Goal: Task Accomplishment & Management: Use online tool/utility

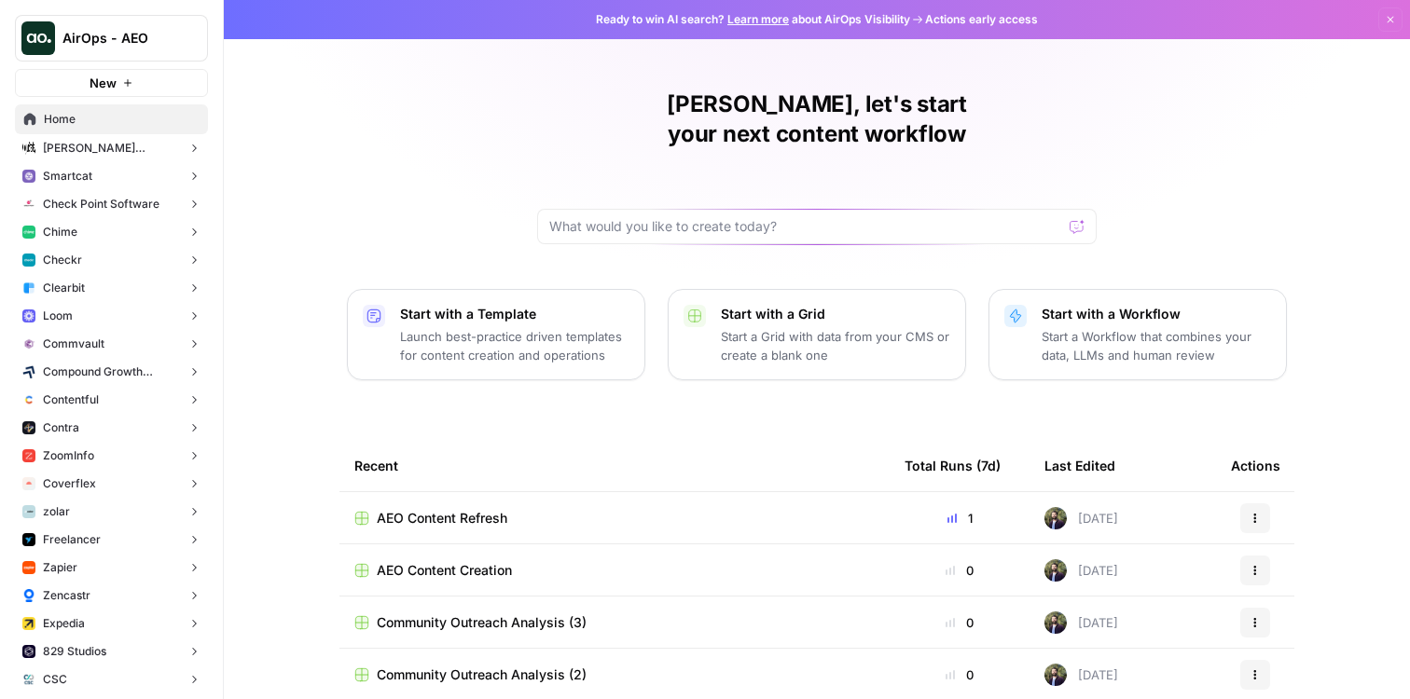
click at [131, 259] on button "Checkr" at bounding box center [111, 260] width 193 height 28
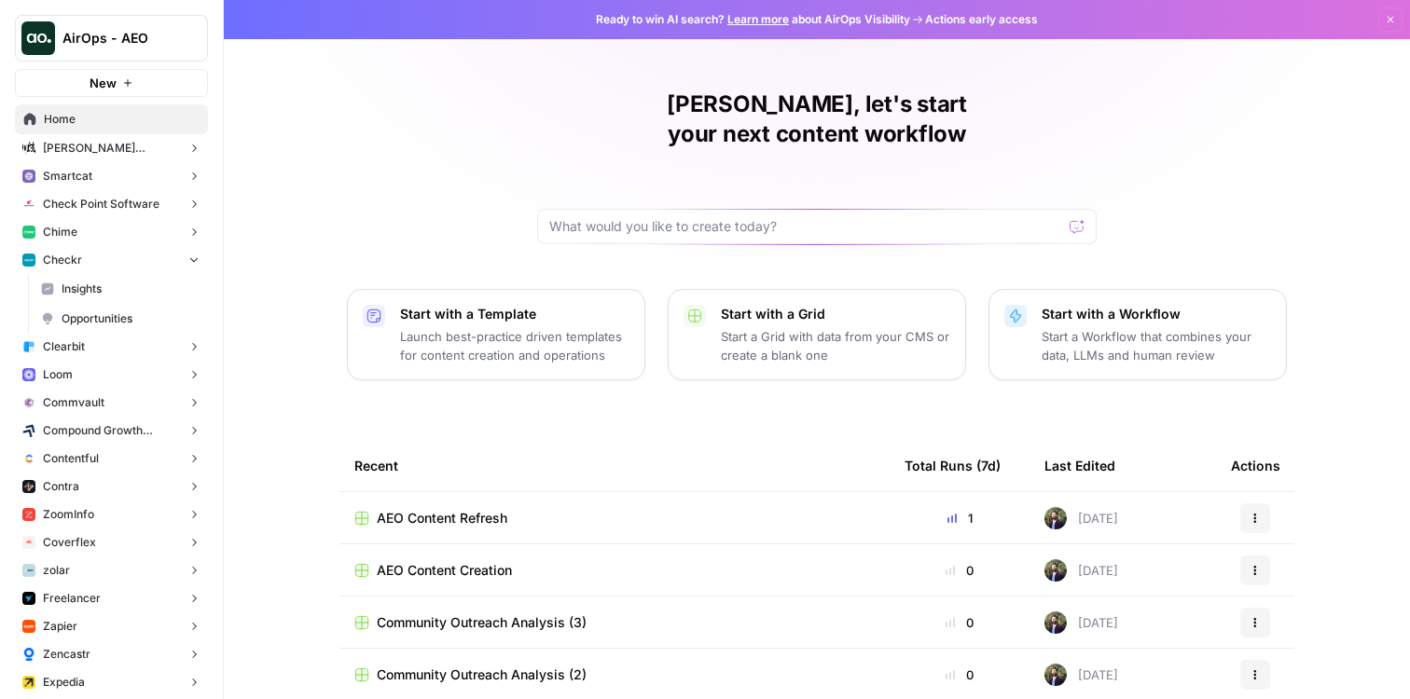
click at [117, 310] on span "Opportunities" at bounding box center [131, 318] width 138 height 17
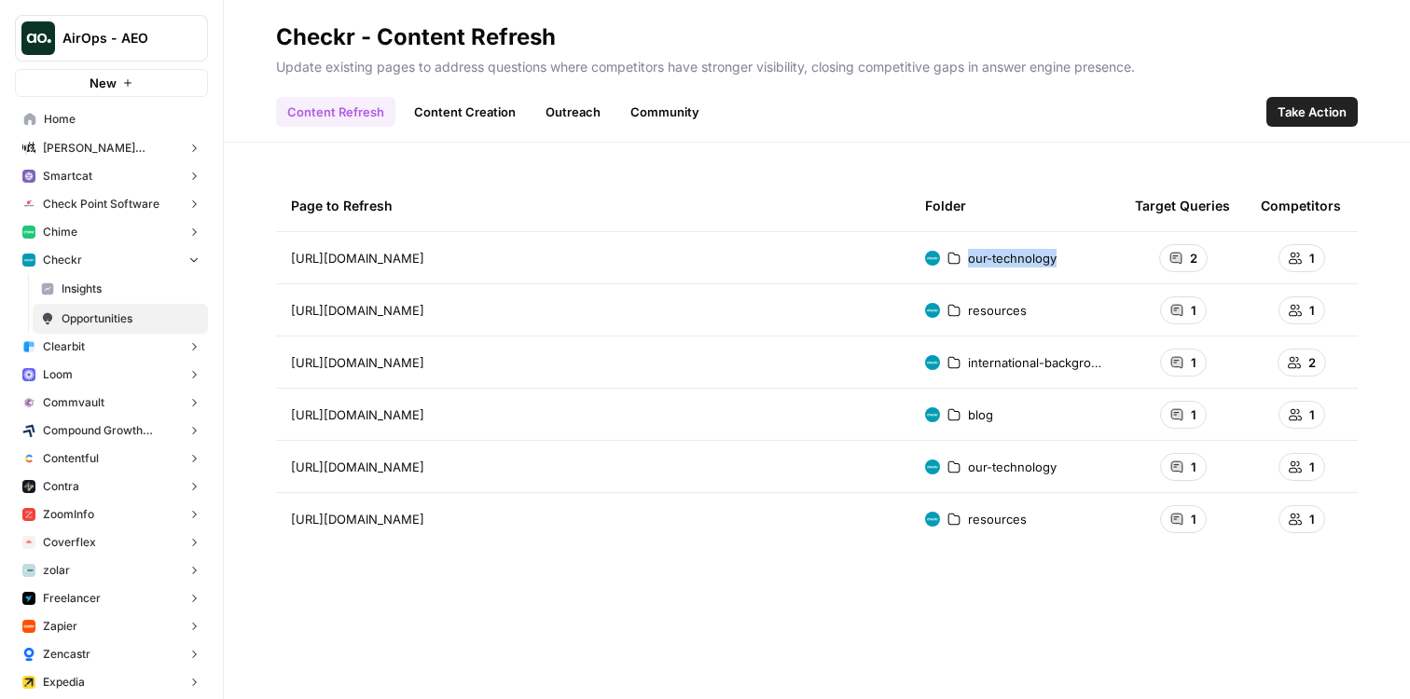
drag, startPoint x: 1071, startPoint y: 259, endPoint x: 1077, endPoint y: 248, distance: 12.5
click at [949, 253] on td "our-technology" at bounding box center [1015, 257] width 210 height 51
click at [145, 260] on button "Checkr" at bounding box center [111, 260] width 193 height 28
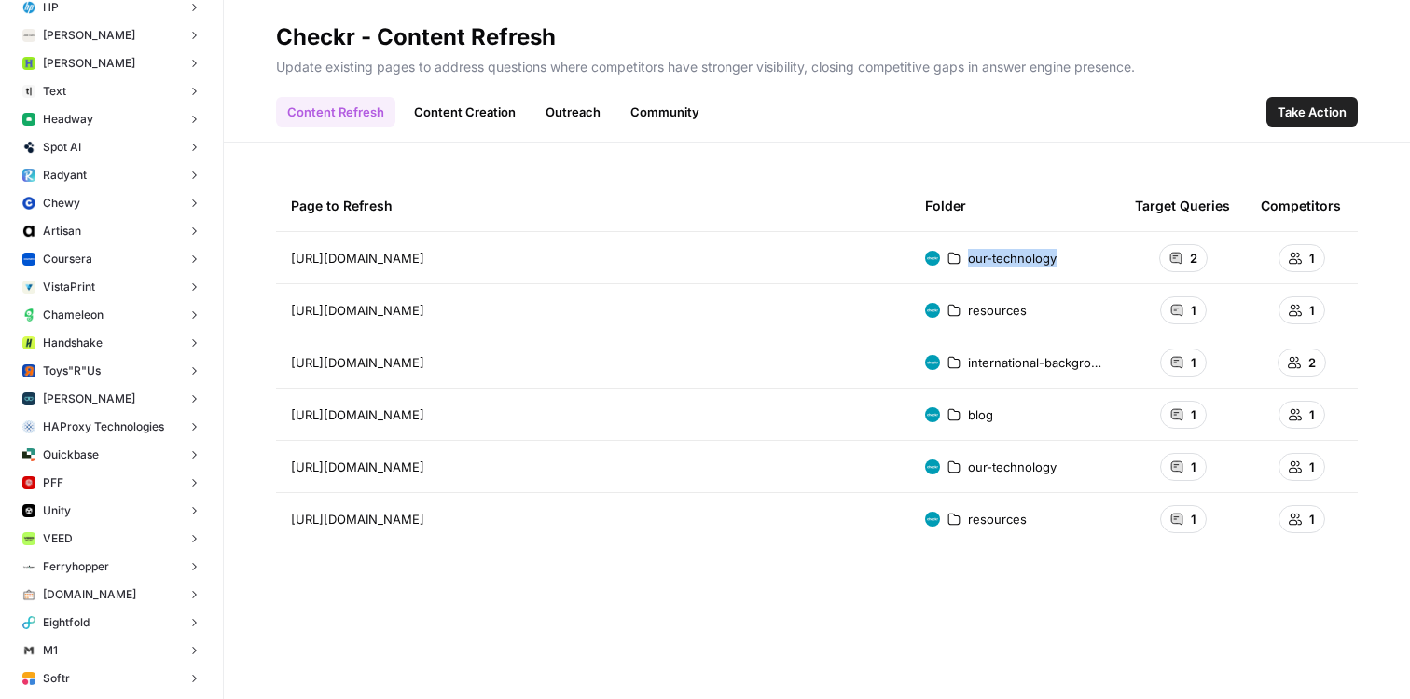
scroll to position [6557, 0]
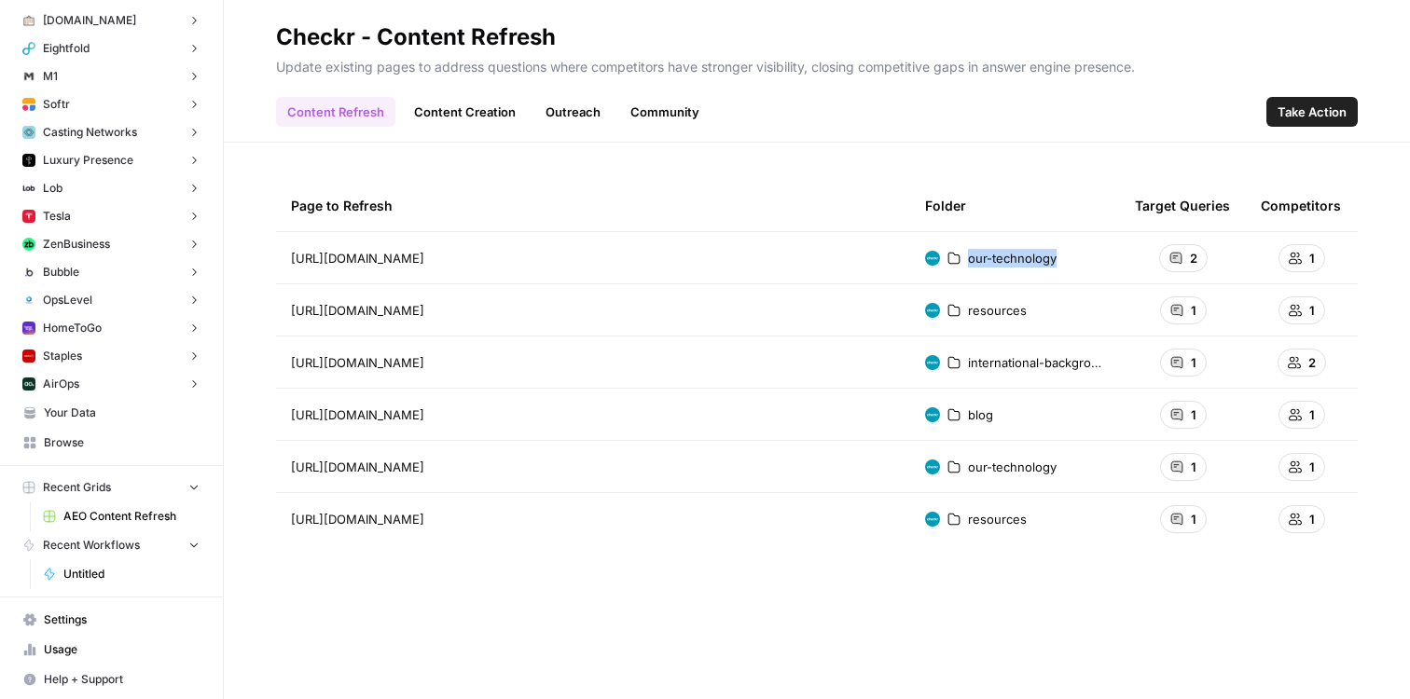
click at [97, 437] on span "Browse" at bounding box center [122, 442] width 156 height 17
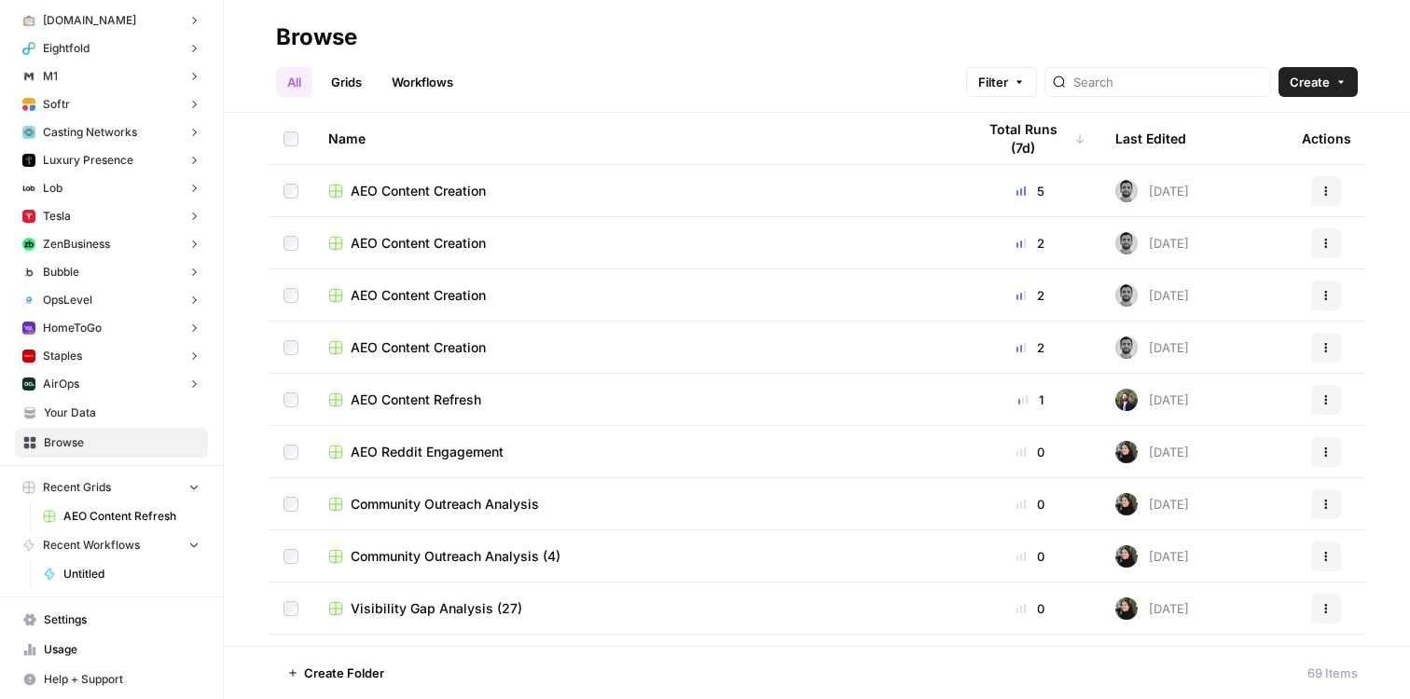
click at [418, 77] on link "Workflows" at bounding box center [422, 82] width 84 height 30
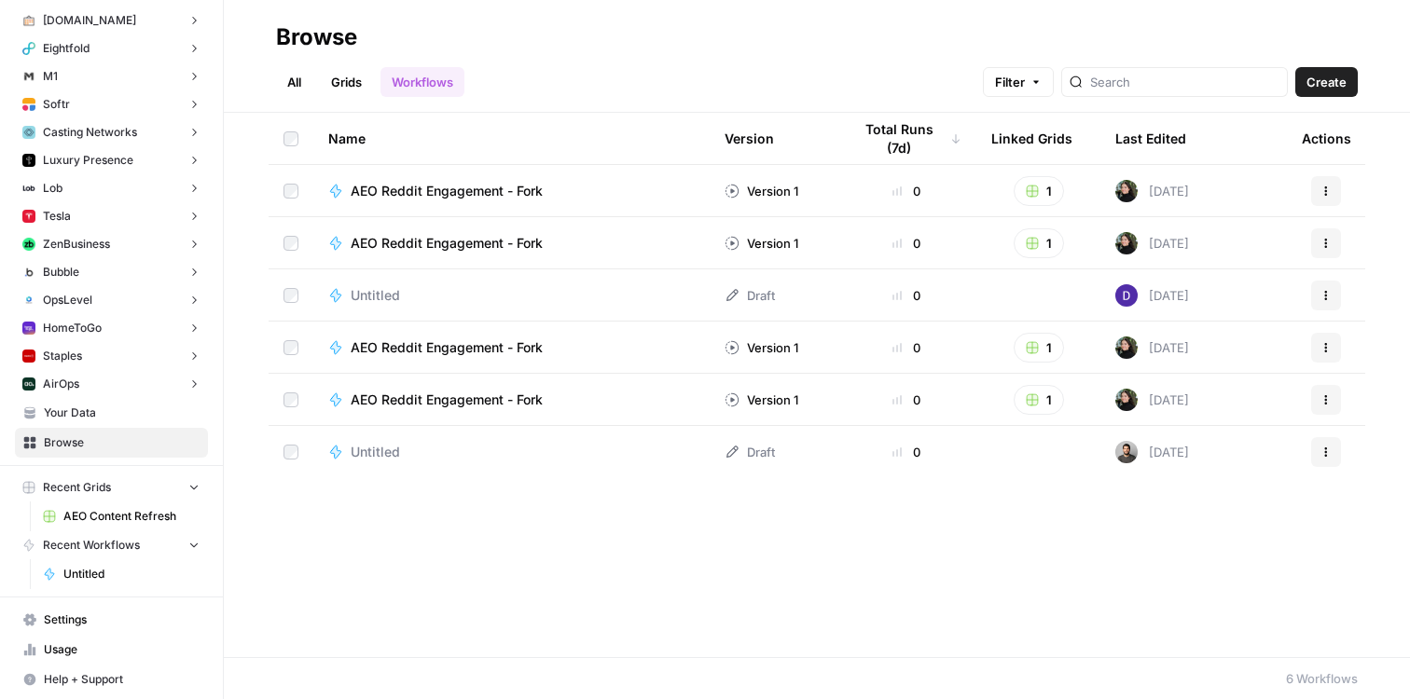
click at [1311, 85] on span "Create" at bounding box center [1326, 82] width 40 height 19
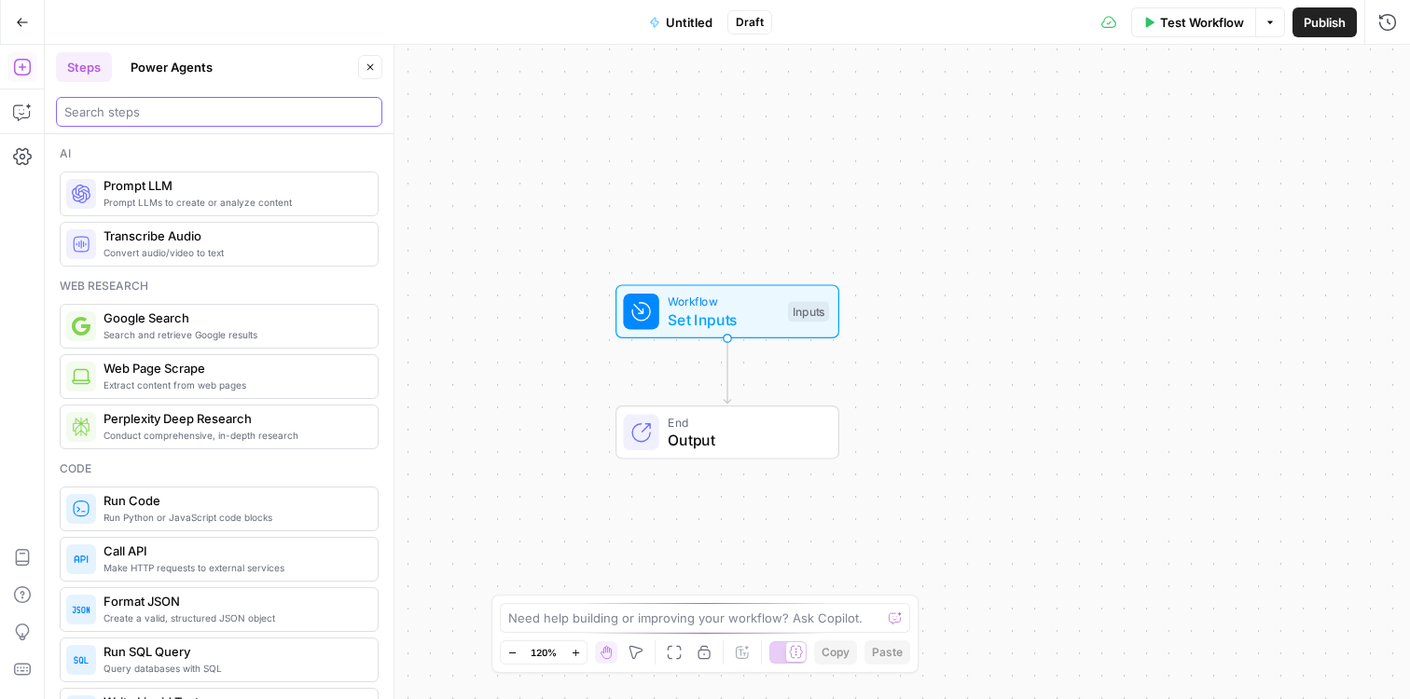
click at [232, 109] on input "search" at bounding box center [219, 112] width 310 height 19
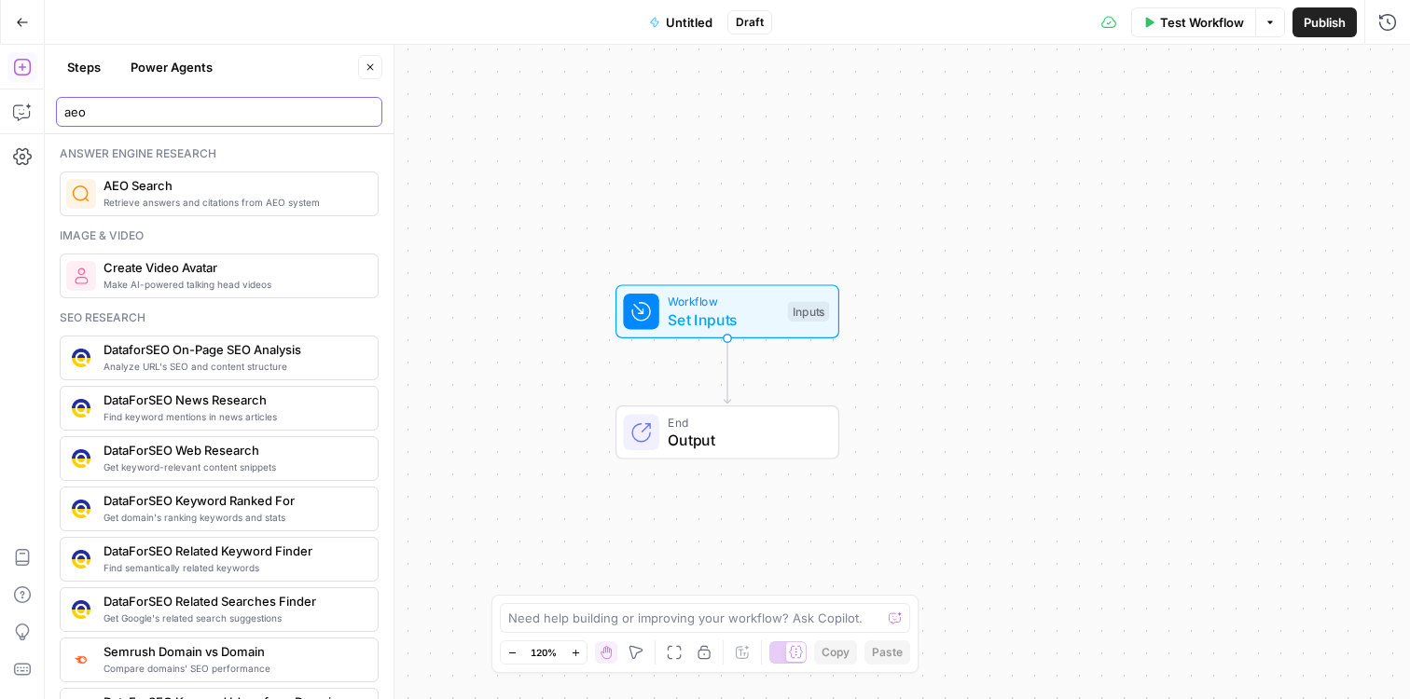
type input "aeo"
click at [212, 197] on span "Retrieve answers and citations from AEO system" at bounding box center [232, 202] width 259 height 15
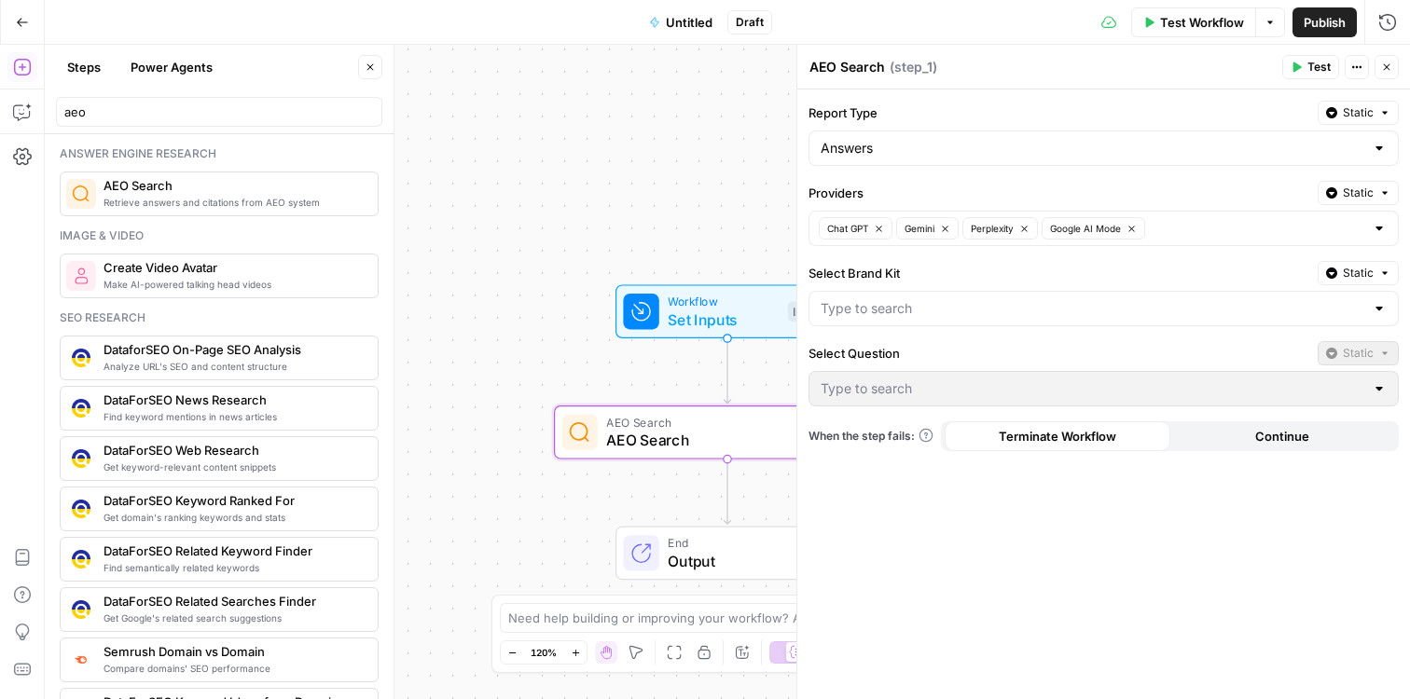
click at [1376, 151] on div at bounding box center [1379, 148] width 15 height 19
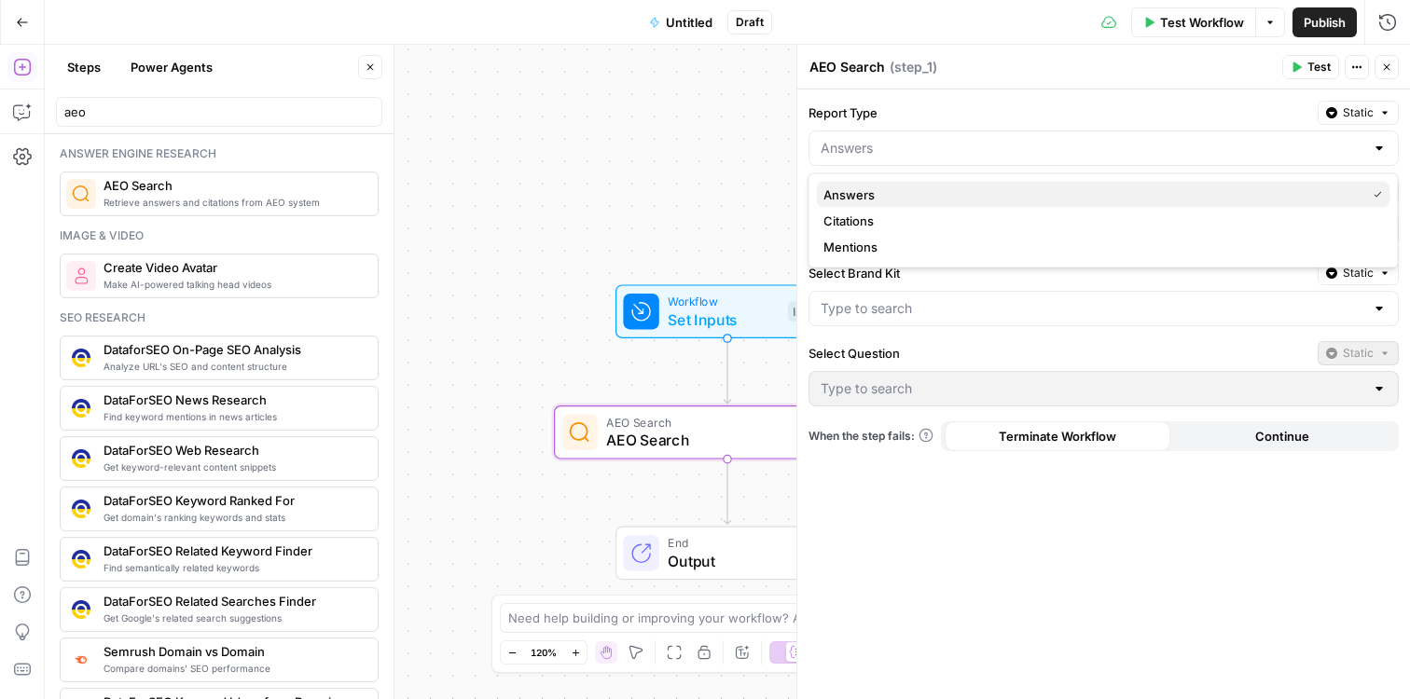
click at [1178, 202] on span "Answers" at bounding box center [1090, 195] width 534 height 19
type input "Answers"
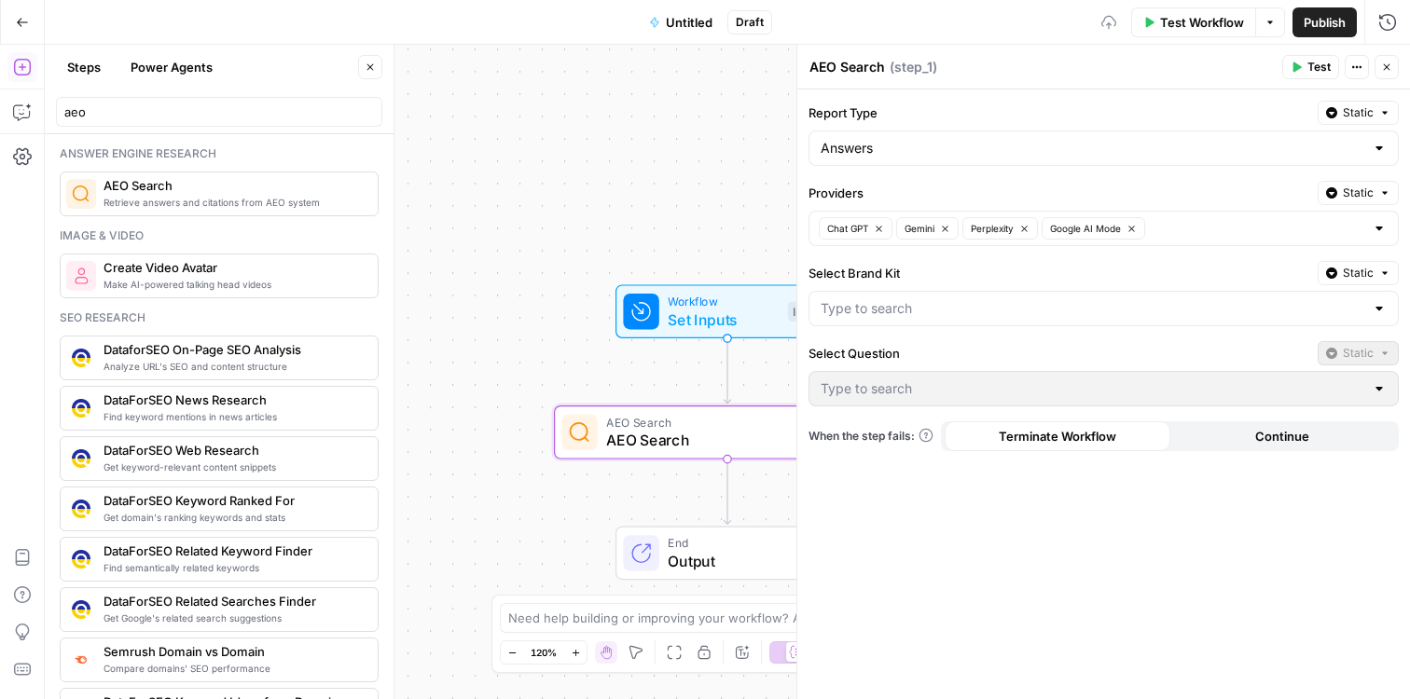
click at [1381, 308] on div at bounding box center [1379, 308] width 15 height 19
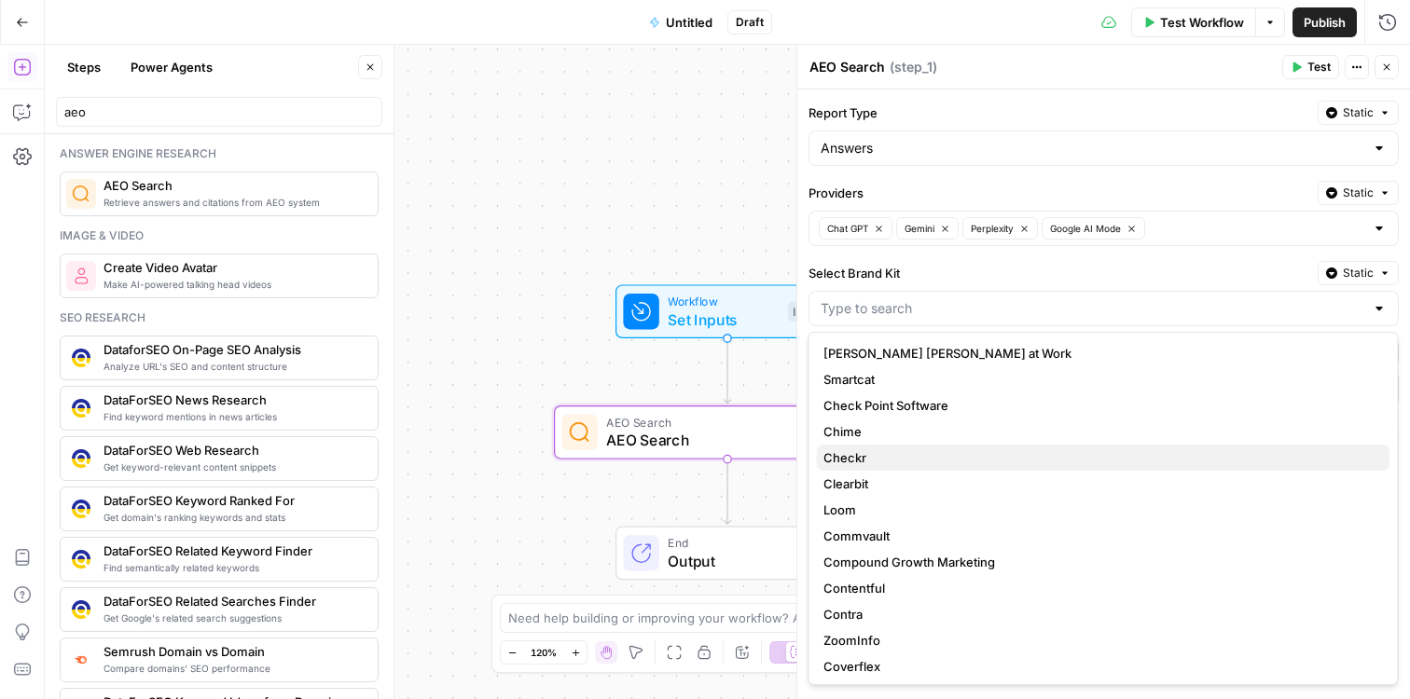
click at [1122, 459] on span "Checkr" at bounding box center [1098, 457] width 551 height 19
type input "Checkr"
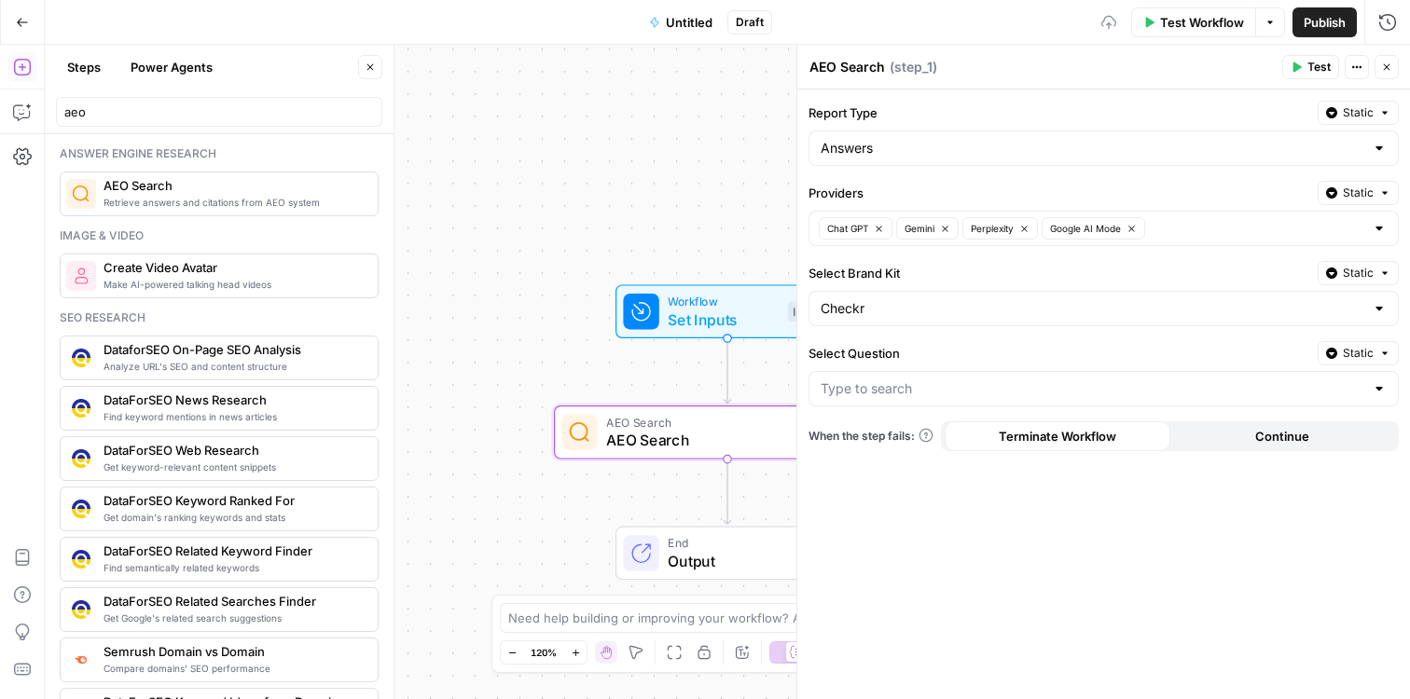
click at [1383, 387] on div at bounding box center [1379, 388] width 15 height 19
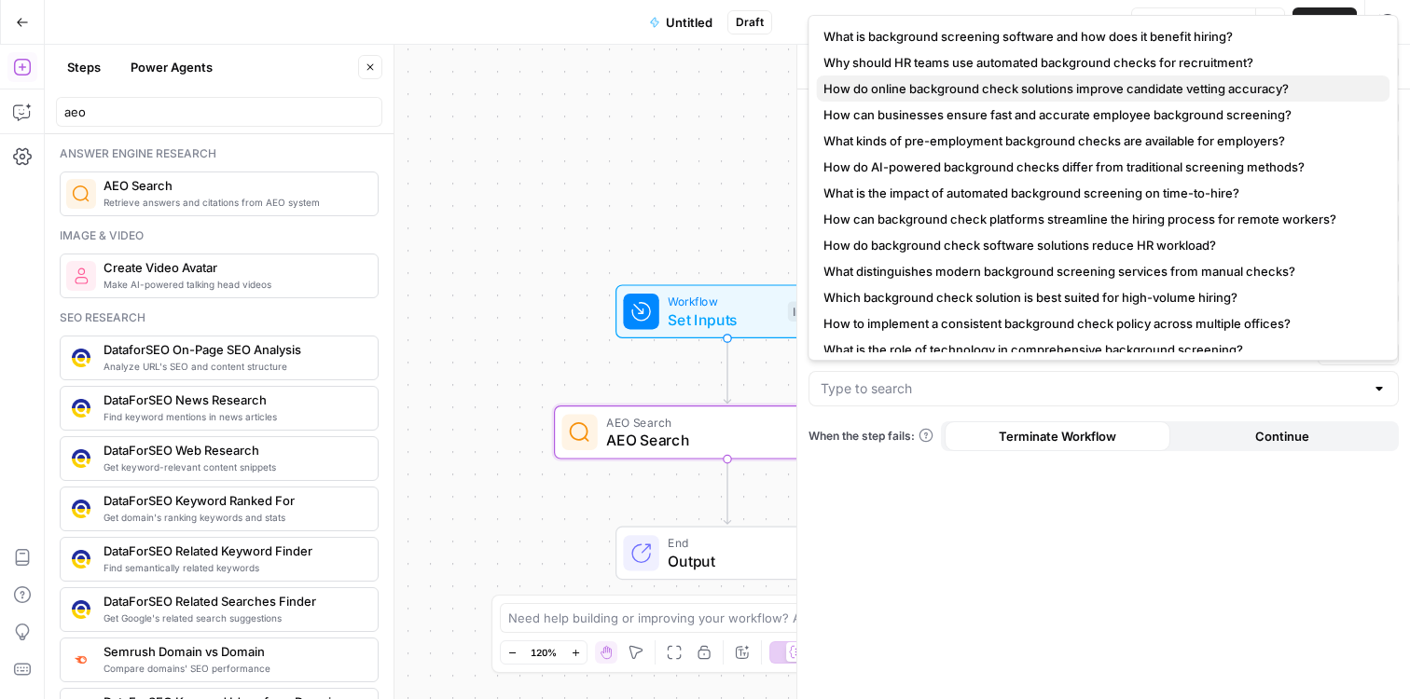
click at [924, 90] on span "How do online background check solutions improve candidate vetting accuracy?" at bounding box center [1098, 88] width 551 height 19
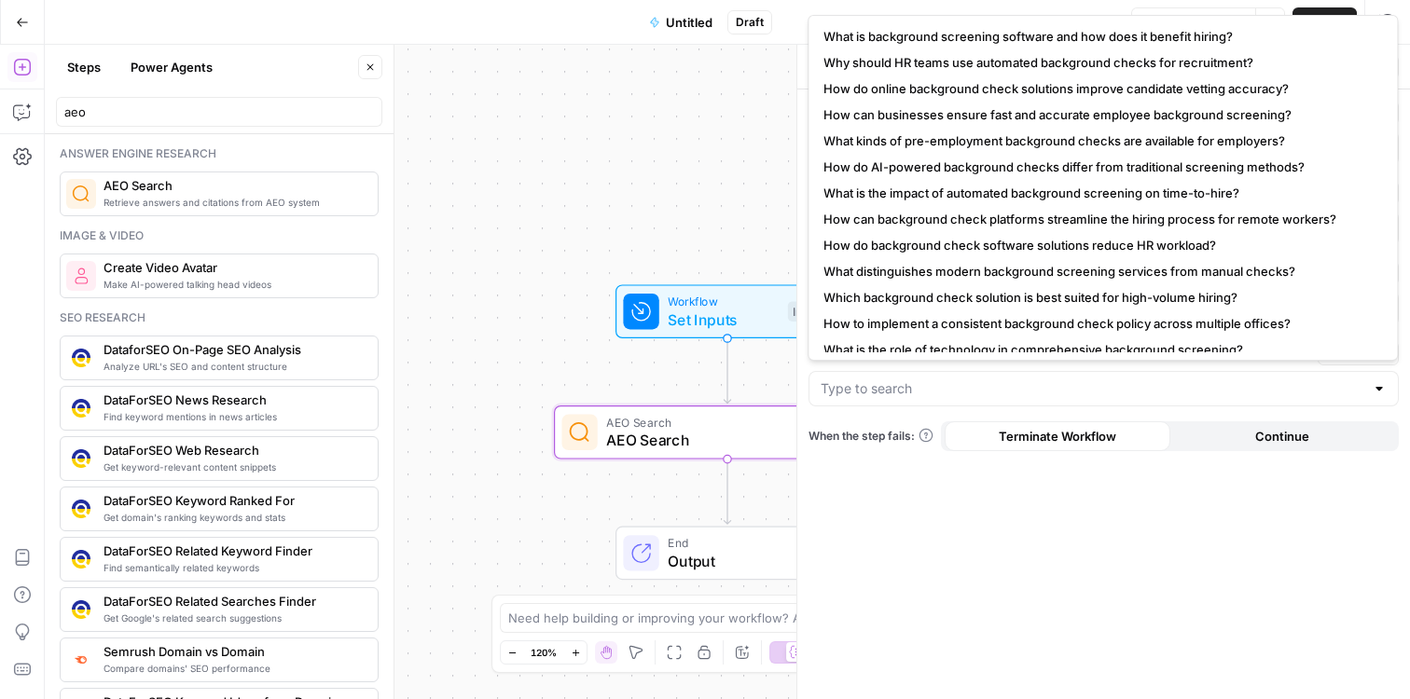
type input "How do online background check solutions improve candidate vetting accuracy?"
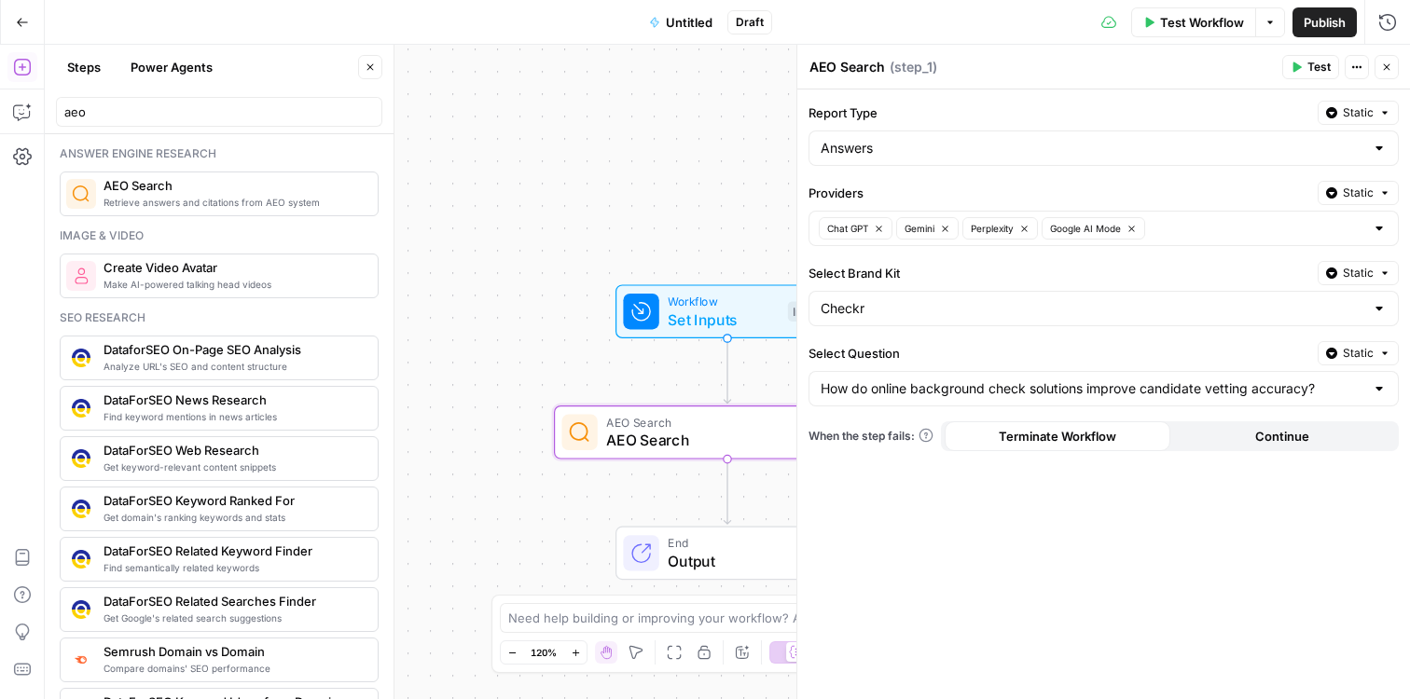
click at [1315, 63] on span "Test" at bounding box center [1318, 67] width 23 height 17
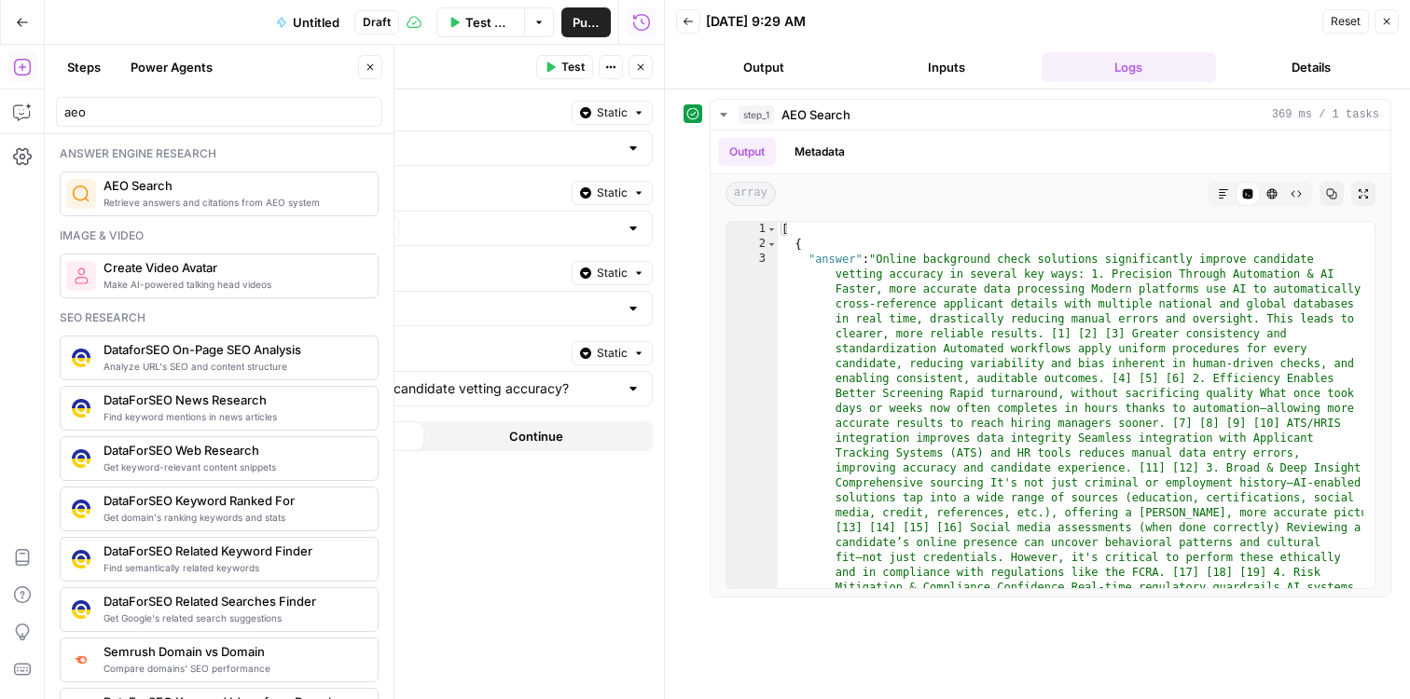
click at [644, 65] on icon "button" at bounding box center [640, 67] width 11 height 11
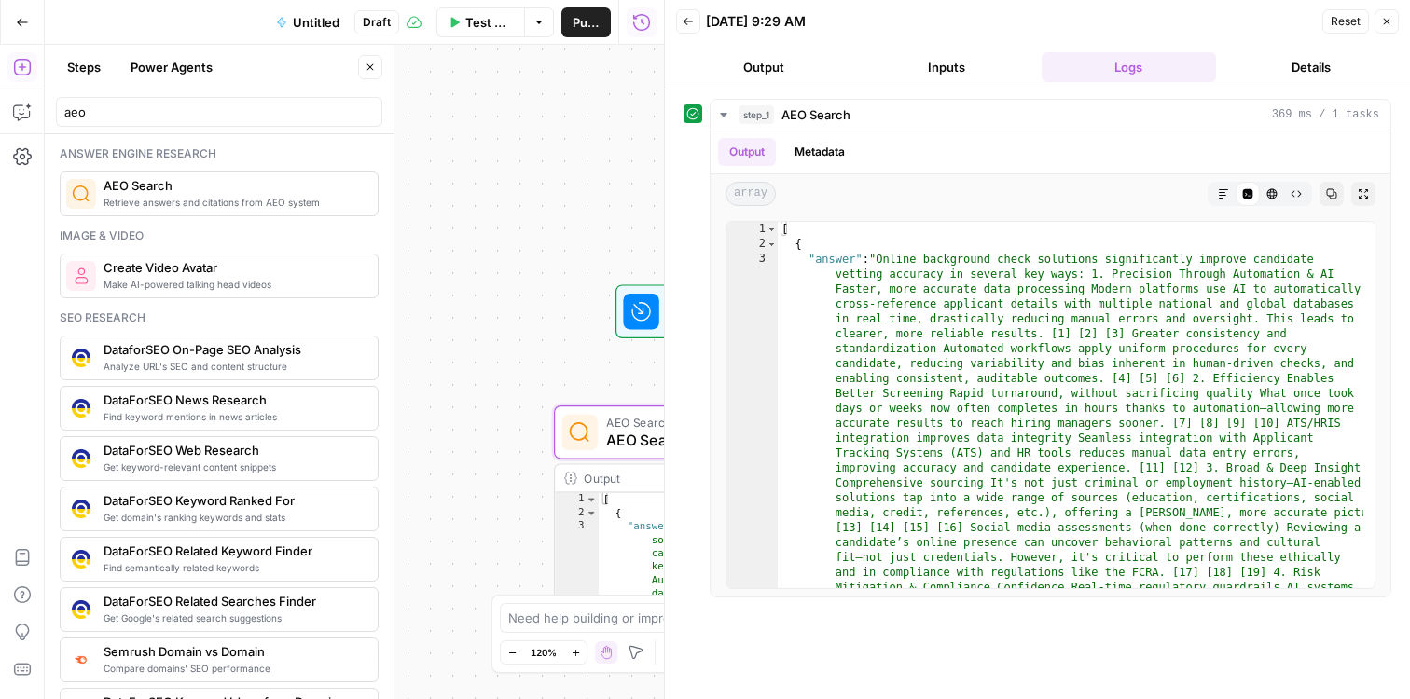
click at [372, 72] on icon "button" at bounding box center [370, 67] width 11 height 11
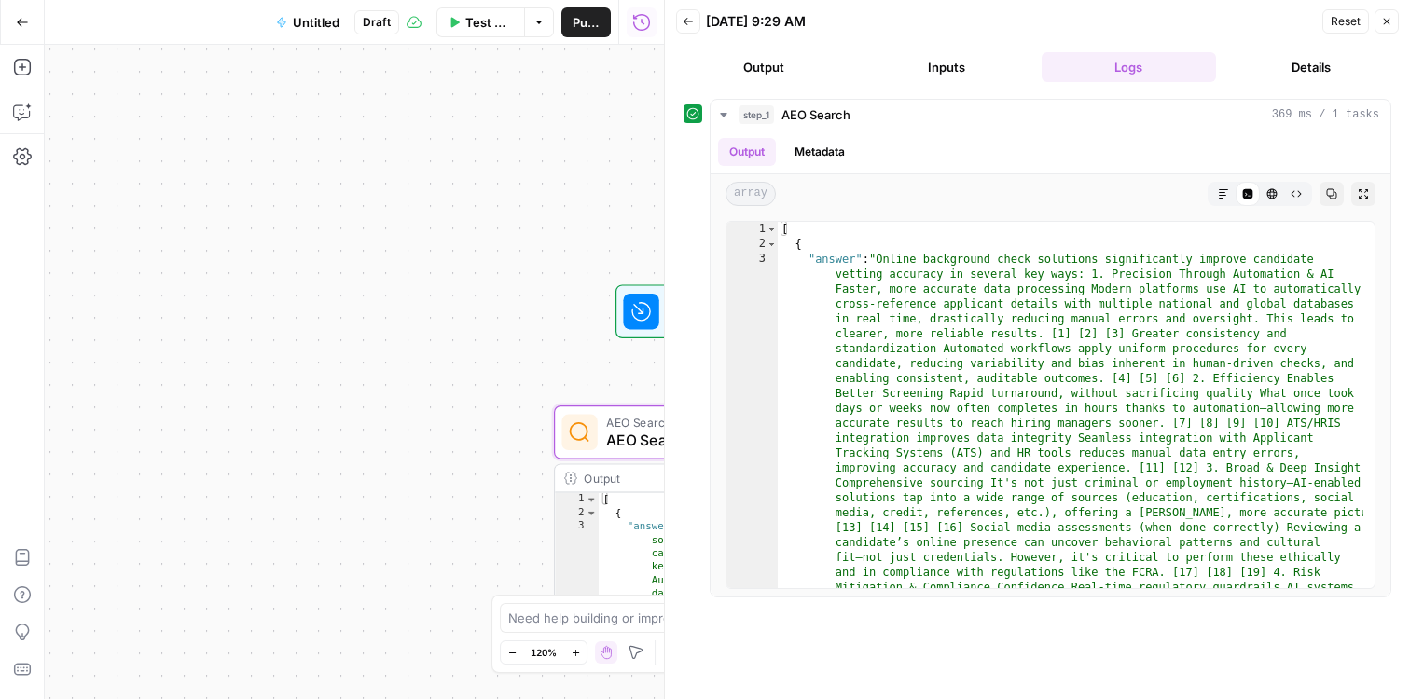
click at [626, 440] on span "AEO Search" at bounding box center [723, 440] width 235 height 22
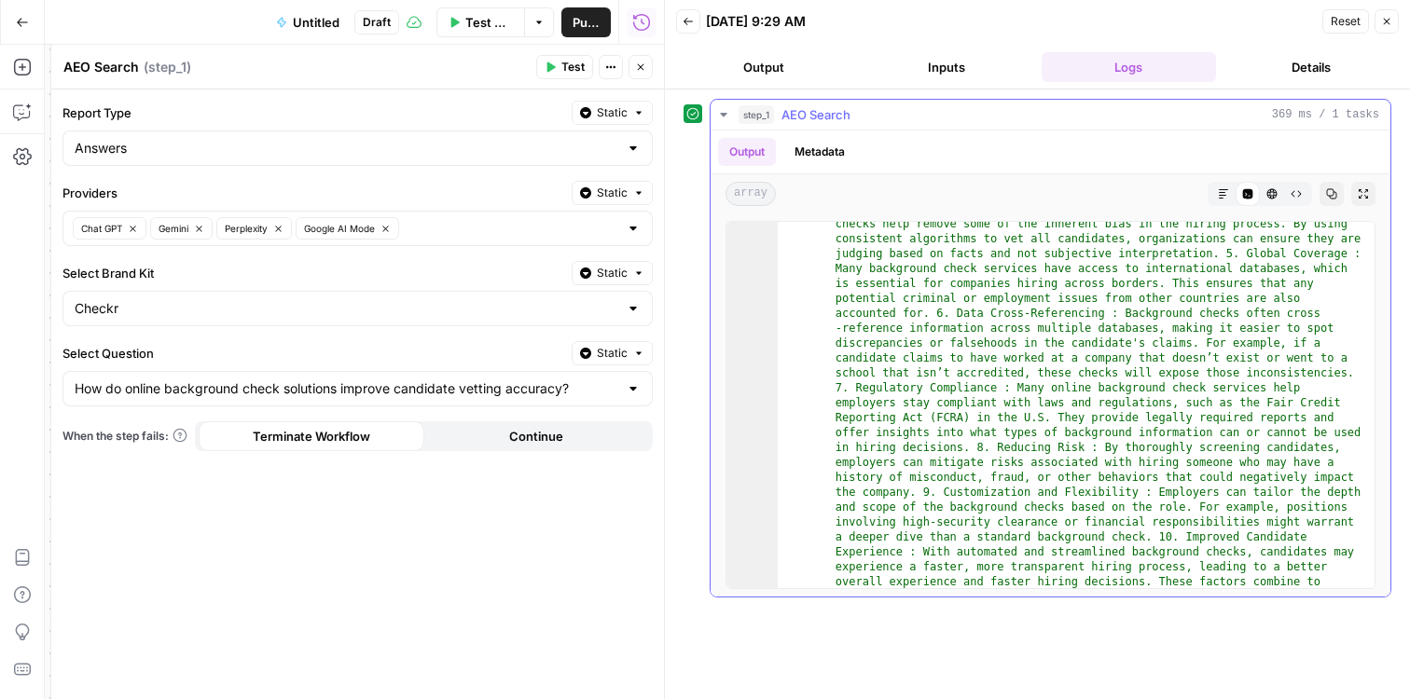
scroll to position [1357, 0]
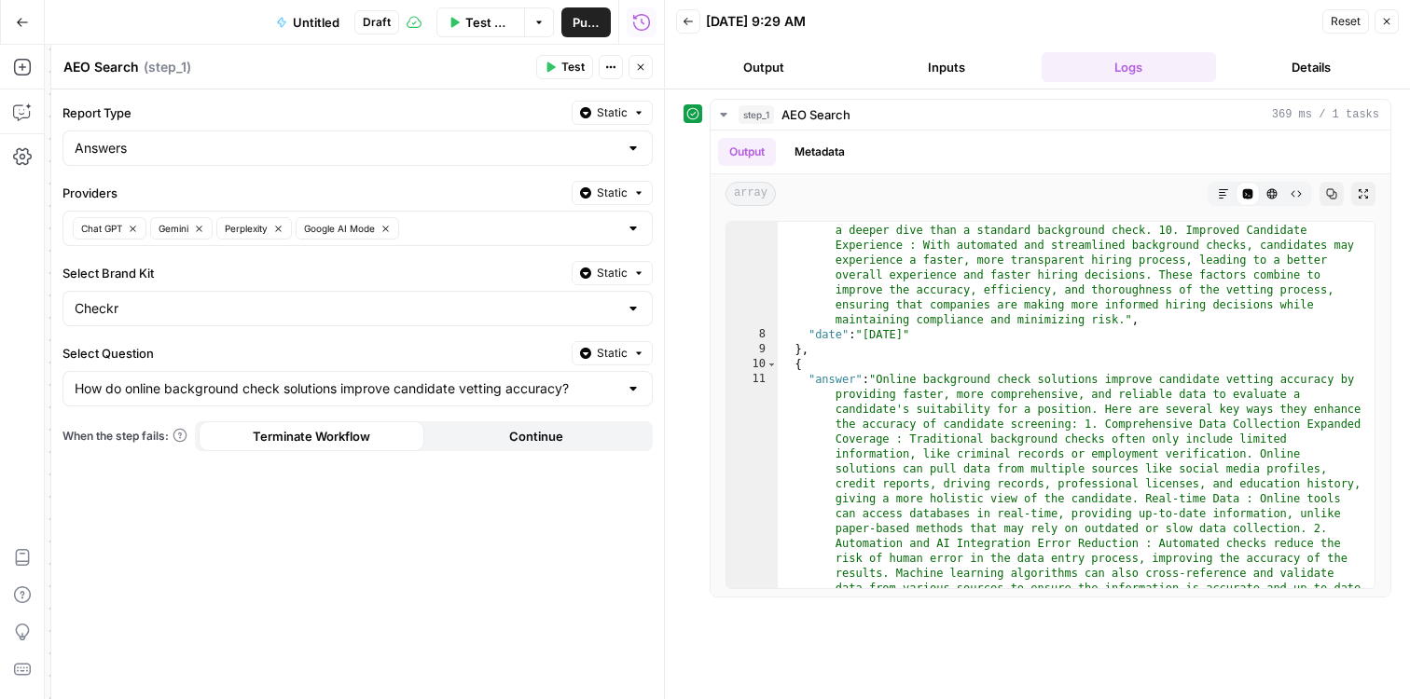
click at [635, 144] on div at bounding box center [633, 148] width 15 height 19
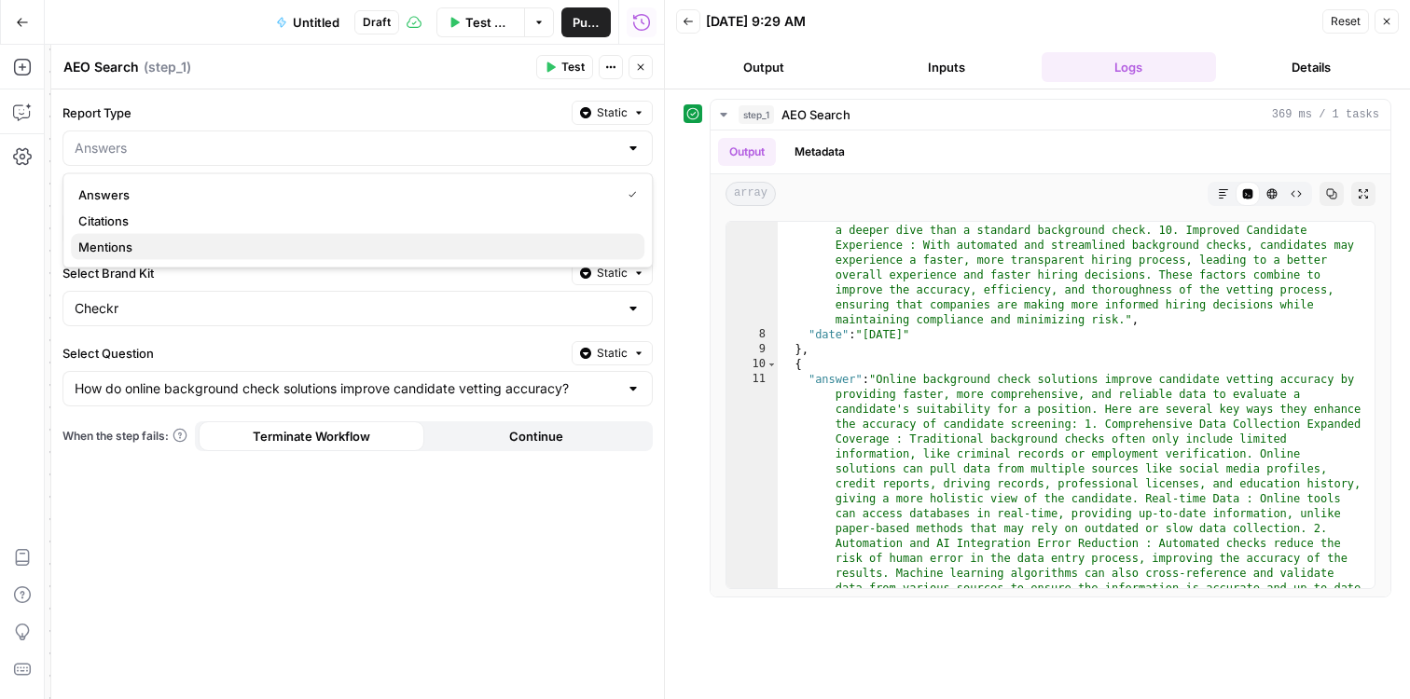
click at [529, 251] on span "Mentions" at bounding box center [353, 247] width 551 height 19
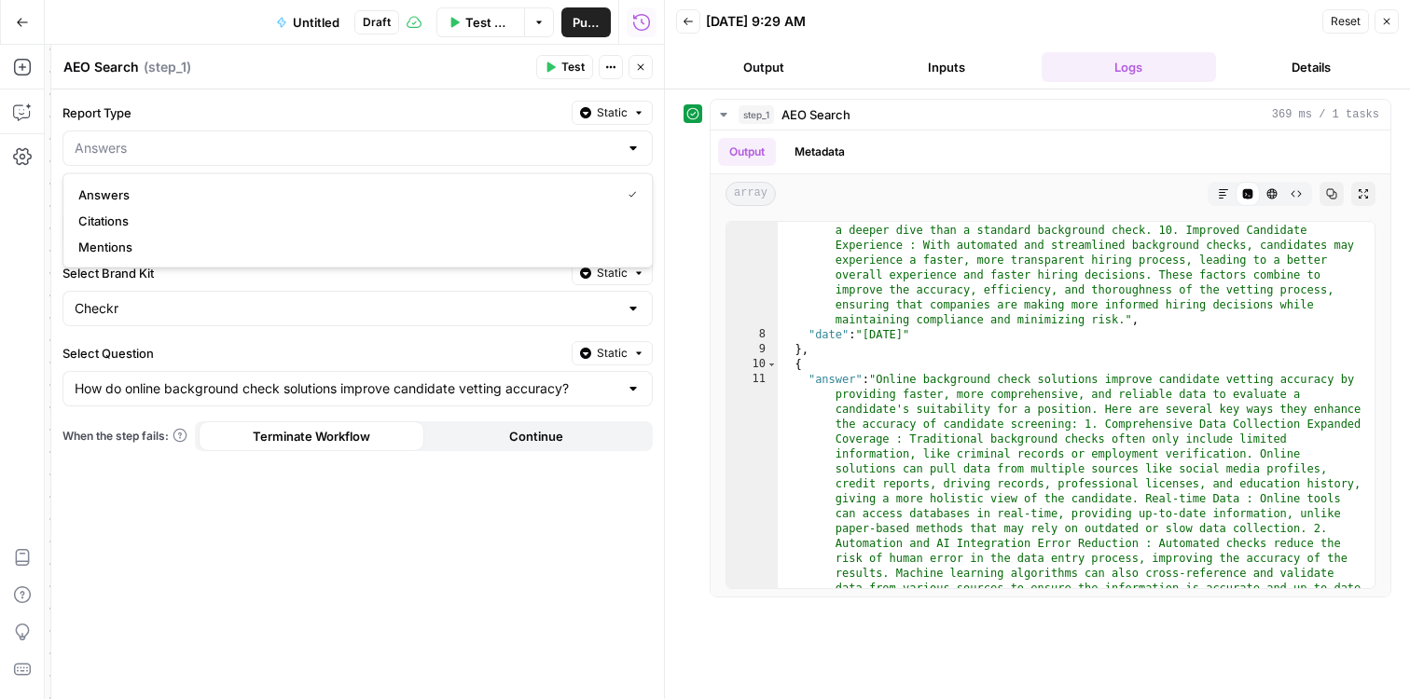
type input "Mentions"
click at [568, 76] on button "Test" at bounding box center [564, 67] width 57 height 24
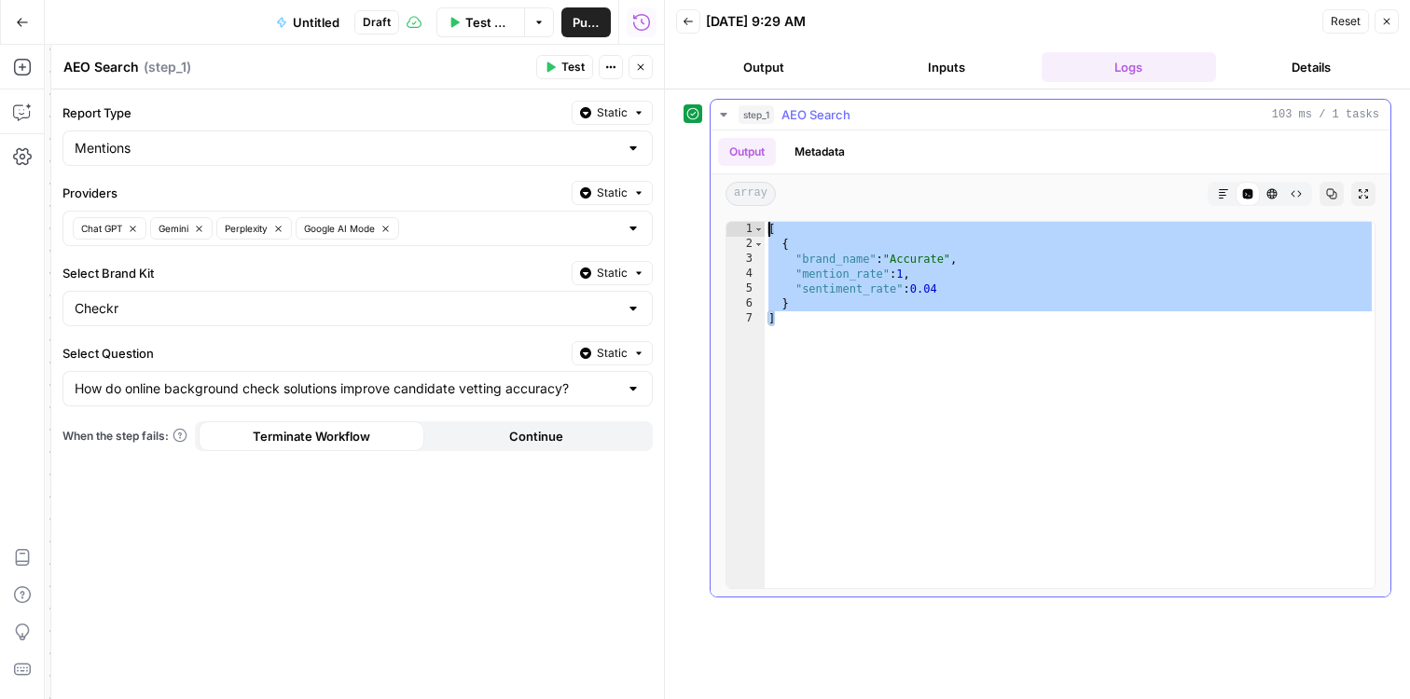
drag, startPoint x: 781, startPoint y: 283, endPoint x: 745, endPoint y: 214, distance: 78.0
click at [745, 214] on div "* 1 2 3 4 5 6 7 [ { "brand_name" : "Accurate" , "mention_rate" : 1 , "sentiment…" at bounding box center [1050, 405] width 680 height 383
click at [823, 249] on div "[ { "brand_name" : "Accurate" , "mention_rate" : 1 , "sentiment_rate" : 0.04 } ]" at bounding box center [1070, 420] width 611 height 397
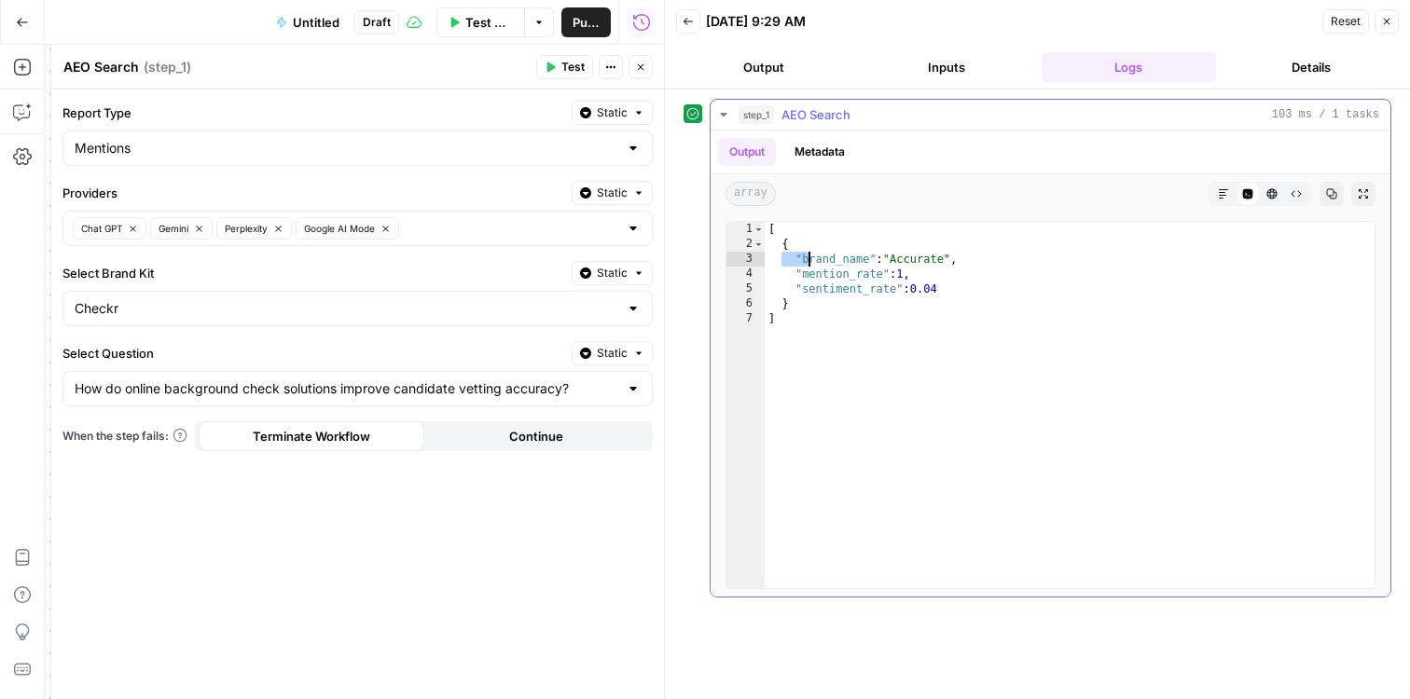
drag, startPoint x: 817, startPoint y: 264, endPoint x: 898, endPoint y: 303, distance: 90.1
click at [898, 303] on div "[ { "brand_name" : "Accurate" , "mention_rate" : 1 , "sentiment_rate" : 0.04 } ]" at bounding box center [1070, 420] width 611 height 397
type textarea "**********"
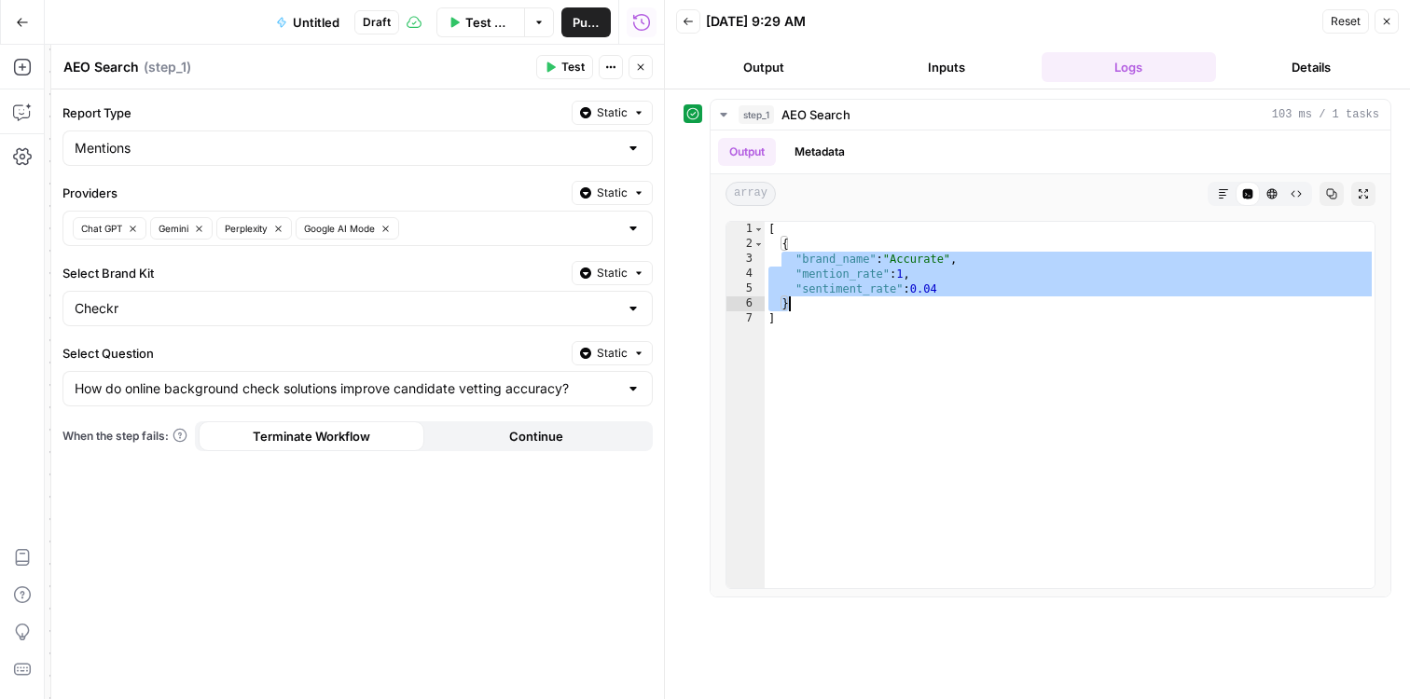
click at [636, 388] on div at bounding box center [633, 388] width 15 height 19
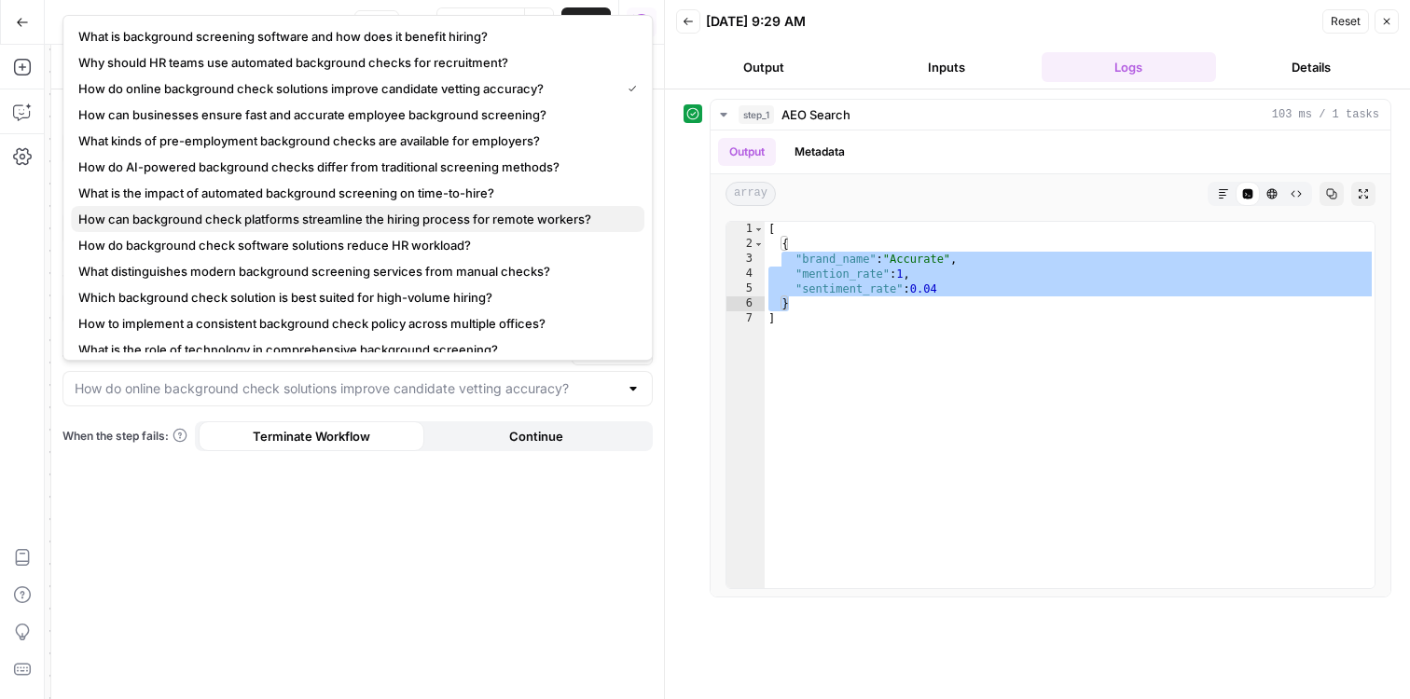
click at [516, 214] on span "How can background check platforms streamline the hiring process for remote wor…" at bounding box center [353, 219] width 551 height 19
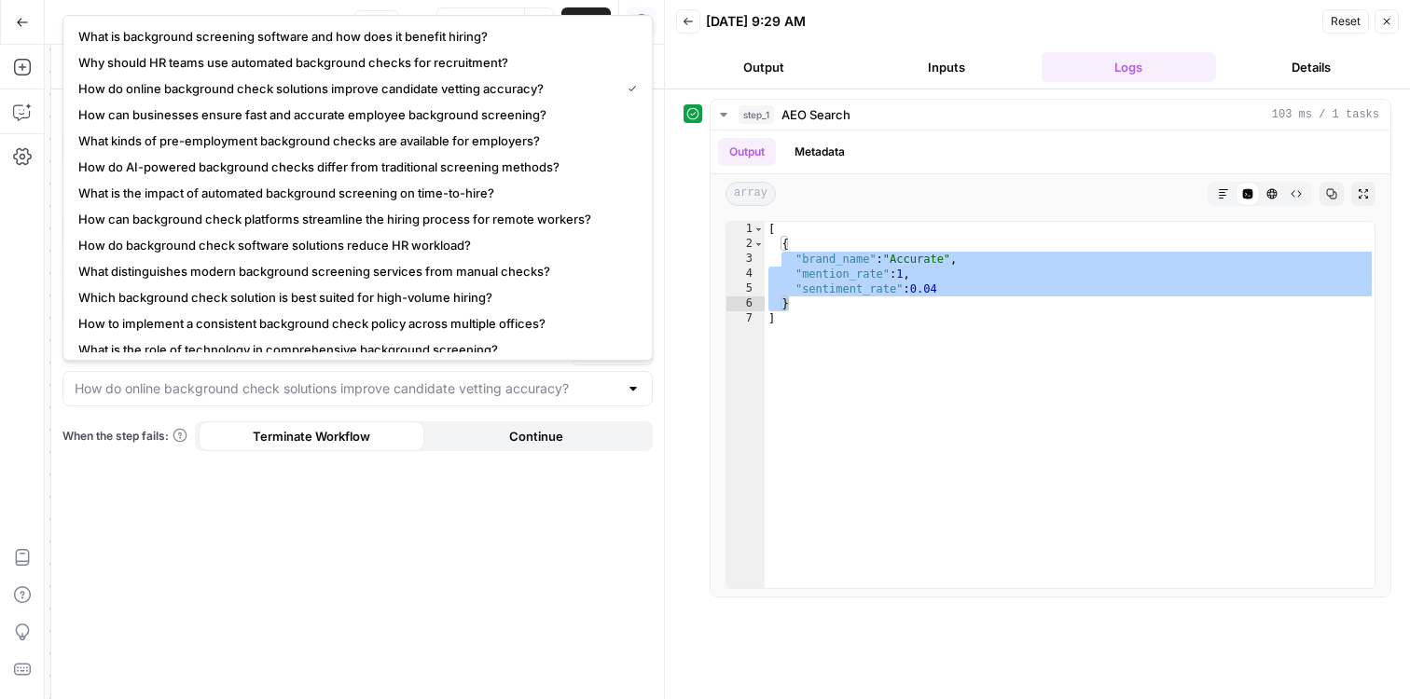
type input "How can background check platforms streamline the hiring process for remote wor…"
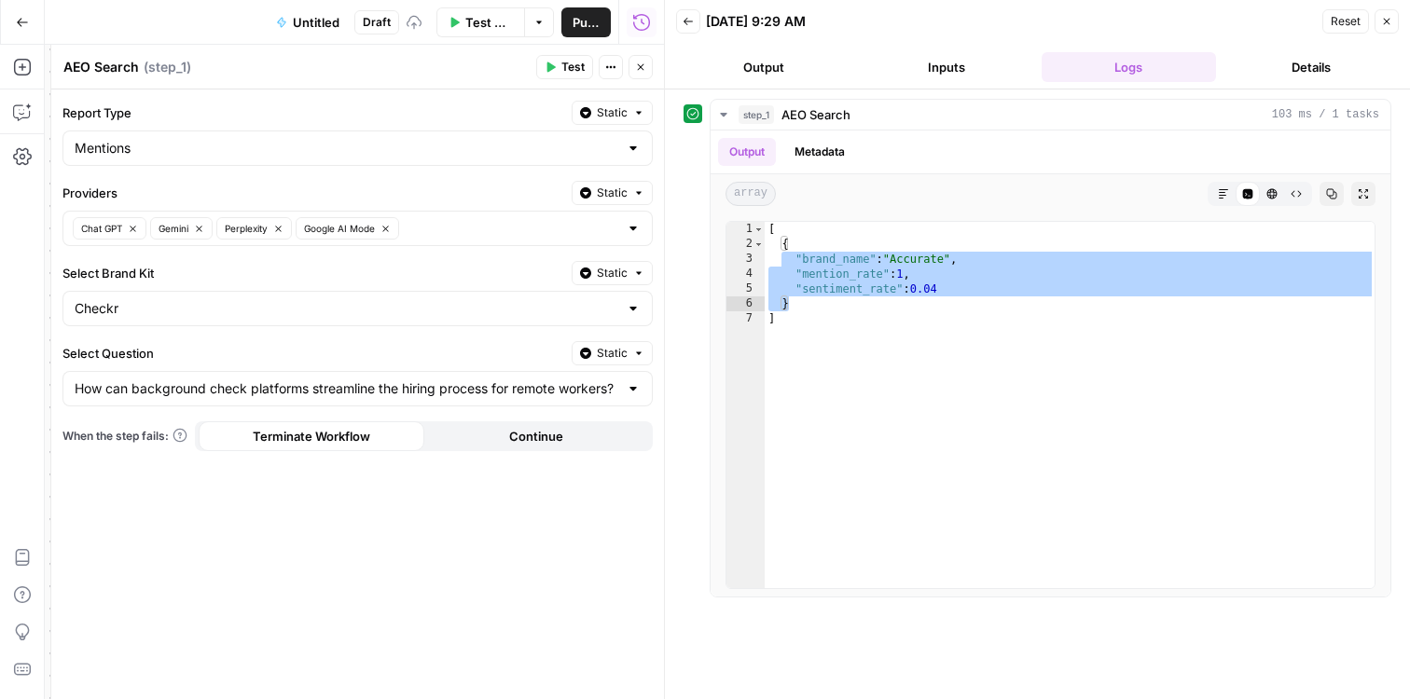
click at [564, 58] on button "Test" at bounding box center [564, 67] width 57 height 24
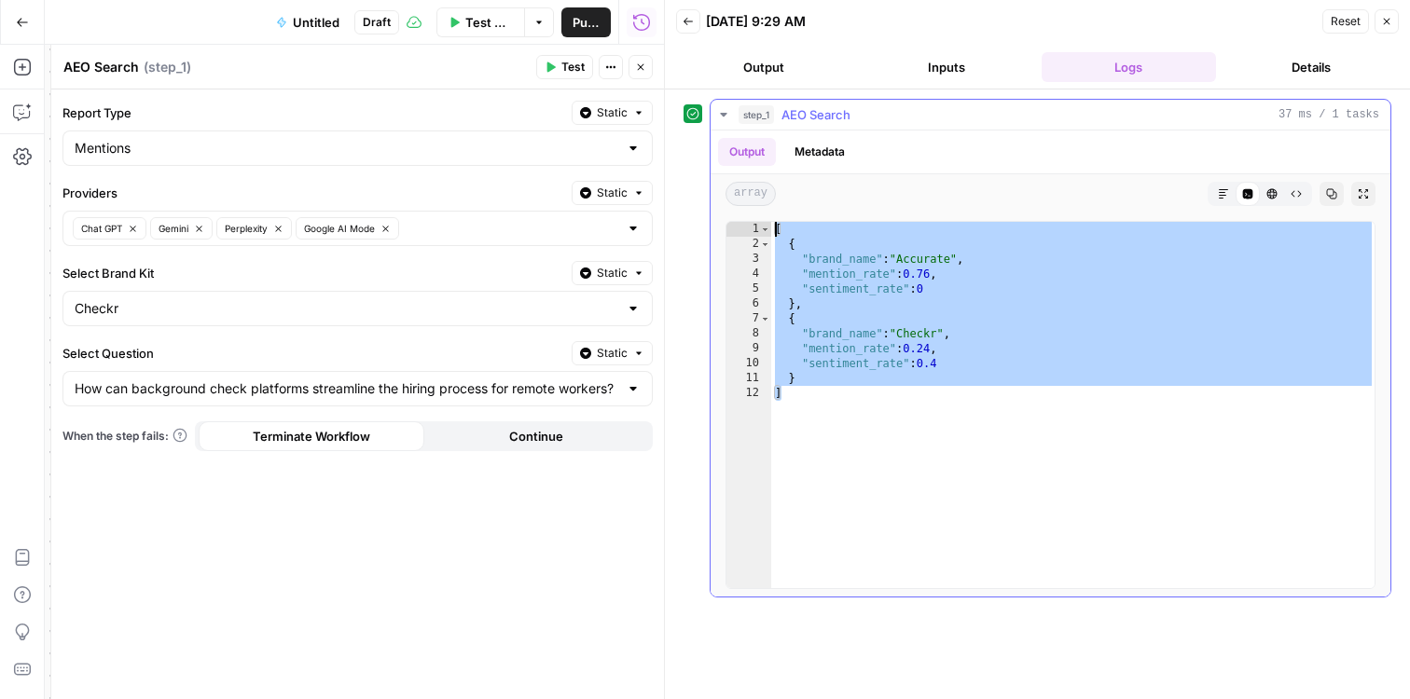
drag, startPoint x: 813, startPoint y: 361, endPoint x: 718, endPoint y: 196, distance: 190.5
click at [718, 196] on div "Output Metadata array Markdown Code Editor HTML Viewer Raw Output Copy Expand O…" at bounding box center [1050, 364] width 680 height 466
click at [859, 345] on div "[ { "brand_name" : "Accurate" , "mention_rate" : 0.76 , "sentiment_rate" : 0 } …" at bounding box center [1073, 420] width 604 height 397
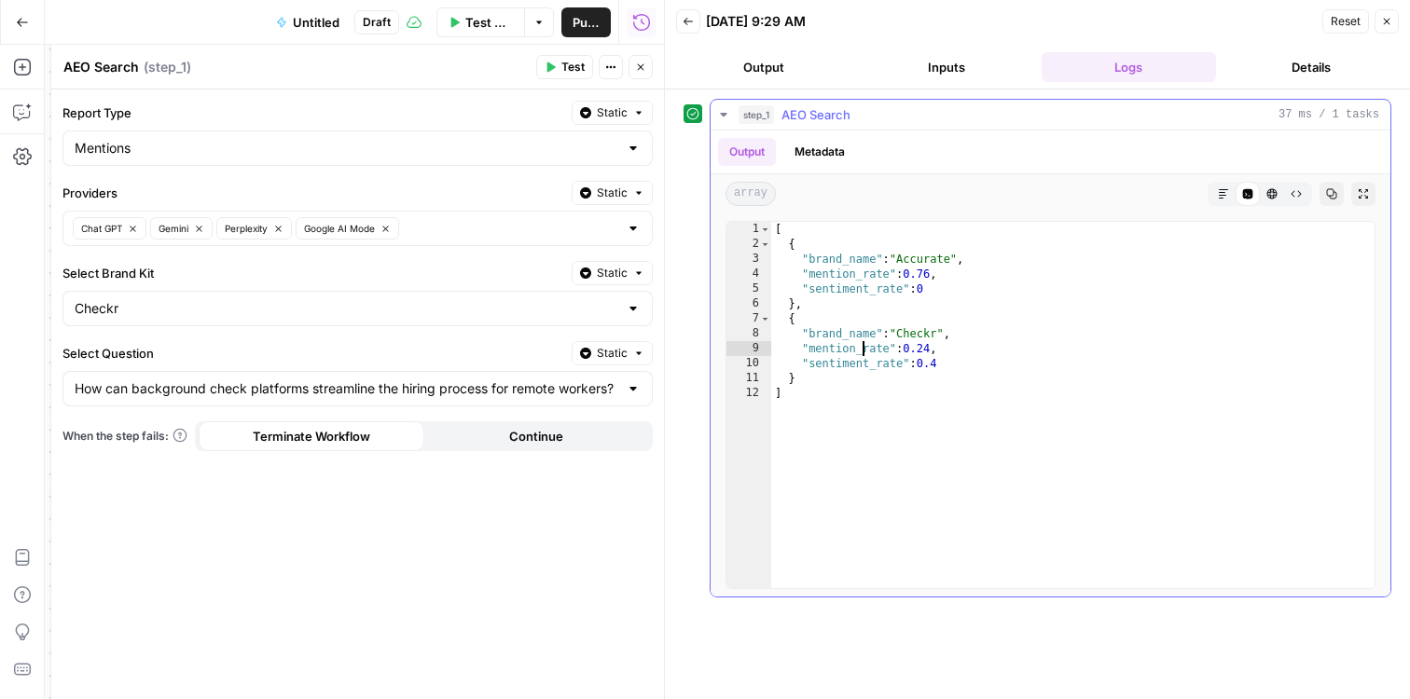
click at [850, 265] on div "[ { "brand_name" : "Accurate" , "mention_rate" : 0.76 , "sentiment_rate" : 0 } …" at bounding box center [1073, 420] width 604 height 397
click at [955, 264] on div "[ { "brand_name" : "Accurate" , "mention_rate" : 0.76 , "sentiment_rate" : 0 } …" at bounding box center [1073, 420] width 604 height 397
click at [931, 361] on div "[ { "brand_name" : "Accurate" , "mention_rate" : 0.76 , "sentiment_rate" : 0 } …" at bounding box center [1073, 420] width 604 height 397
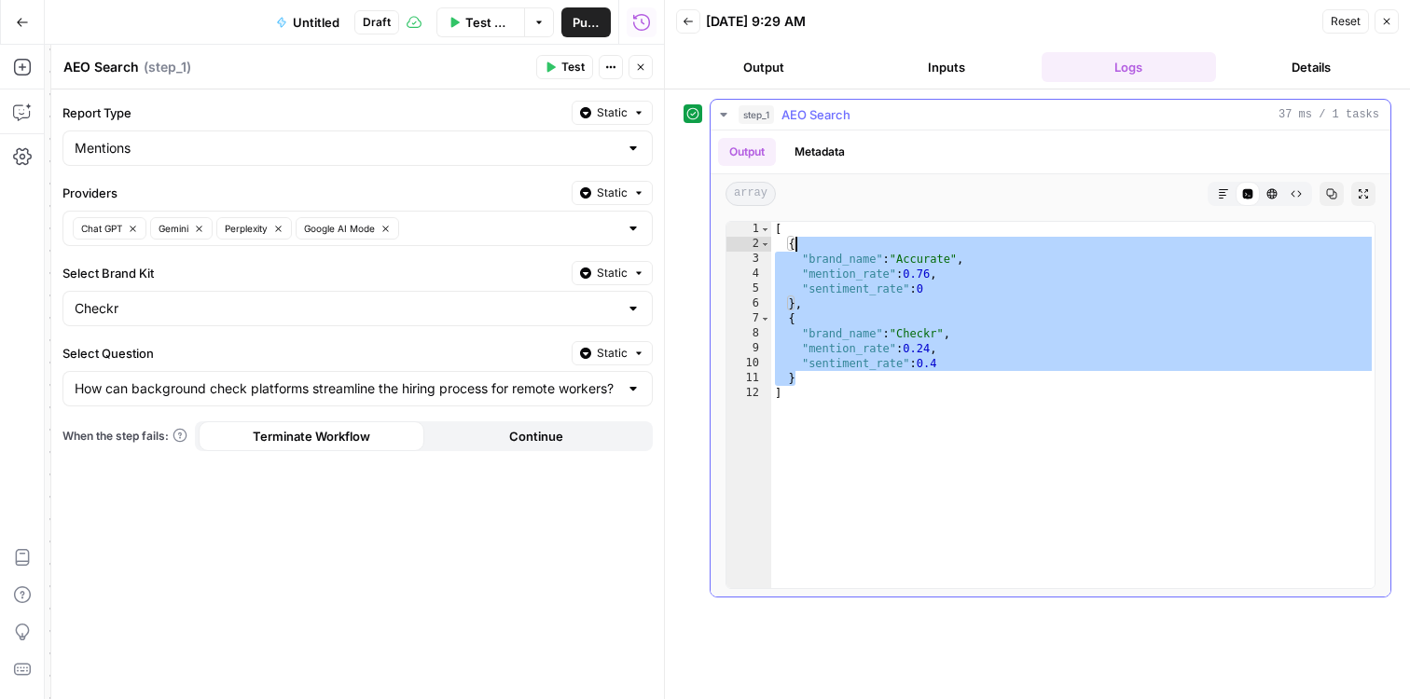
drag, startPoint x: 1008, startPoint y: 374, endPoint x: 789, endPoint y: 245, distance: 254.1
click at [789, 245] on div "[ { "brand_name" : "Accurate" , "mention_rate" : 0.76 , "sentiment_rate" : 0 } …" at bounding box center [1073, 420] width 604 height 397
click at [815, 258] on div "[ { "brand_name" : "Accurate" , "mention_rate" : 0.76 , "sentiment_rate" : 0 } …" at bounding box center [1073, 420] width 604 height 397
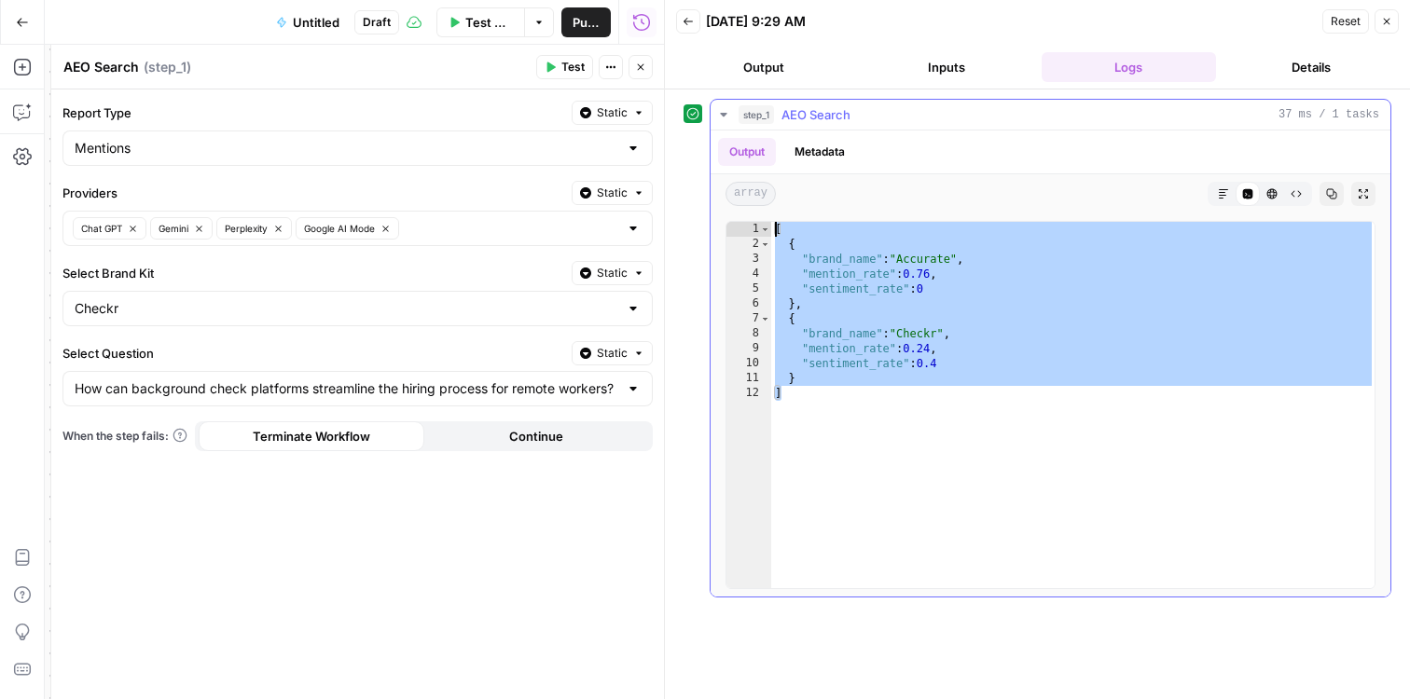
drag, startPoint x: 789, startPoint y: 336, endPoint x: 760, endPoint y: 214, distance: 125.5
click at [760, 214] on div "**********" at bounding box center [1050, 405] width 680 height 383
click at [829, 283] on div "[ { "brand_name" : "Accurate" , "mention_rate" : 0.76 , "sentiment_rate" : 0 } …" at bounding box center [1073, 420] width 604 height 397
type textarea "**********"
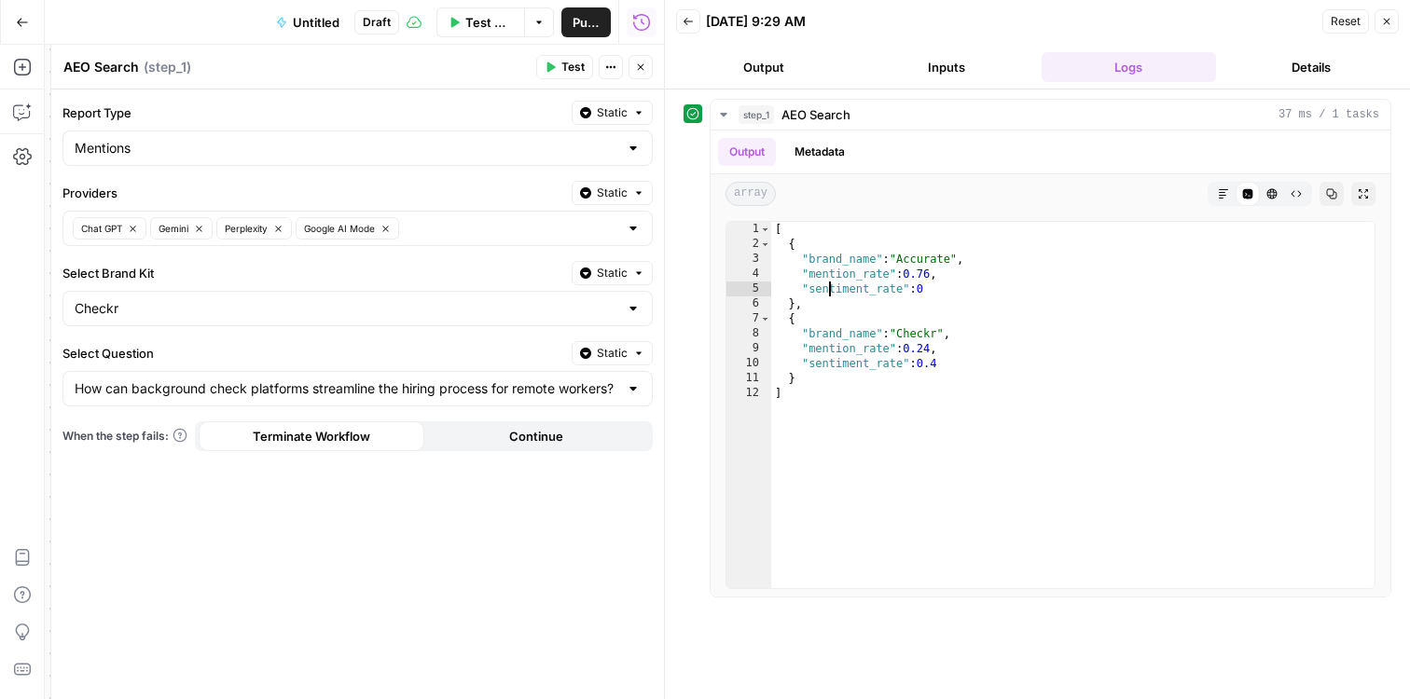
click at [646, 387] on div "How can background check platforms streamline the hiring process for remote wor…" at bounding box center [357, 388] width 590 height 35
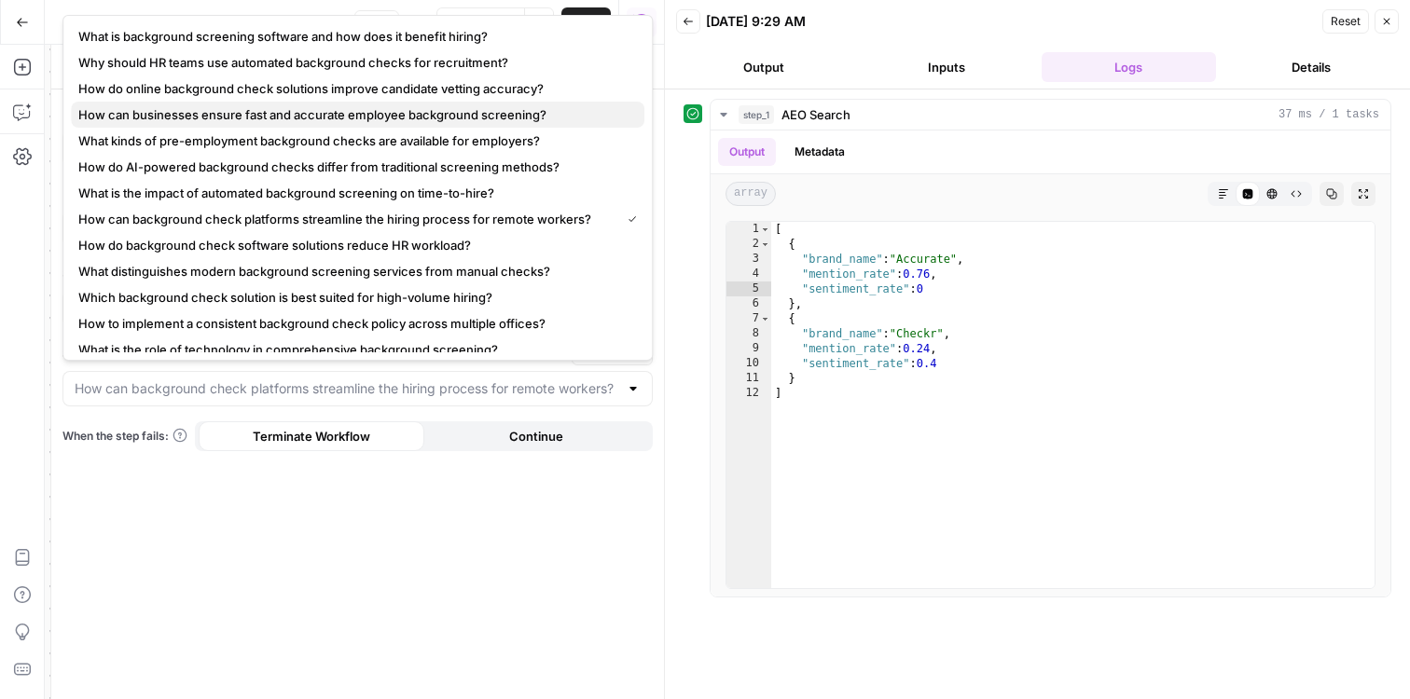
click at [501, 109] on span "How can businesses ensure fast and accurate employee background screening?" at bounding box center [353, 114] width 551 height 19
type input "How can businesses ensure fast and accurate employee background screening?"
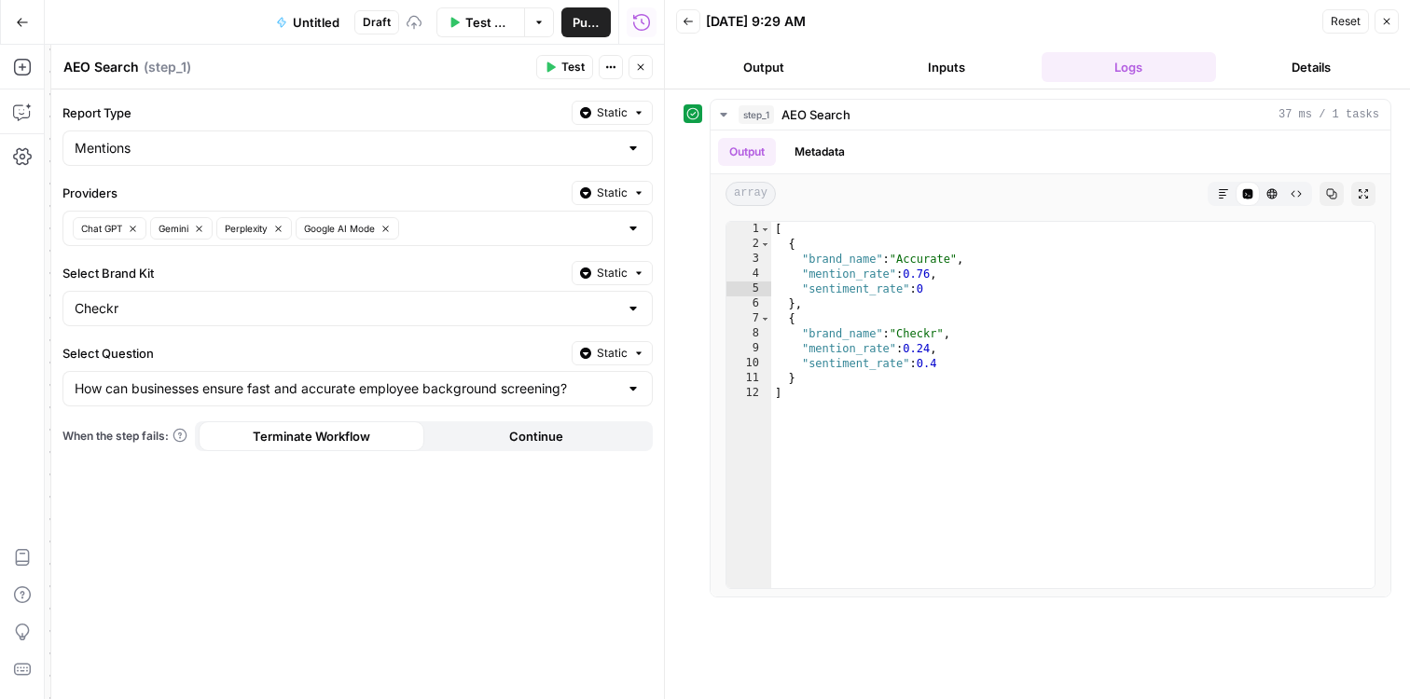
click at [560, 69] on button "Test" at bounding box center [564, 67] width 57 height 24
click at [635, 397] on div "How can businesses ensure fast and accurate employee background screening?" at bounding box center [357, 388] width 590 height 35
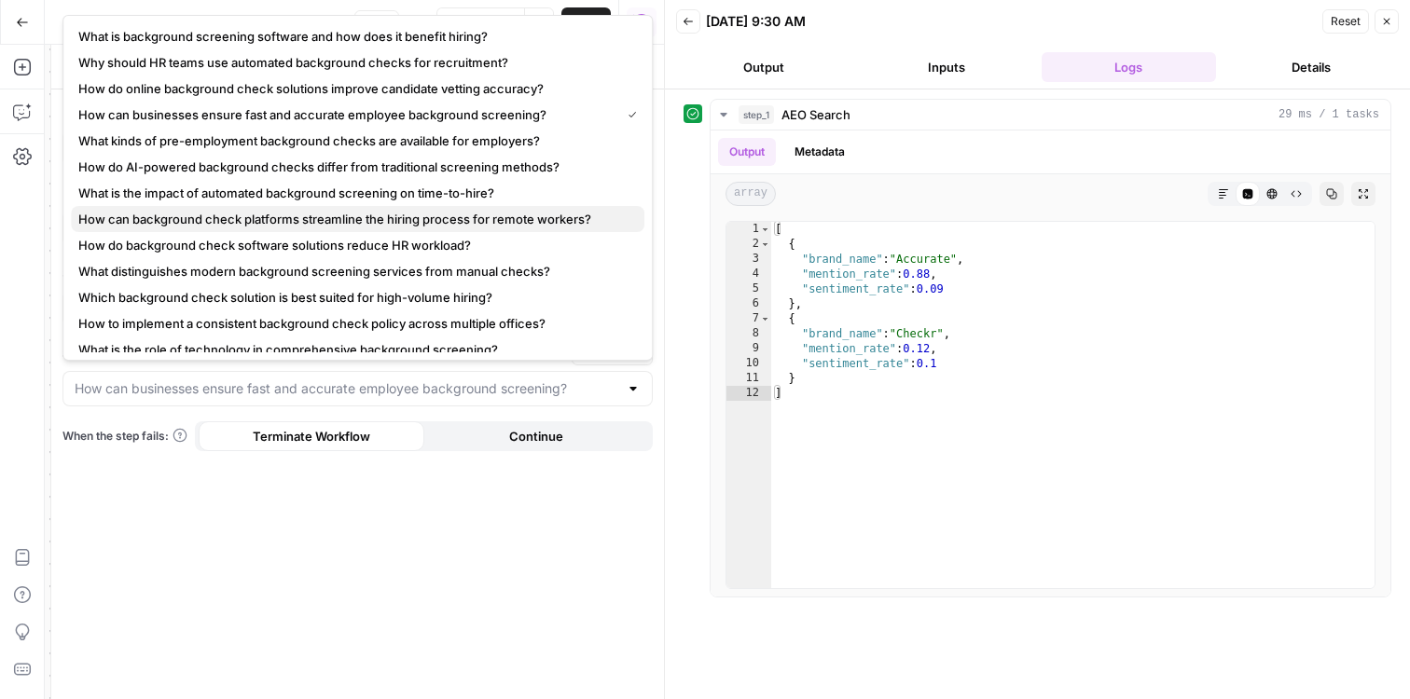
click at [445, 211] on span "How can background check platforms streamline the hiring process for remote wor…" at bounding box center [353, 219] width 551 height 19
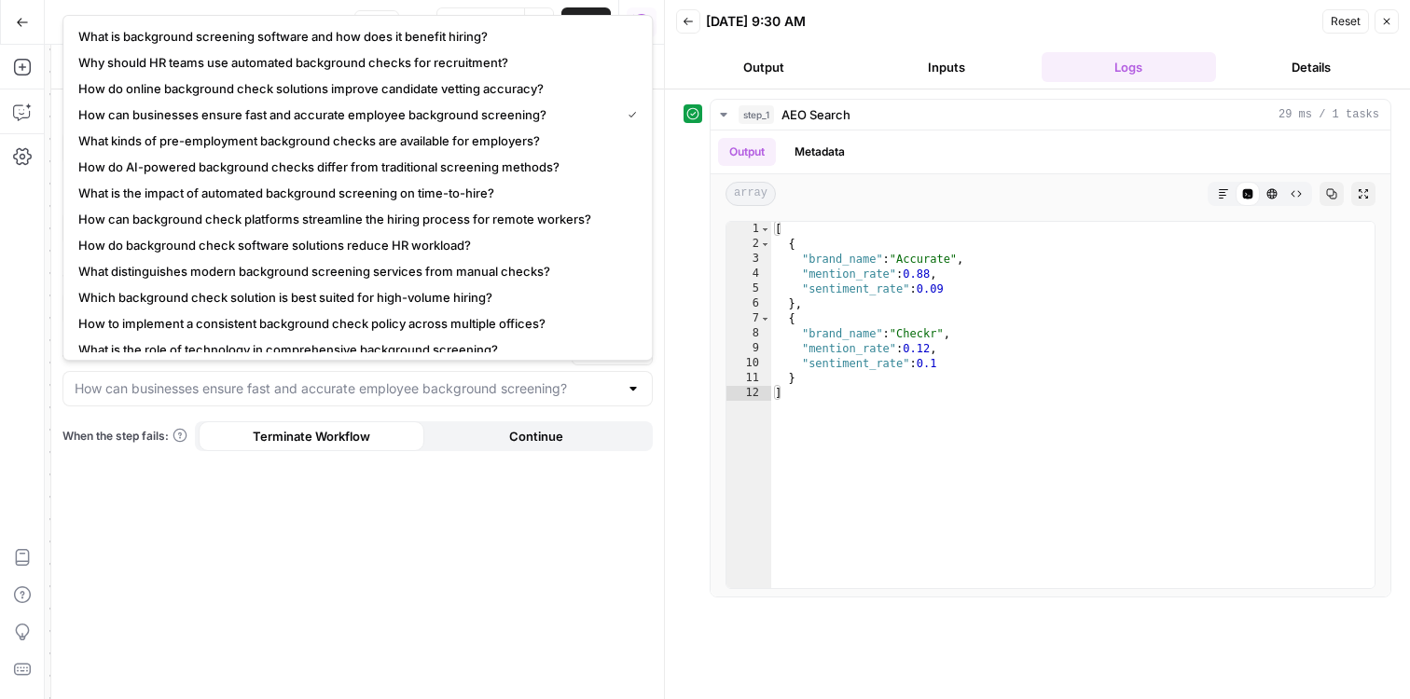
type input "How can background check platforms streamline the hiring process for remote wor…"
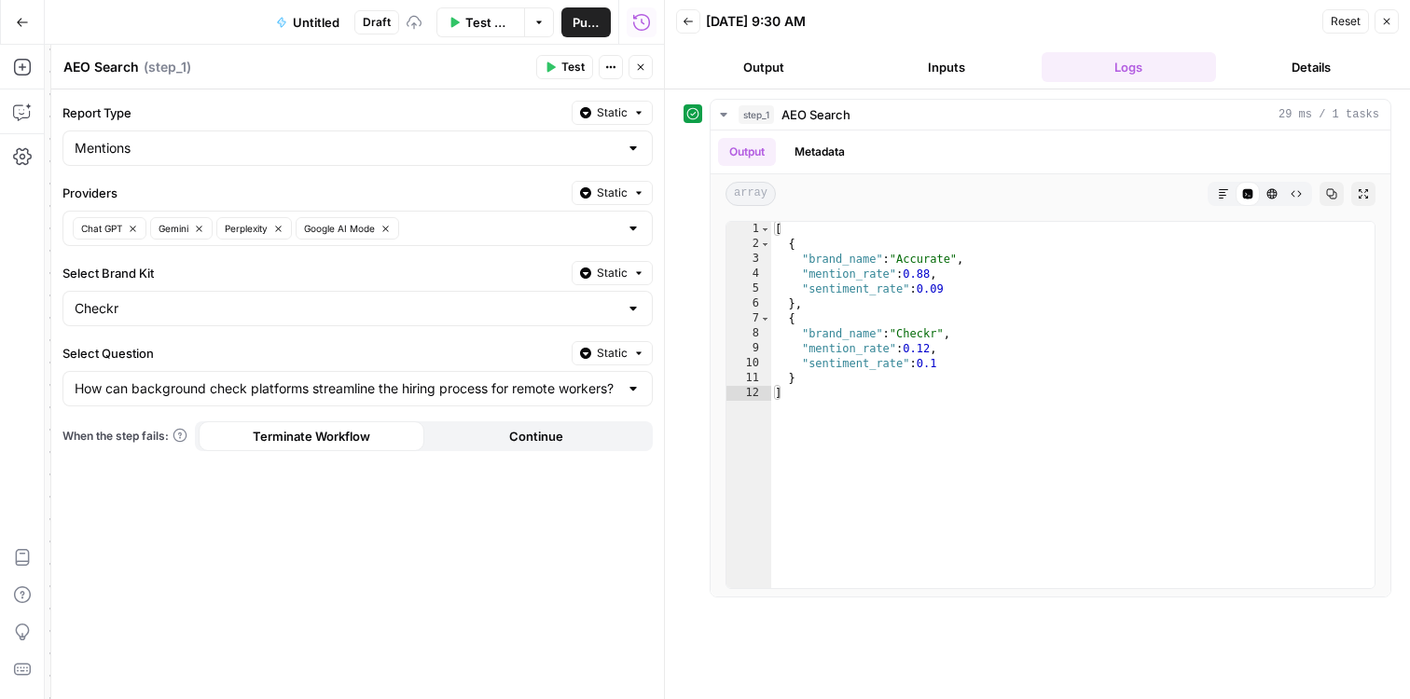
click at [565, 73] on span "Test" at bounding box center [572, 67] width 23 height 17
click at [636, 387] on div at bounding box center [633, 388] width 15 height 19
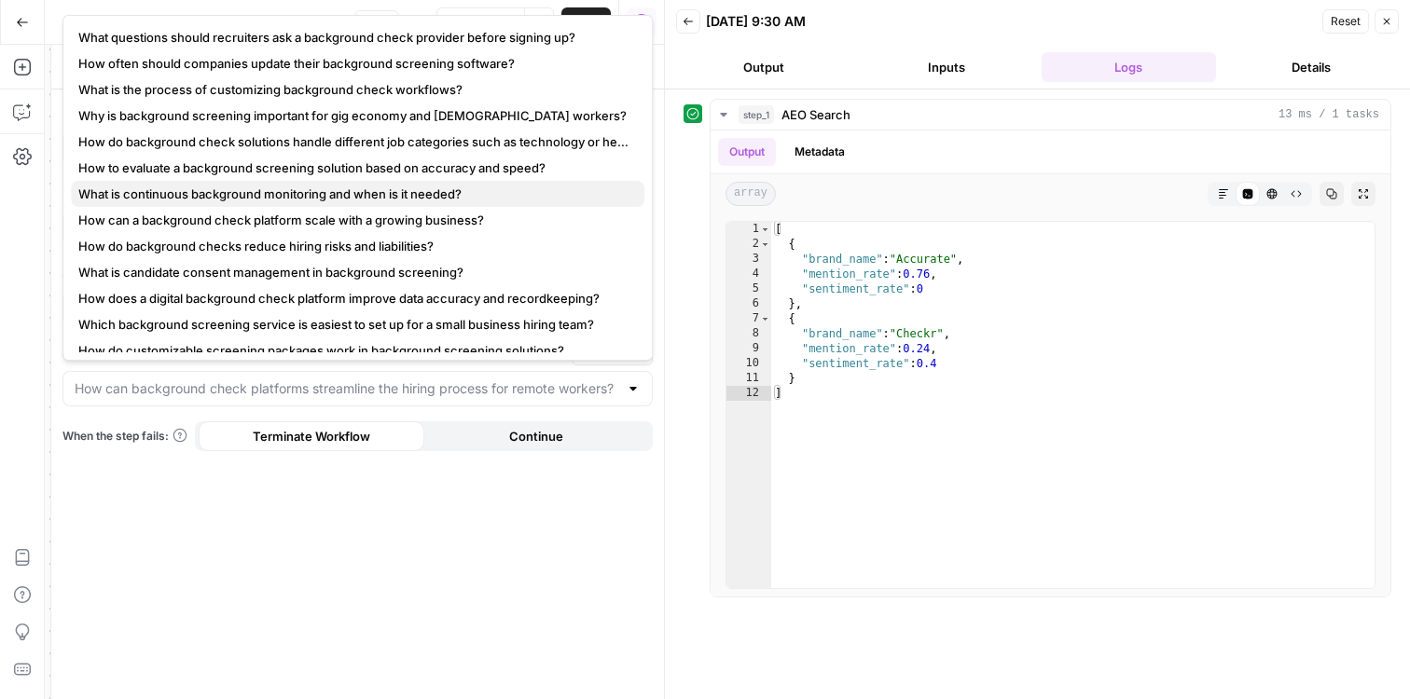
scroll to position [496, 0]
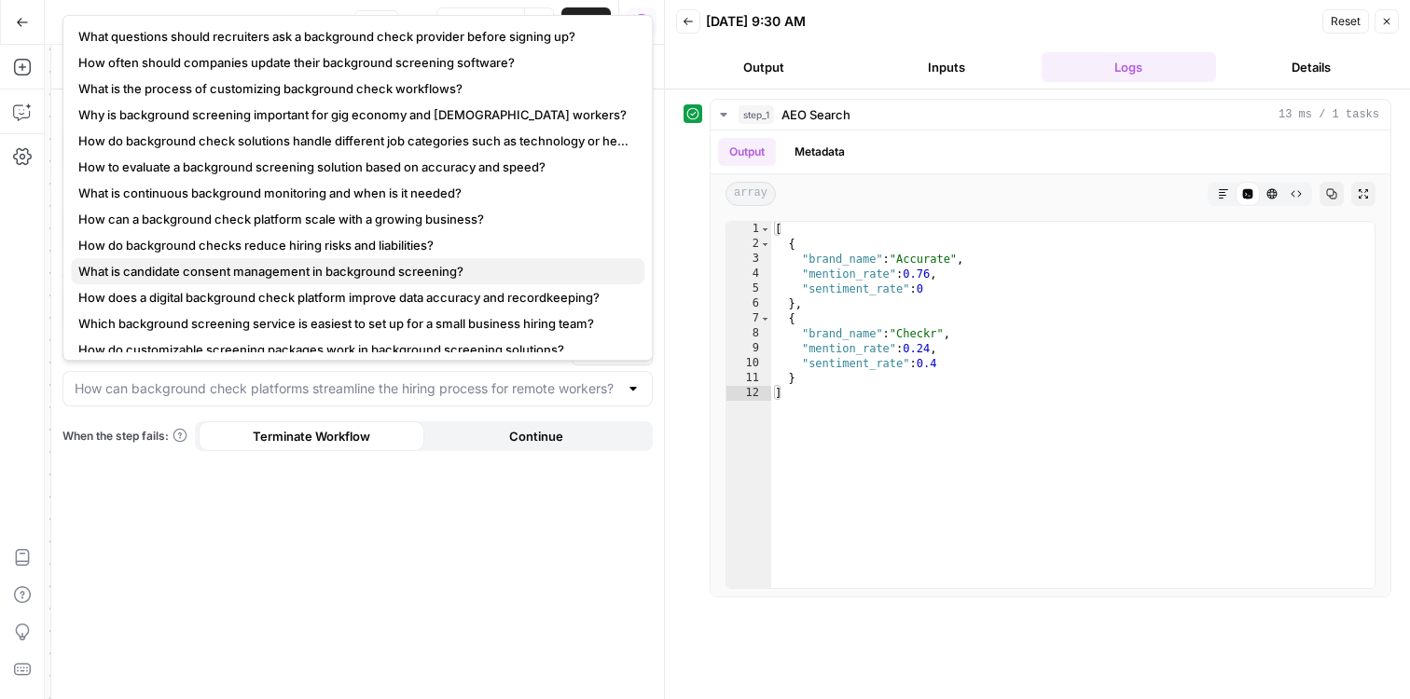
click at [505, 268] on span "What is candidate consent management in background screening?" at bounding box center [353, 271] width 551 height 19
type input "What is candidate consent management in background screening?"
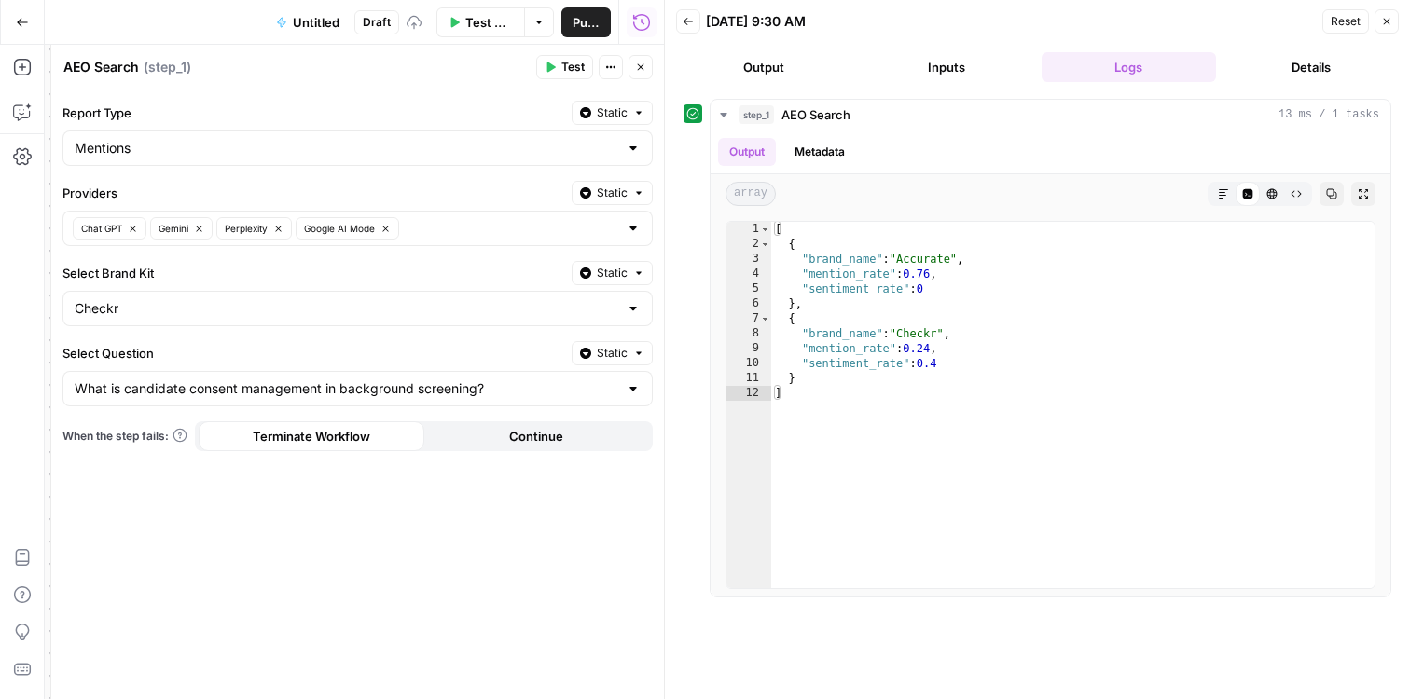
click at [569, 64] on span "Test" at bounding box center [572, 67] width 23 height 17
click at [627, 391] on div at bounding box center [633, 388] width 15 height 19
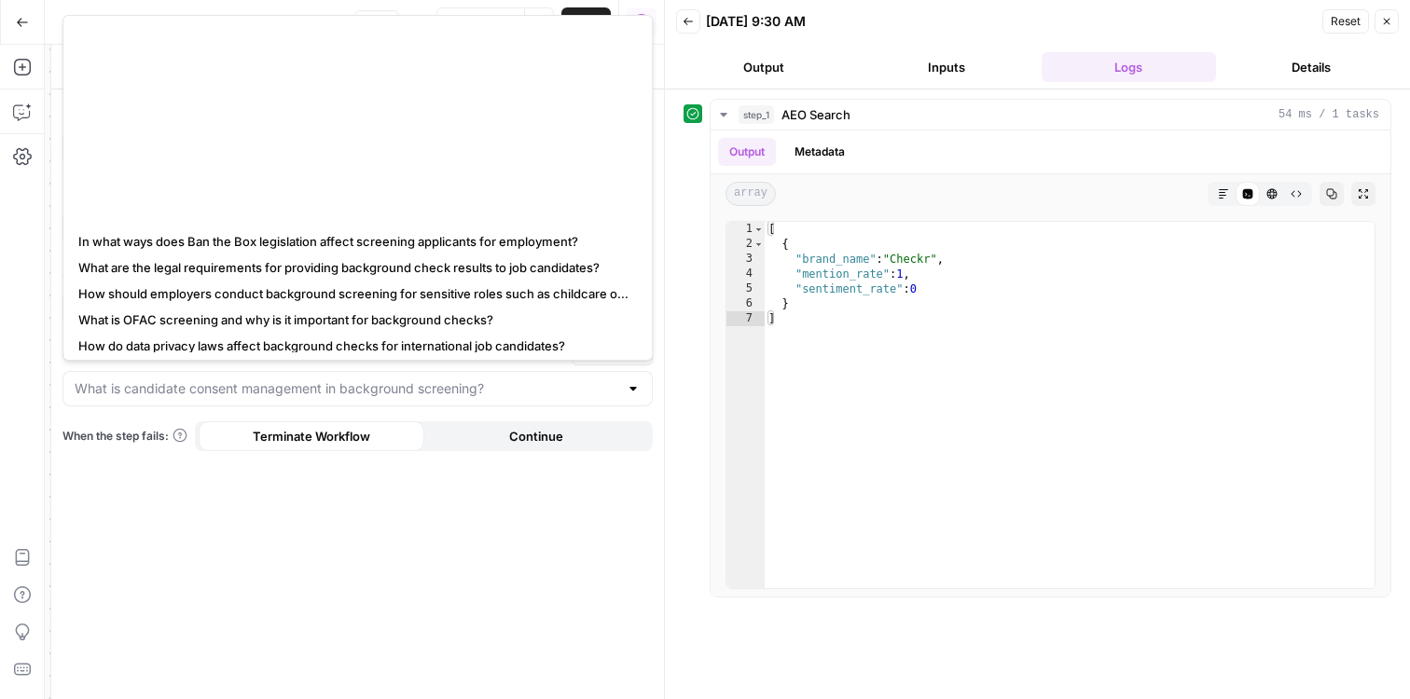
scroll to position [1152, 0]
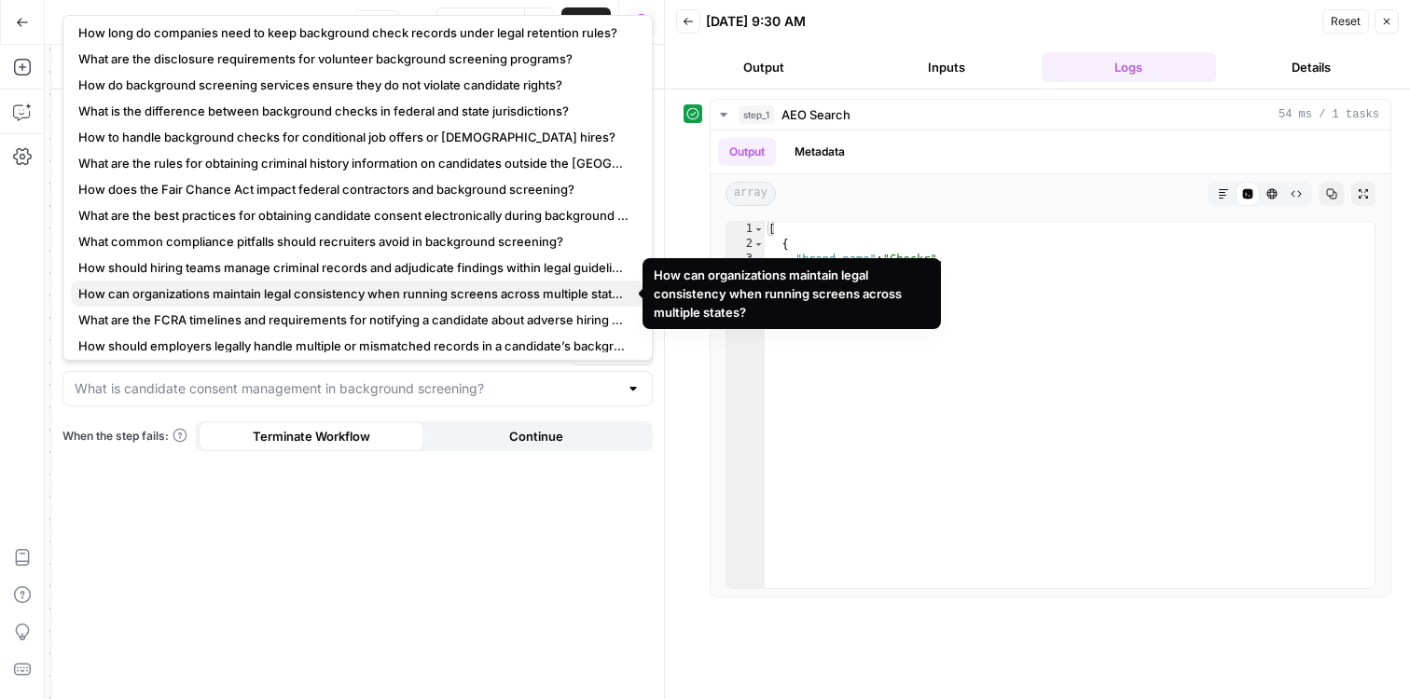
click at [475, 298] on span "How can organizations maintain legal consistency when running screens across mu…" at bounding box center [353, 293] width 551 height 19
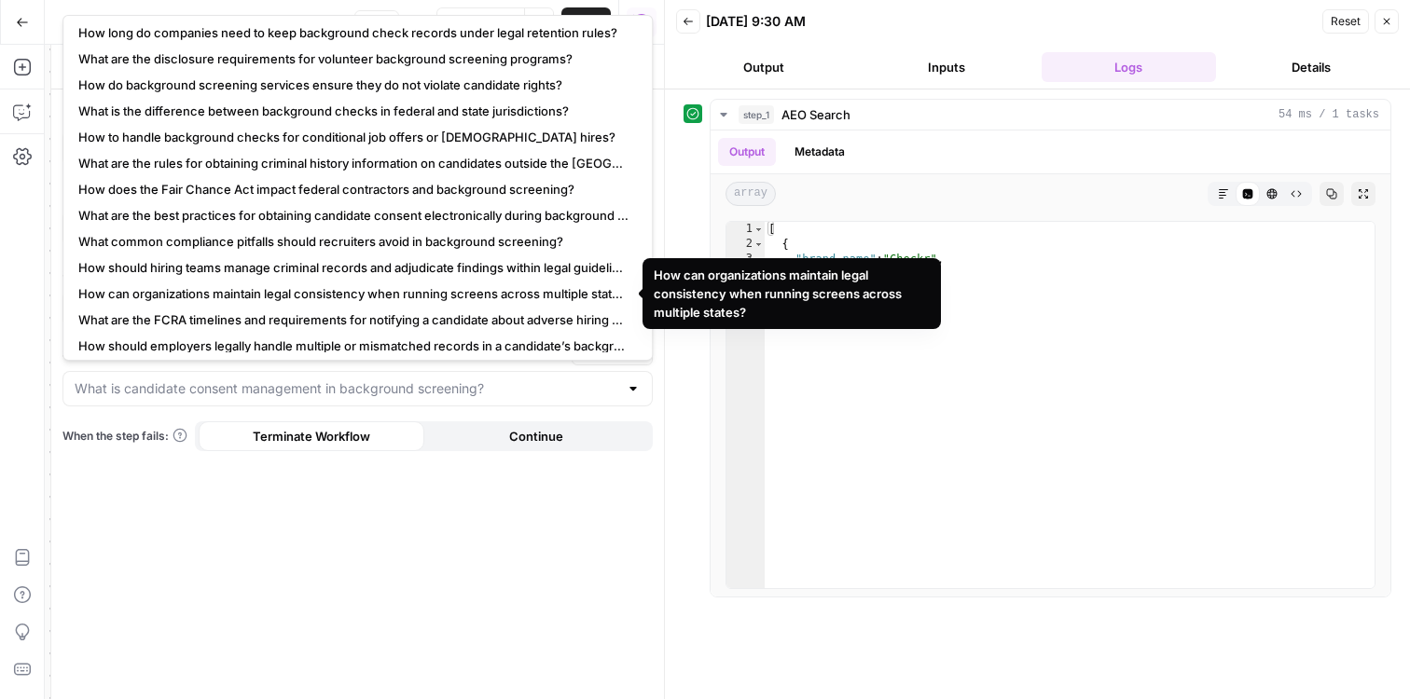
type input "How can organizations maintain legal consistency when running screens across mu…"
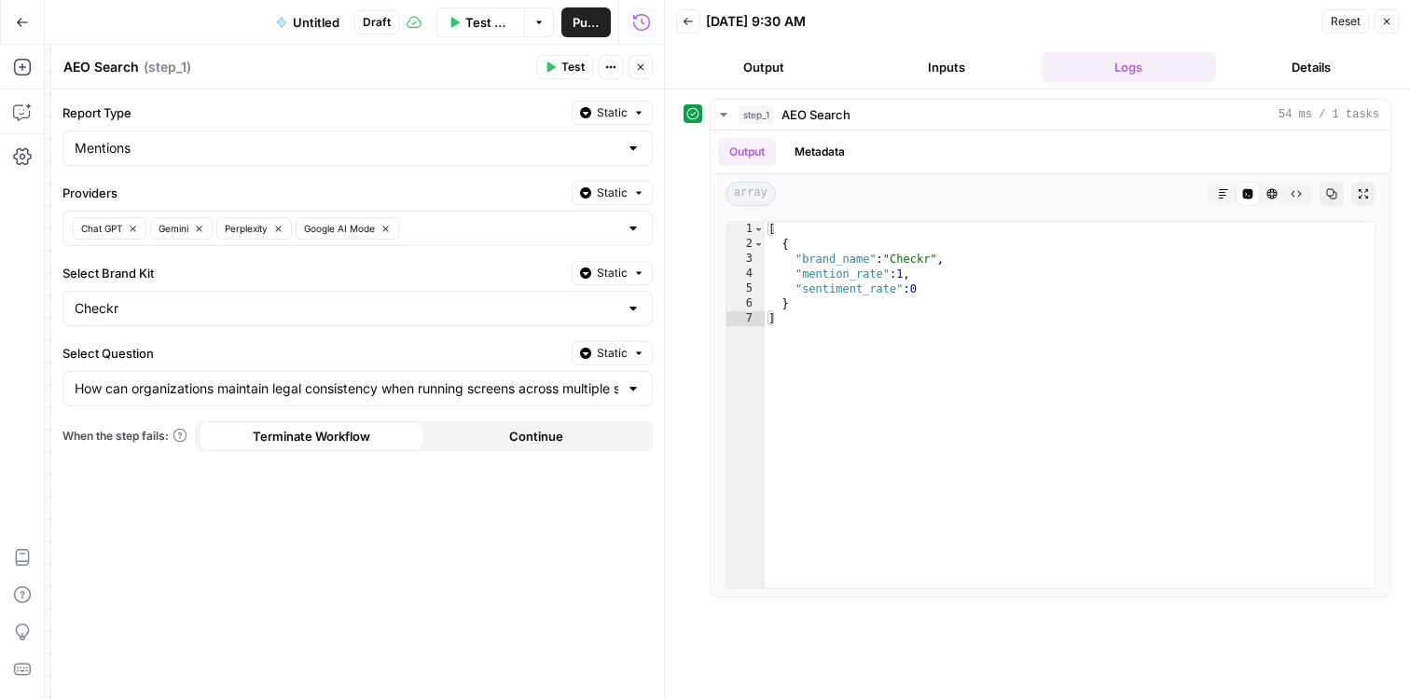
click at [569, 66] on span "Test" at bounding box center [572, 67] width 23 height 17
click at [631, 393] on div at bounding box center [633, 388] width 15 height 19
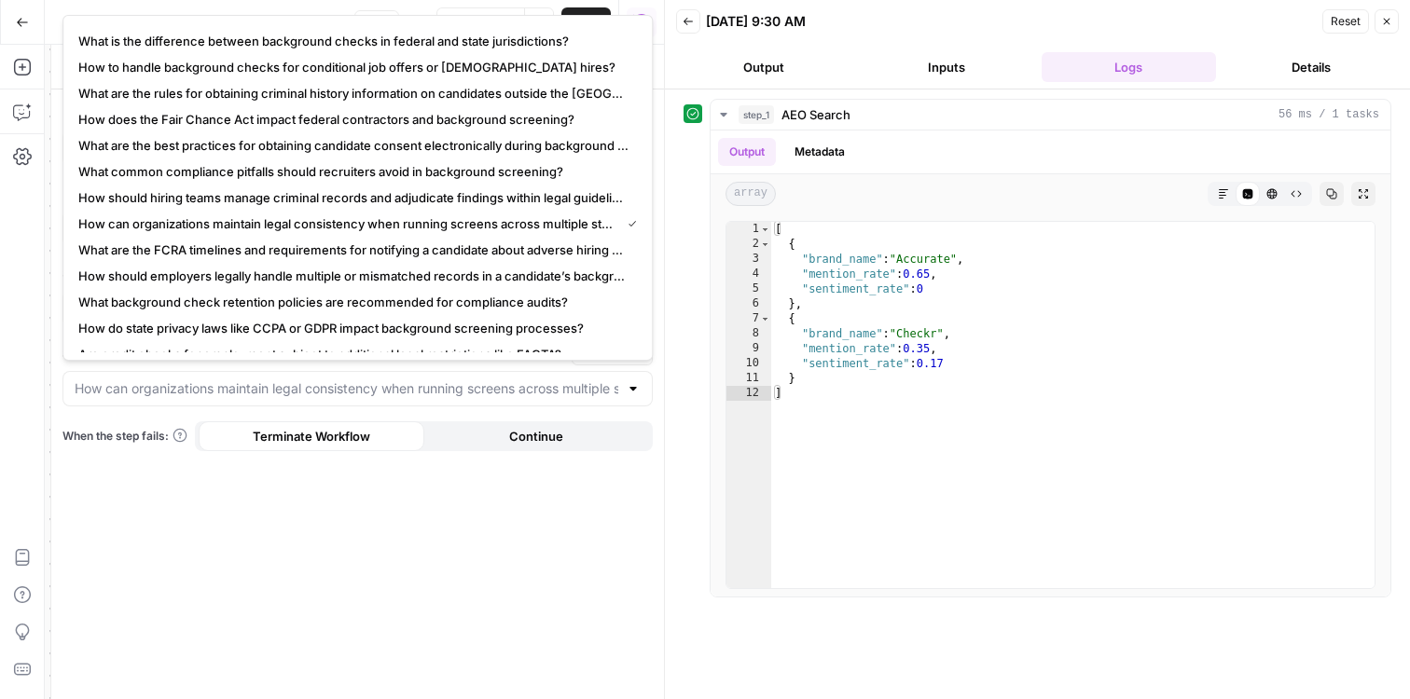
scroll to position [1285, 0]
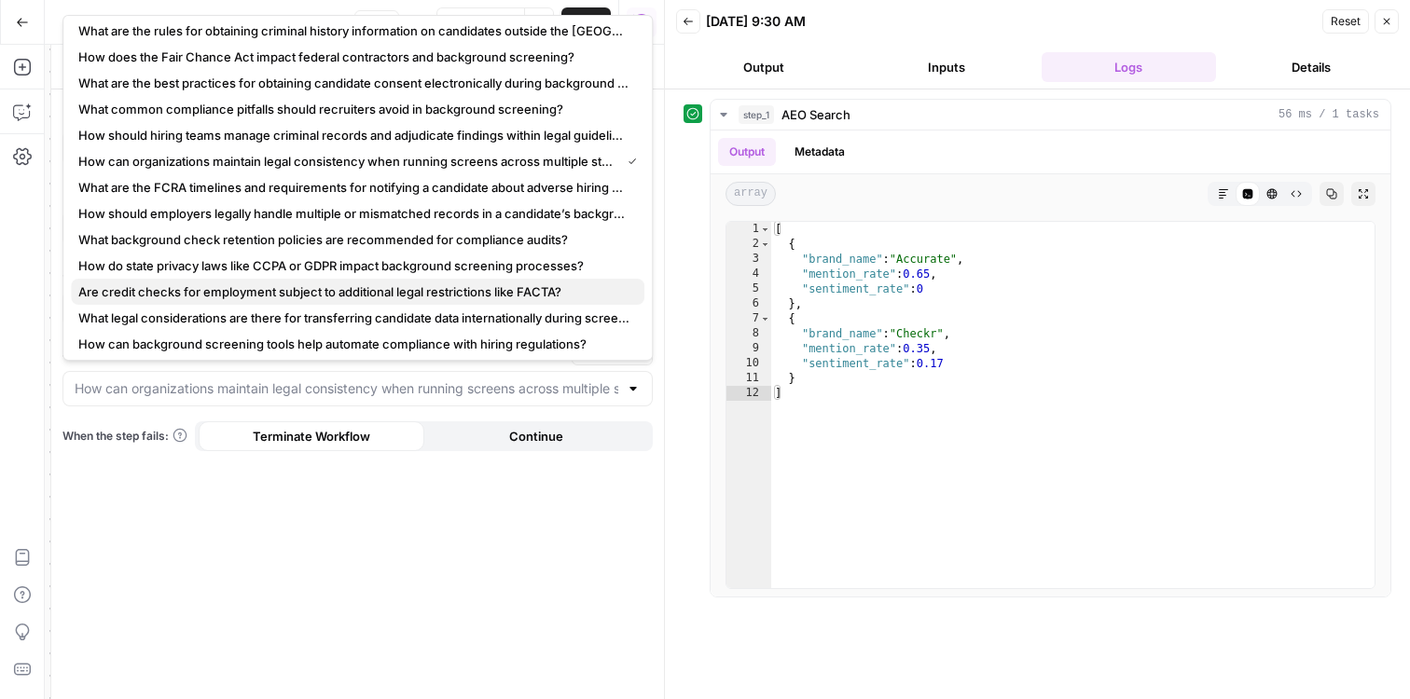
click at [519, 283] on span "Are credit checks for employment subject to additional legal restrictions like …" at bounding box center [353, 292] width 551 height 19
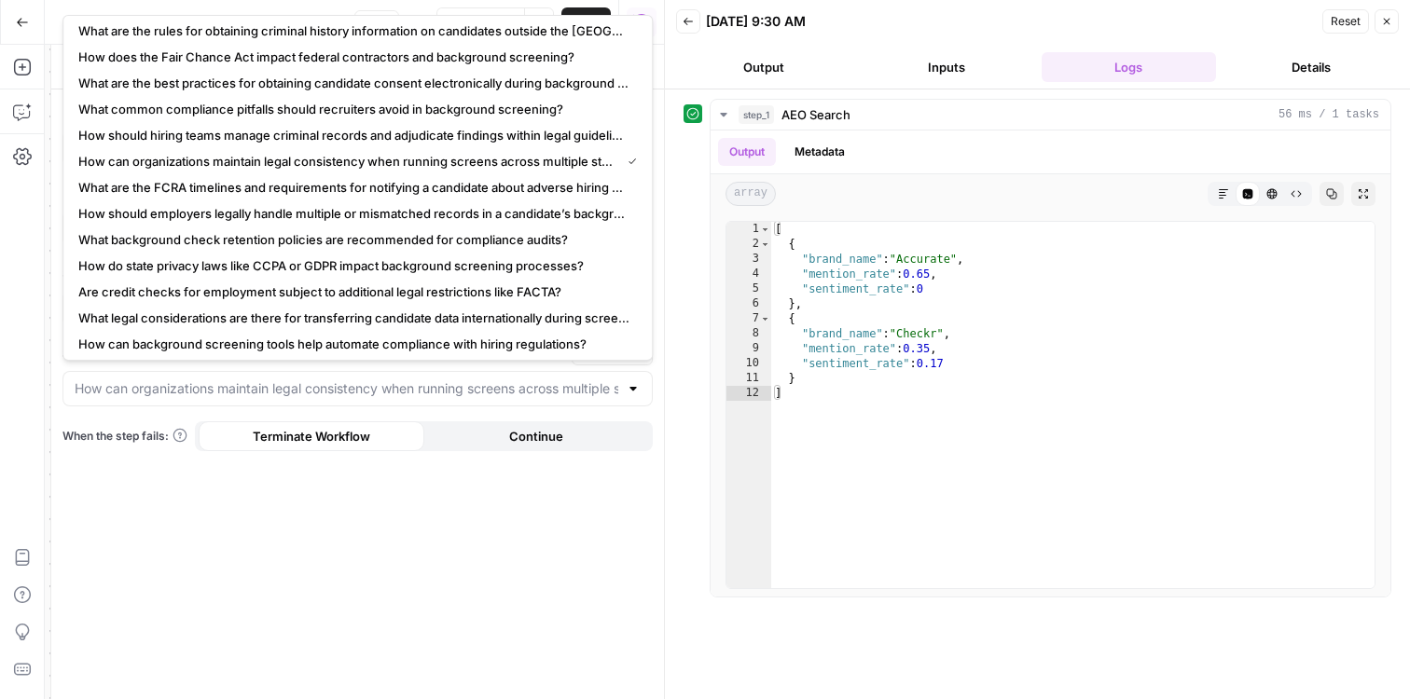
type input "Are credit checks for employment subject to additional legal restrictions like …"
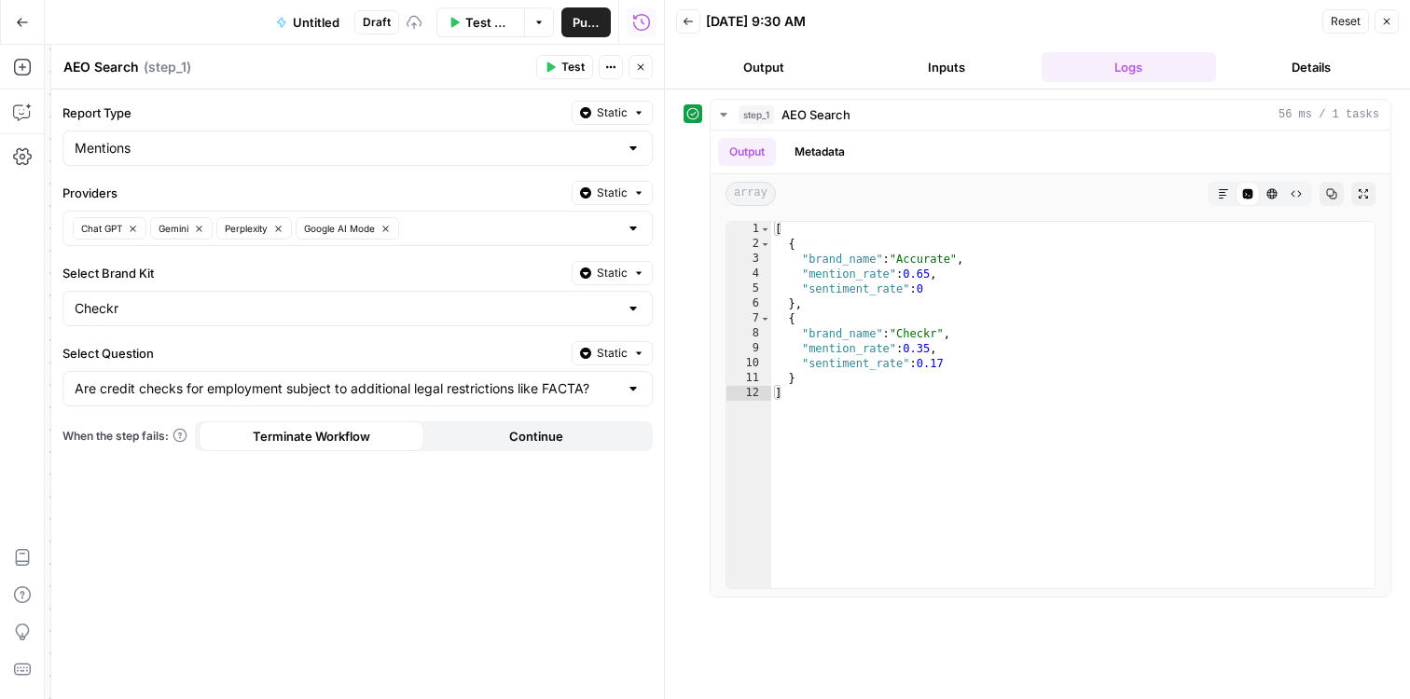
click at [570, 81] on header "AEO Search AEO Search ( step_1 ) Test Actions Close" at bounding box center [357, 67] width 613 height 45
click at [572, 66] on span "Test" at bounding box center [572, 67] width 23 height 17
click at [638, 389] on div at bounding box center [633, 388] width 15 height 19
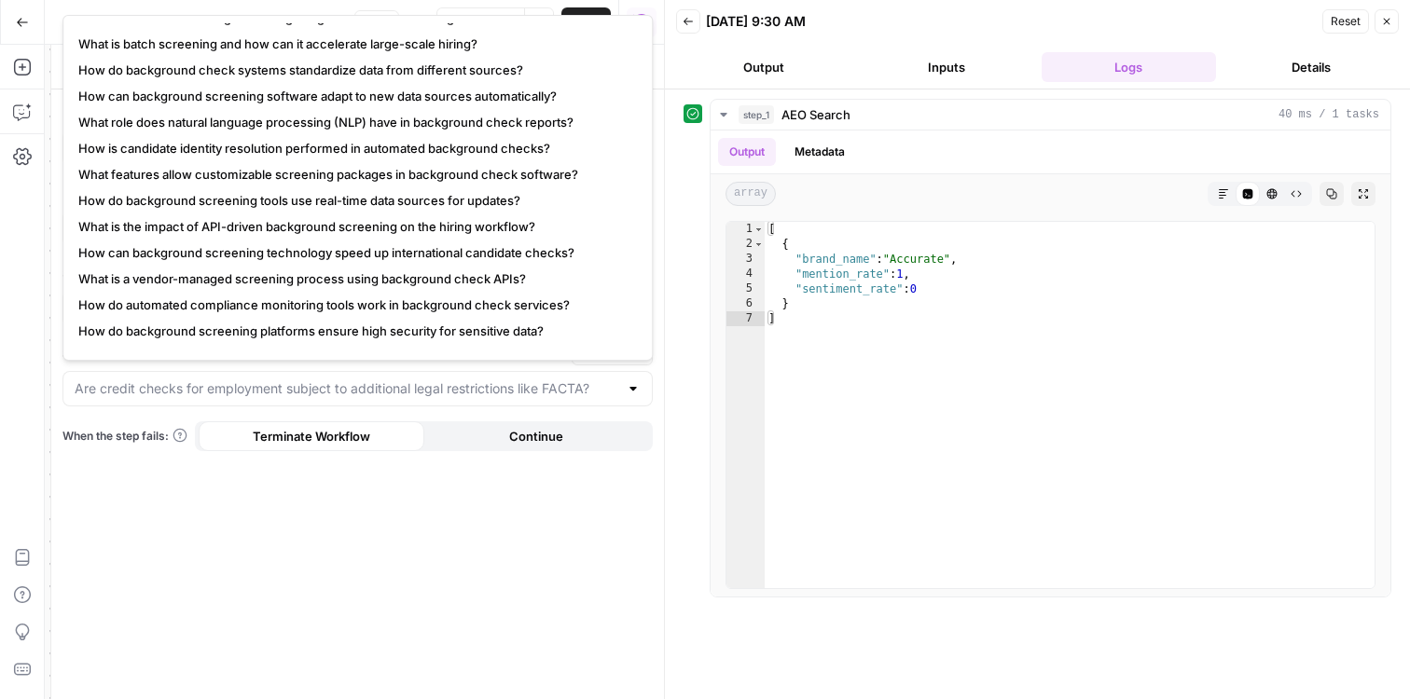
scroll to position [2055, 0]
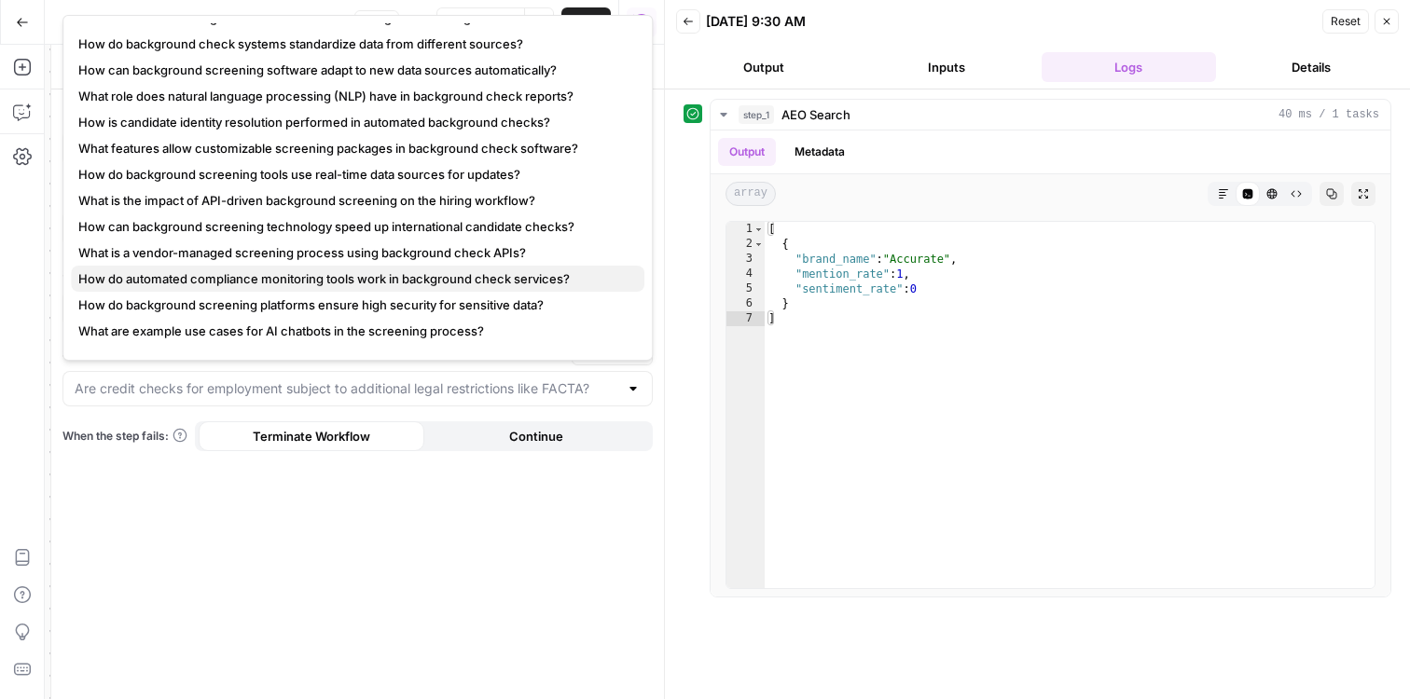
click at [434, 278] on span "How do automated compliance monitoring tools work in background check services?" at bounding box center [353, 278] width 551 height 19
type input "How do automated compliance monitoring tools work in background check services?"
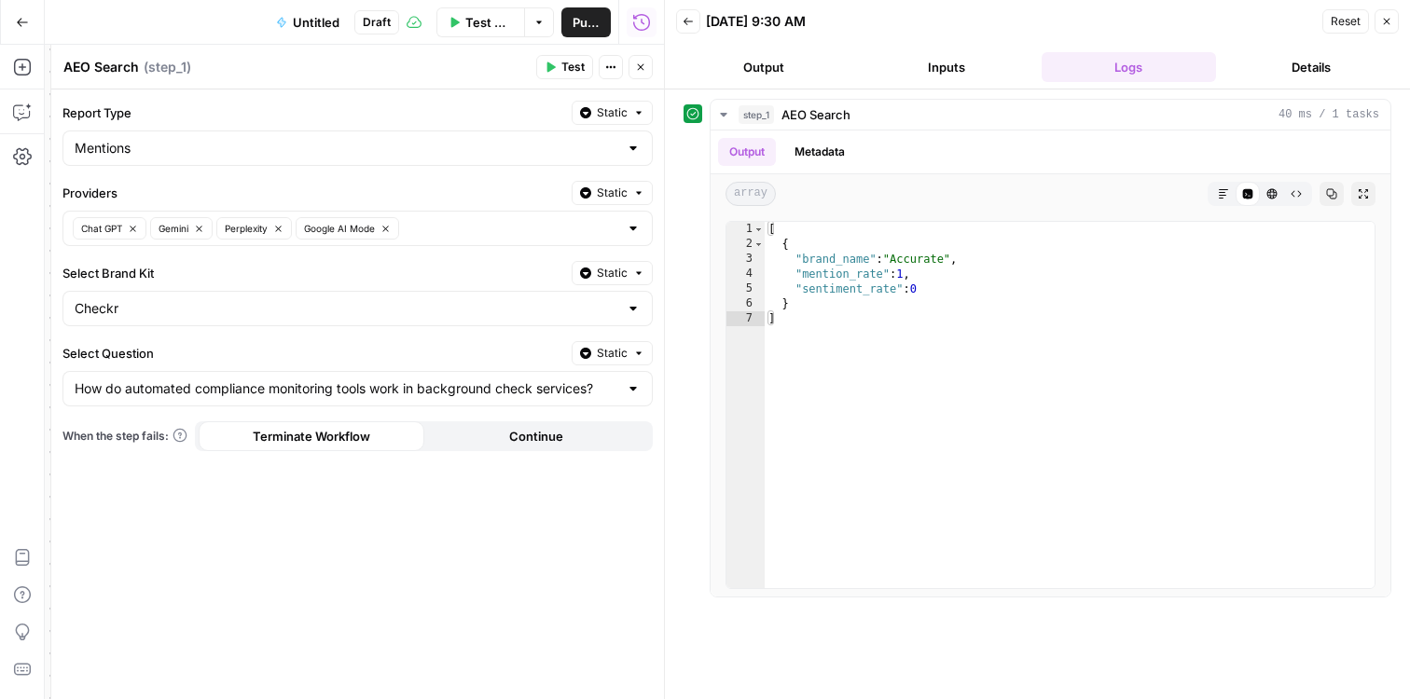
click at [566, 72] on span "Test" at bounding box center [572, 67] width 23 height 17
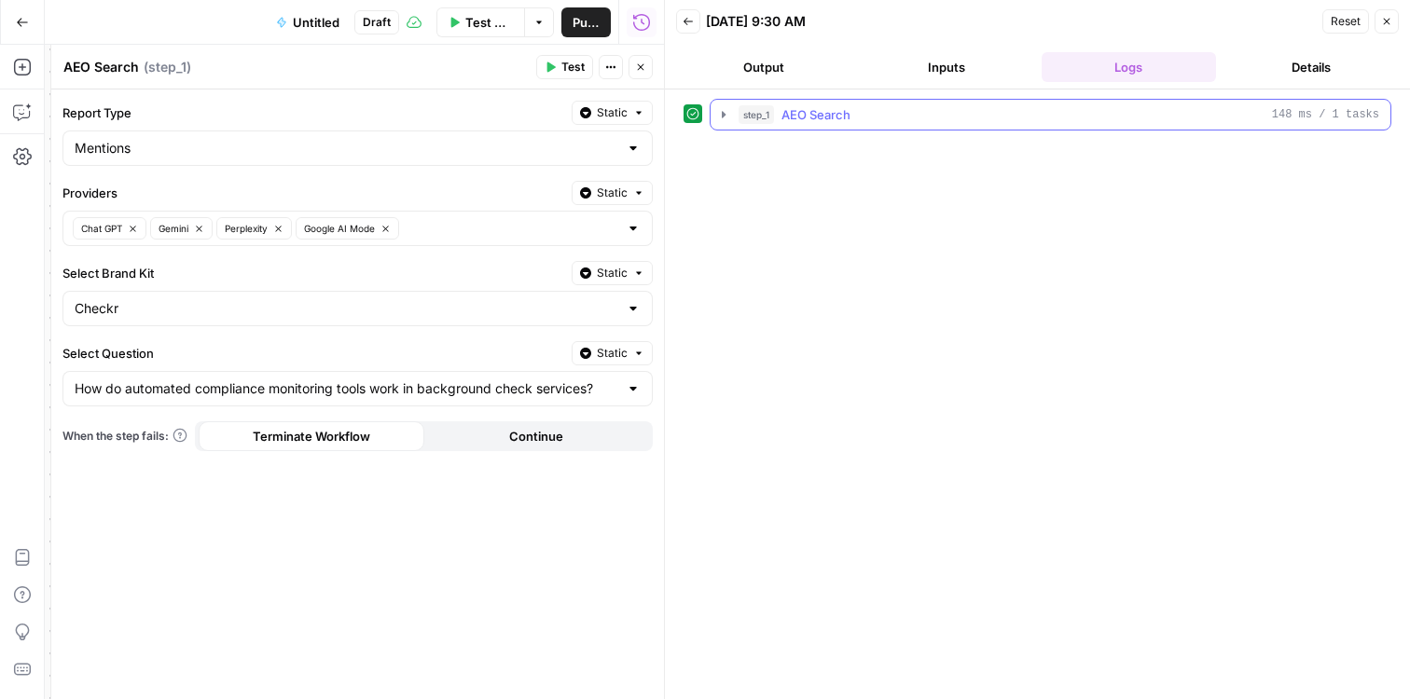
click at [735, 111] on button "step_1 AEO Search 148 ms / 1 tasks" at bounding box center [1050, 115] width 680 height 30
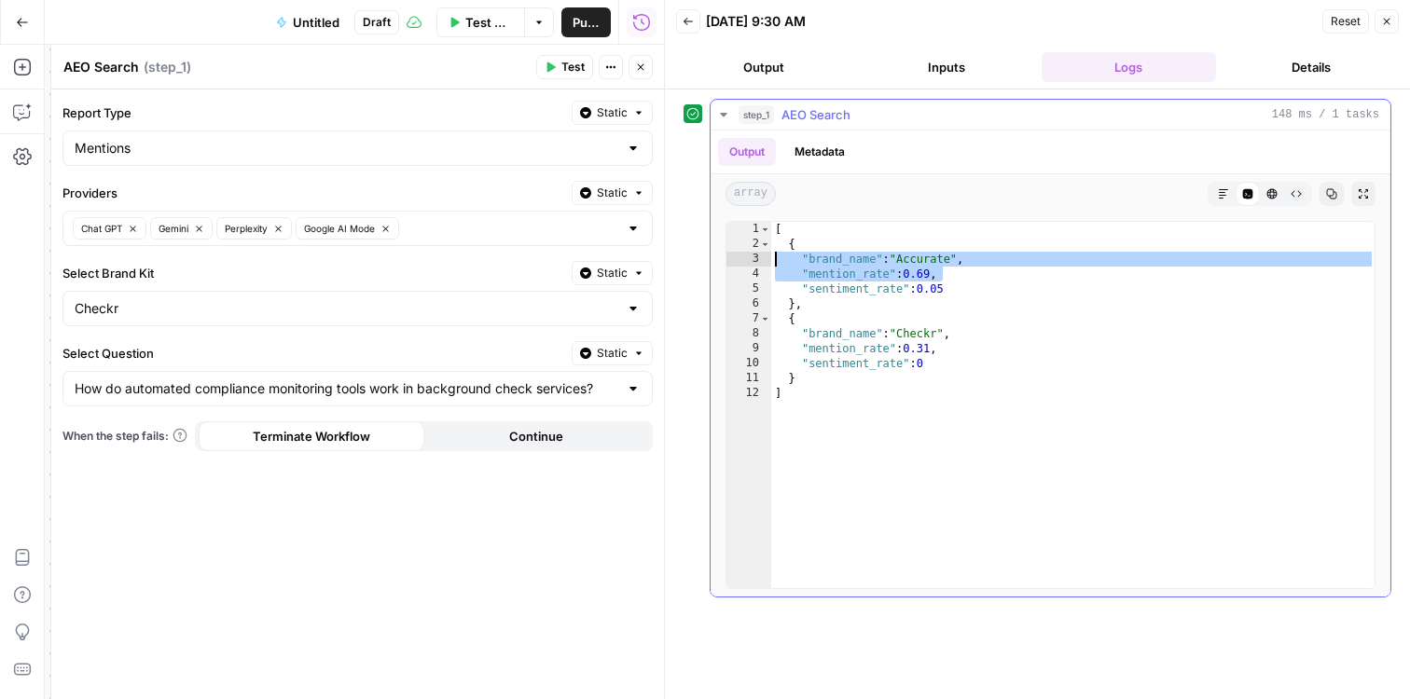
drag, startPoint x: 992, startPoint y: 271, endPoint x: 728, endPoint y: 264, distance: 264.0
click at [728, 264] on div "**********" at bounding box center [1050, 405] width 650 height 368
type textarea "**********"
drag, startPoint x: 611, startPoint y: 390, endPoint x: 170, endPoint y: 375, distance: 441.3
click at [189, 379] on input "Select Question" at bounding box center [347, 388] width 544 height 19
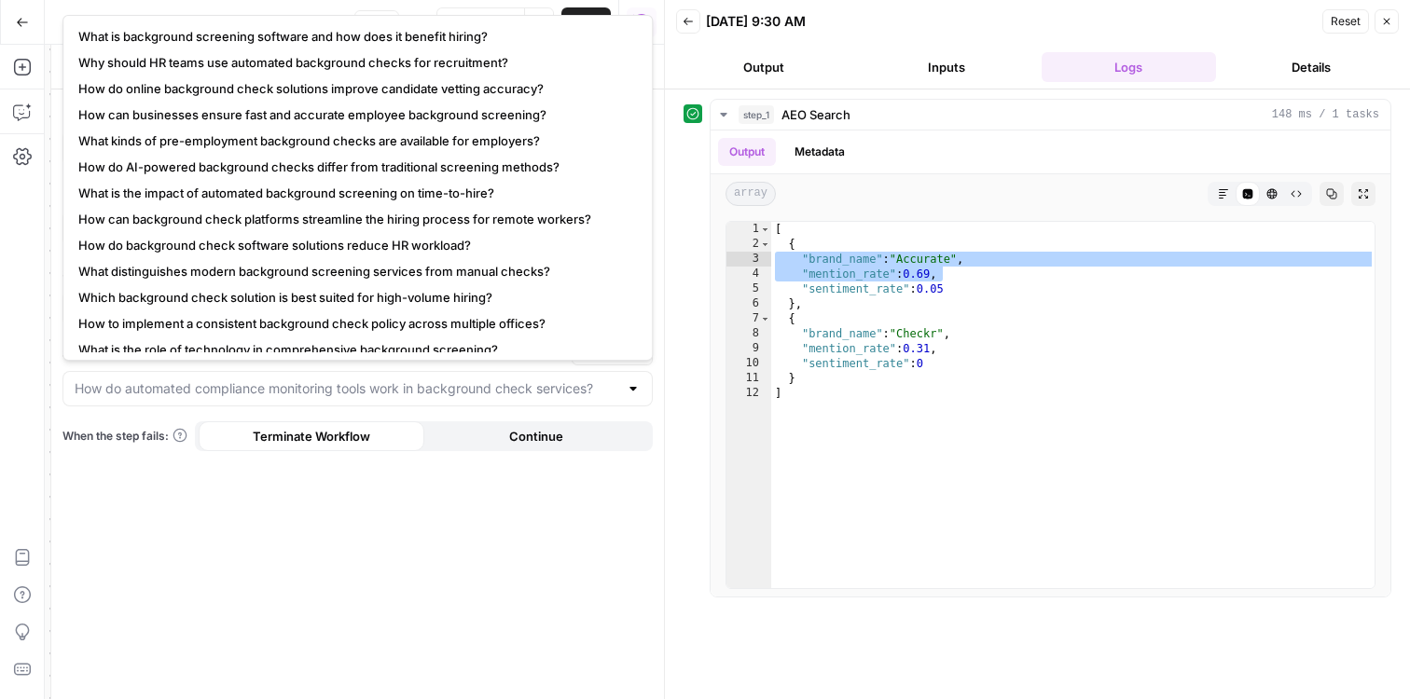
drag, startPoint x: 68, startPoint y: 388, endPoint x: 117, endPoint y: 386, distance: 49.5
click at [117, 386] on div at bounding box center [357, 388] width 590 height 35
drag, startPoint x: 70, startPoint y: 387, endPoint x: 594, endPoint y: 394, distance: 524.0
click at [594, 394] on div at bounding box center [357, 388] width 590 height 35
type input "How do automated compliance monitoring tools work in background check services?"
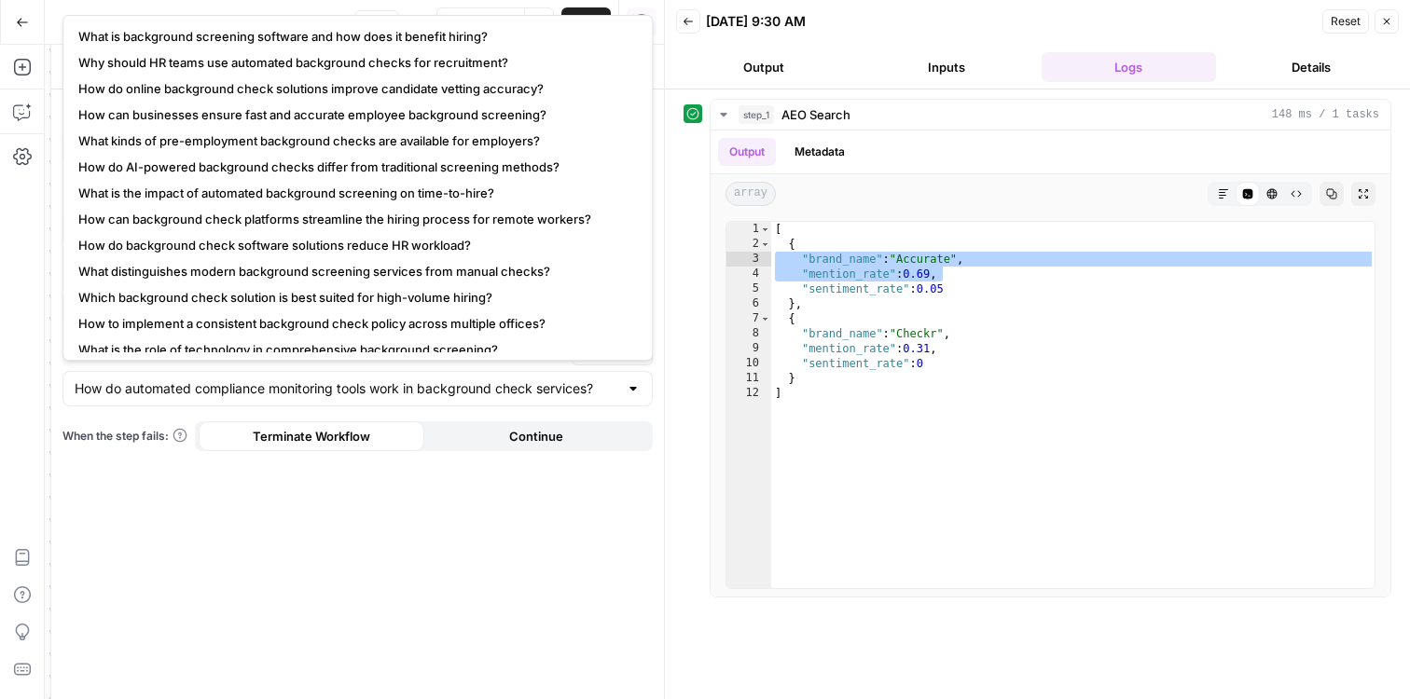
click at [566, 580] on div "Report Type Static Mentions Providers Static Chat GPT Gemini Perplexity Google …" at bounding box center [357, 395] width 613 height 610
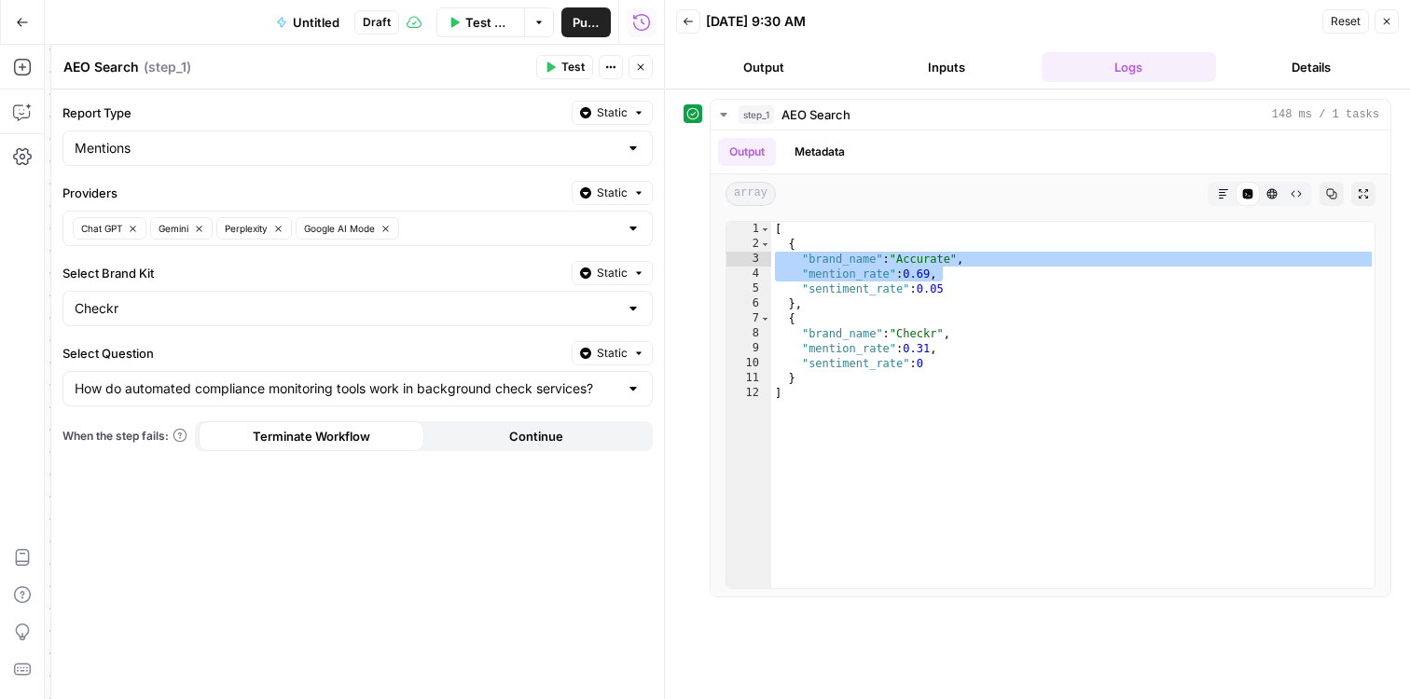
click at [635, 355] on icon "button" at bounding box center [638, 353] width 11 height 11
click at [586, 434] on span "Liquid" at bounding box center [575, 432] width 105 height 19
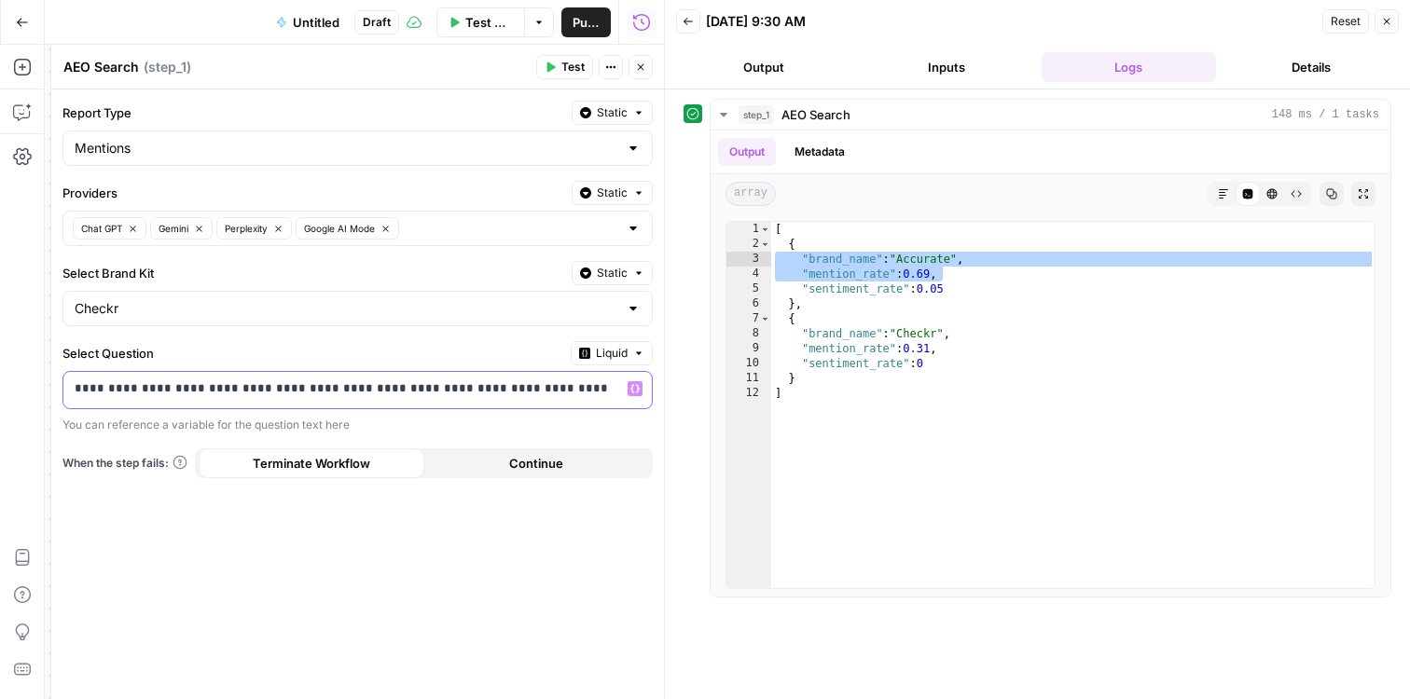
drag, startPoint x: 575, startPoint y: 388, endPoint x: 69, endPoint y: 391, distance: 506.3
click at [69, 391] on div "**********" at bounding box center [342, 390] width 558 height 36
copy p "**********"
click at [638, 306] on div at bounding box center [633, 308] width 15 height 19
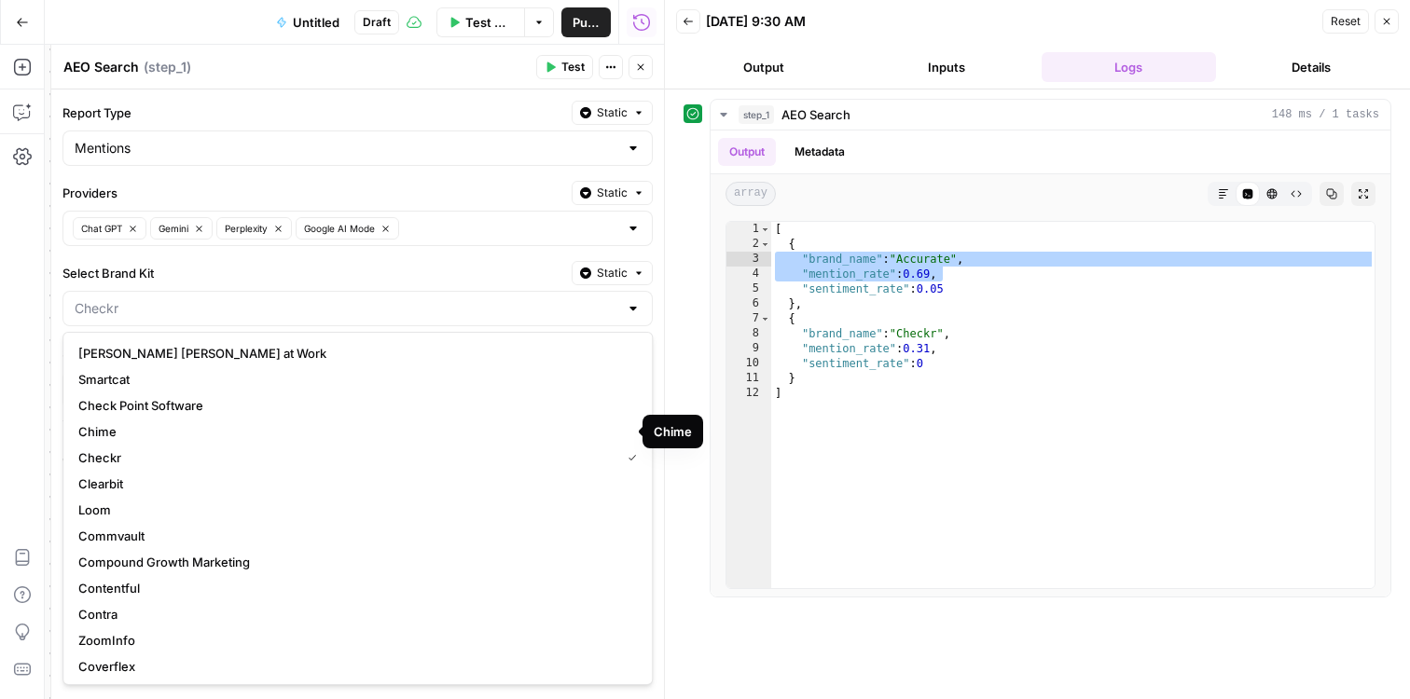
type input "Checkr"
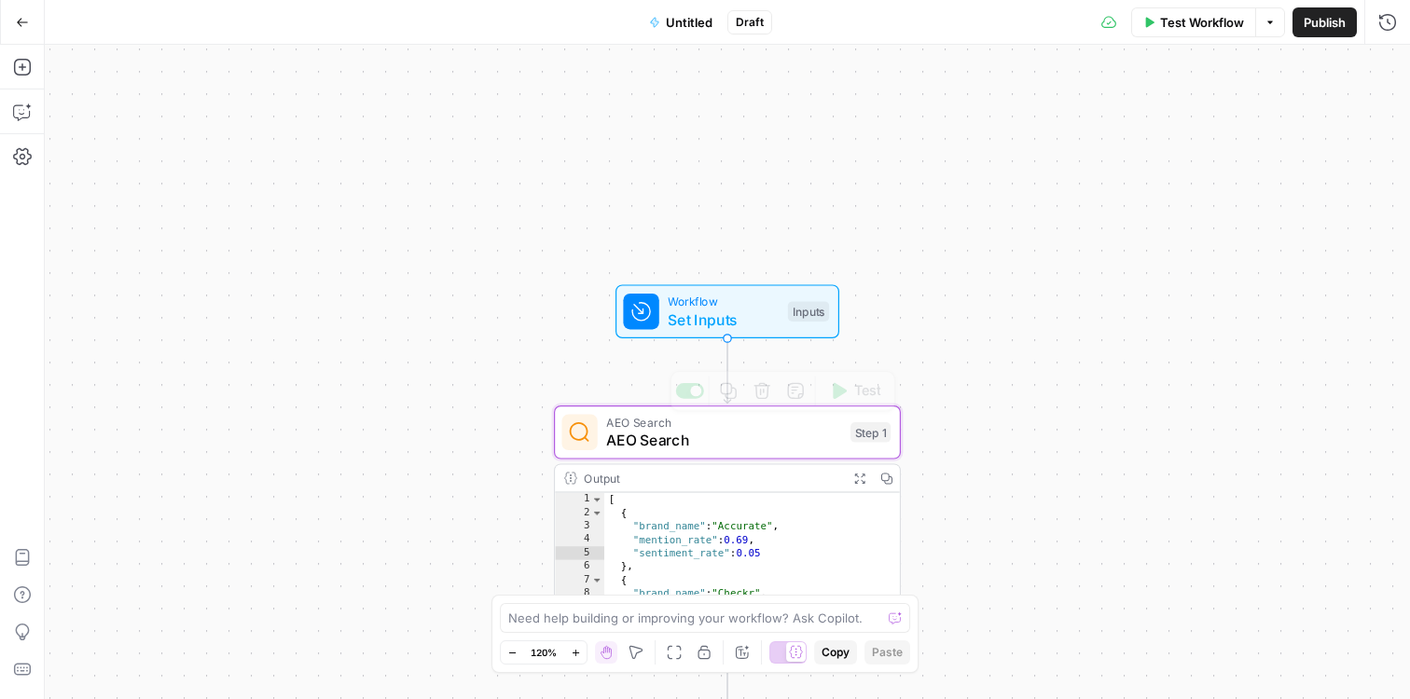
click at [763, 449] on span "AEO Search" at bounding box center [723, 440] width 235 height 22
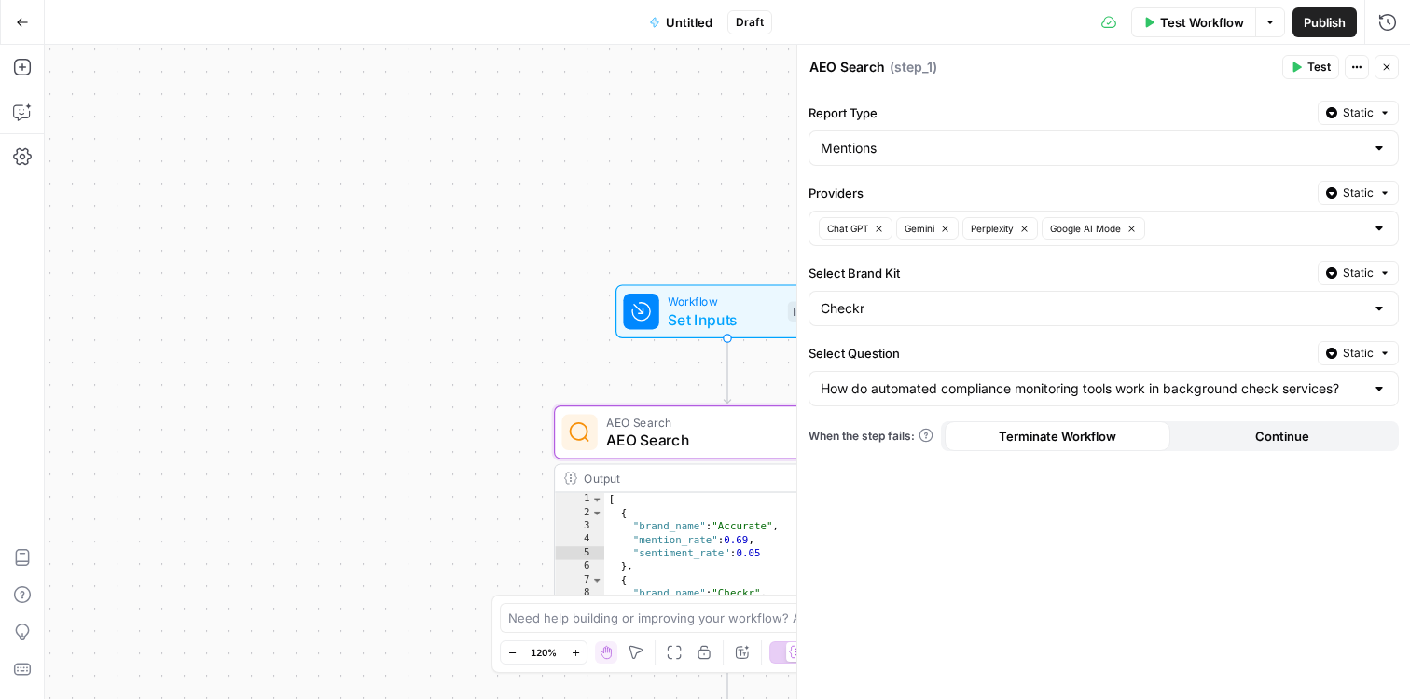
click at [1318, 71] on span "Test" at bounding box center [1318, 67] width 23 height 17
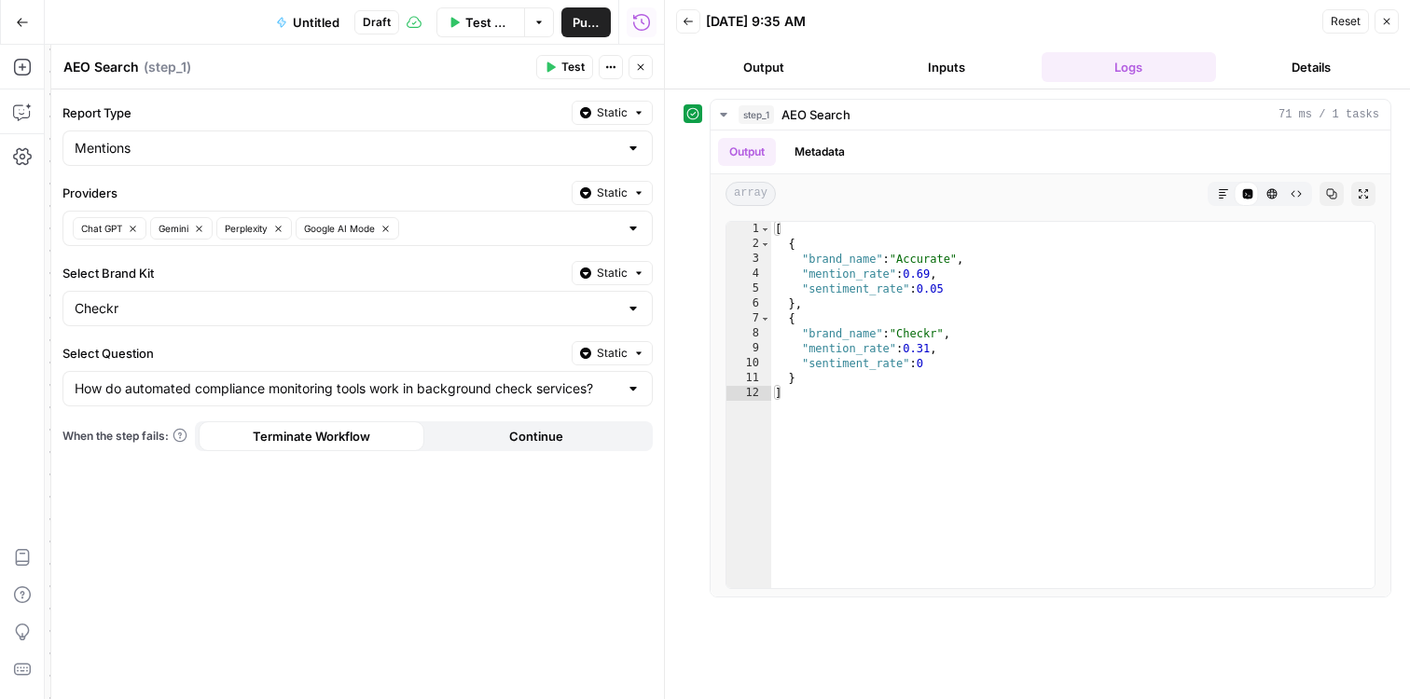
click at [631, 157] on div "Mentions" at bounding box center [357, 148] width 590 height 35
click at [427, 221] on span "Citations" at bounding box center [353, 221] width 551 height 19
type input "Citations"
click at [579, 71] on span "Test" at bounding box center [572, 67] width 23 height 17
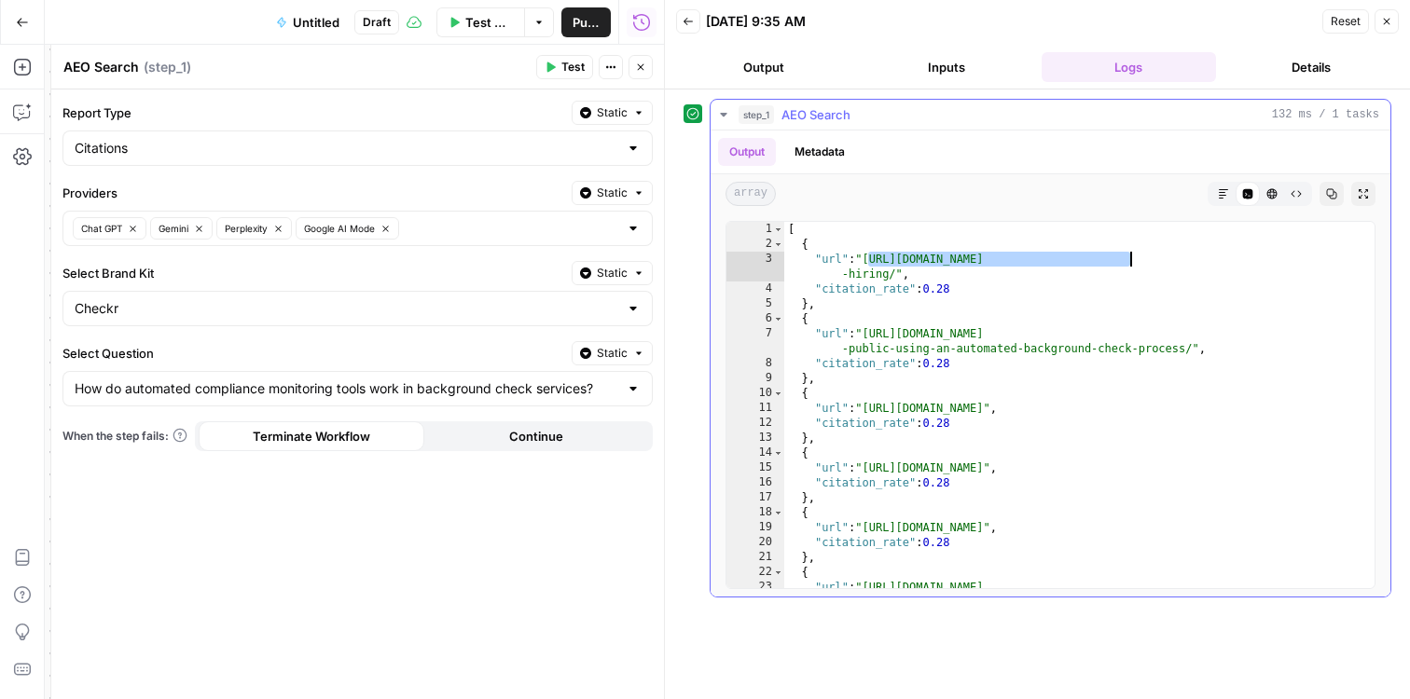
drag, startPoint x: 866, startPoint y: 257, endPoint x: 1131, endPoint y: 261, distance: 264.8
click at [1131, 261] on div "[ { "url" : "https://ethico.com/blog/streamline-background-checks-without-delay…" at bounding box center [1074, 435] width 580 height 427
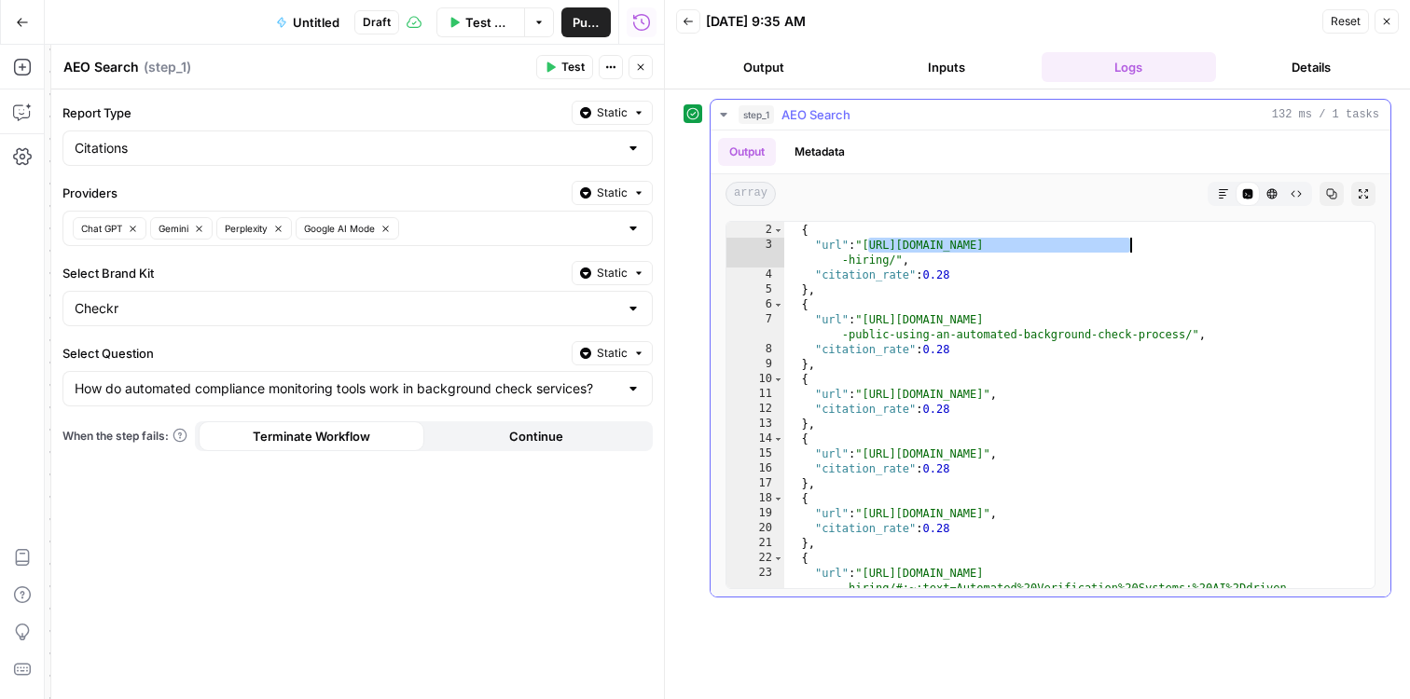
click at [954, 397] on div "[ { "url" : "https://ethico.com/blog/streamline-background-checks-without-delay…" at bounding box center [1074, 421] width 580 height 427
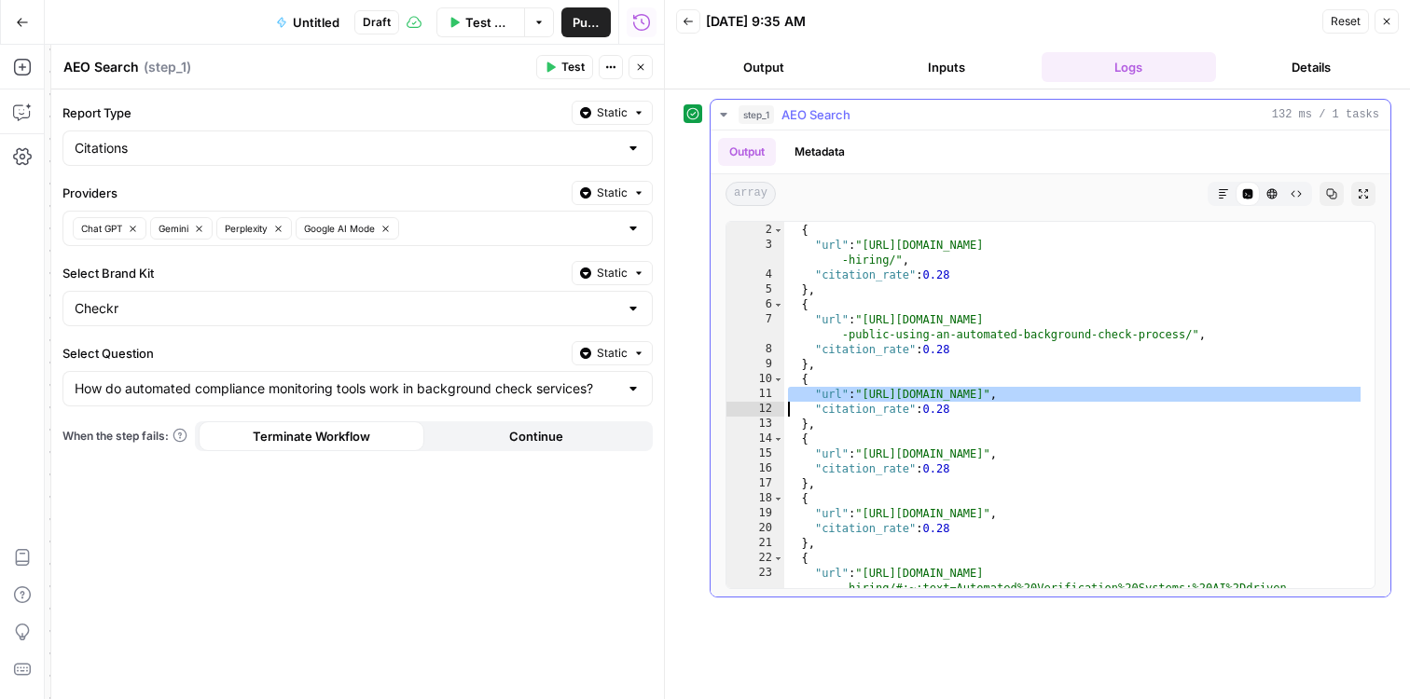
click at [954, 397] on div "[ { "url" : "https://ethico.com/blog/streamline-background-checks-without-delay…" at bounding box center [1074, 421] width 580 height 427
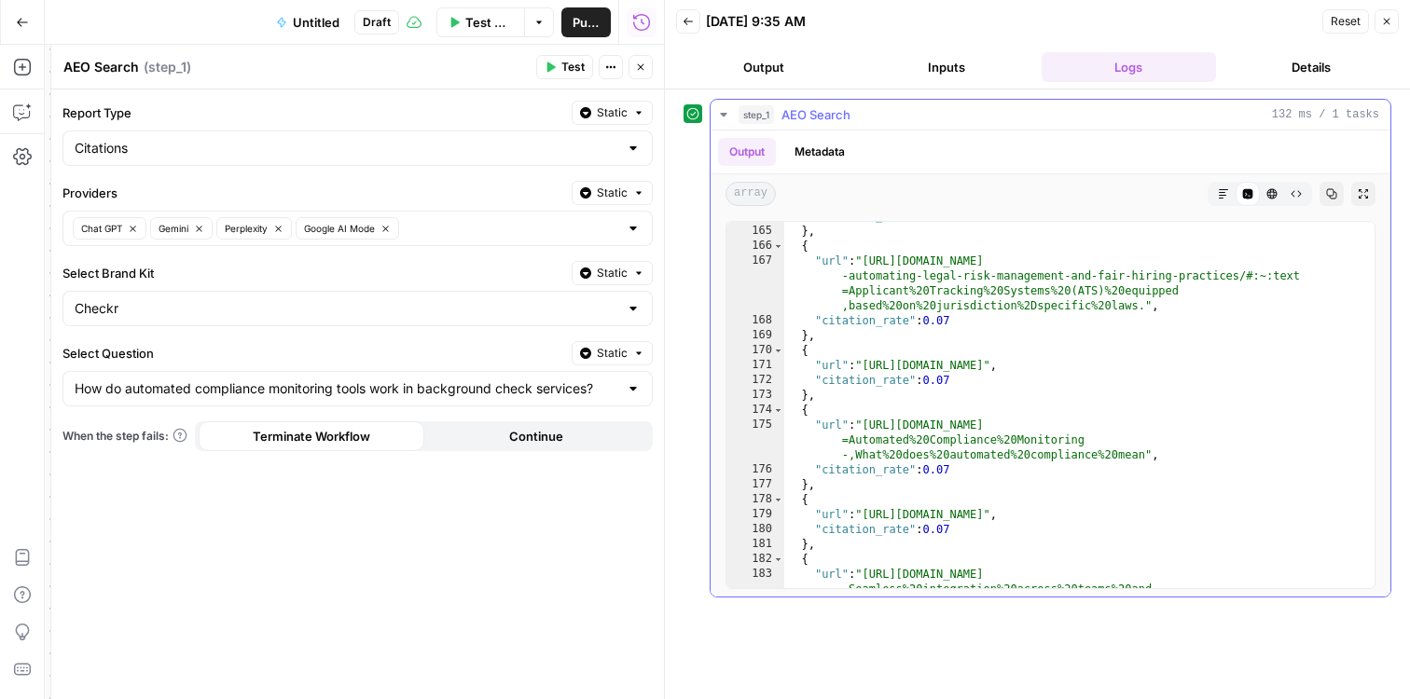
scroll to position [0, 0]
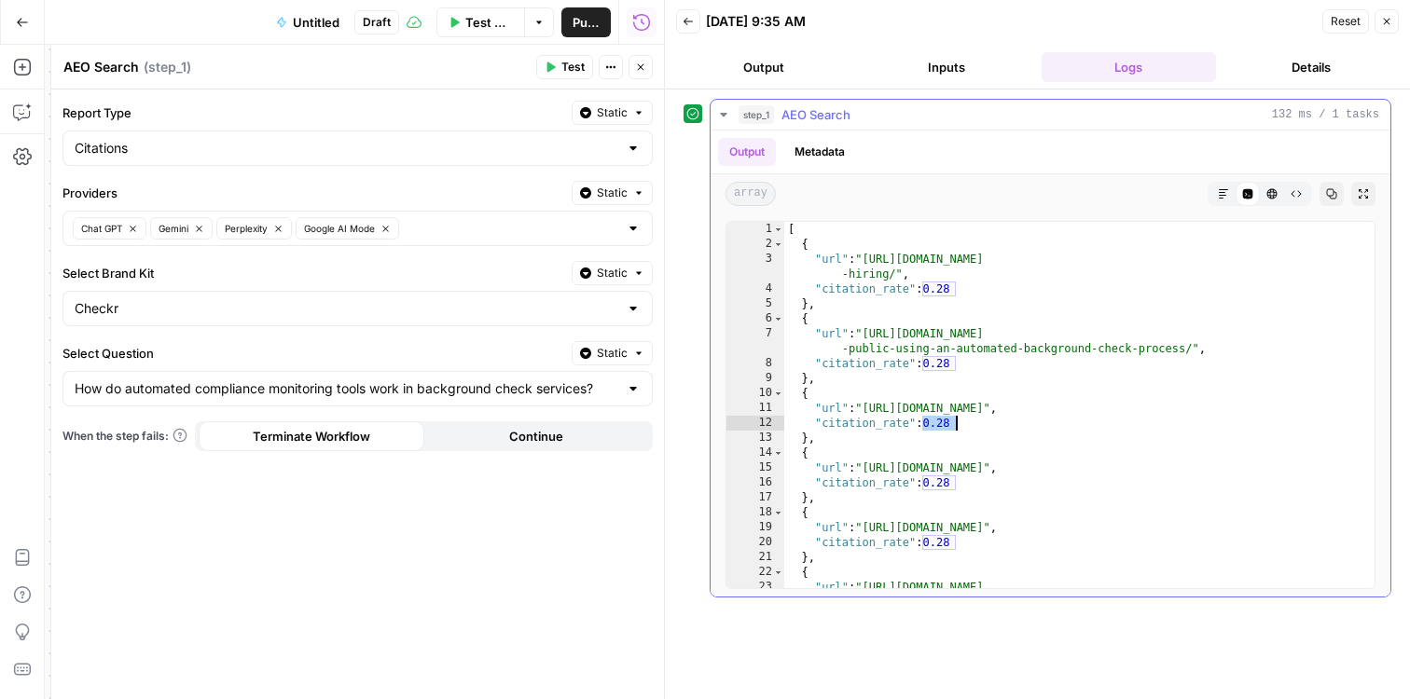
drag, startPoint x: 930, startPoint y: 427, endPoint x: 975, endPoint y: 424, distance: 45.8
click at [975, 424] on div "[ { "url" : "https://ethico.com/blog/streamline-background-checks-without-delay…" at bounding box center [1074, 435] width 580 height 427
click at [976, 424] on div "[ { "url" : "https://ethico.com/blog/streamline-background-checks-without-delay…" at bounding box center [1074, 435] width 580 height 427
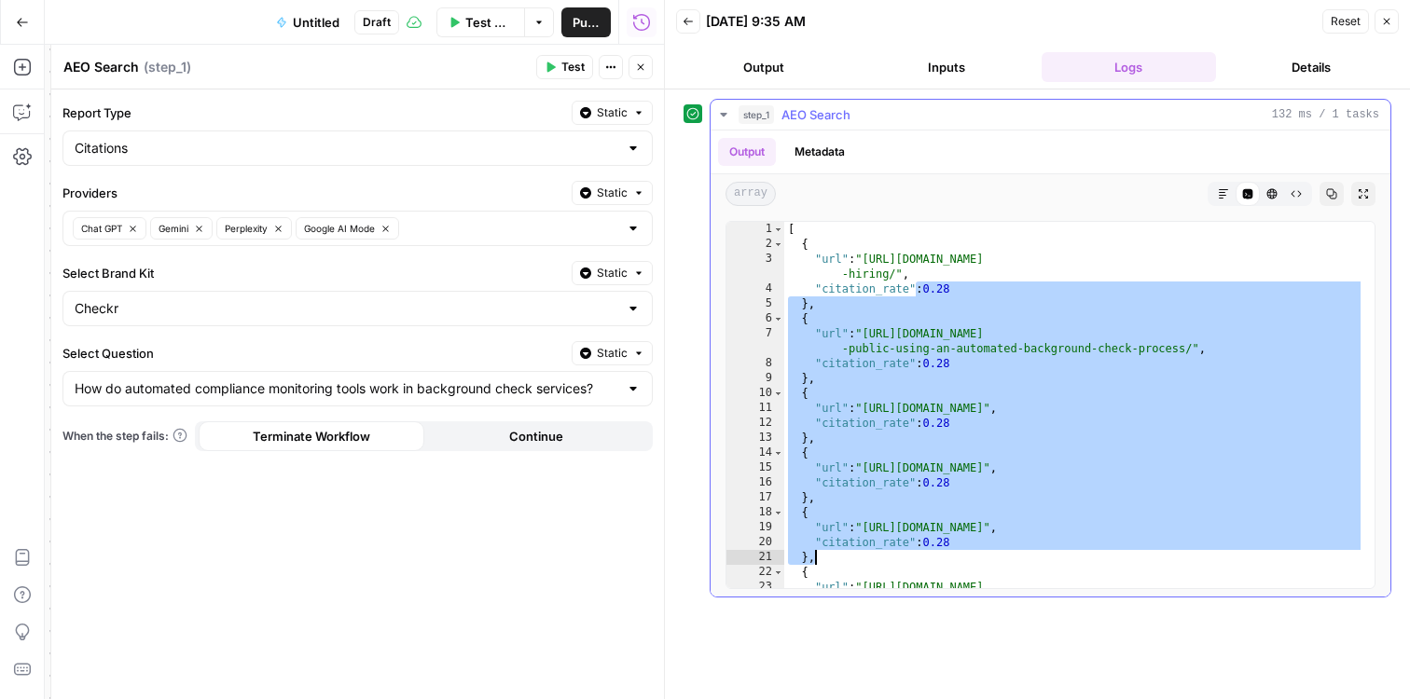
drag, startPoint x: 917, startPoint y: 286, endPoint x: 1025, endPoint y: 553, distance: 287.8
click at [1025, 553] on div "[ { "url" : "https://ethico.com/blog/streamline-background-checks-without-delay…" at bounding box center [1074, 435] width 580 height 427
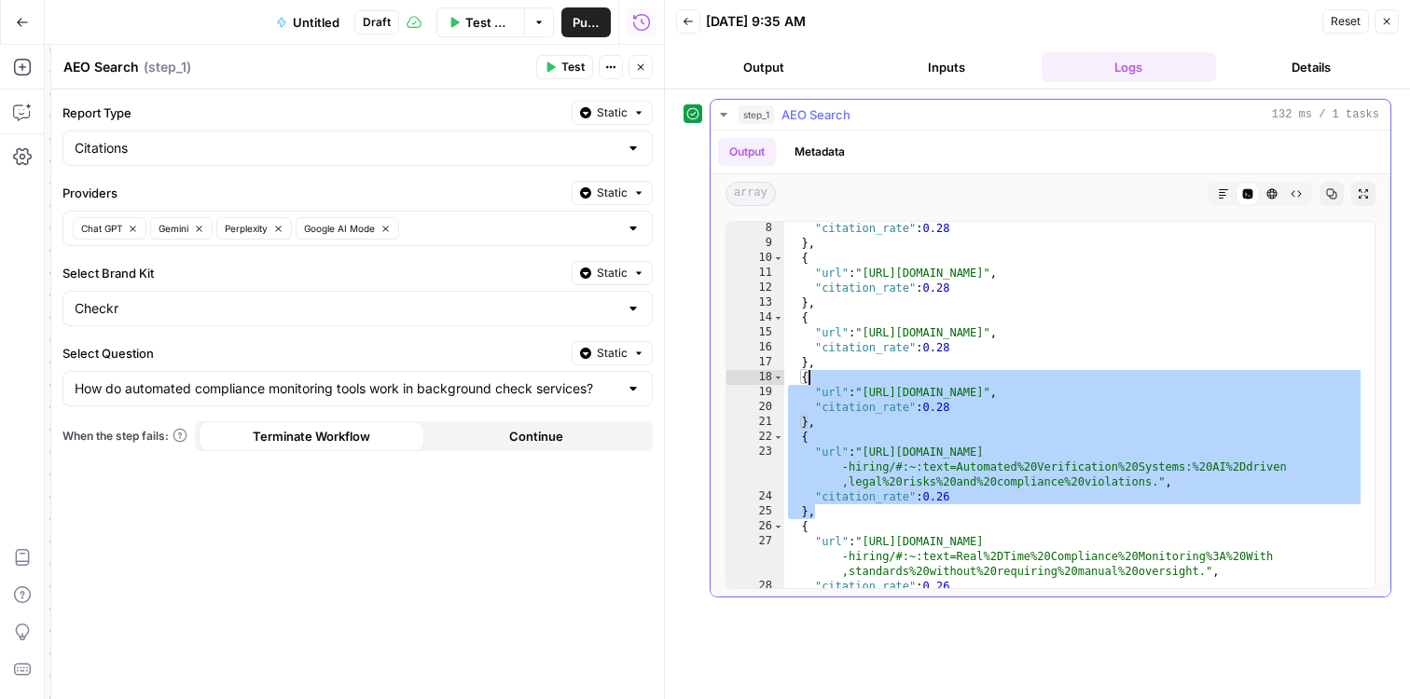
drag, startPoint x: 989, startPoint y: 501, endPoint x: 915, endPoint y: 382, distance: 139.9
click at [915, 382] on div ""citation_rate" : 0.28 } , { "url" : "https://mitratech.com/products/assurehire…" at bounding box center [1074, 419] width 580 height 397
click at [925, 338] on div ""citation_rate" : 0.28 } , { "url" : "https://mitratech.com/products/assurehire…" at bounding box center [1074, 419] width 580 height 397
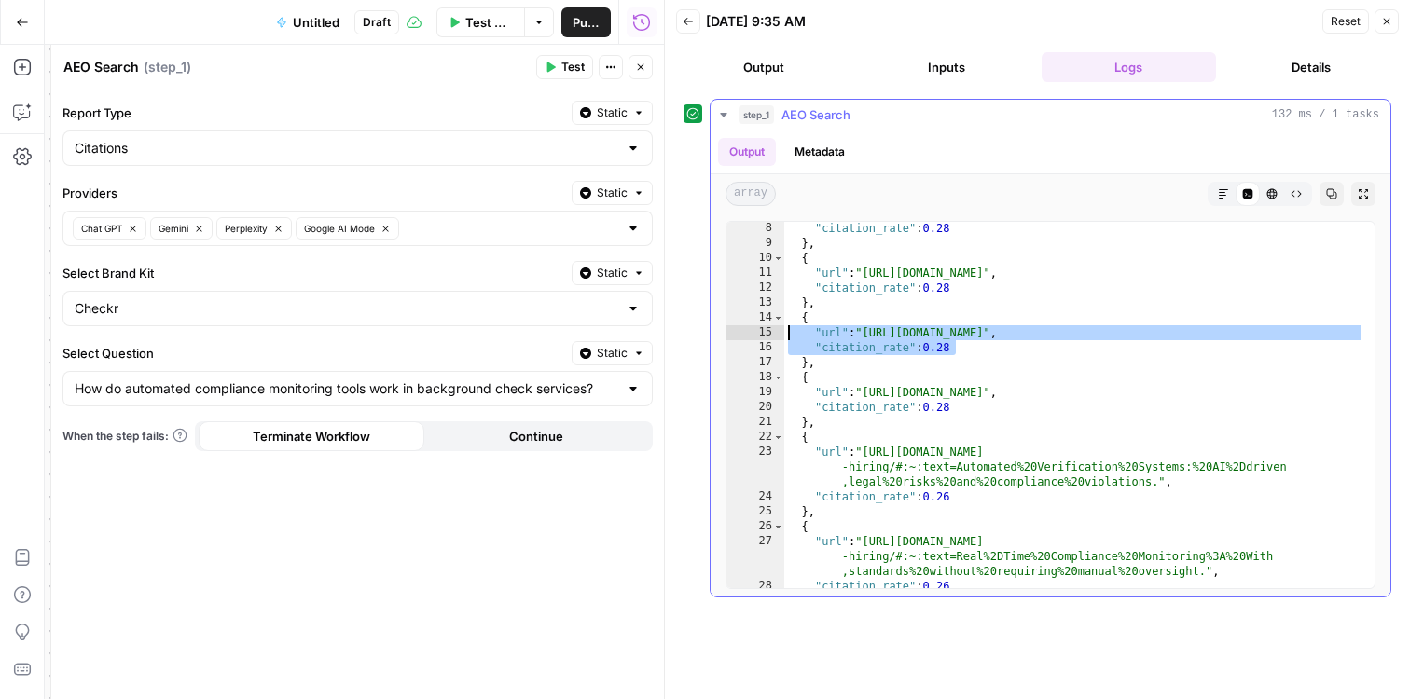
drag, startPoint x: 965, startPoint y: 345, endPoint x: 787, endPoint y: 326, distance: 179.1
click at [787, 326] on div ""citation_rate" : 0.28 } , { "url" : "https://mitratech.com/products/assurehire…" at bounding box center [1074, 419] width 580 height 397
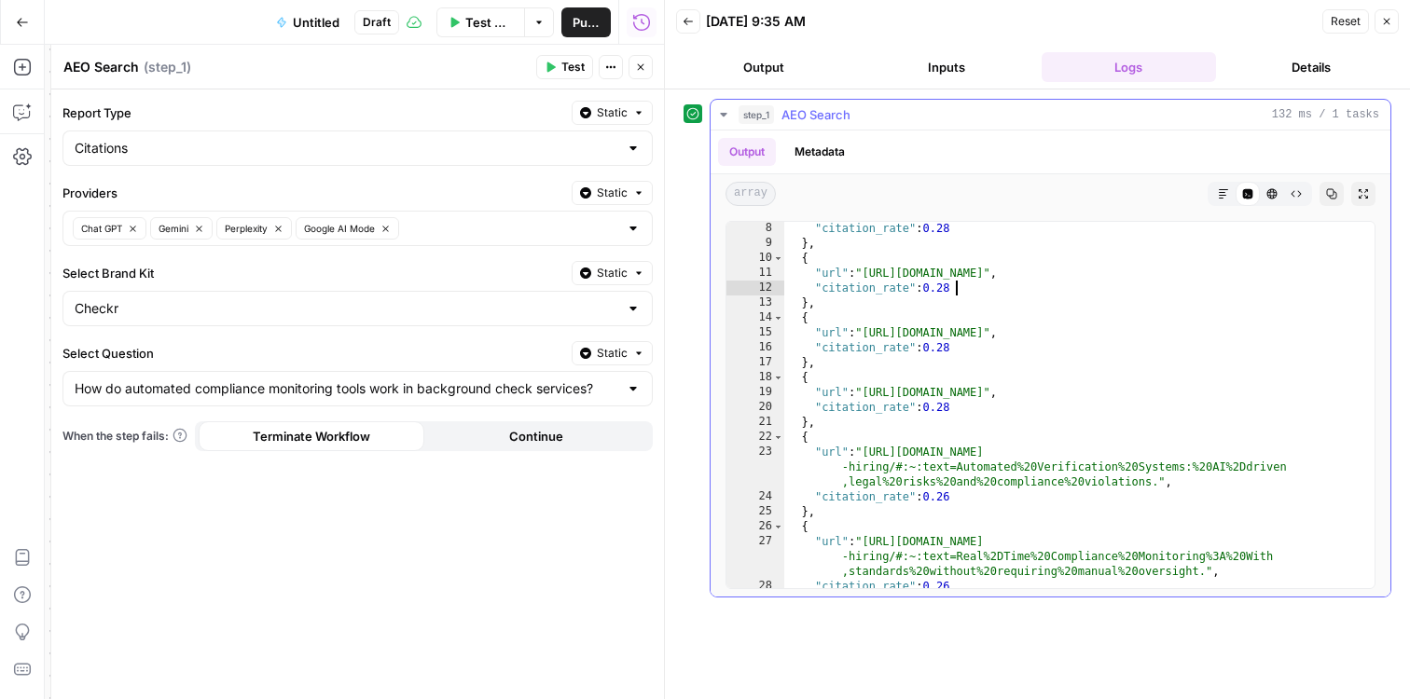
click at [970, 286] on div ""citation_rate" : 0.28 } , { "url" : "https://mitratech.com/products/assurehire…" at bounding box center [1074, 419] width 580 height 397
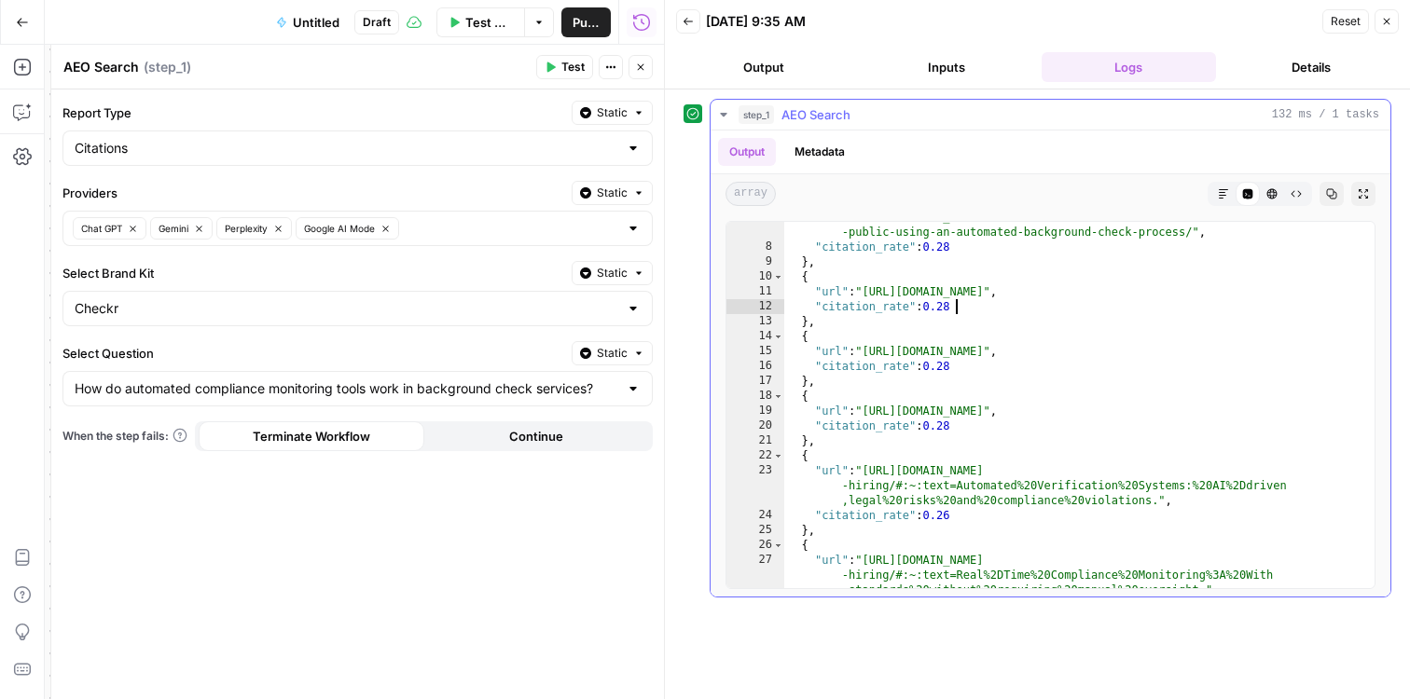
scroll to position [0, 0]
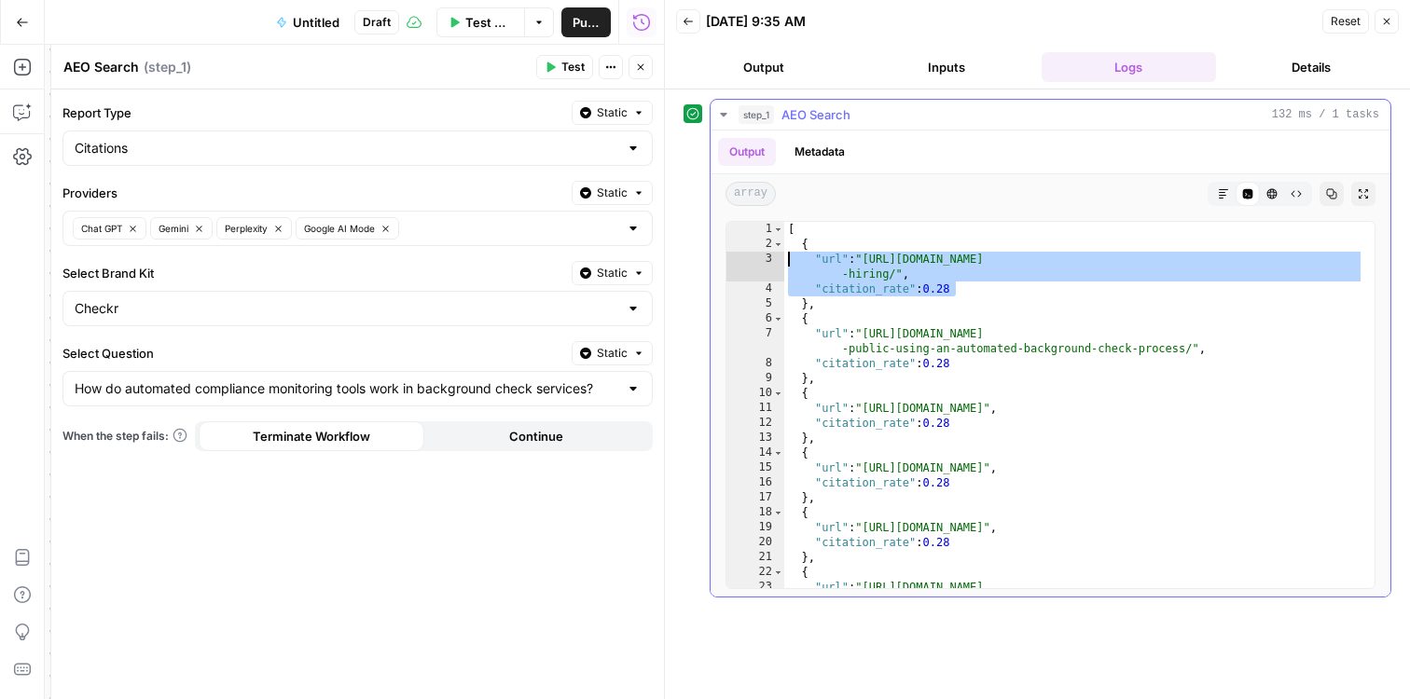
drag, startPoint x: 963, startPoint y: 285, endPoint x: 782, endPoint y: 261, distance: 182.5
click at [782, 261] on div "**********" at bounding box center [1050, 405] width 650 height 368
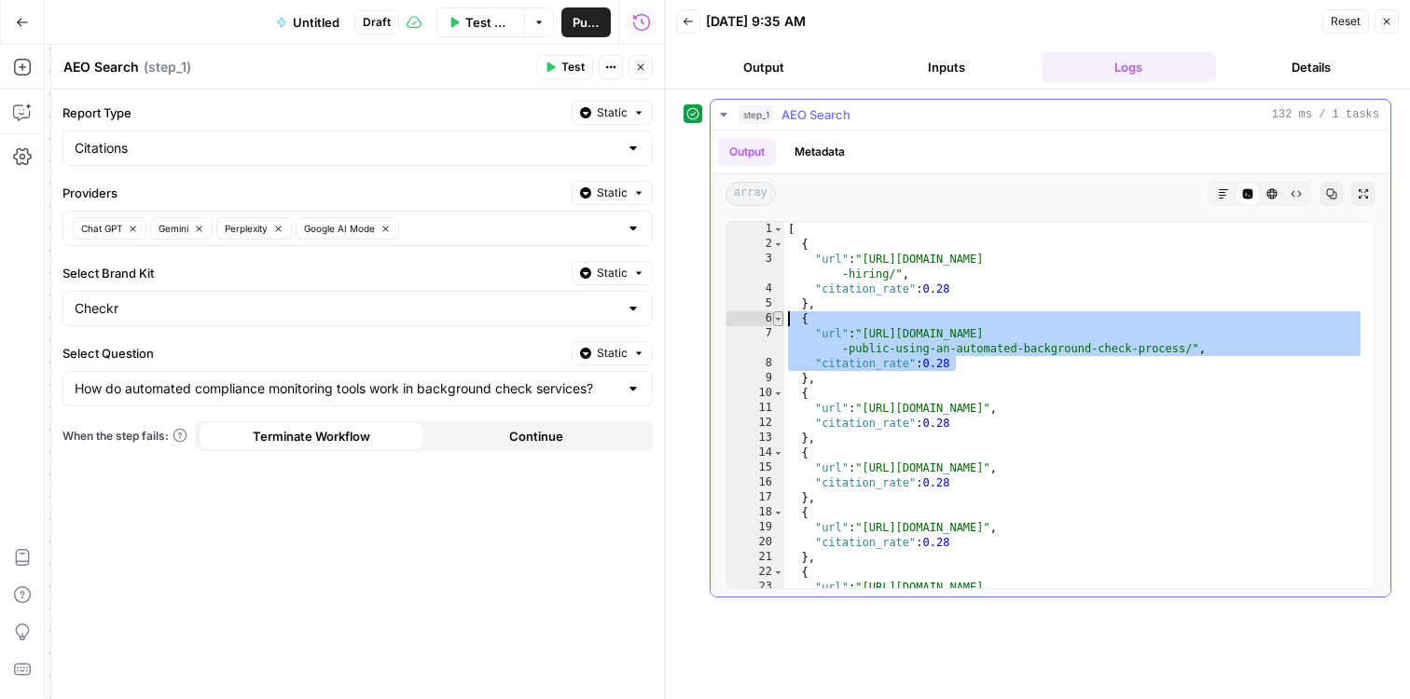
drag, startPoint x: 989, startPoint y: 366, endPoint x: 776, endPoint y: 312, distance: 220.3
click at [776, 312] on div "**********" at bounding box center [1050, 405] width 650 height 368
click at [1041, 329] on div "[ { "url" : "https://ethico.com/blog/streamline-background-checks-without-delay…" at bounding box center [1074, 435] width 580 height 427
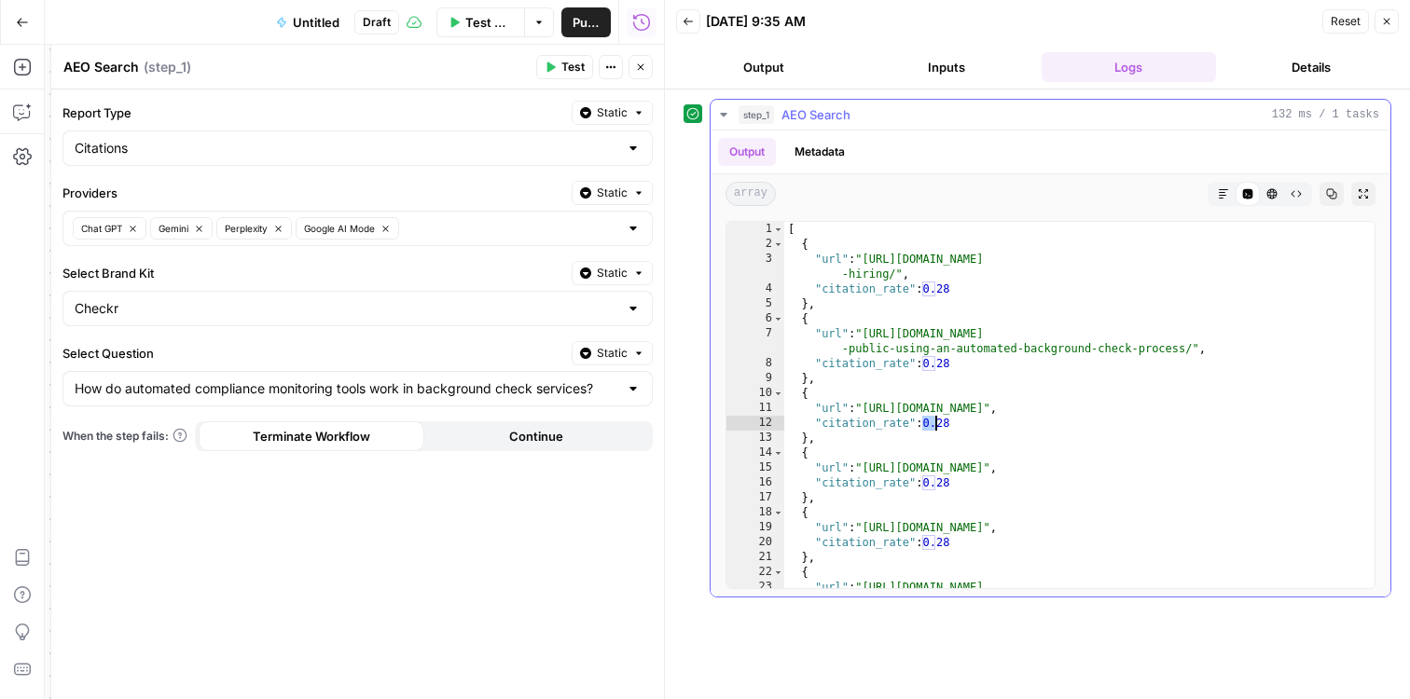
drag, startPoint x: 926, startPoint y: 419, endPoint x: 981, endPoint y: 425, distance: 55.4
click at [981, 425] on div "[ { "url" : "https://ethico.com/blog/streamline-background-checks-without-delay…" at bounding box center [1074, 435] width 580 height 427
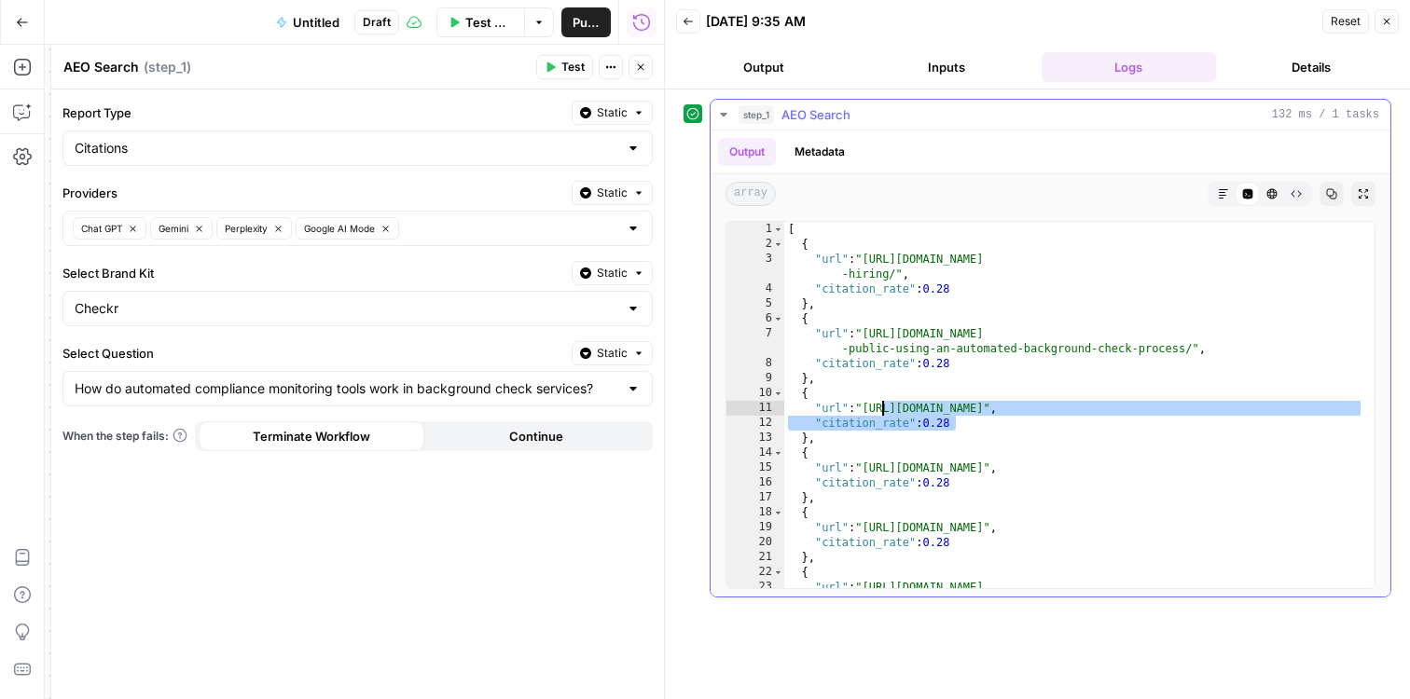
drag, startPoint x: 992, startPoint y: 425, endPoint x: 877, endPoint y: 408, distance: 115.9
click at [877, 409] on div "[ { "url" : "https://ethico.com/blog/streamline-background-checks-without-delay…" at bounding box center [1074, 435] width 580 height 427
click at [942, 407] on div "[ { "url" : "https://ethico.com/blog/streamline-background-checks-without-delay…" at bounding box center [1074, 435] width 580 height 427
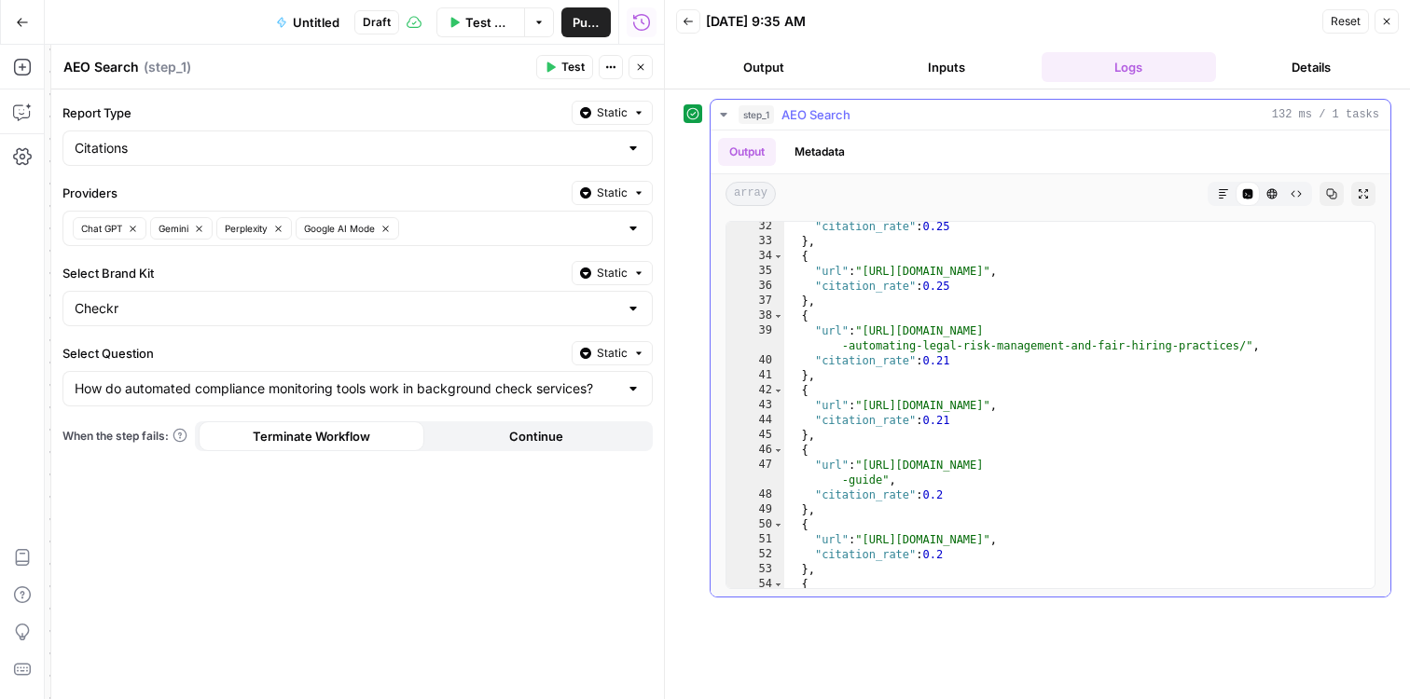
scroll to position [739, 0]
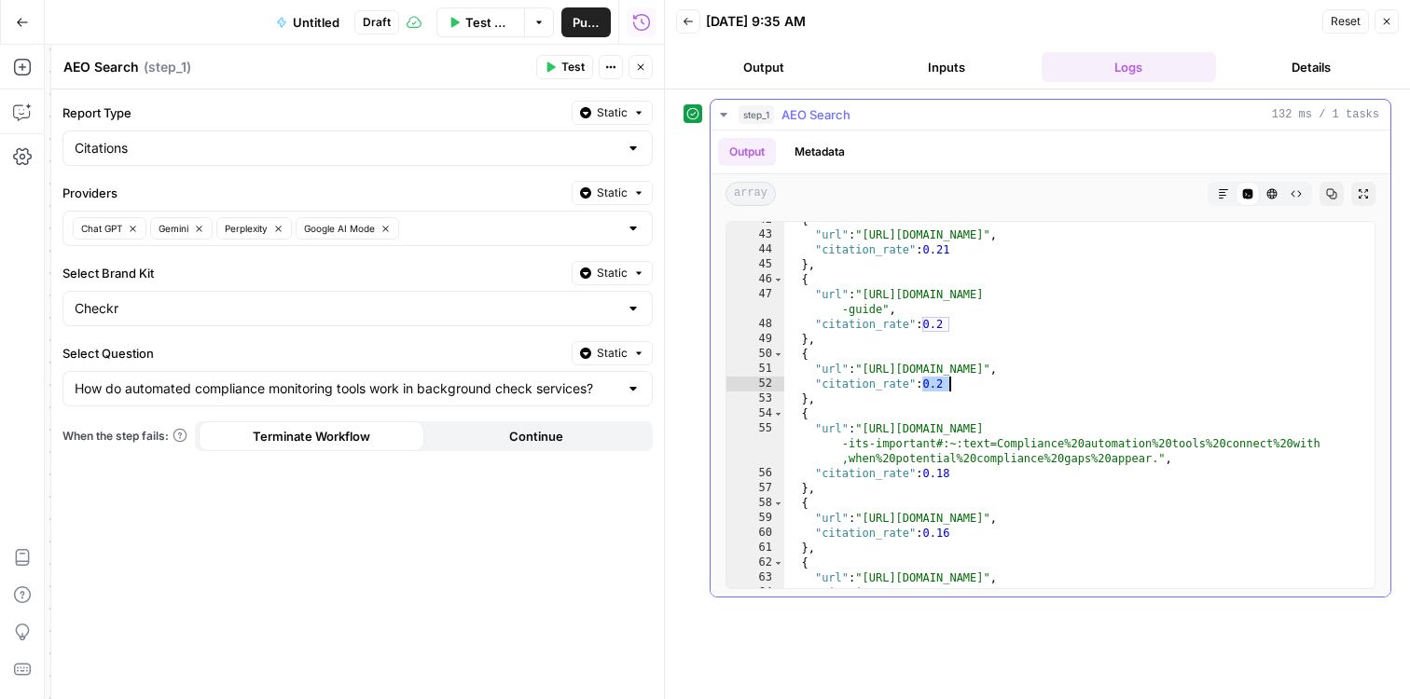
drag, startPoint x: 920, startPoint y: 380, endPoint x: 972, endPoint y: 381, distance: 52.2
click at [972, 381] on div "{ "url" : "https://linfordco.com/blog/compliance-automation-tools/" , "citation…" at bounding box center [1074, 411] width 580 height 397
click at [975, 382] on div "{ "url" : "https://linfordco.com/blog/compliance-automation-tools/" , "citation…" at bounding box center [1074, 411] width 580 height 397
drag, startPoint x: 971, startPoint y: 388, endPoint x: 895, endPoint y: 375, distance: 76.6
click at [895, 375] on div "{ "url" : "https://linfordco.com/blog/compliance-automation-tools/" , "citation…" at bounding box center [1074, 411] width 580 height 397
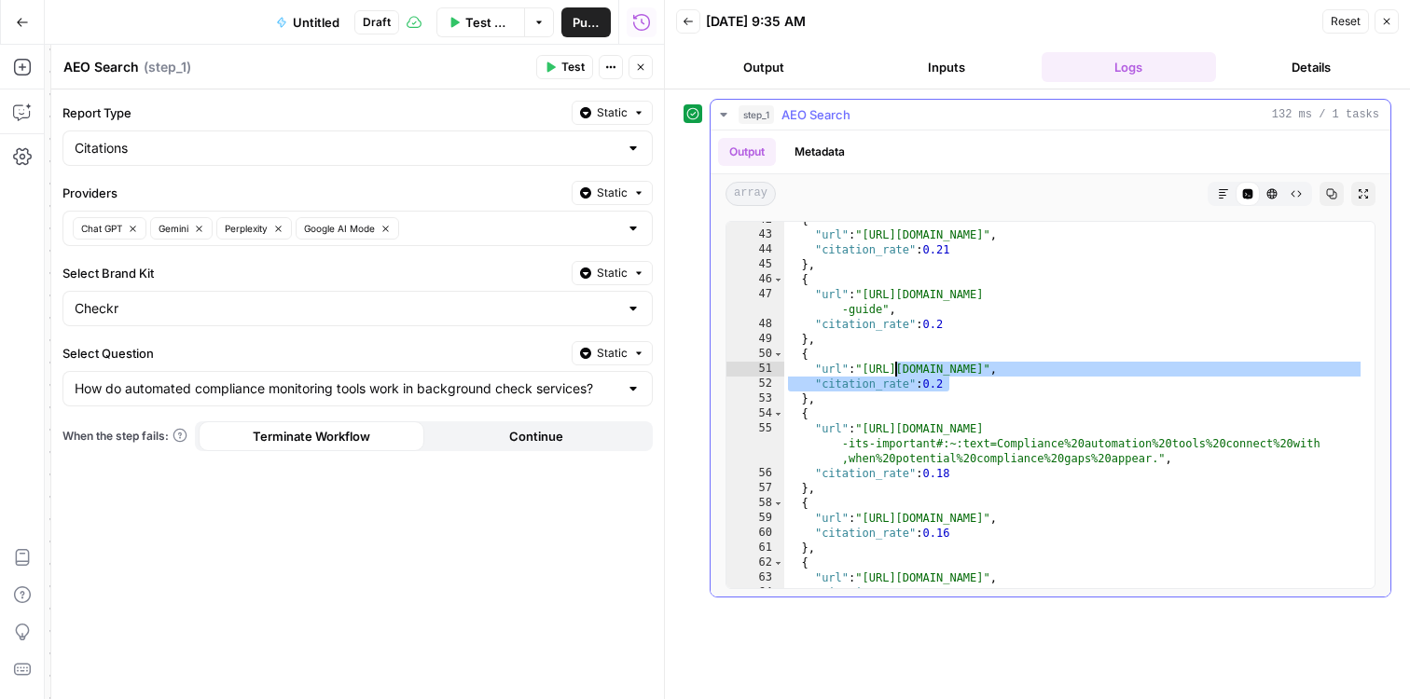
click at [921, 377] on div "{ "url" : "https://linfordco.com/blog/compliance-automation-tools/" , "citation…" at bounding box center [1074, 411] width 580 height 397
drag, startPoint x: 1012, startPoint y: 386, endPoint x: 839, endPoint y: 363, distance: 174.1
click at [849, 362] on div "{ "url" : "https://linfordco.com/blog/compliance-automation-tools/" , "citation…" at bounding box center [1074, 411] width 580 height 397
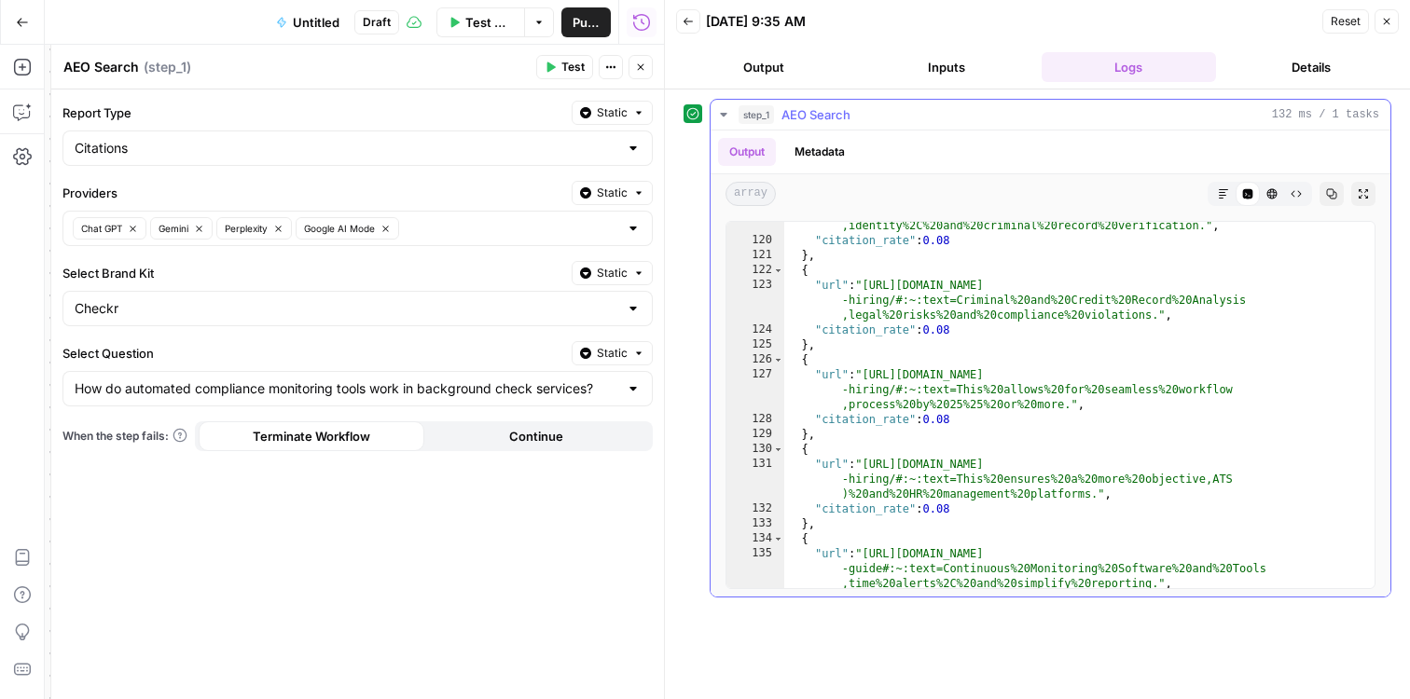
scroll to position [1570, 0]
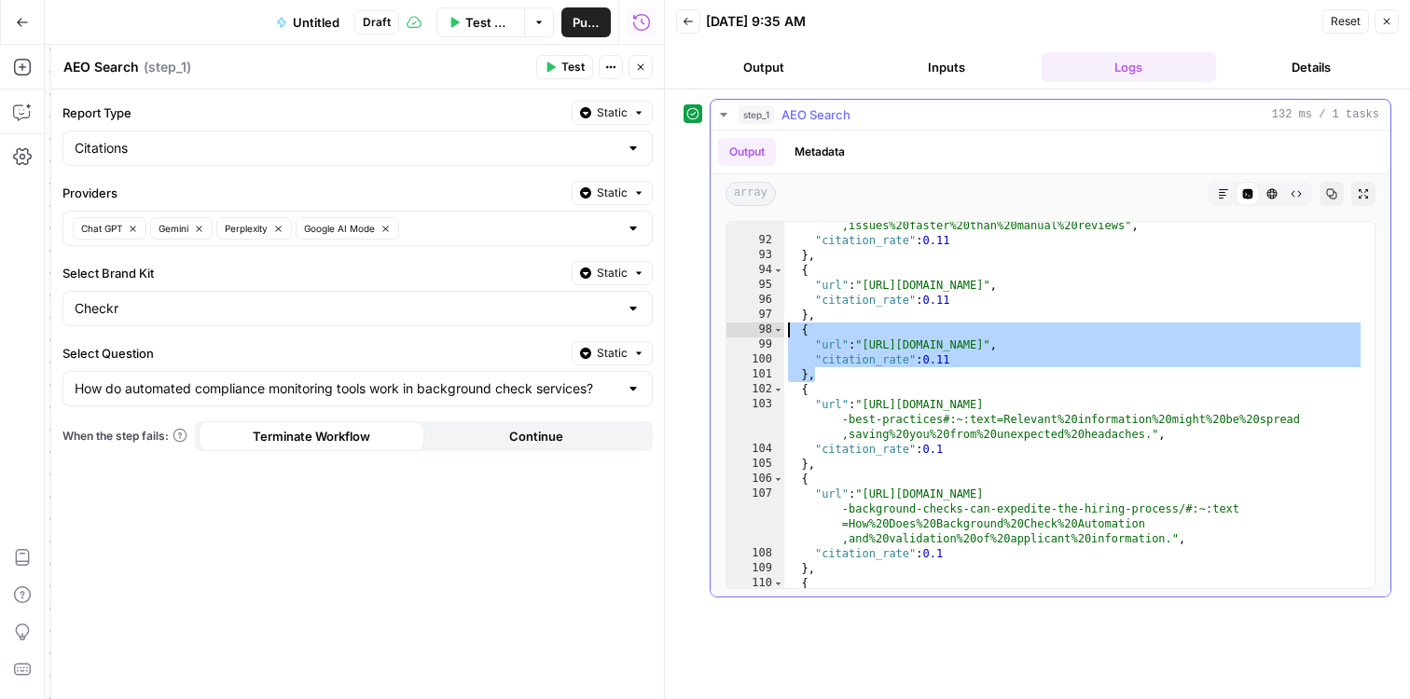
drag, startPoint x: 834, startPoint y: 376, endPoint x: 785, endPoint y: 322, distance: 72.6
click at [785, 322] on div ""url" : "https://jatheon.com/blog/compliance-automation/#:~:text =Artificial%20…" at bounding box center [1074, 424] width 580 height 472
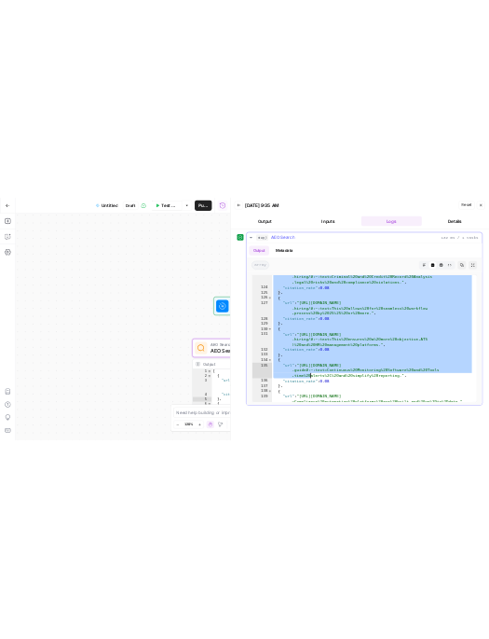
scroll to position [2357, 0]
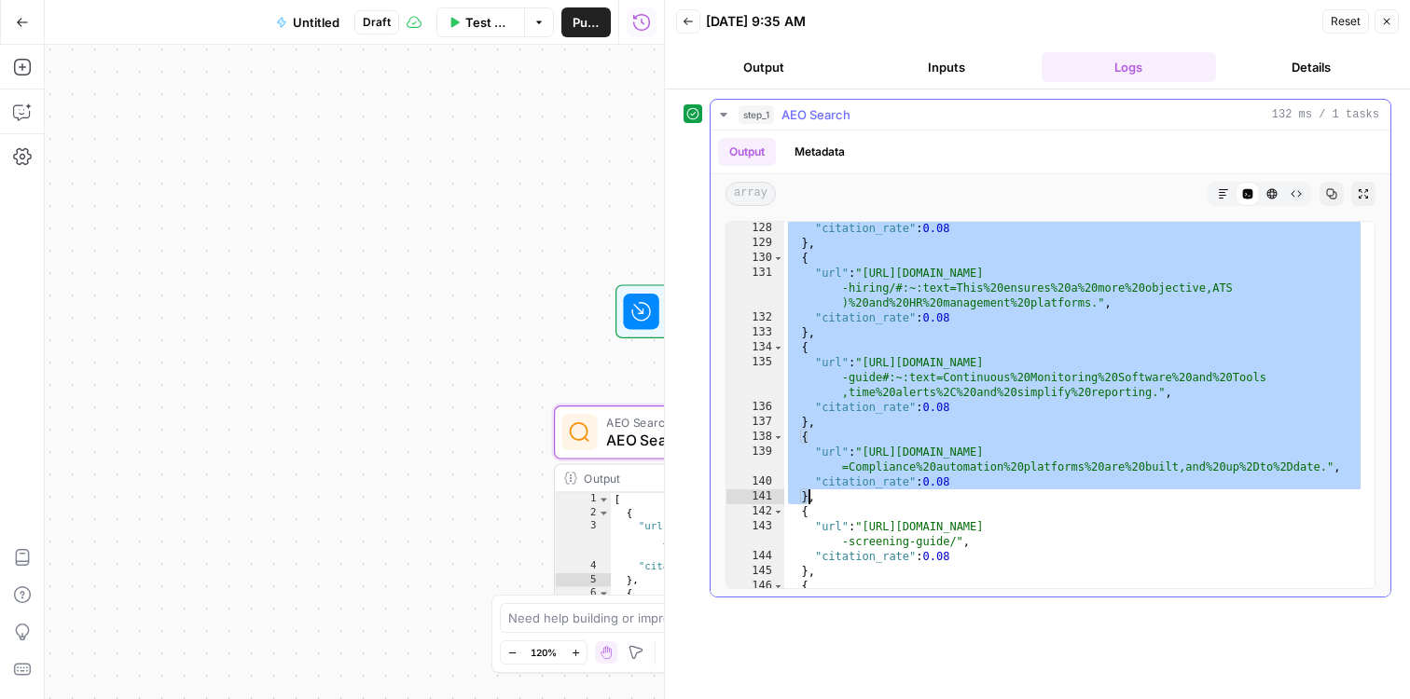
drag, startPoint x: 789, startPoint y: 231, endPoint x: 807, endPoint y: 493, distance: 262.7
click at [807, 493] on div ""citation_rate" : 0.08 } , { "url" : "https://ethico.com/blog/streamline-backgr…" at bounding box center [1074, 427] width 580 height 412
type textarea "**********"
click at [1393, 22] on button "Close" at bounding box center [1386, 21] width 24 height 24
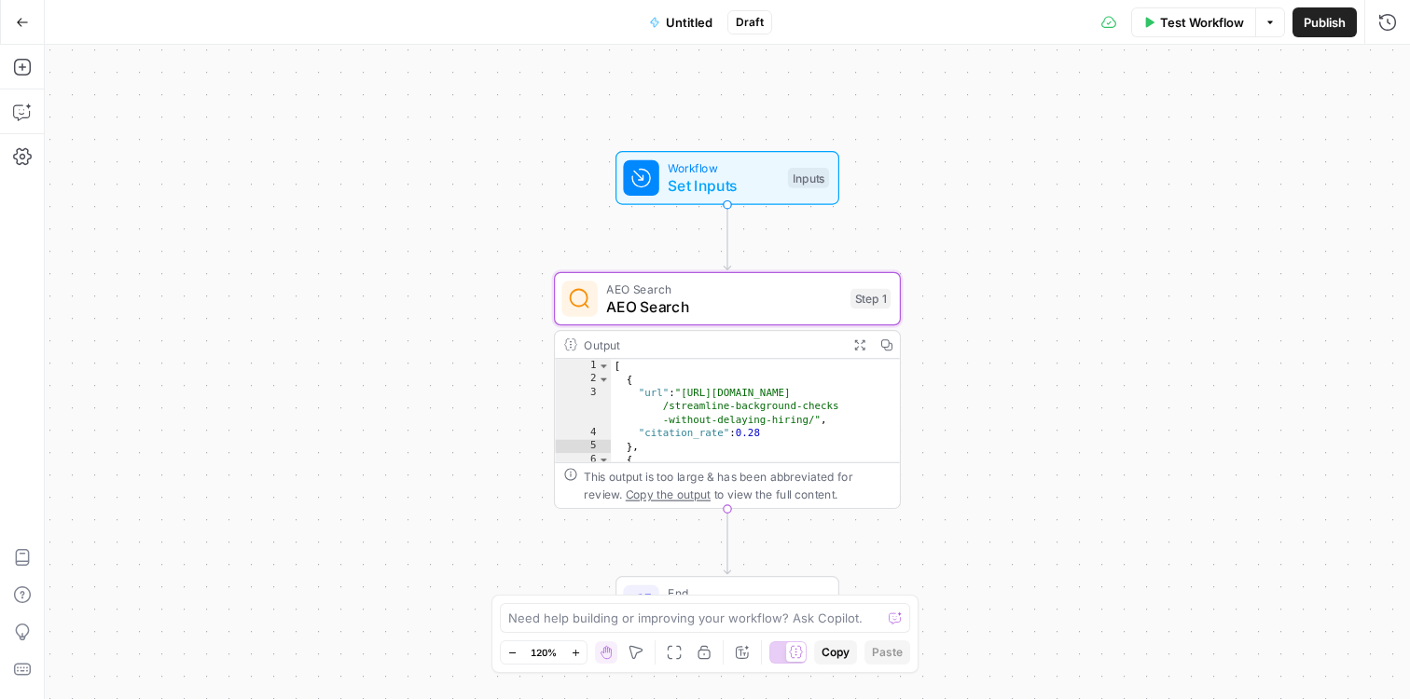
click at [743, 296] on span "AEO Search" at bounding box center [723, 307] width 235 height 22
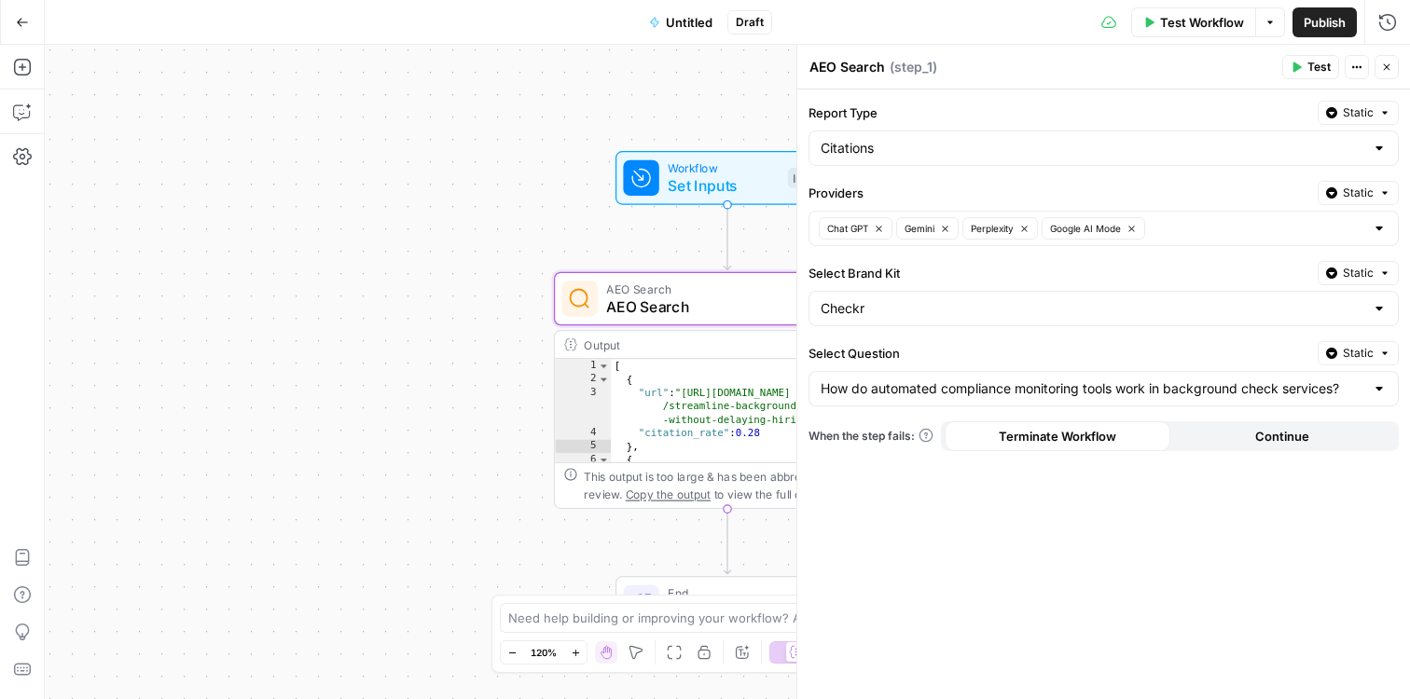
click at [1388, 64] on icon "button" at bounding box center [1387, 67] width 7 height 7
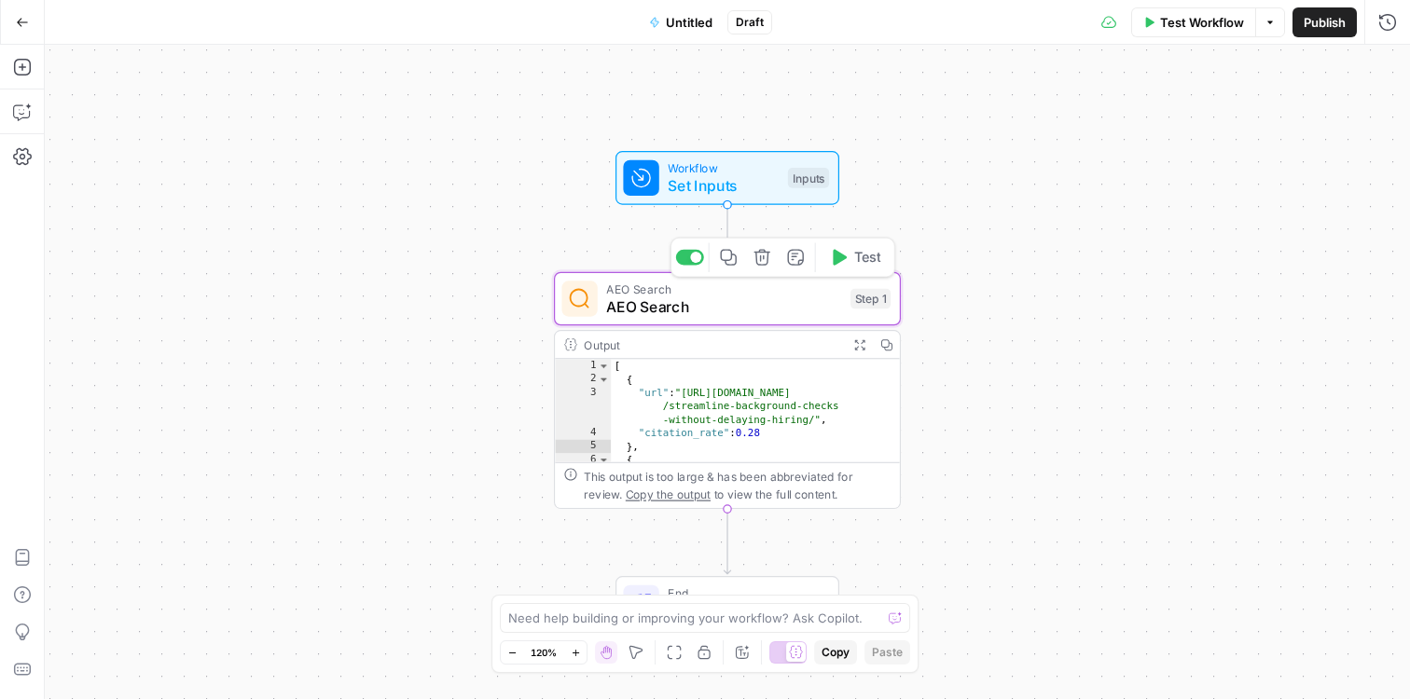
click at [759, 263] on icon "button" at bounding box center [762, 258] width 18 height 18
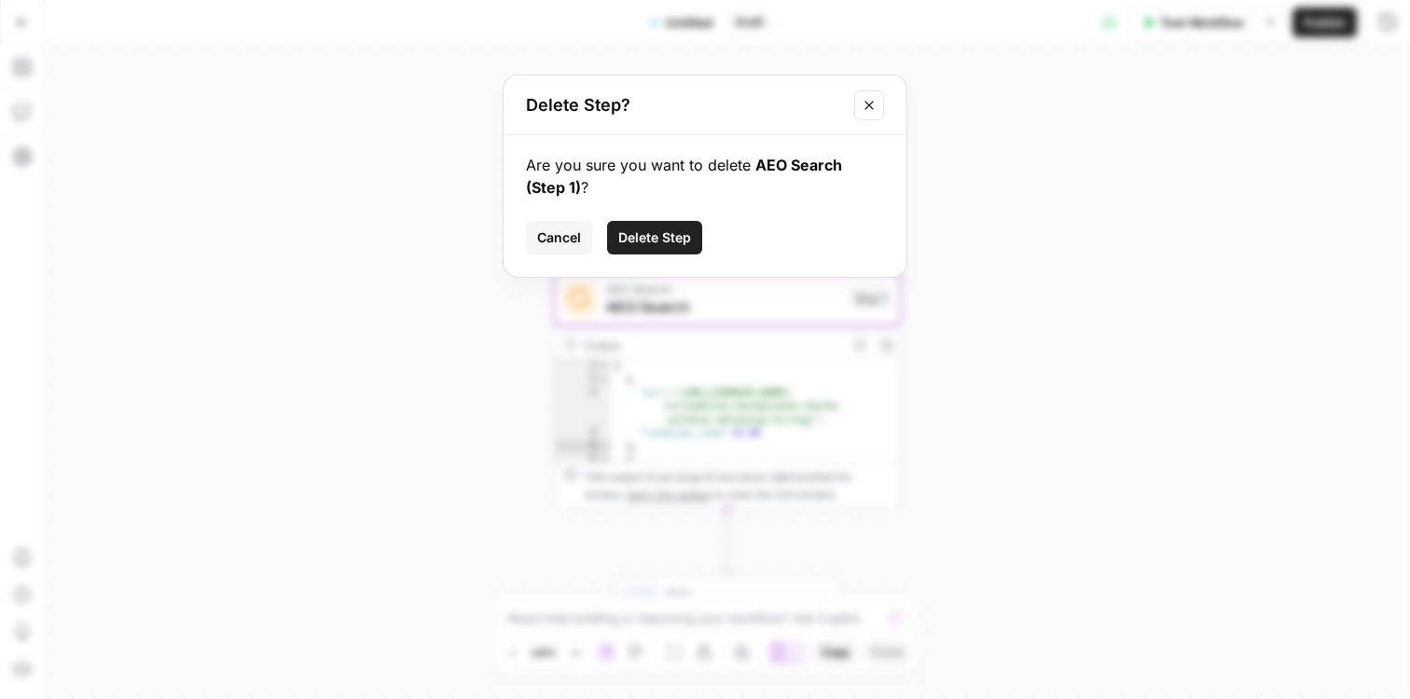
drag, startPoint x: 646, startPoint y: 236, endPoint x: 650, endPoint y: 250, distance: 14.5
click at [646, 236] on span "Delete Step" at bounding box center [654, 237] width 73 height 19
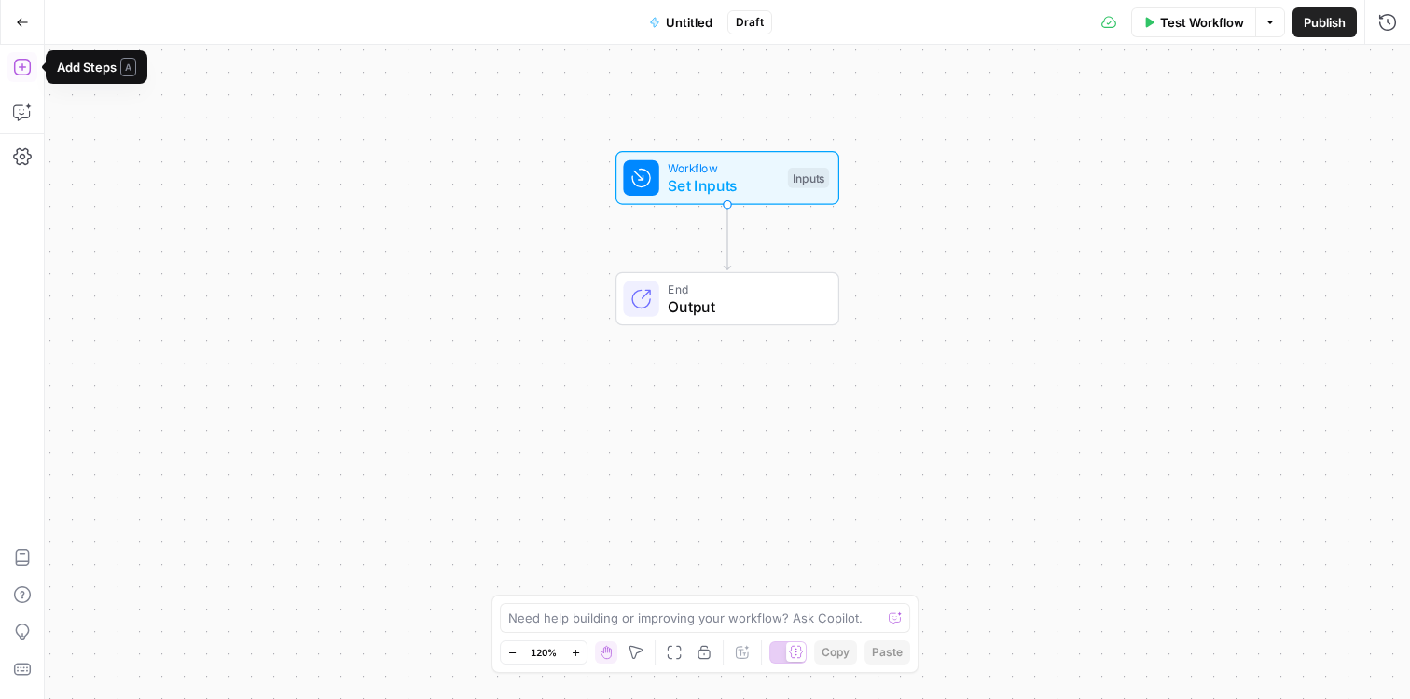
click at [25, 62] on icon "button" at bounding box center [22, 67] width 19 height 19
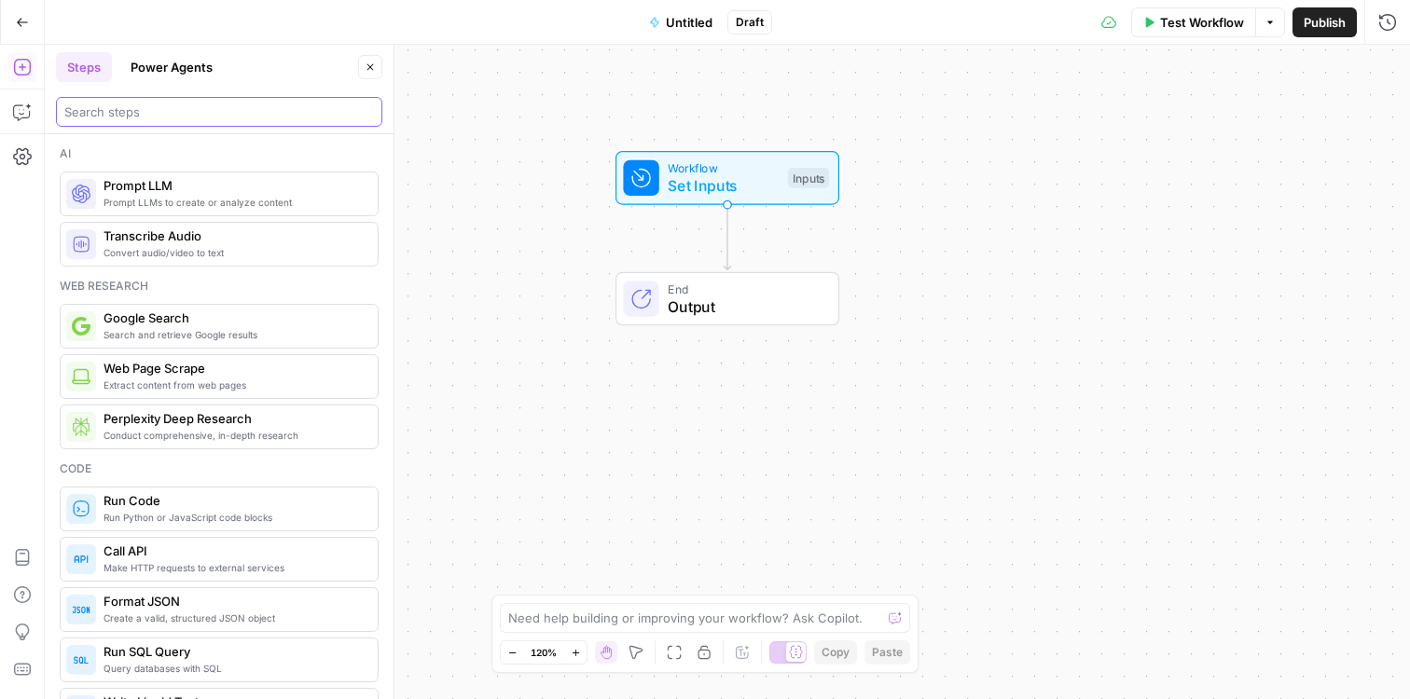
click at [190, 112] on input "search" at bounding box center [219, 112] width 310 height 19
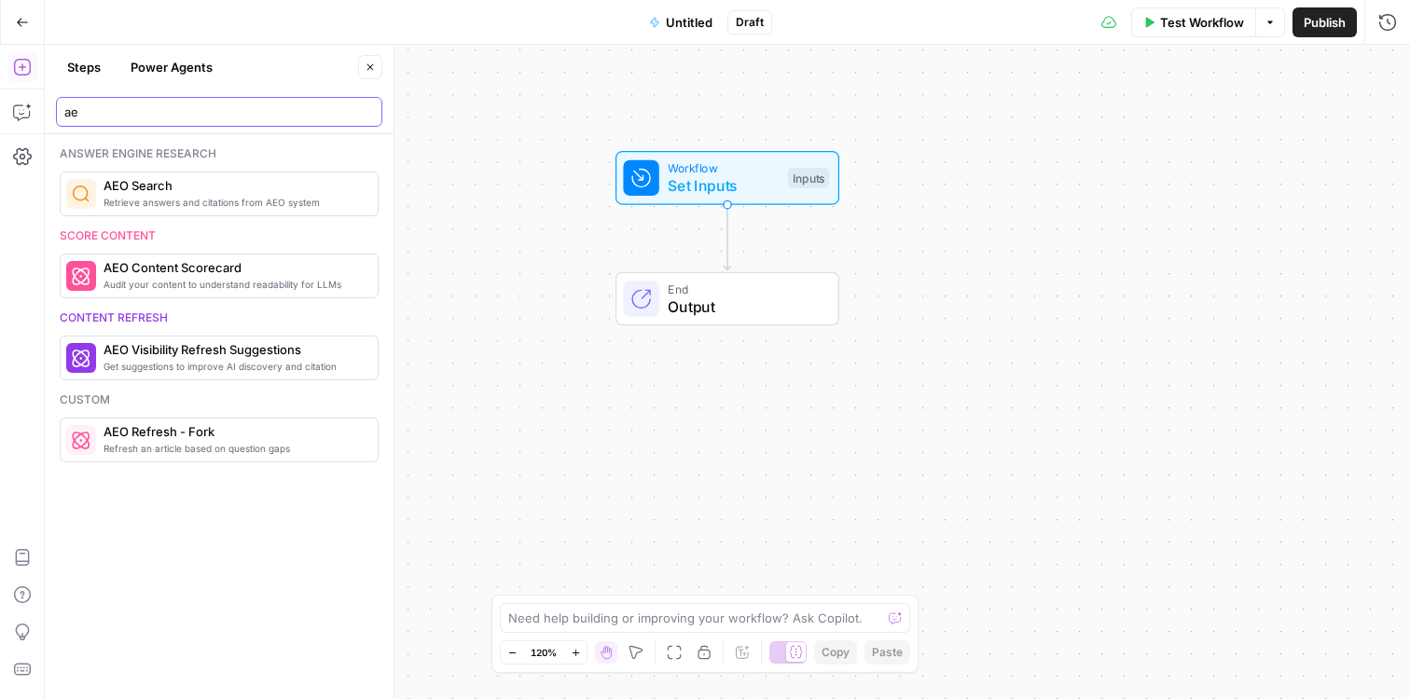
type input "ae"
click at [168, 200] on span "Retrieve answers and citations from AEO system" at bounding box center [232, 202] width 259 height 15
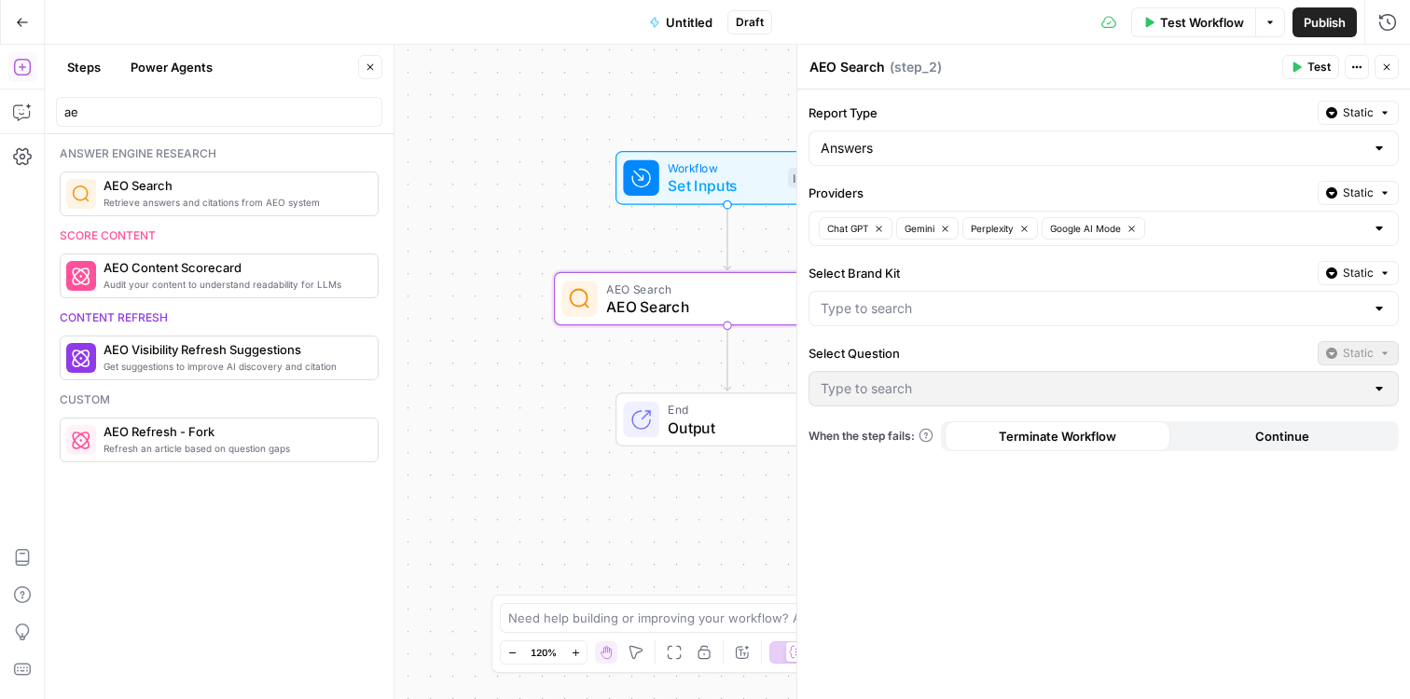
click at [1380, 304] on div at bounding box center [1379, 308] width 15 height 19
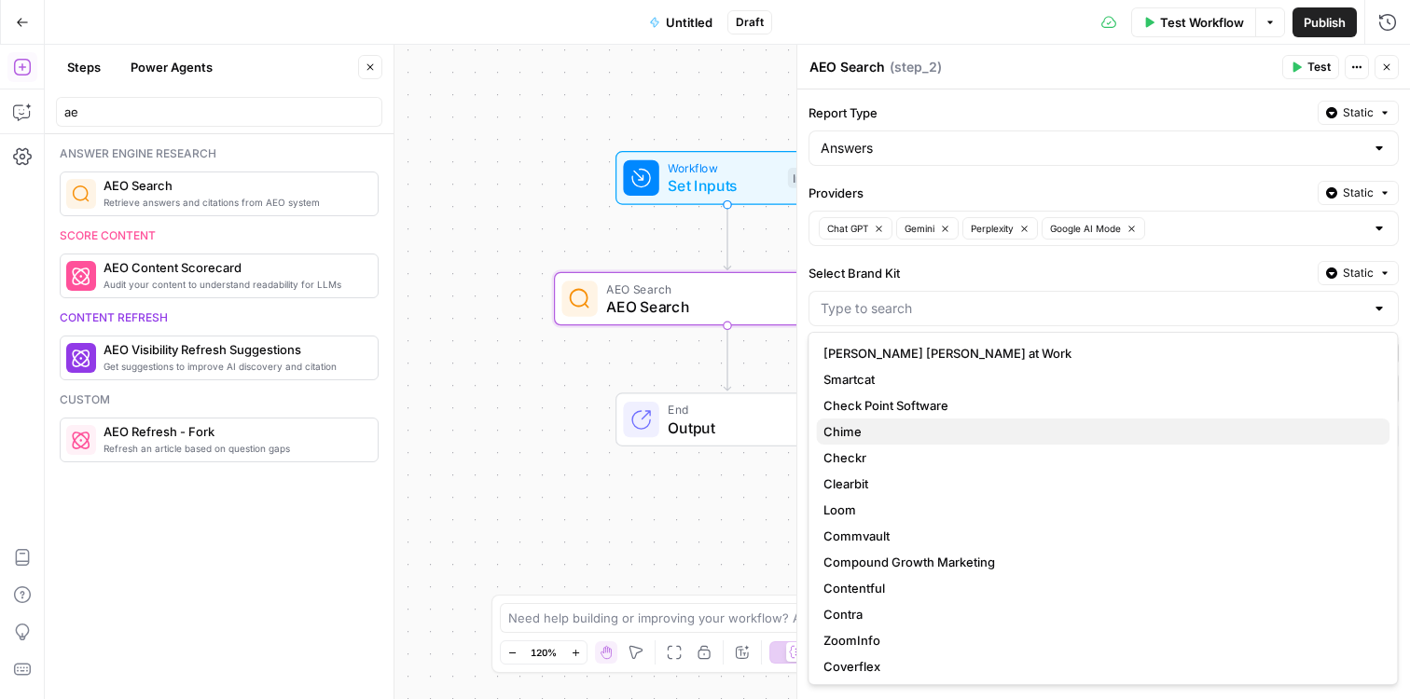
click at [1190, 419] on button "Chime" at bounding box center [1102, 432] width 573 height 26
type input "Chime"
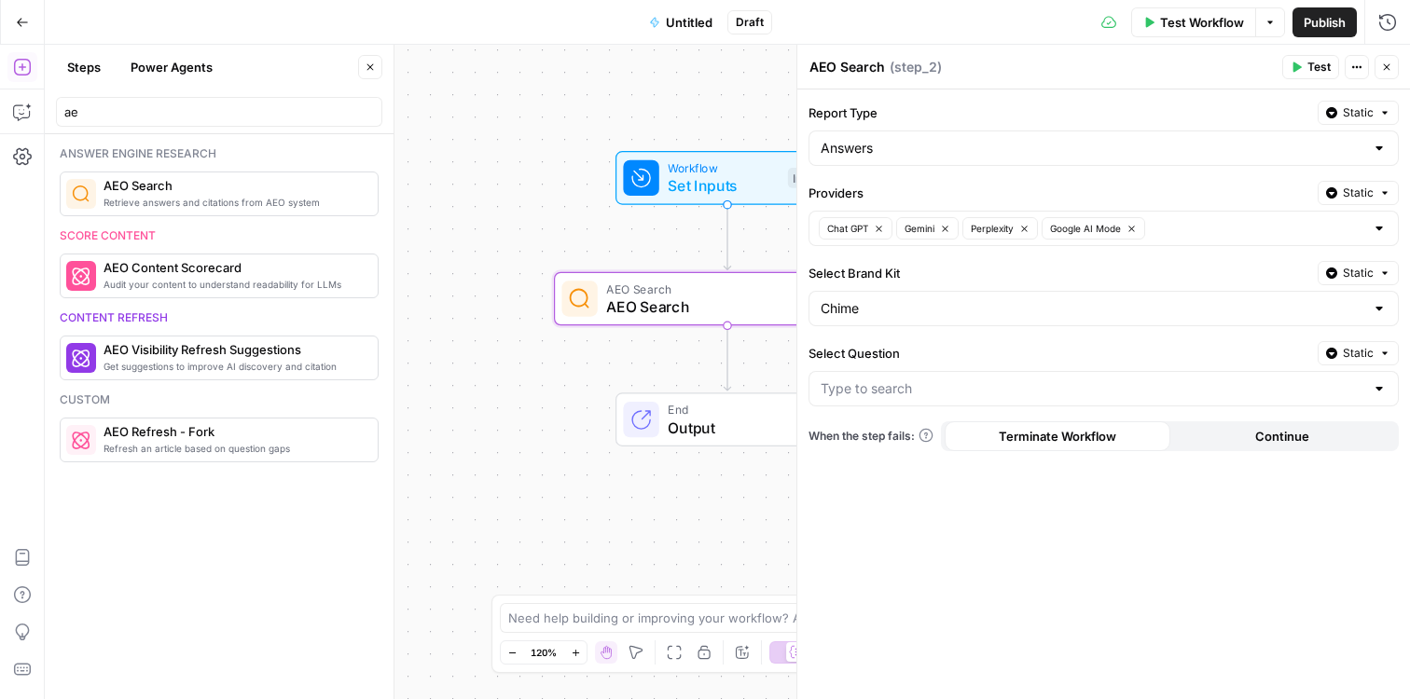
click at [1388, 386] on div at bounding box center [1103, 388] width 590 height 35
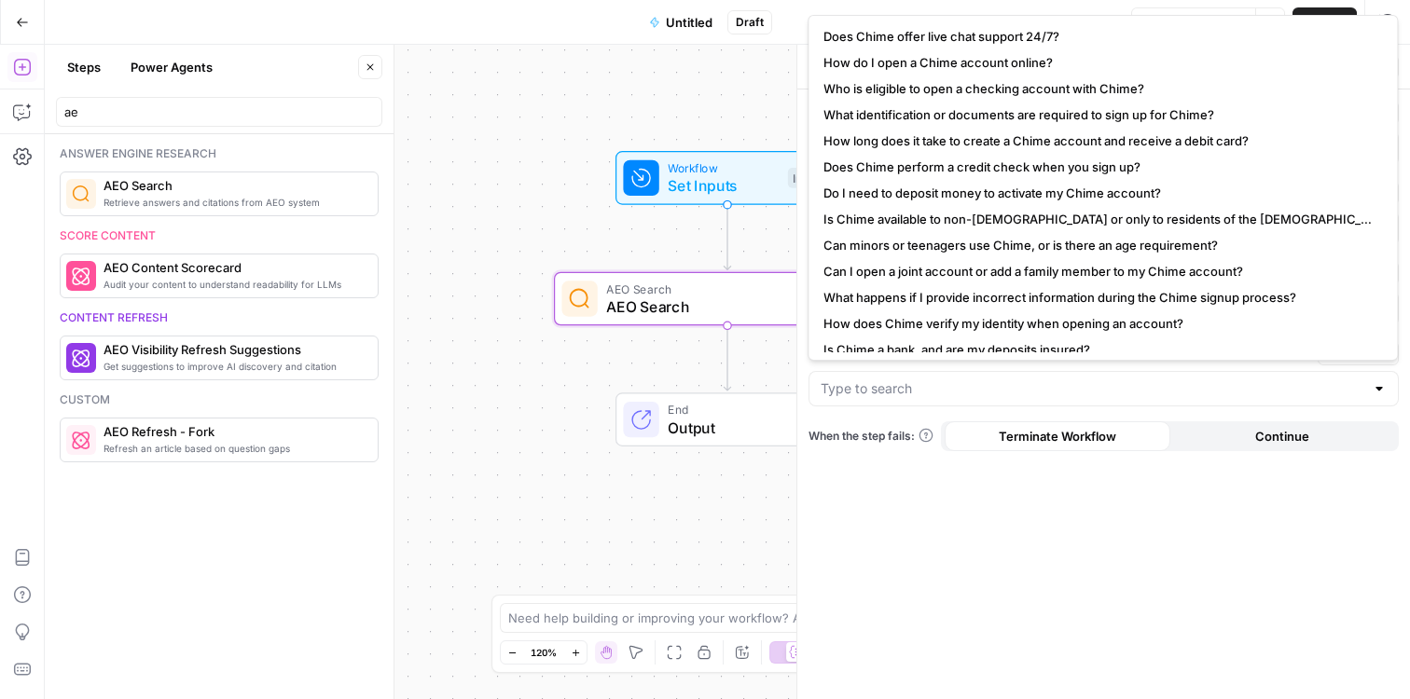
type input "Can I open a joint account or add a family member to my Chime account?"
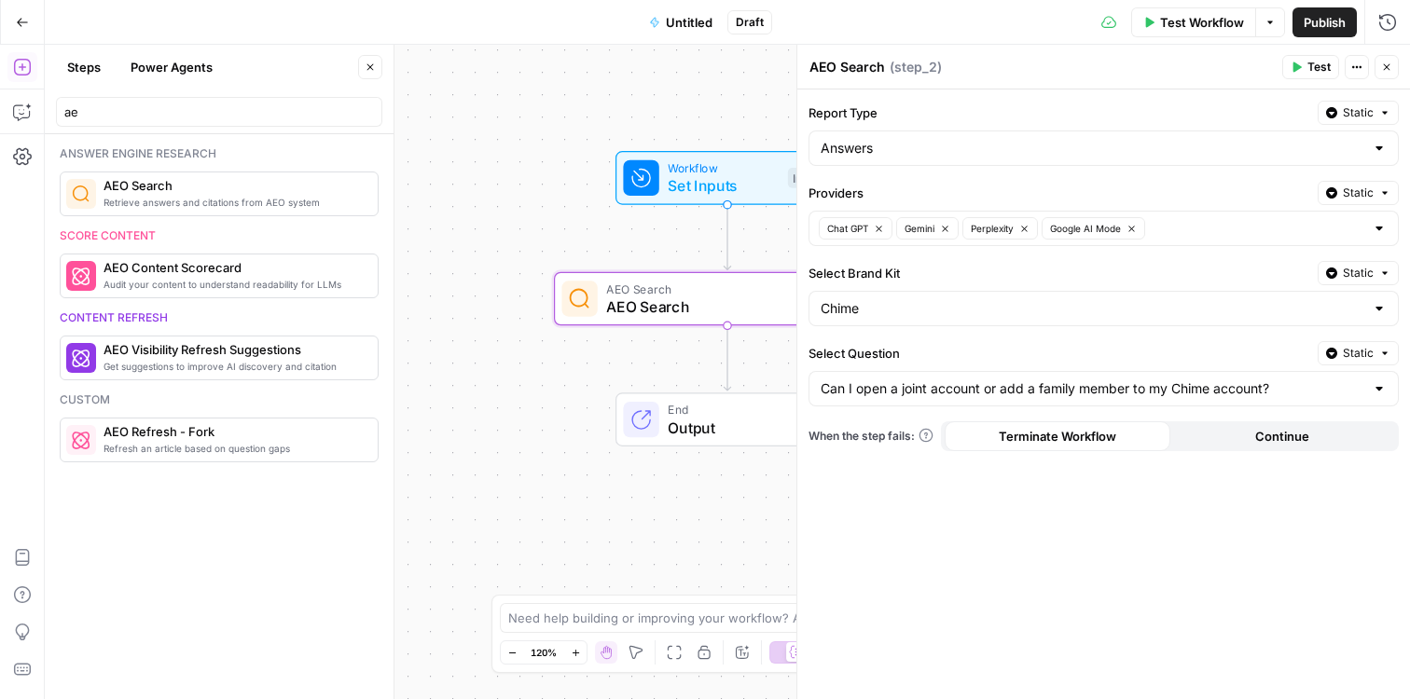
click at [1316, 71] on span "Test" at bounding box center [1318, 67] width 23 height 17
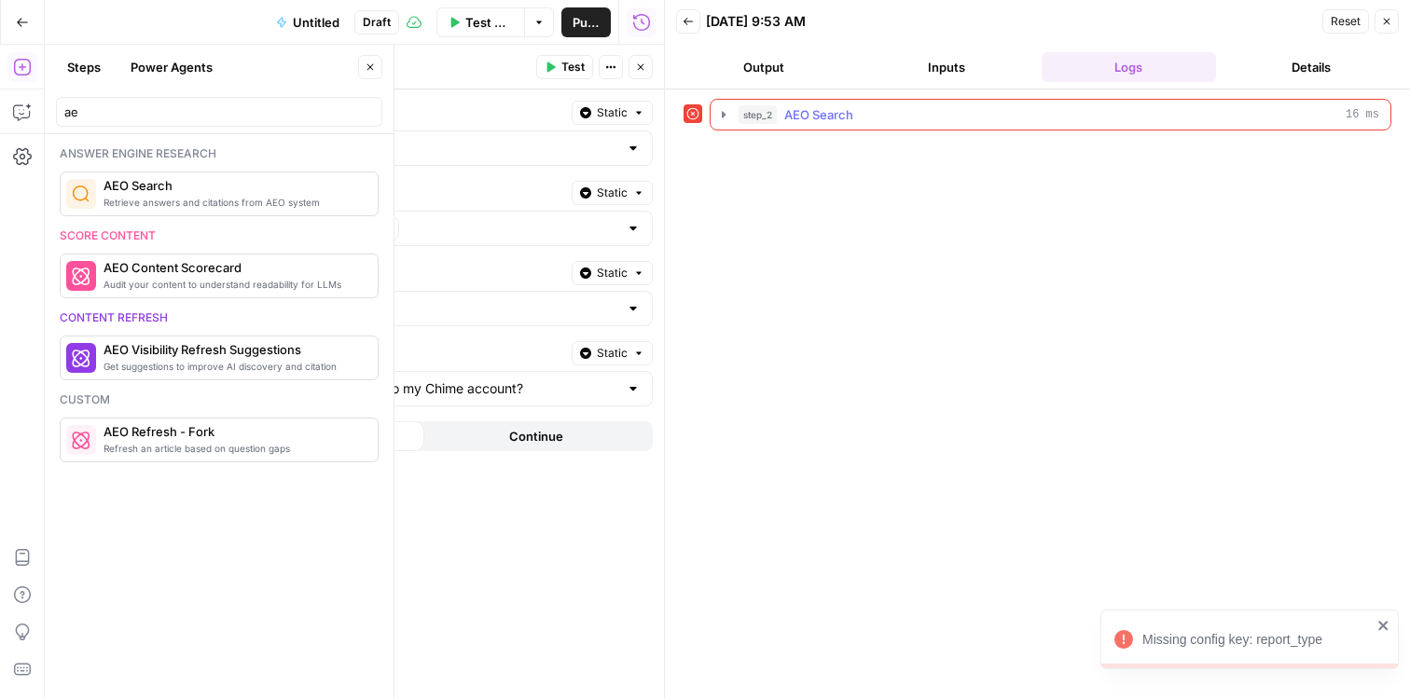
click at [724, 111] on icon "button" at bounding box center [723, 114] width 15 height 15
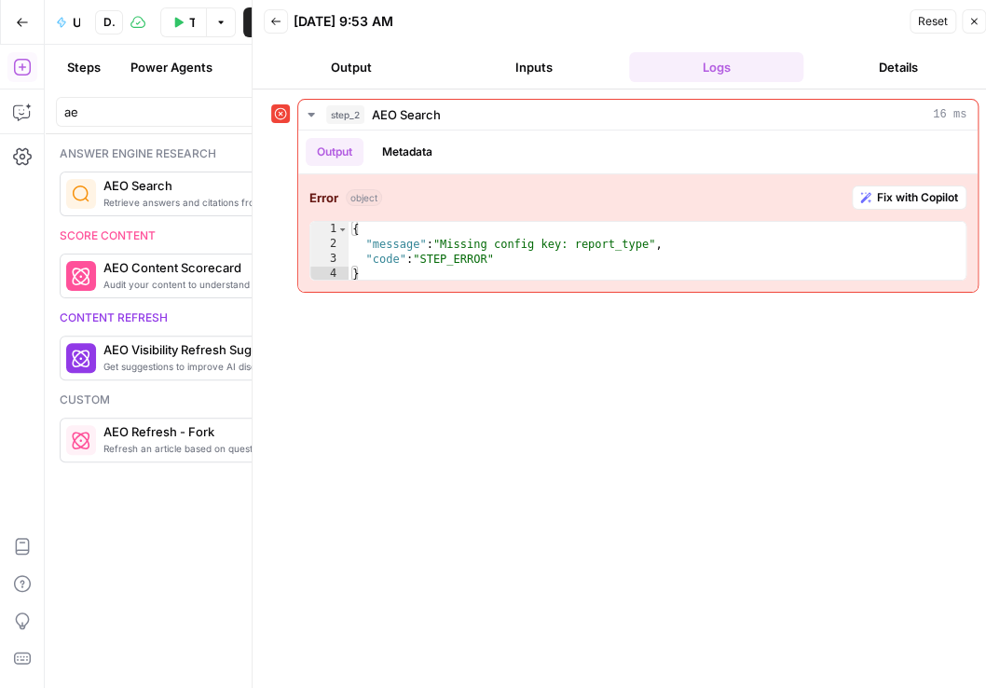
click at [971, 24] on icon "button" at bounding box center [974, 21] width 11 height 11
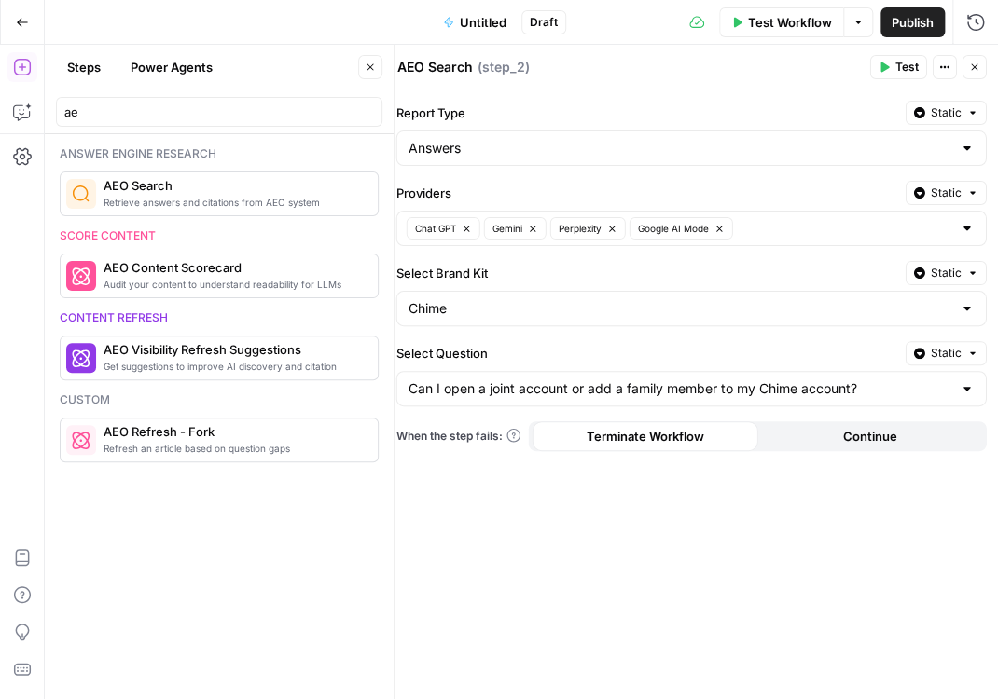
click at [899, 69] on span "Test" at bounding box center [906, 67] width 23 height 17
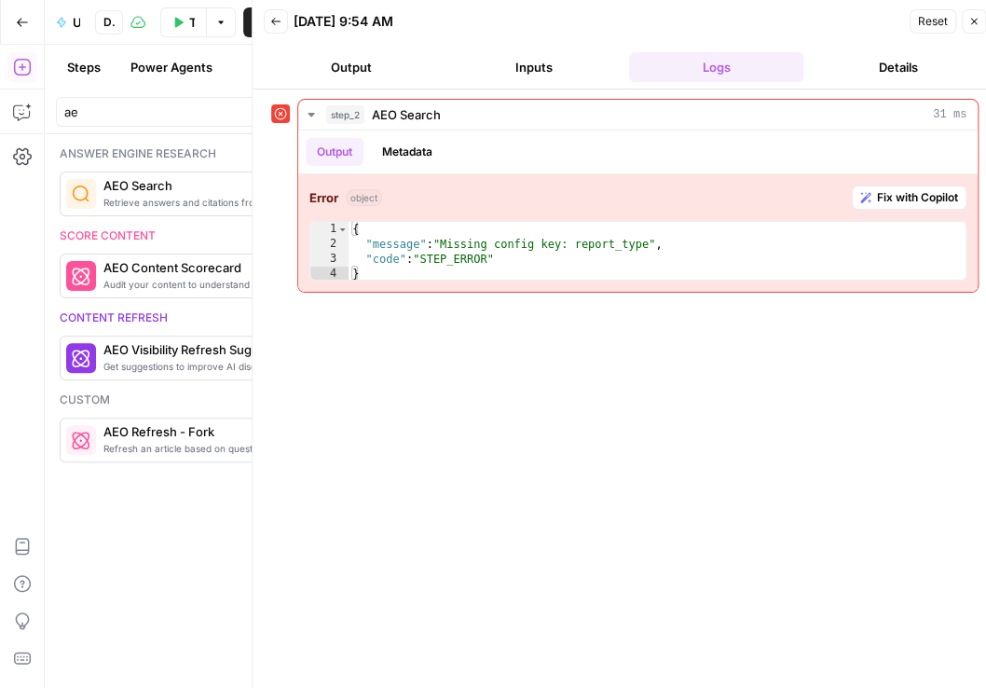
click at [979, 21] on span "Close" at bounding box center [979, 21] width 1 height 1
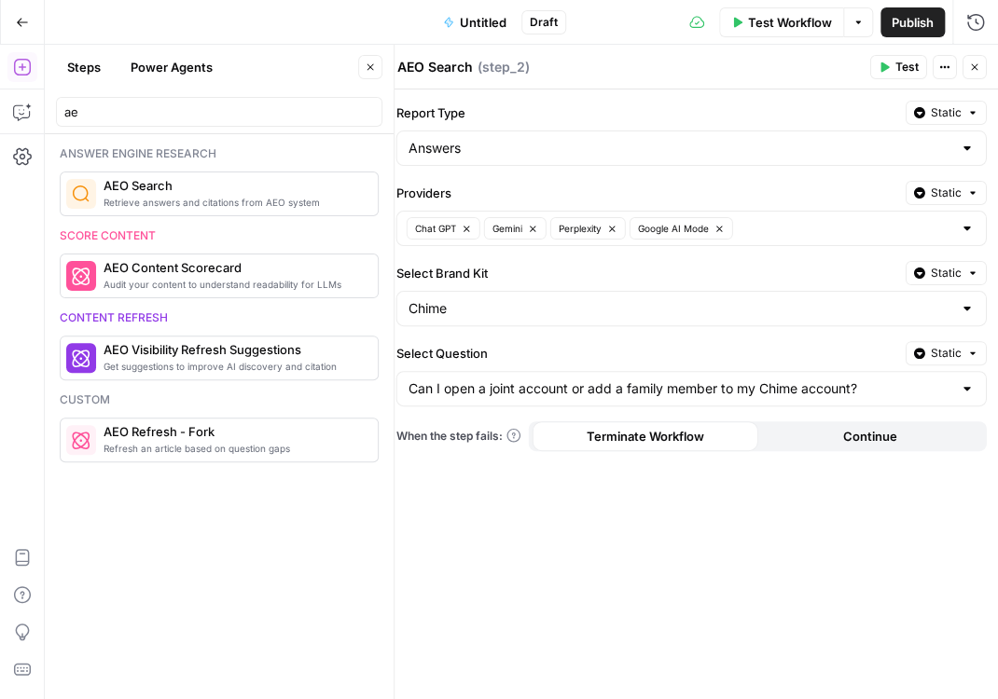
click at [904, 70] on span "Test" at bounding box center [906, 67] width 23 height 17
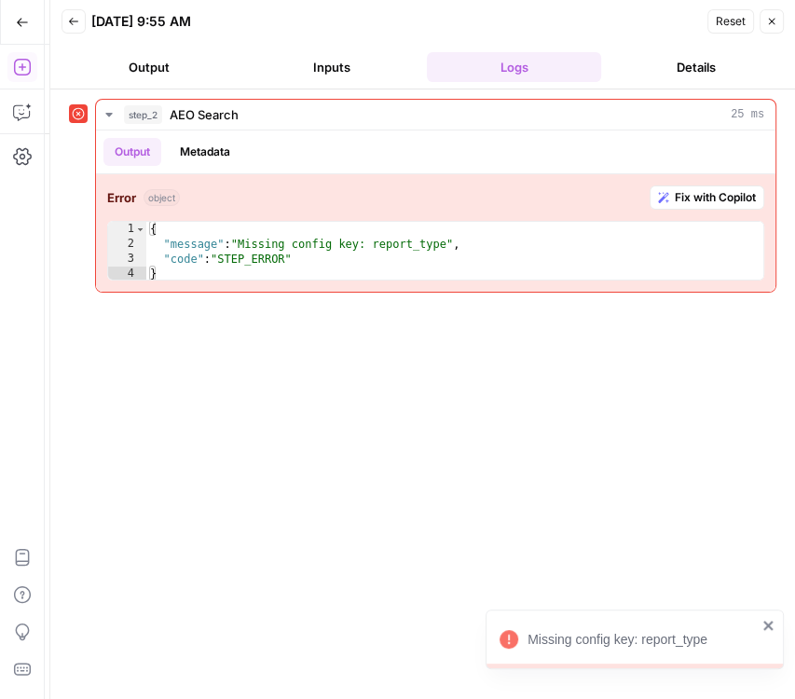
click at [72, 14] on button "Back" at bounding box center [74, 21] width 24 height 24
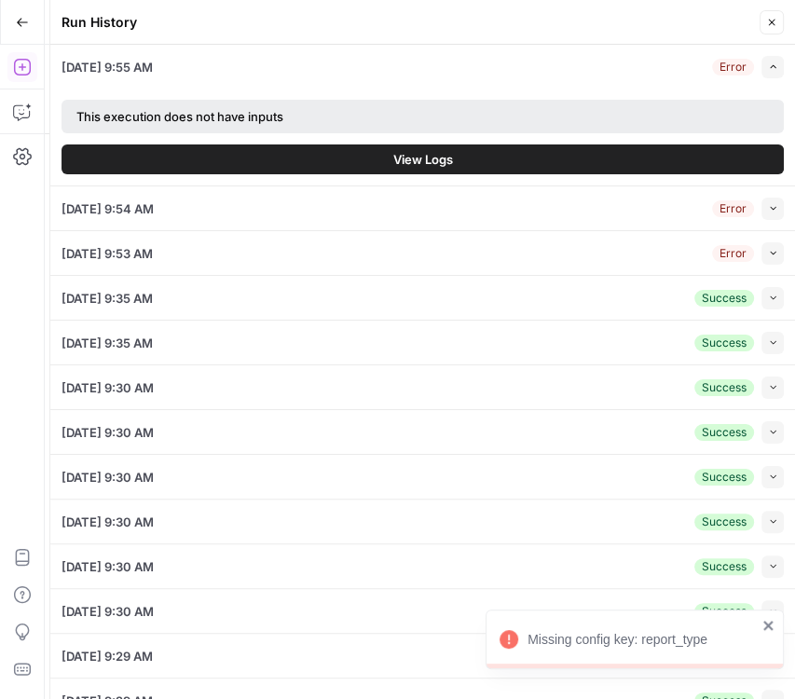
click at [771, 30] on button "Close" at bounding box center [772, 22] width 24 height 24
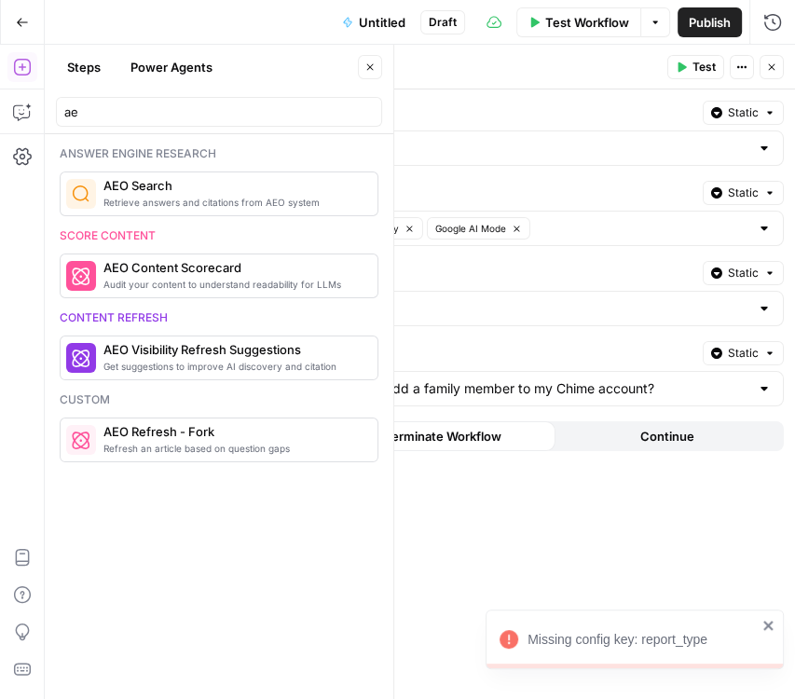
click at [765, 156] on div at bounding box center [764, 148] width 15 height 19
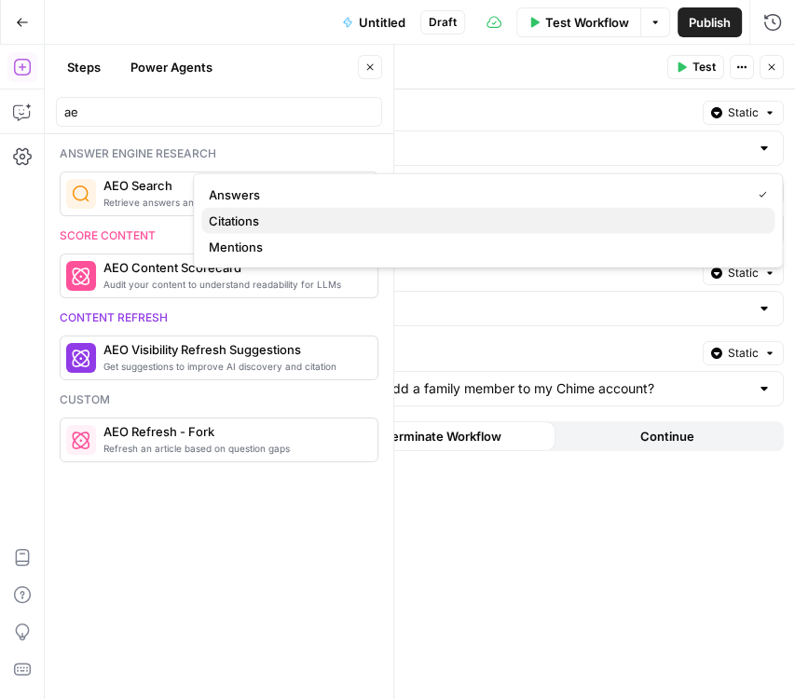
click at [530, 217] on span "Citations" at bounding box center [484, 221] width 551 height 19
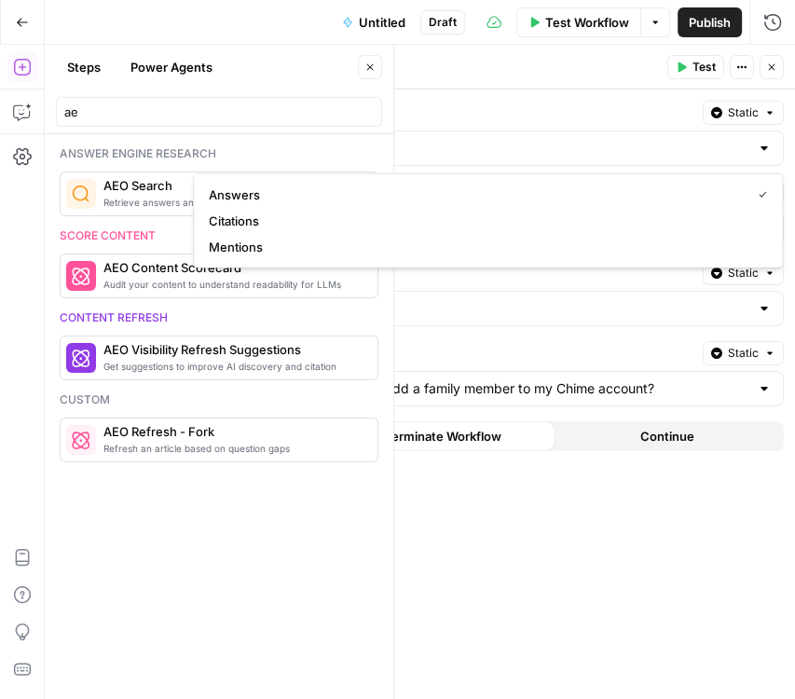
type input "Citations"
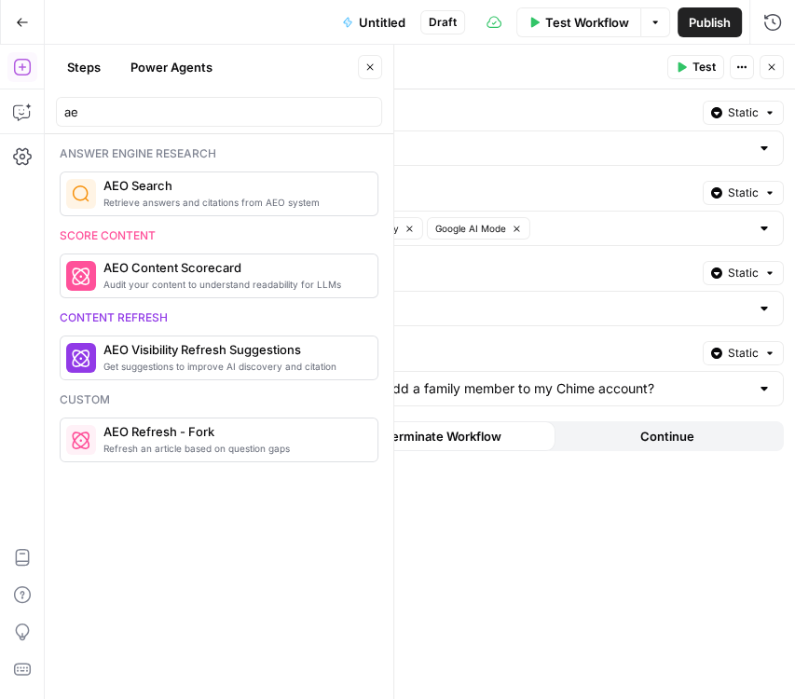
click at [693, 62] on span "Test" at bounding box center [704, 67] width 23 height 17
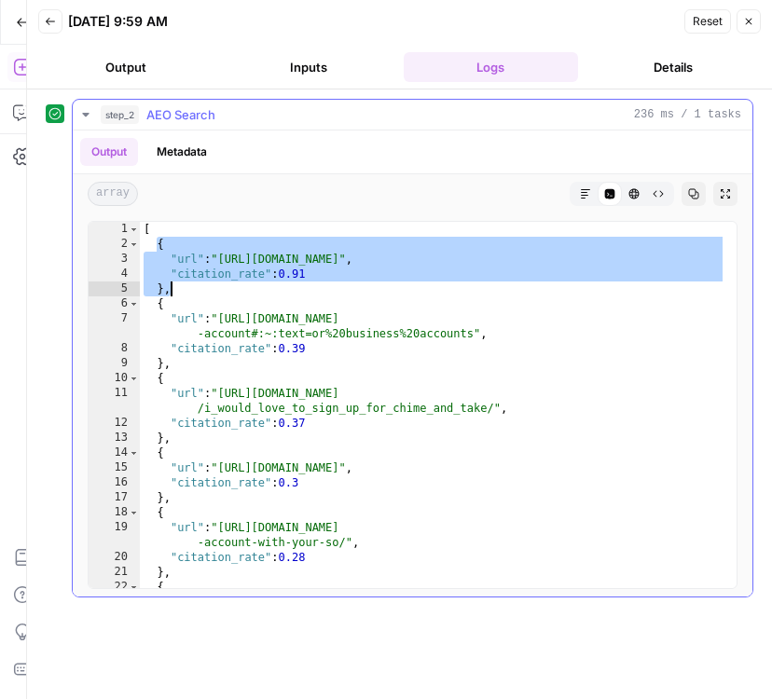
drag, startPoint x: 157, startPoint y: 245, endPoint x: 438, endPoint y: 230, distance: 282.0
click at [192, 293] on div "[ { "url" : "https://www.youtube.com/watch" , "citation_rate" : 0.91 } , { "url…" at bounding box center [433, 420] width 586 height 397
type textarea "**********"
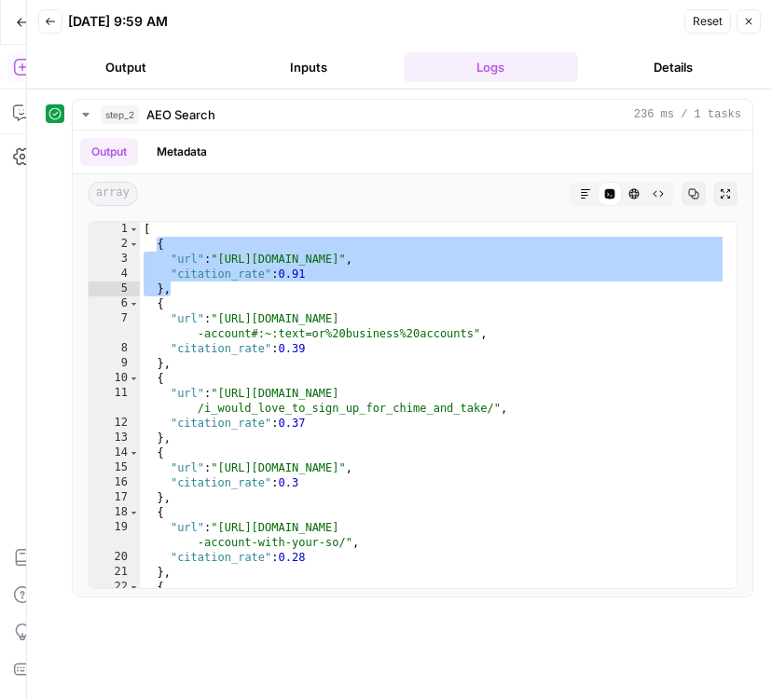
click at [749, 25] on icon "button" at bounding box center [748, 21] width 11 height 11
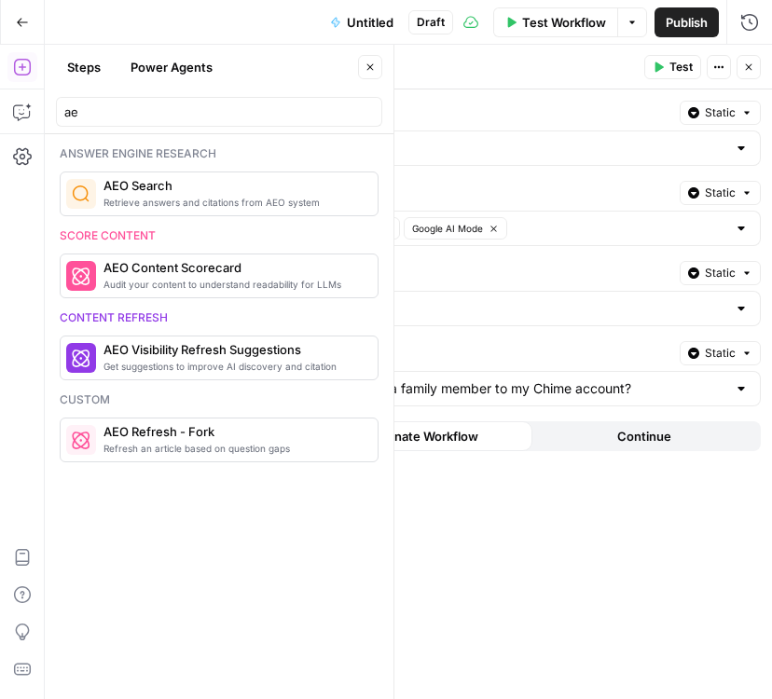
click at [676, 65] on span "Test" at bounding box center [680, 67] width 23 height 17
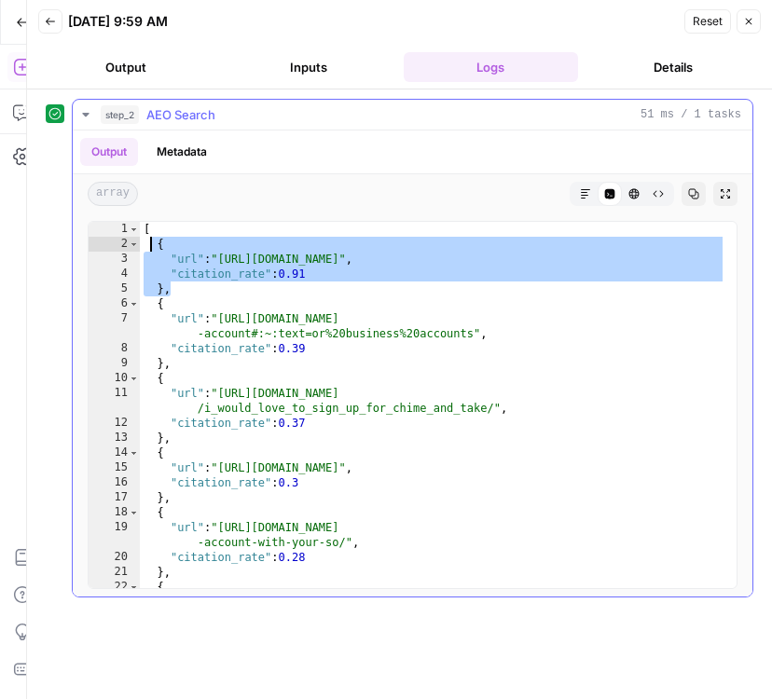
drag, startPoint x: 176, startPoint y: 287, endPoint x: 149, endPoint y: 246, distance: 49.1
click at [149, 246] on div "[ { "url" : "https://www.youtube.com/watch" , "citation_rate" : 0.91 } , { "url…" at bounding box center [433, 420] width 586 height 397
click at [216, 292] on div "[ { "url" : "https://www.youtube.com/watch" , "citation_rate" : 0.91 } , { "url…" at bounding box center [433, 420] width 586 height 397
type textarea "**"
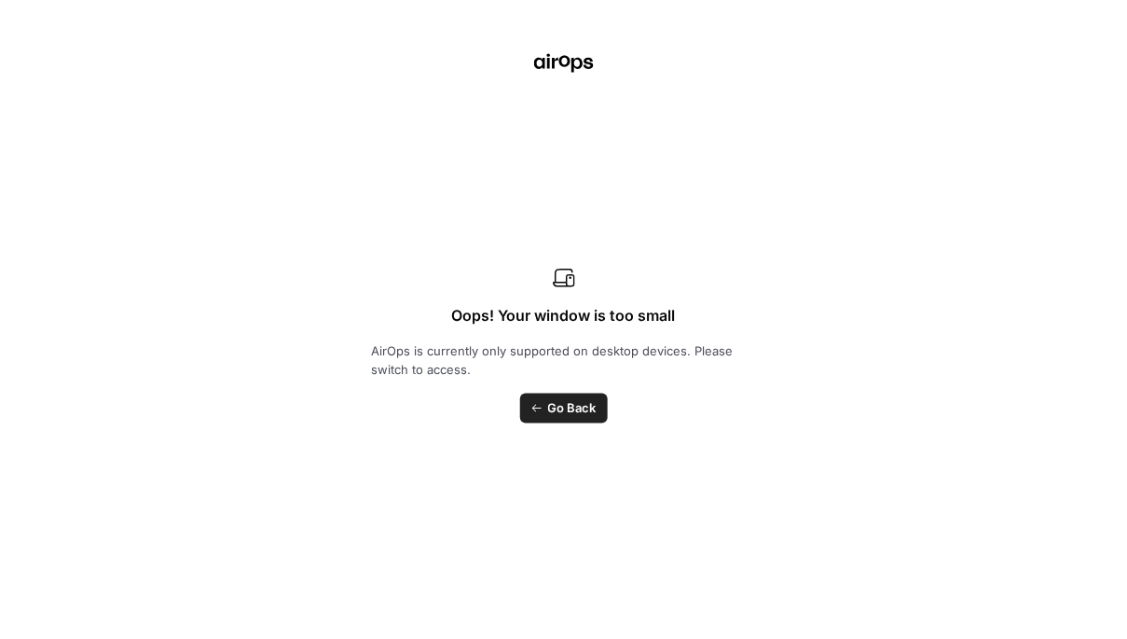
scroll to position [6557, 0]
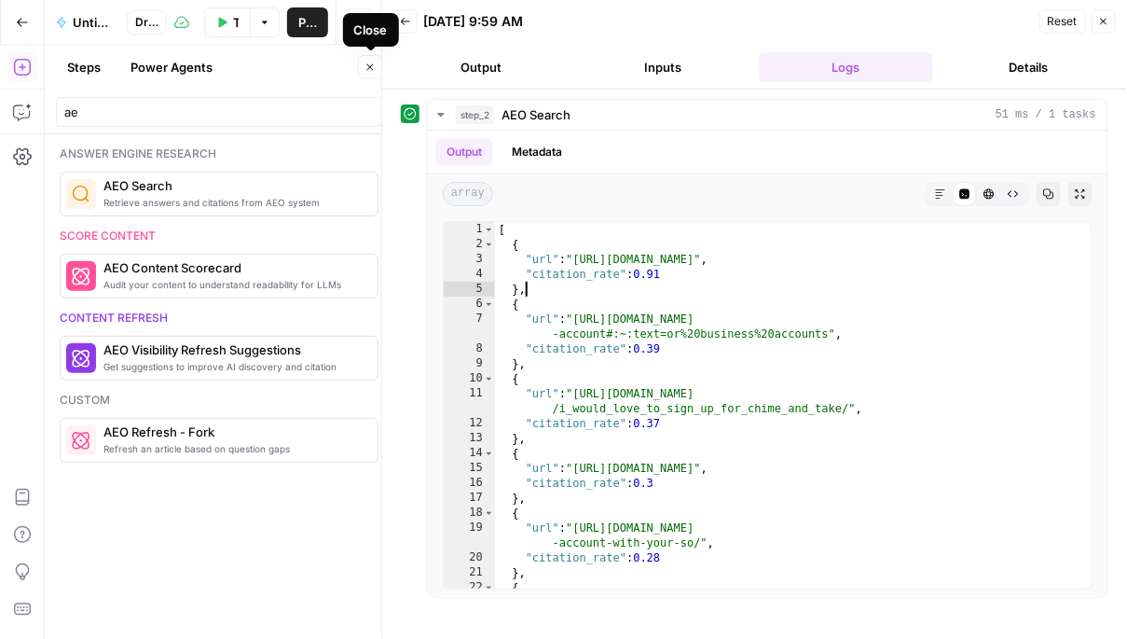
click at [367, 62] on icon "button" at bounding box center [370, 67] width 11 height 11
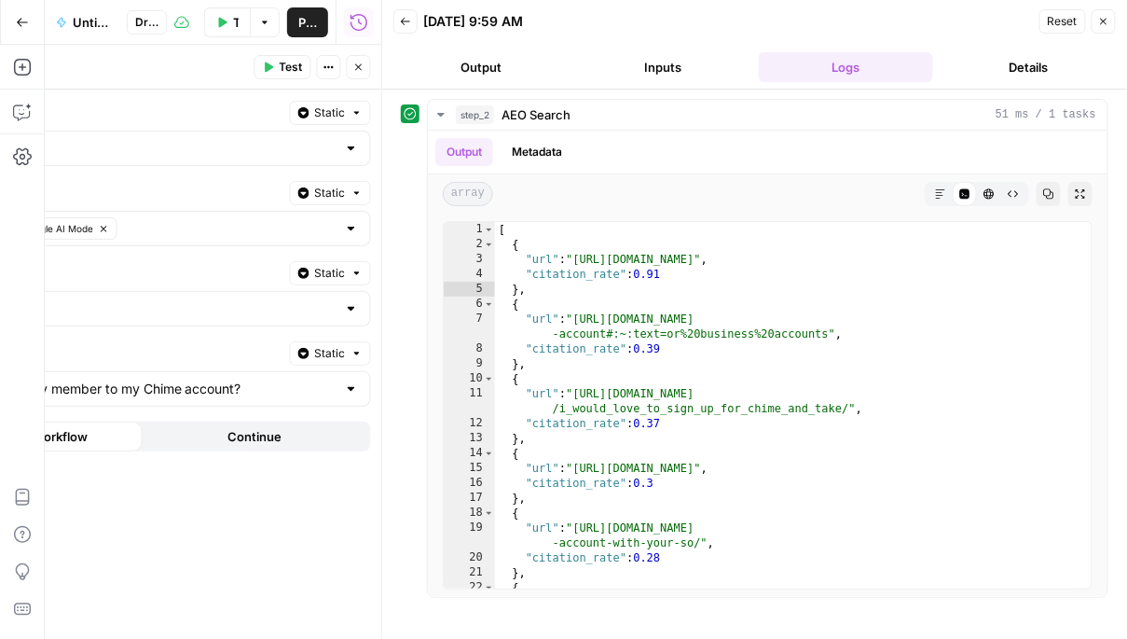
click at [1094, 23] on button "Close" at bounding box center [1104, 21] width 24 height 24
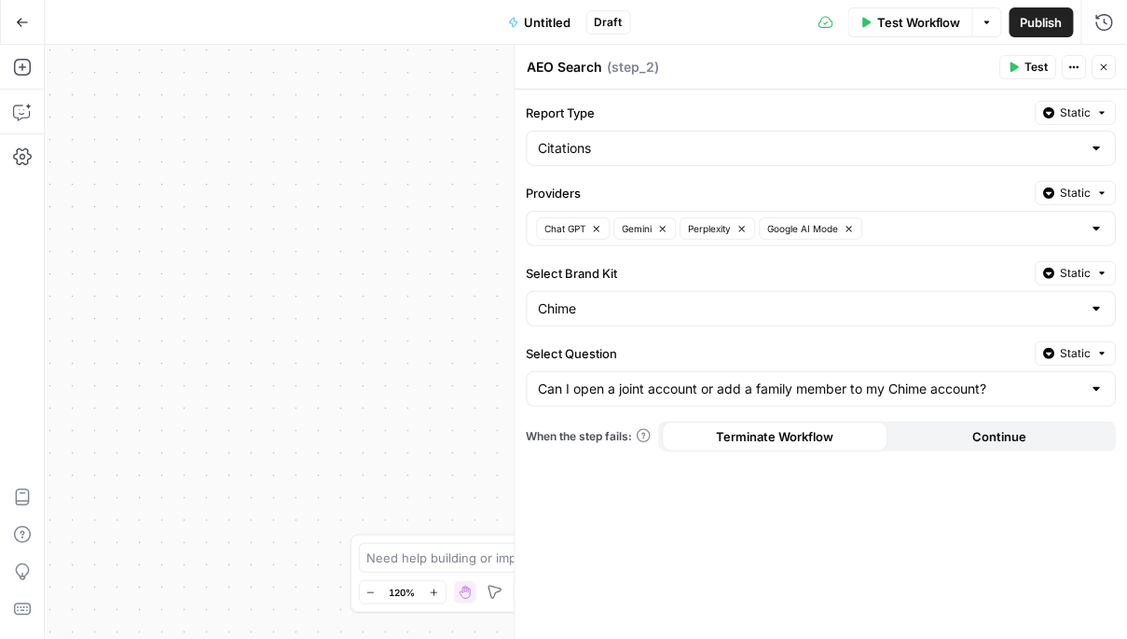
click at [1096, 150] on div at bounding box center [1097, 148] width 15 height 19
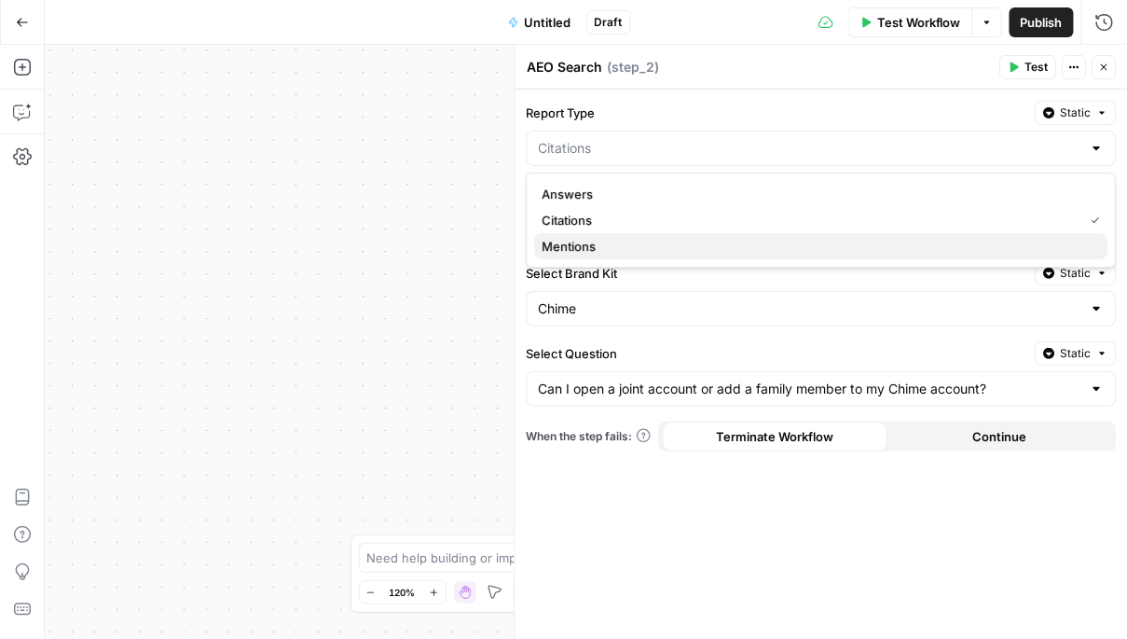
click at [800, 241] on span "Mentions" at bounding box center [817, 246] width 551 height 19
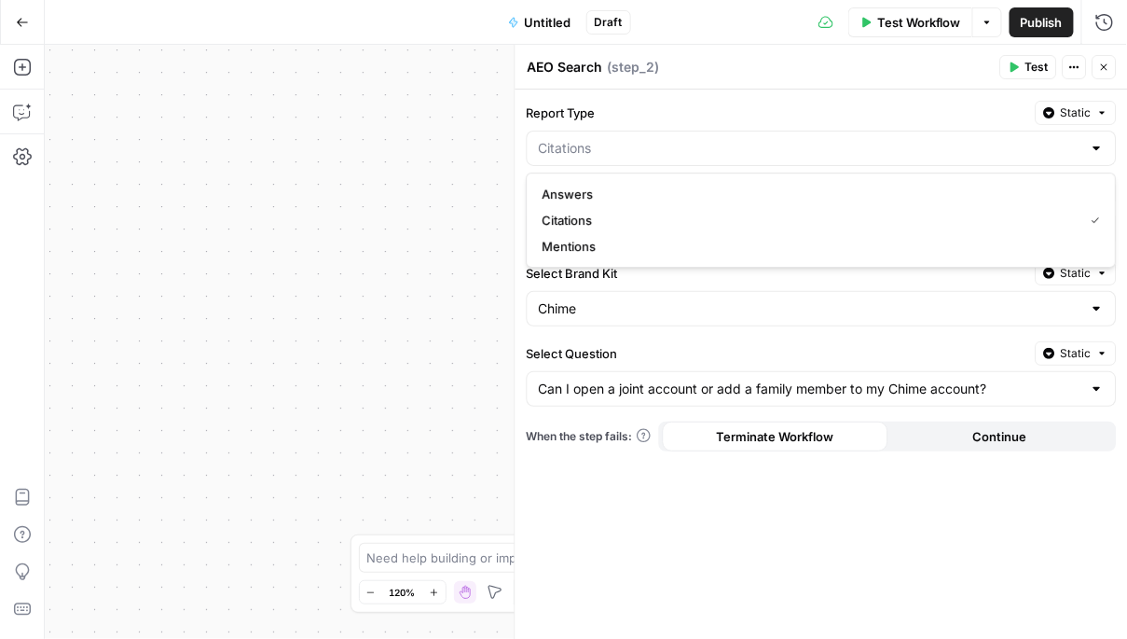
type input "Mentions"
click at [1031, 62] on span "Test" at bounding box center [1037, 67] width 23 height 17
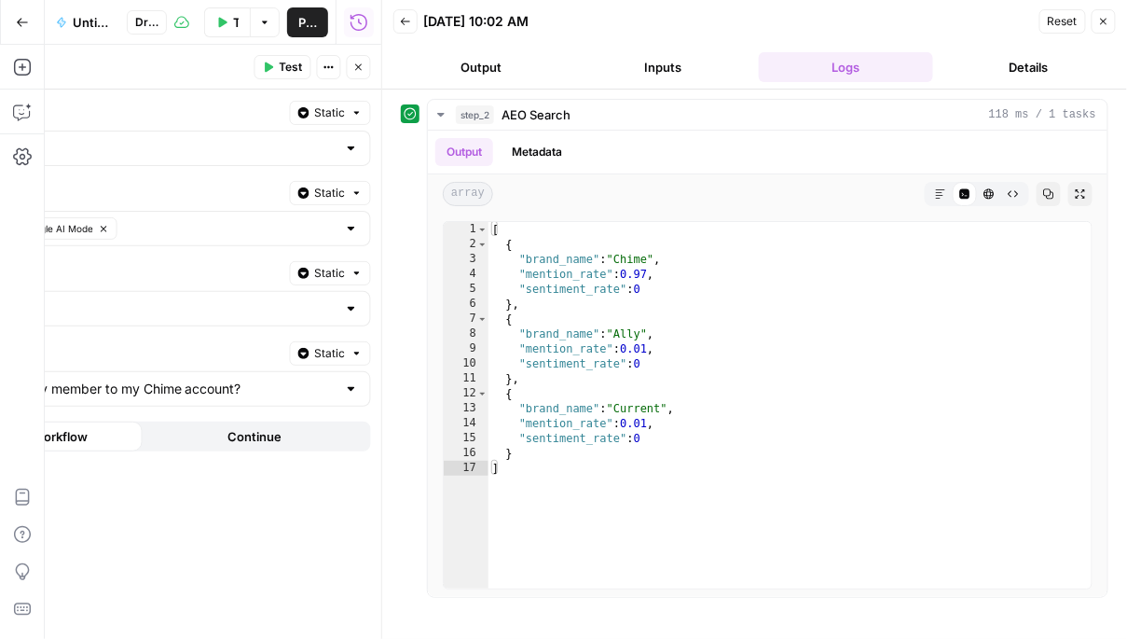
click at [356, 145] on div at bounding box center [351, 148] width 15 height 19
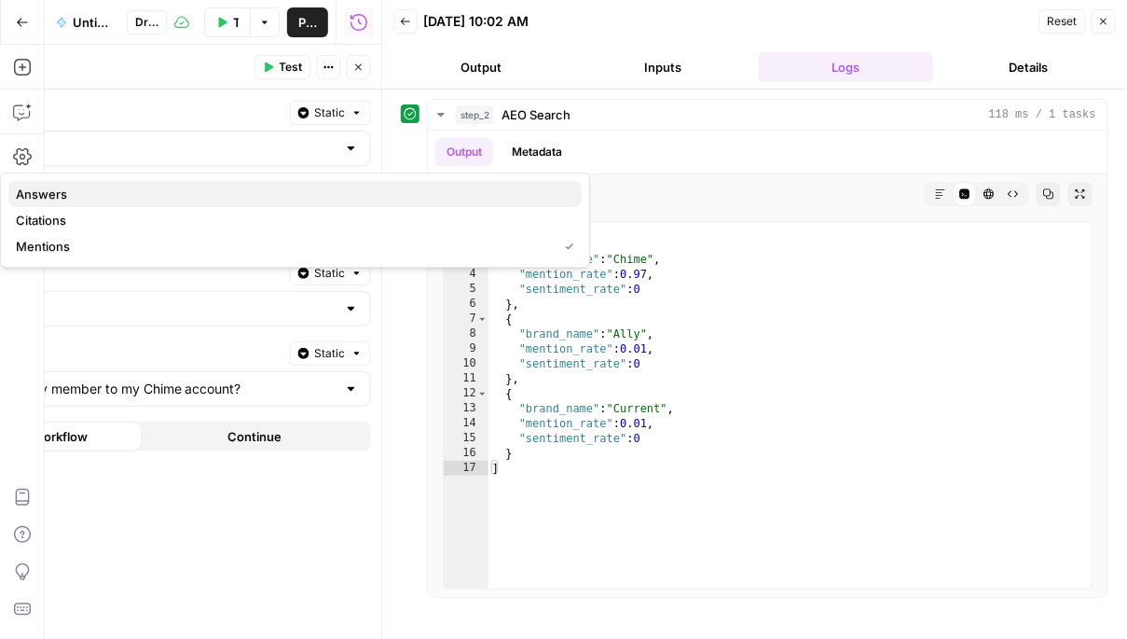
click at [236, 199] on span "Answers" at bounding box center [291, 194] width 551 height 19
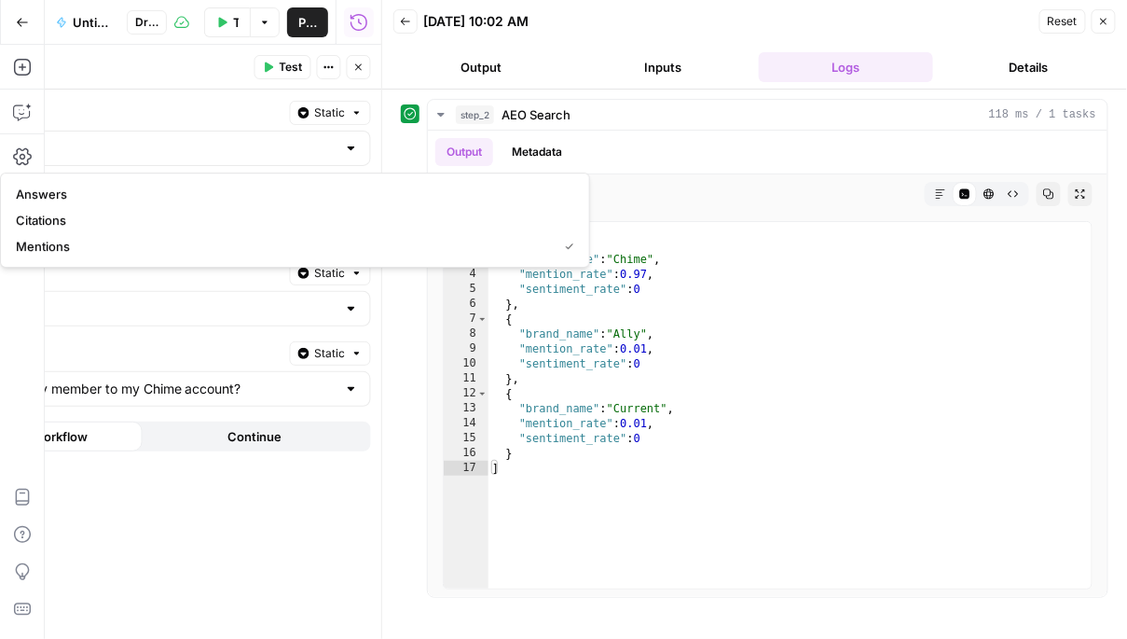
type input "Answers"
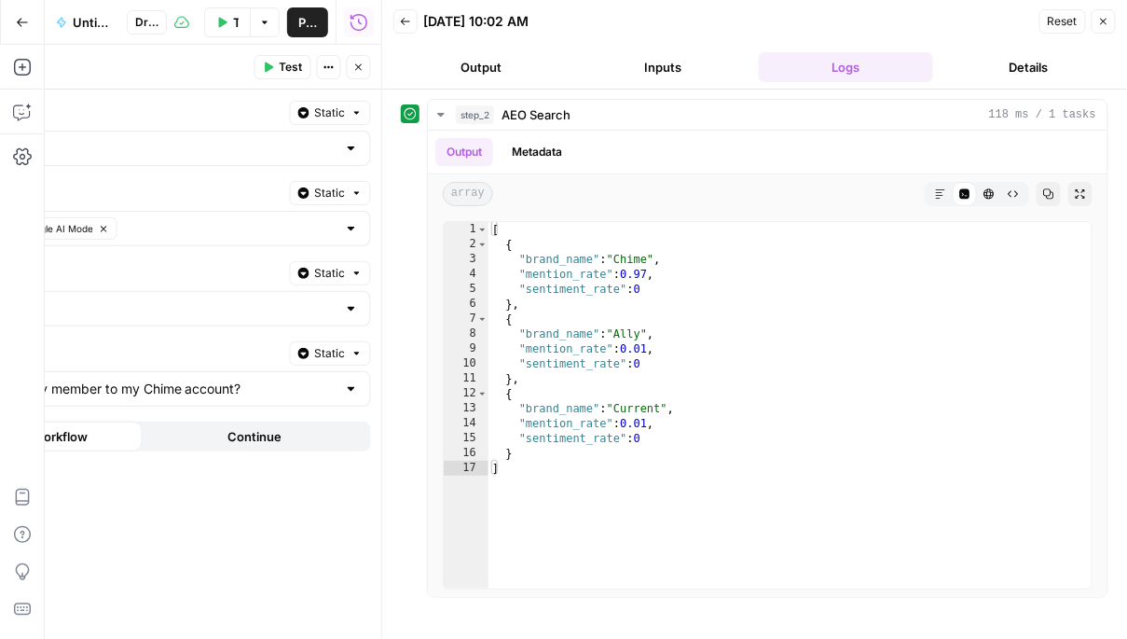
click at [273, 62] on icon "button" at bounding box center [268, 67] width 11 height 11
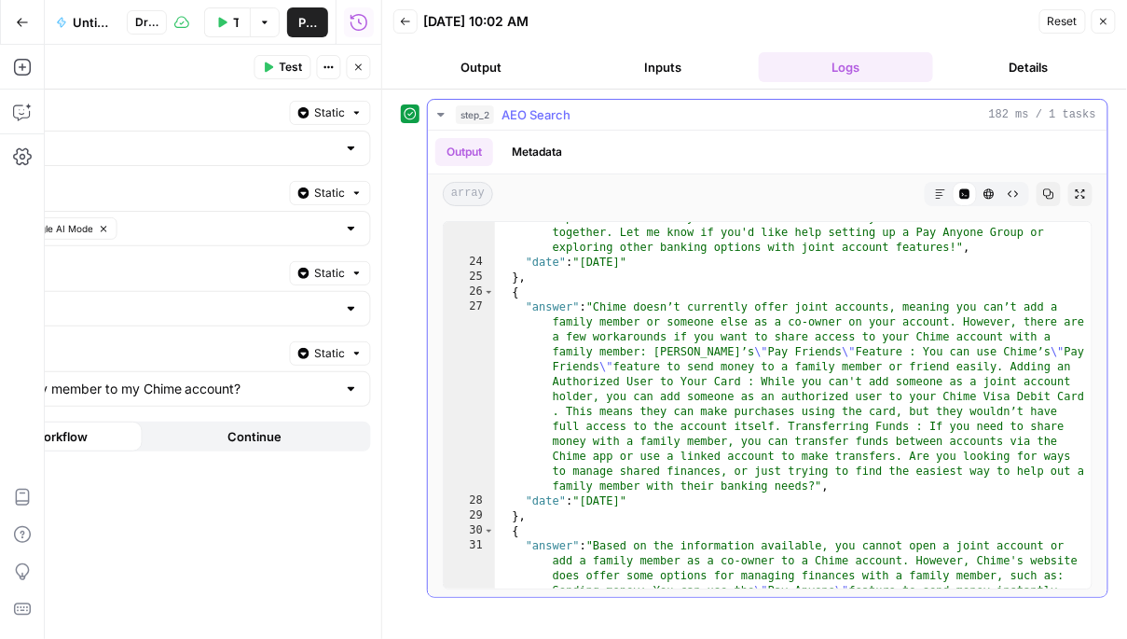
scroll to position [1193, 0]
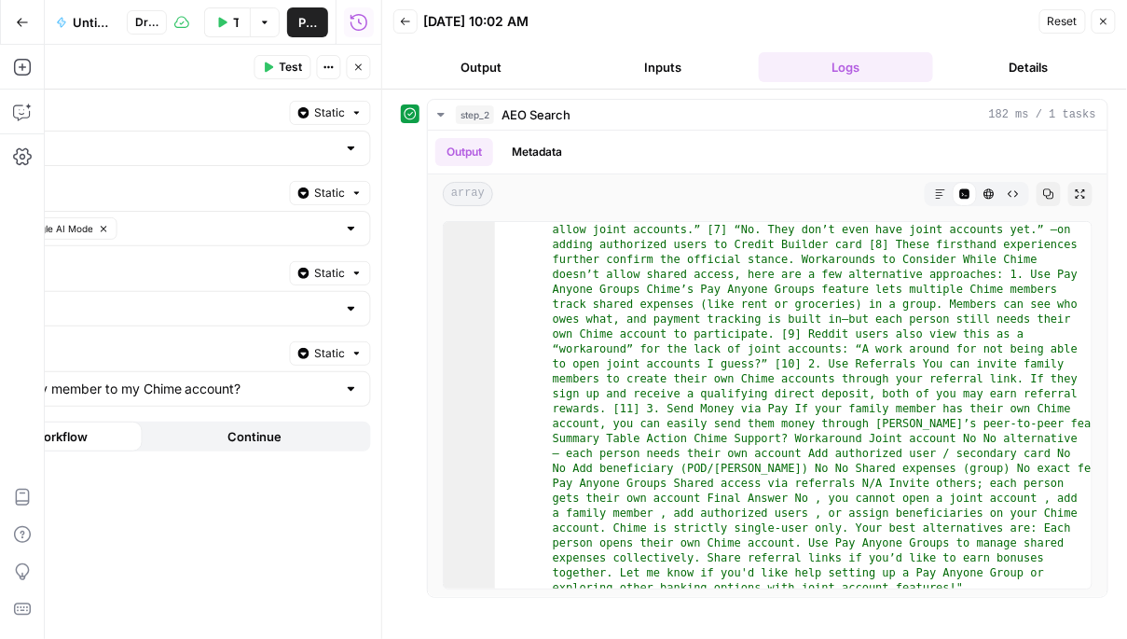
click at [354, 146] on div at bounding box center [351, 148] width 15 height 19
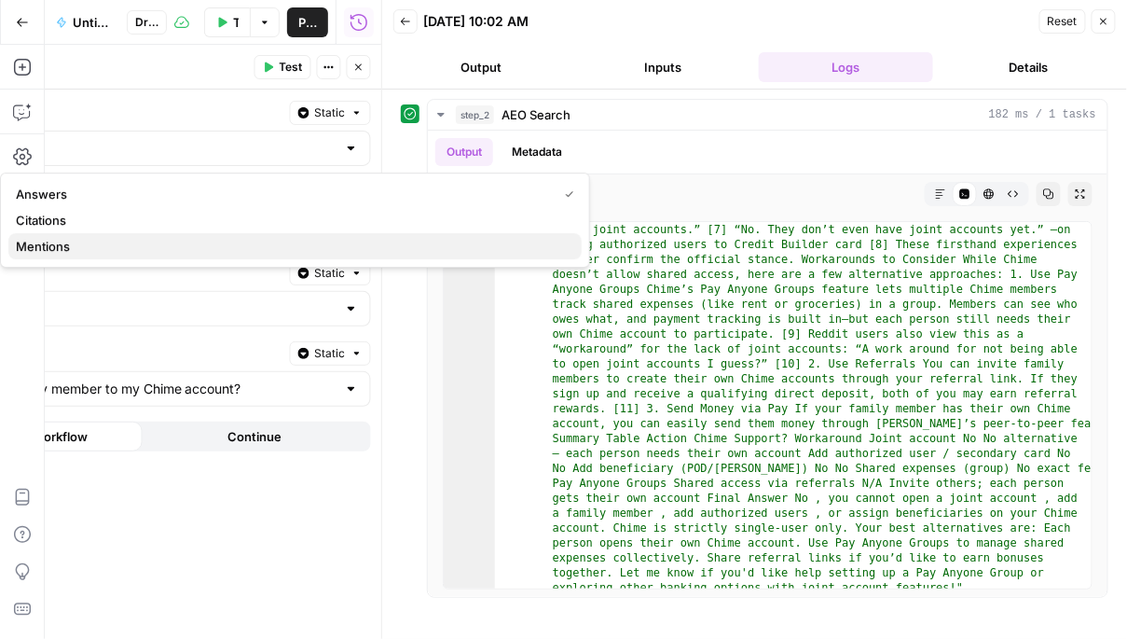
click at [266, 240] on span "Mentions" at bounding box center [291, 246] width 551 height 19
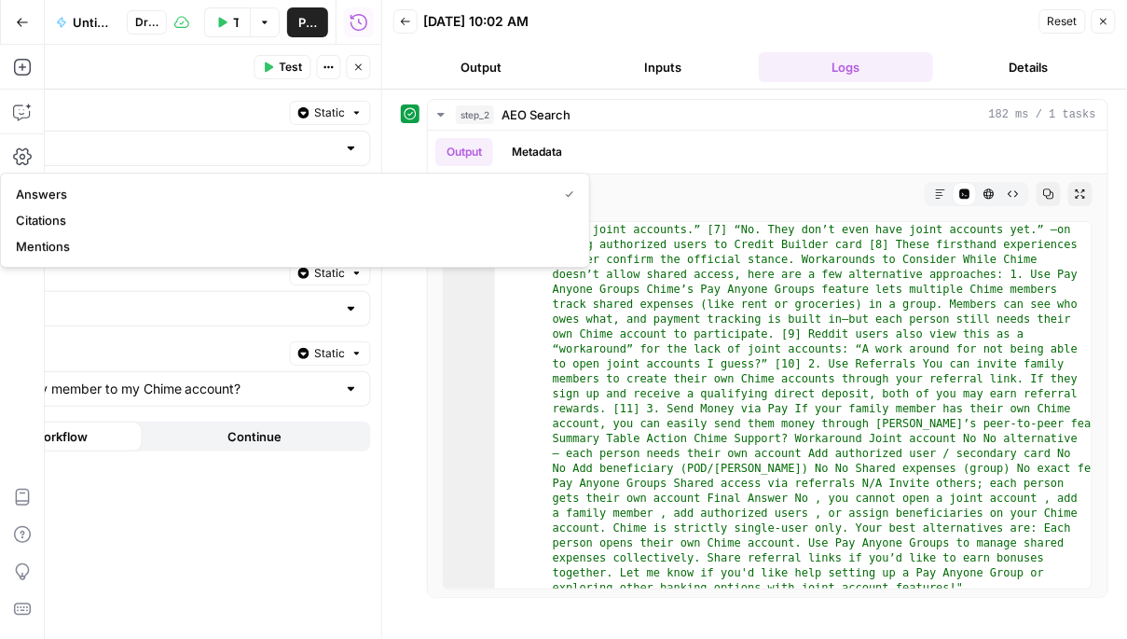
type input "Mentions"
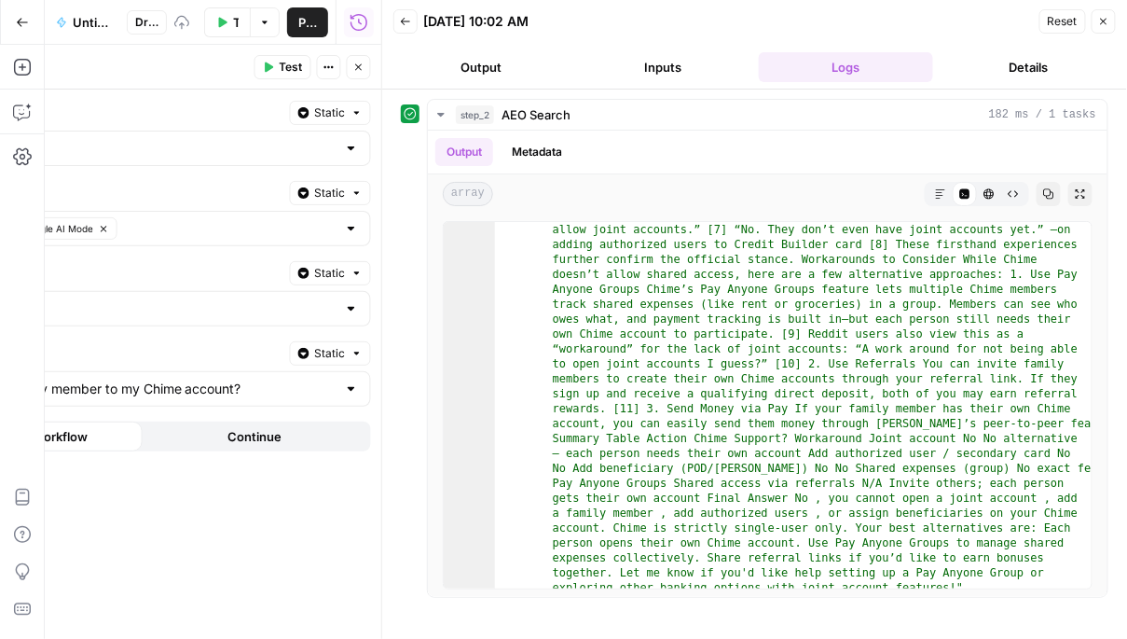
click at [290, 68] on span "Test" at bounding box center [291, 67] width 23 height 17
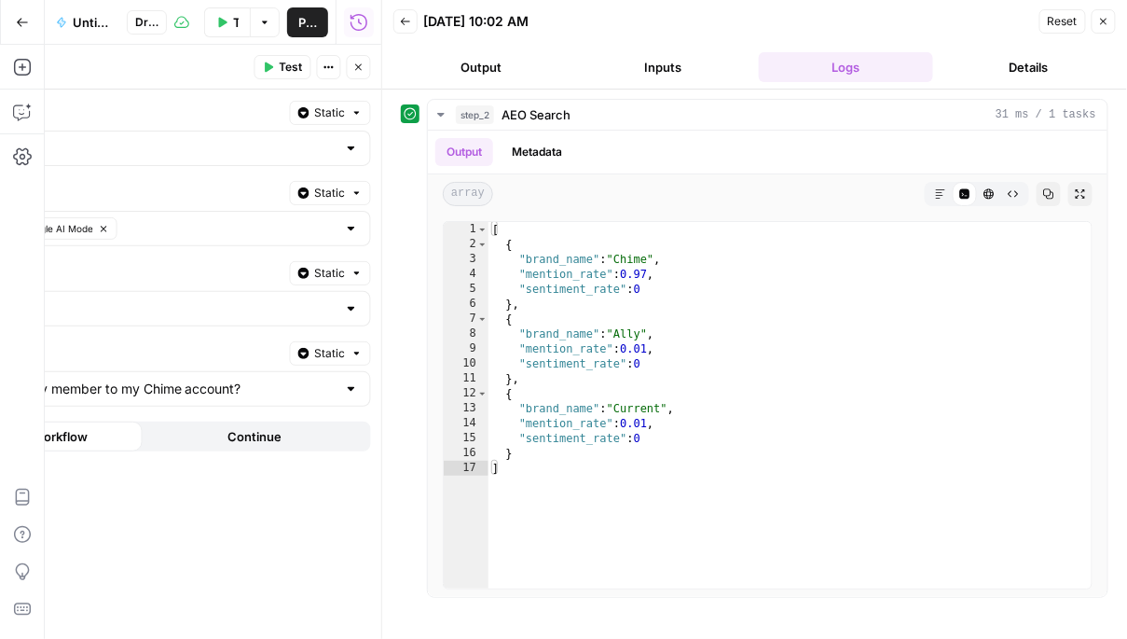
click at [21, 27] on icon "button" at bounding box center [22, 22] width 13 height 13
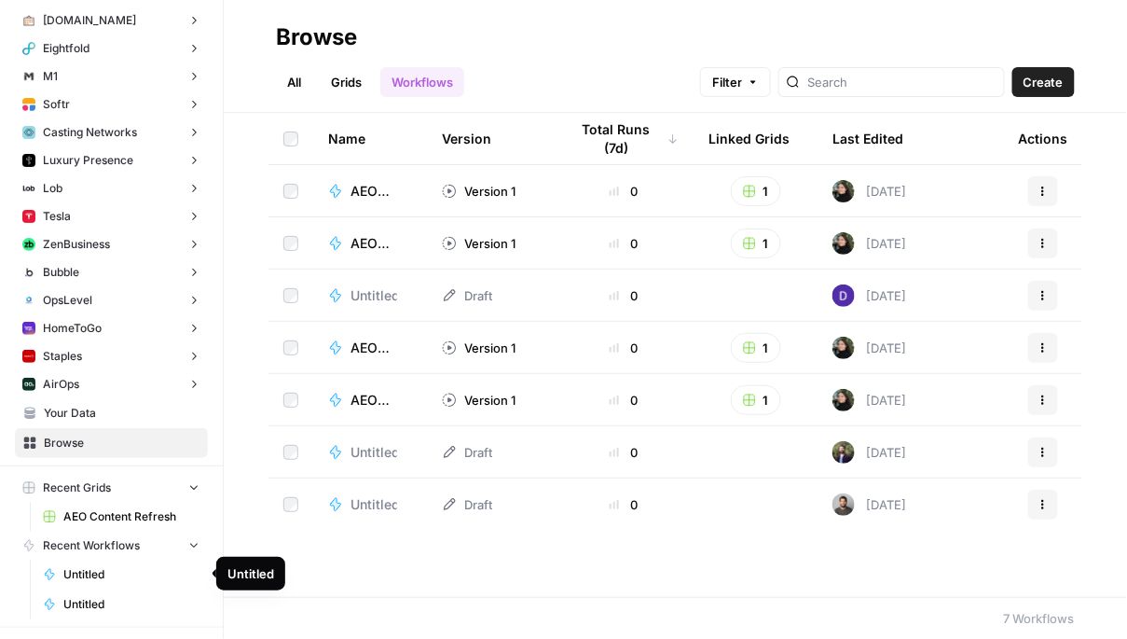
click at [162, 568] on span "Untitled" at bounding box center [131, 574] width 136 height 17
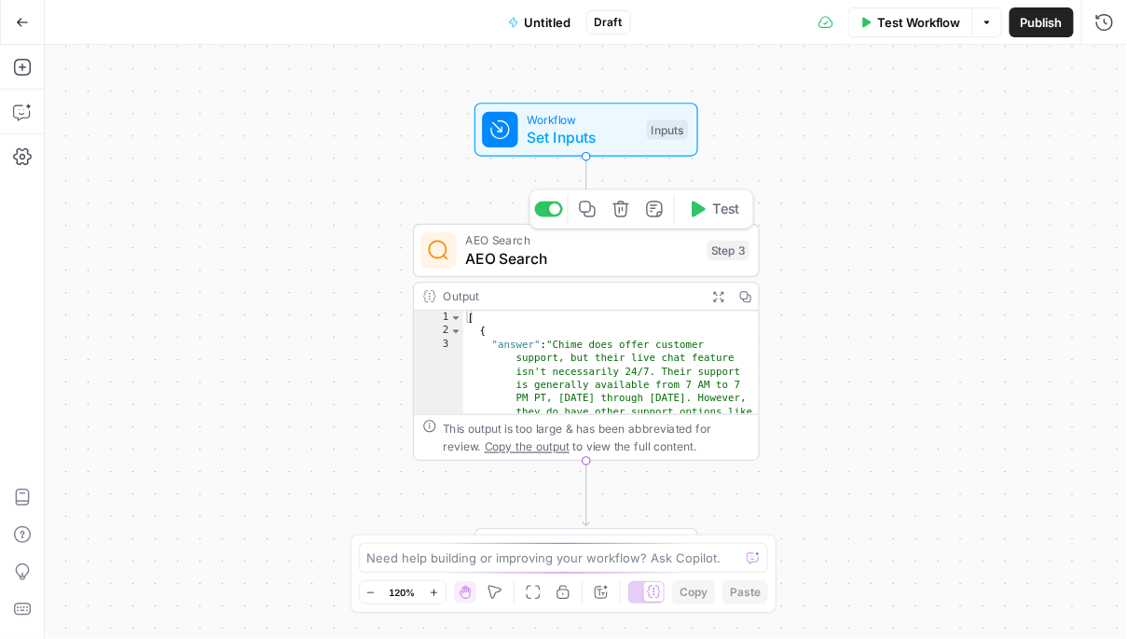
click at [612, 247] on span "AEO Search" at bounding box center [581, 258] width 233 height 22
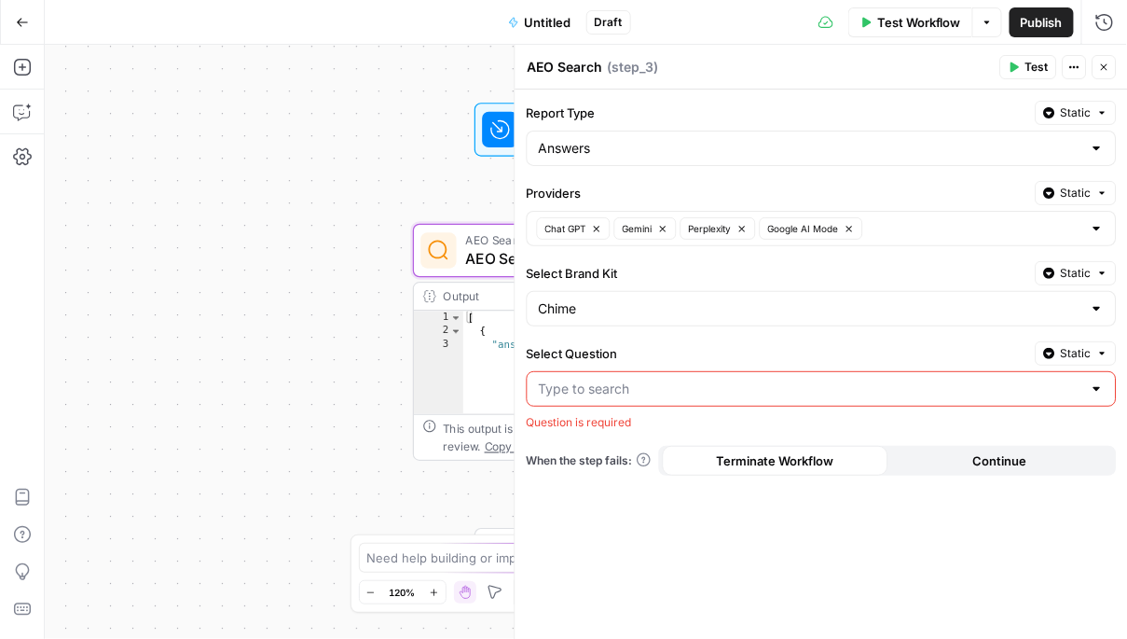
scroll to position [6557, 0]
click at [1088, 386] on div at bounding box center [822, 388] width 590 height 35
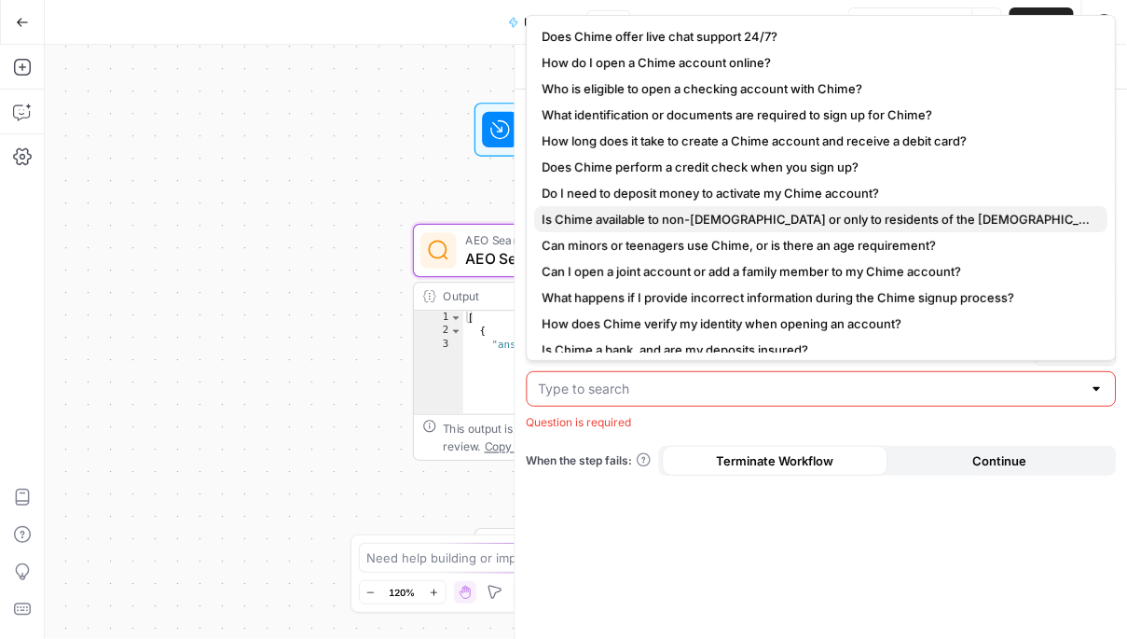
click at [710, 210] on span "Is Chime available to non-[DEMOGRAPHIC_DATA] or only to residents of the [DEMOG…" at bounding box center [817, 219] width 551 height 19
type input "Is Chime available to non-[DEMOGRAPHIC_DATA] or only to residents of the [DEMOG…"
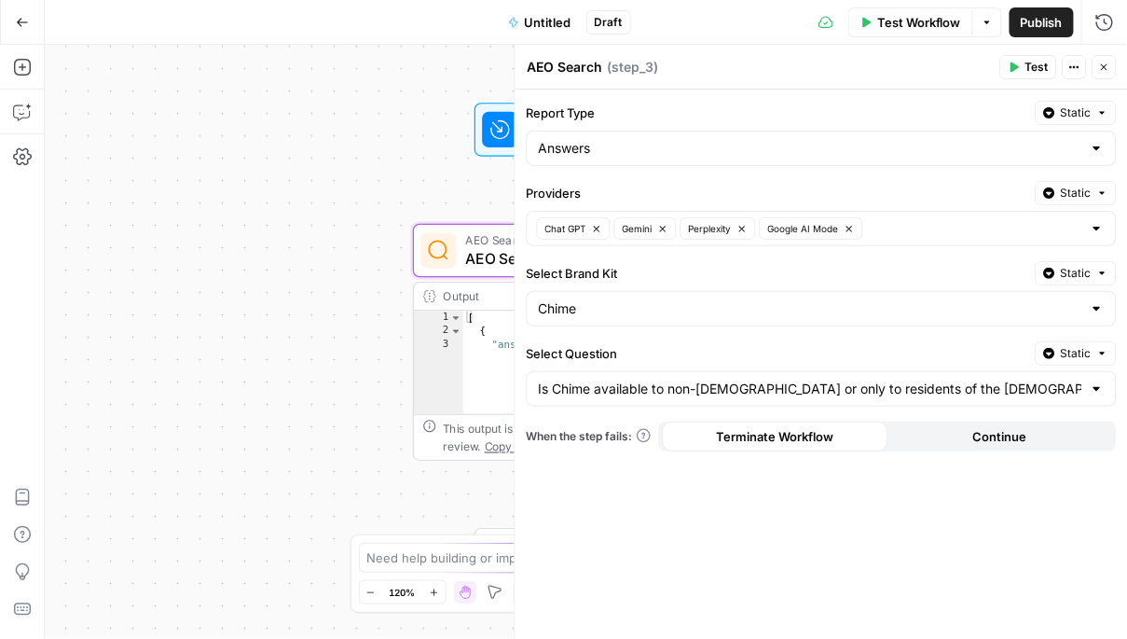
click at [1025, 65] on button "Test" at bounding box center [1028, 67] width 57 height 24
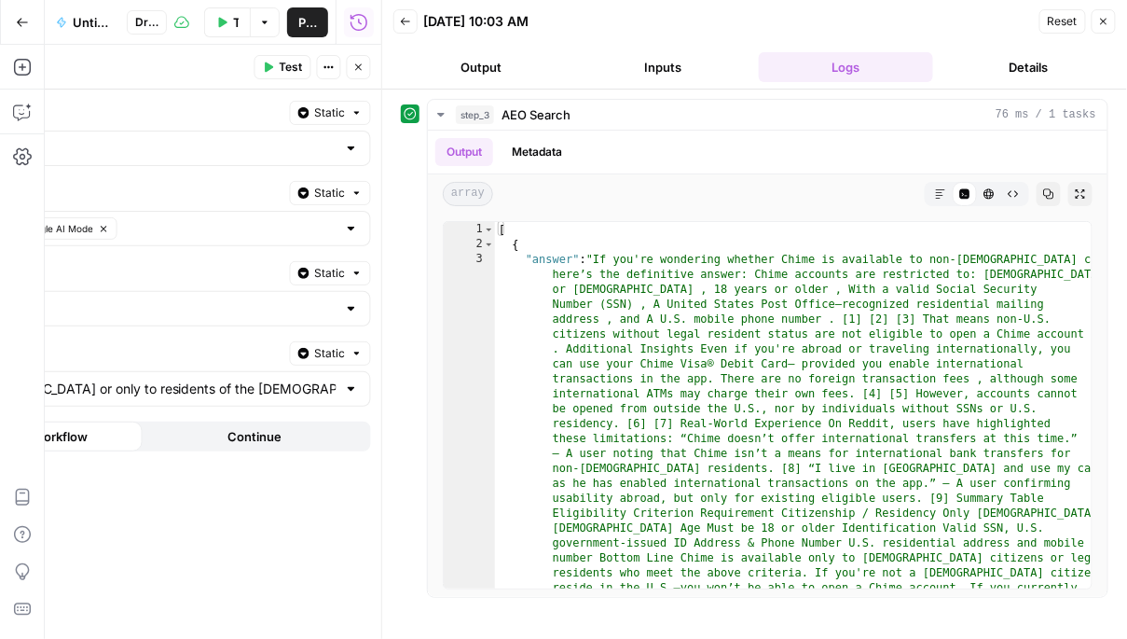
click at [353, 385] on div at bounding box center [351, 388] width 15 height 19
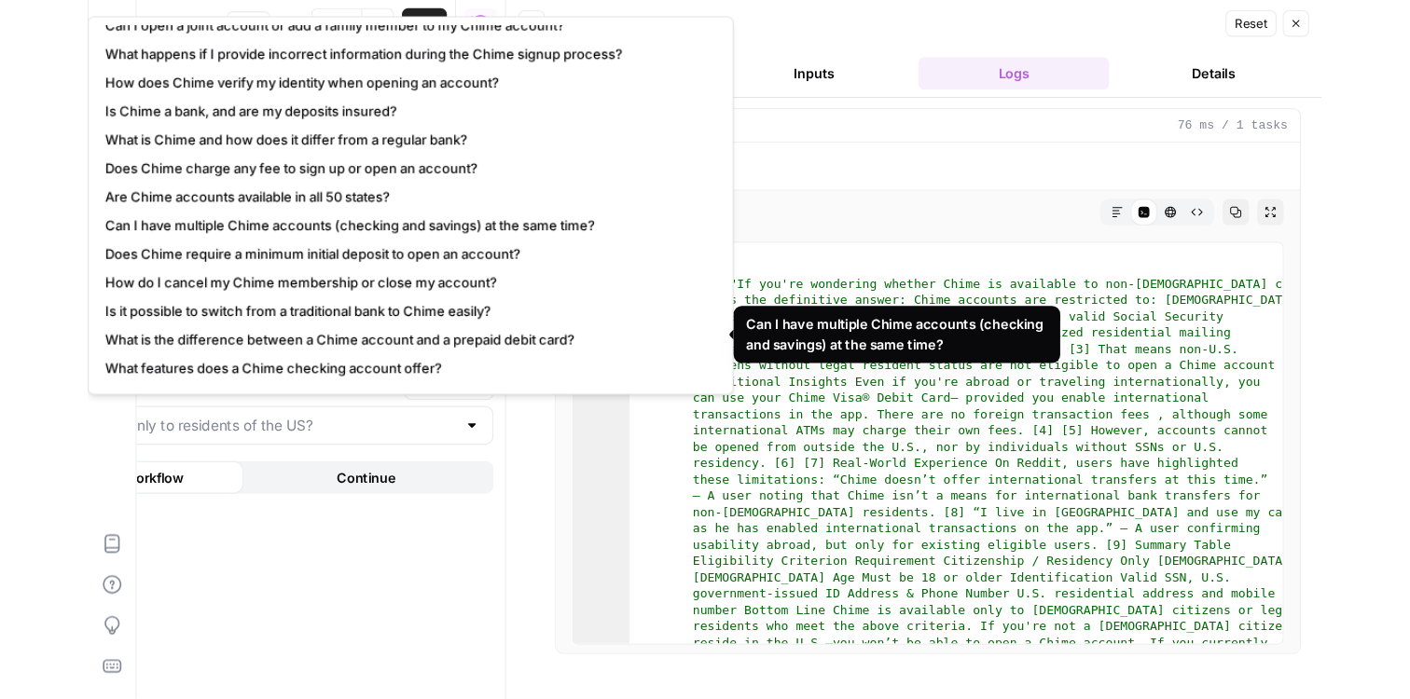
scroll to position [263, 0]
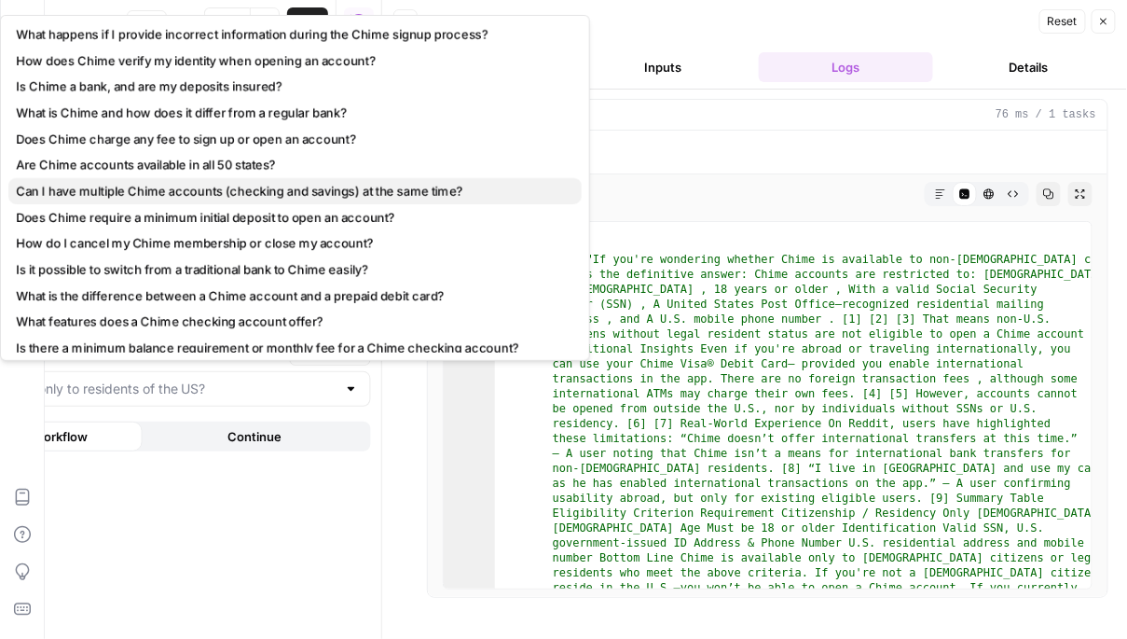
click at [120, 191] on span "Can I have multiple Chime accounts (checking and savings) at the same time?" at bounding box center [291, 191] width 551 height 19
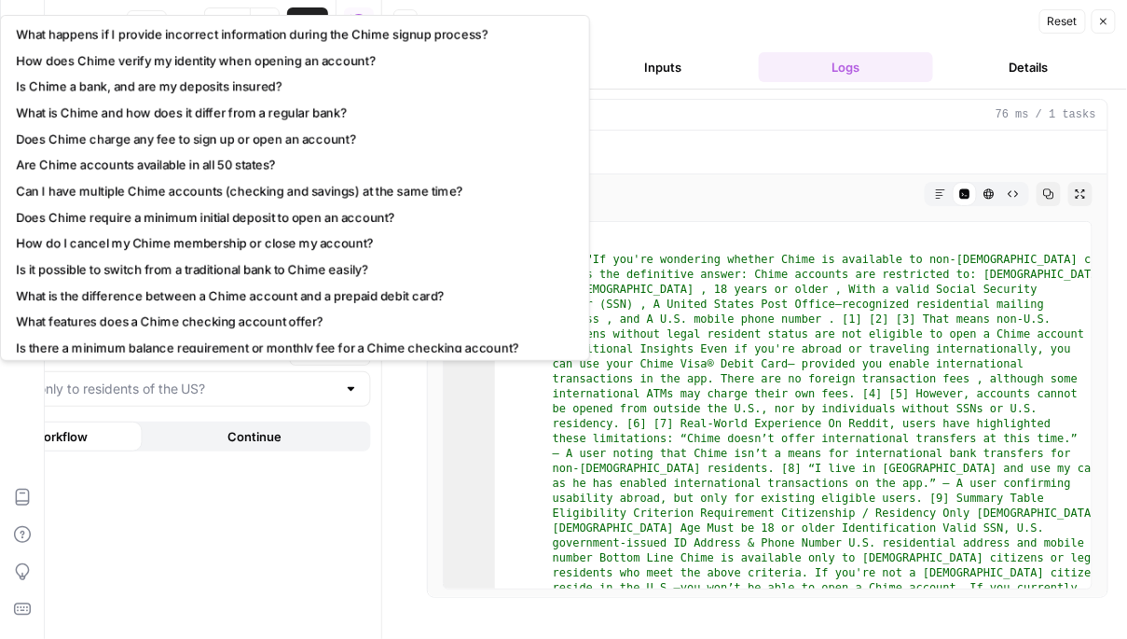
type input "Can I have multiple Chime accounts (checking and savings) at the same time?"
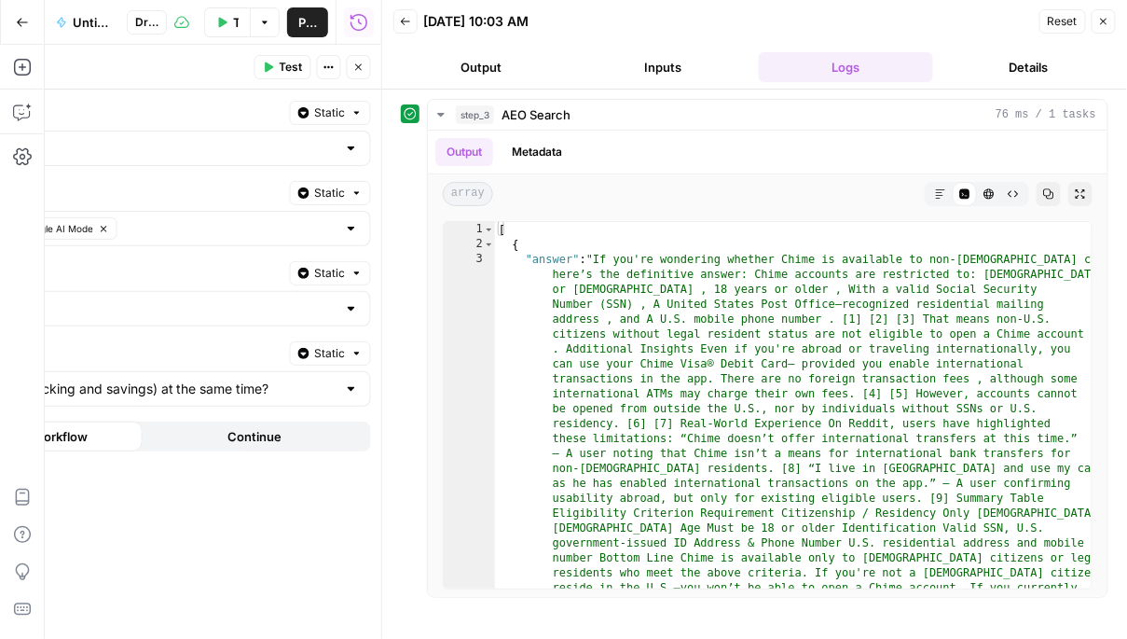
click at [356, 141] on div at bounding box center [351, 148] width 15 height 19
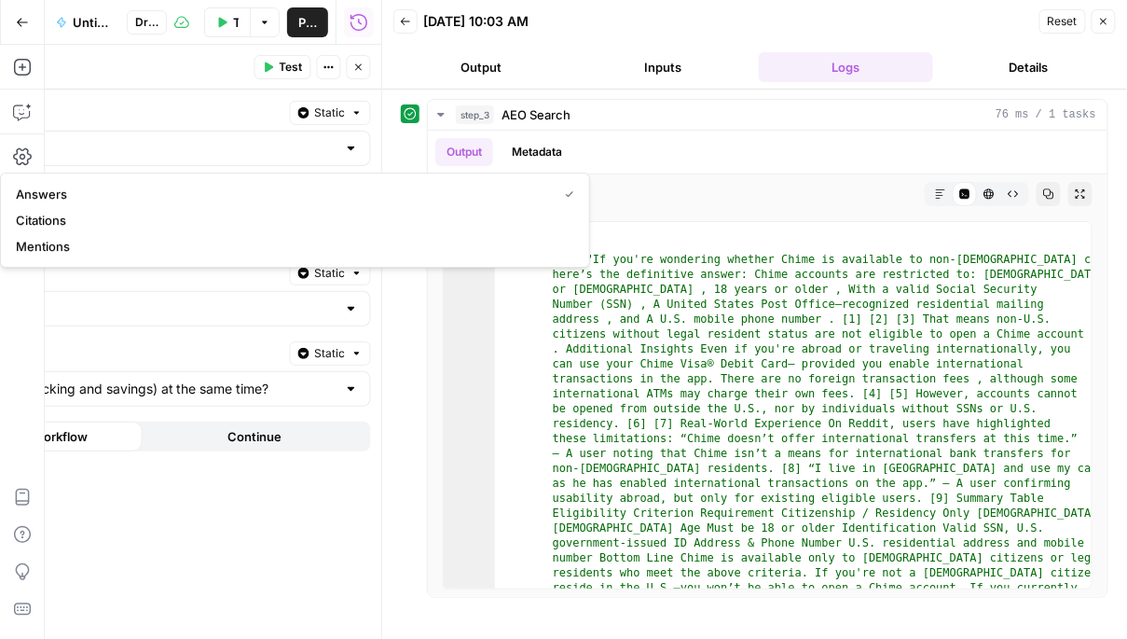
type input "Answers"
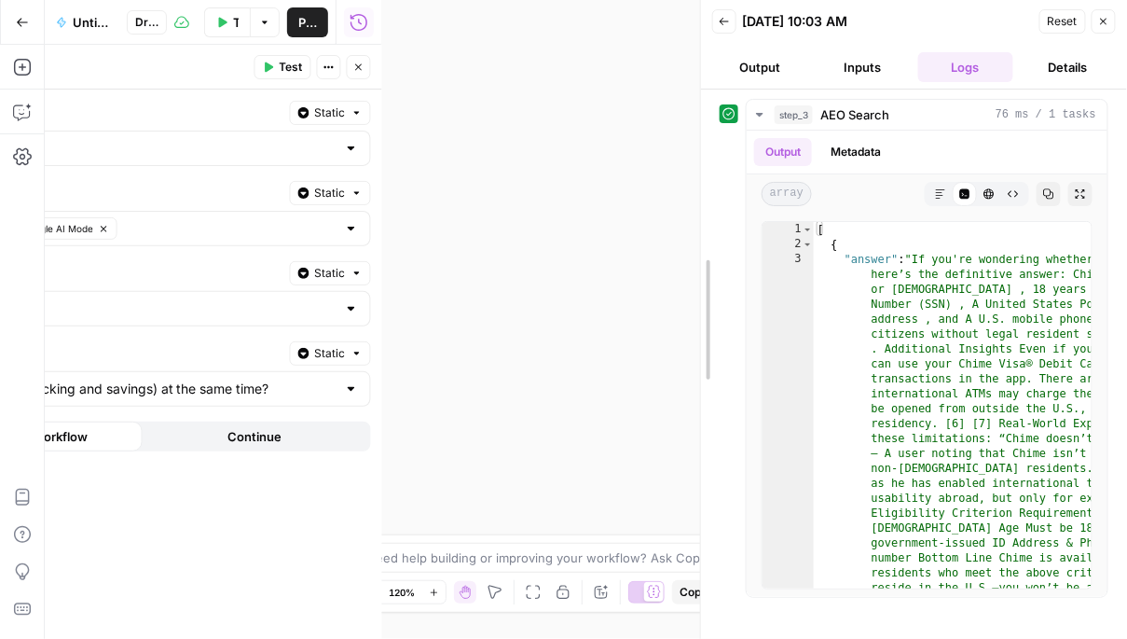
drag, startPoint x: 378, startPoint y: 134, endPoint x: 700, endPoint y: 149, distance: 322.9
click at [700, 149] on div at bounding box center [701, 319] width 19 height 639
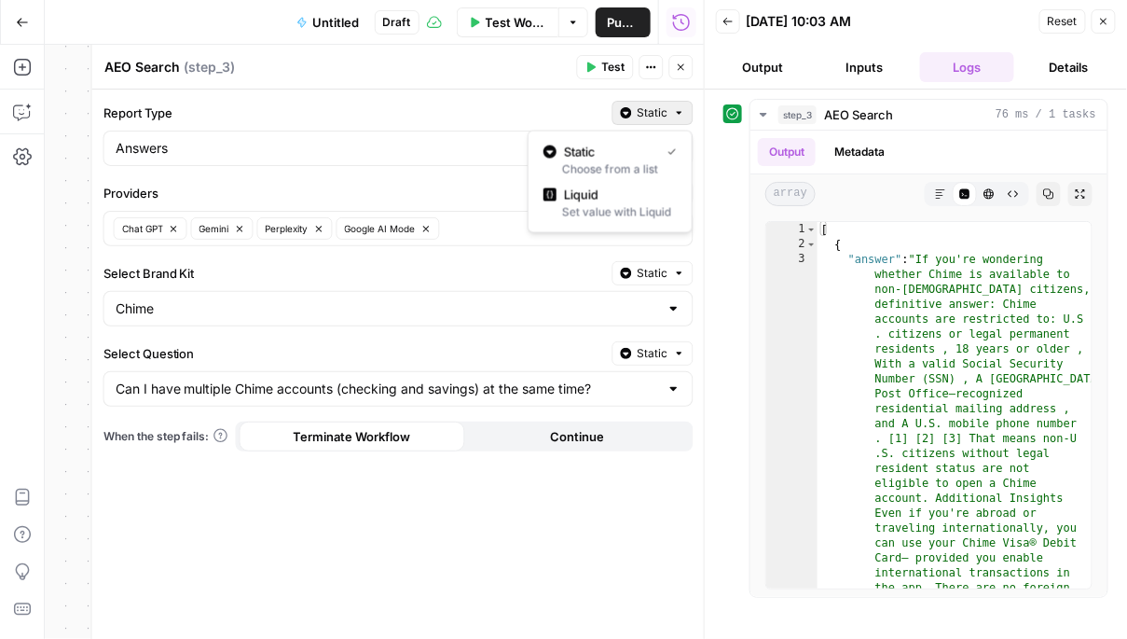
click at [651, 113] on span "Static" at bounding box center [653, 112] width 31 height 17
click at [613, 204] on div "Set value with Liquid" at bounding box center [610, 212] width 133 height 17
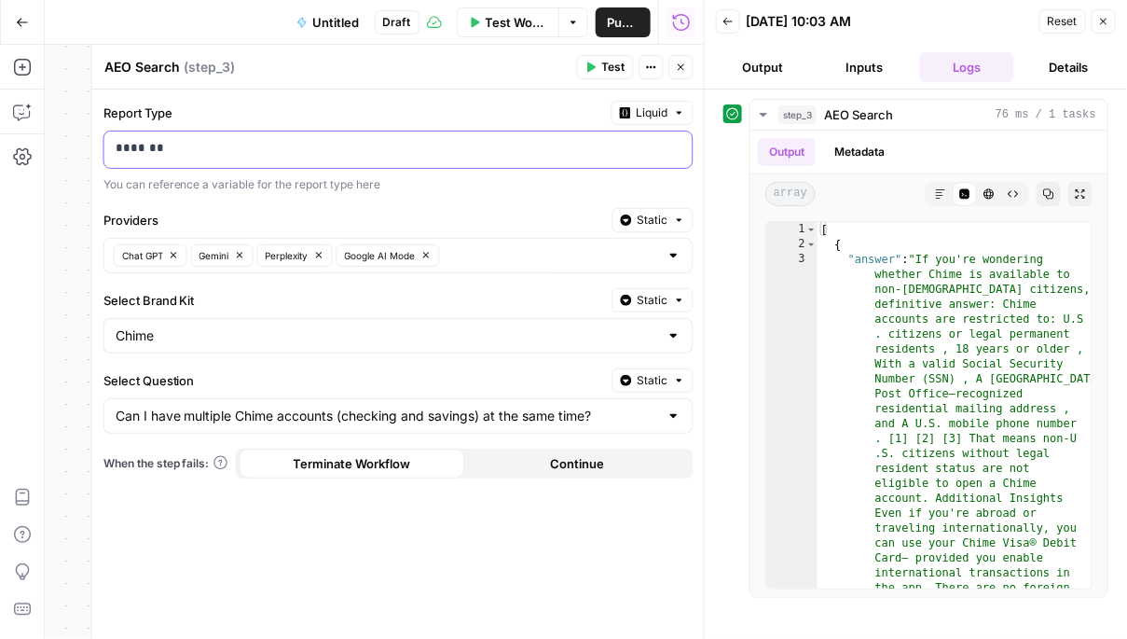
click at [200, 151] on p "*******" at bounding box center [399, 148] width 567 height 19
click at [655, 116] on span "Liquid" at bounding box center [653, 112] width 32 height 17
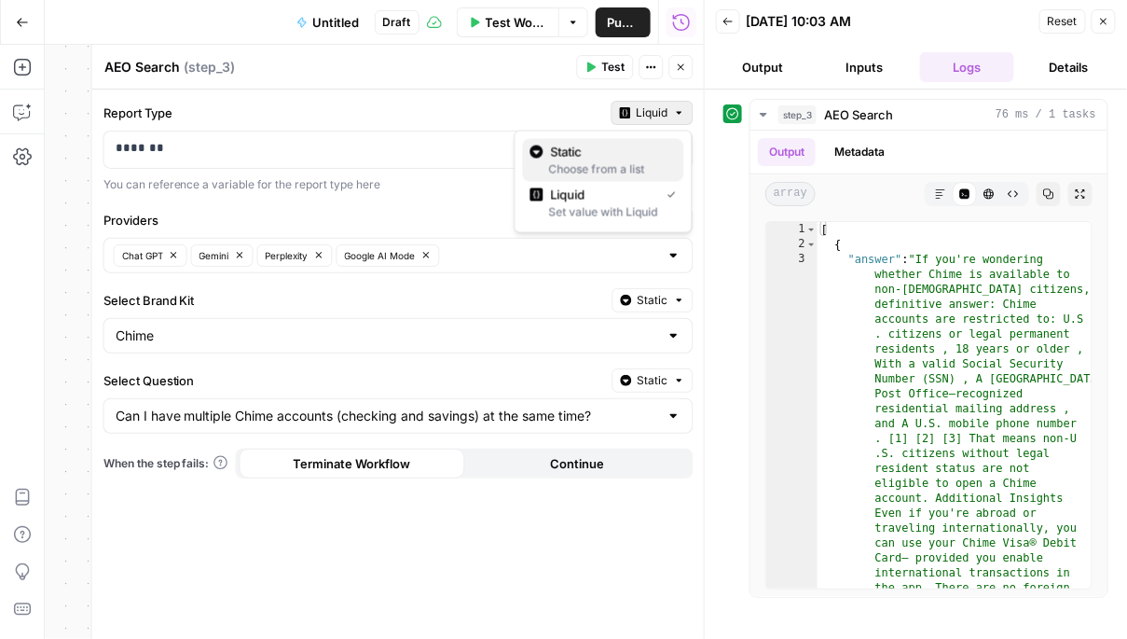
click at [641, 146] on span "Static" at bounding box center [610, 152] width 118 height 19
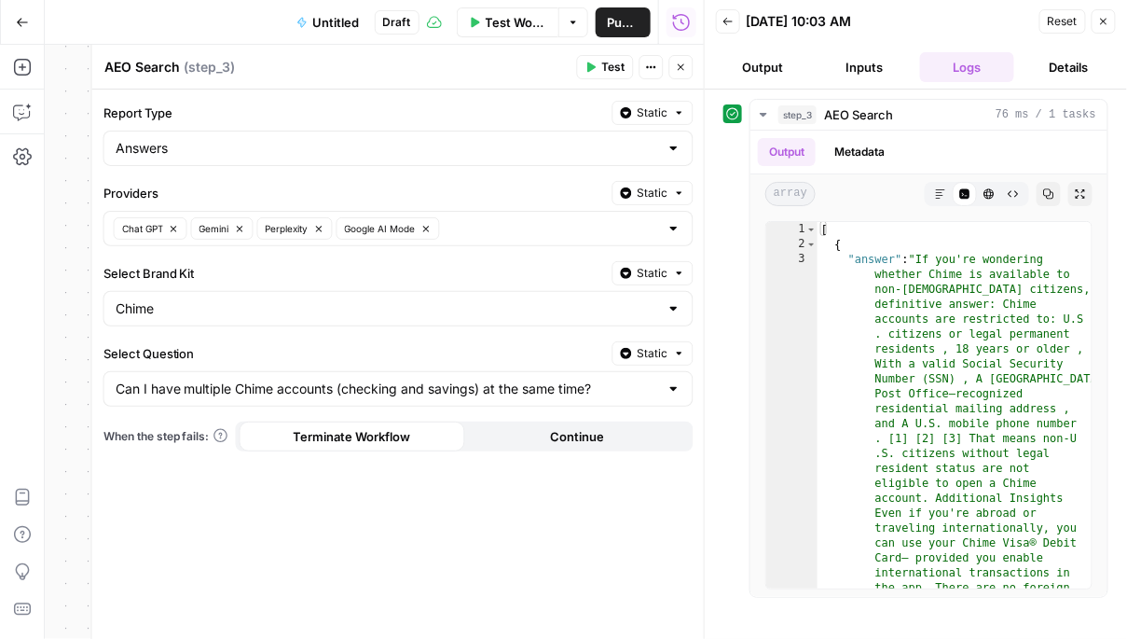
click at [670, 114] on button "Static" at bounding box center [653, 113] width 81 height 24
click at [626, 192] on span "Liquid" at bounding box center [616, 195] width 105 height 19
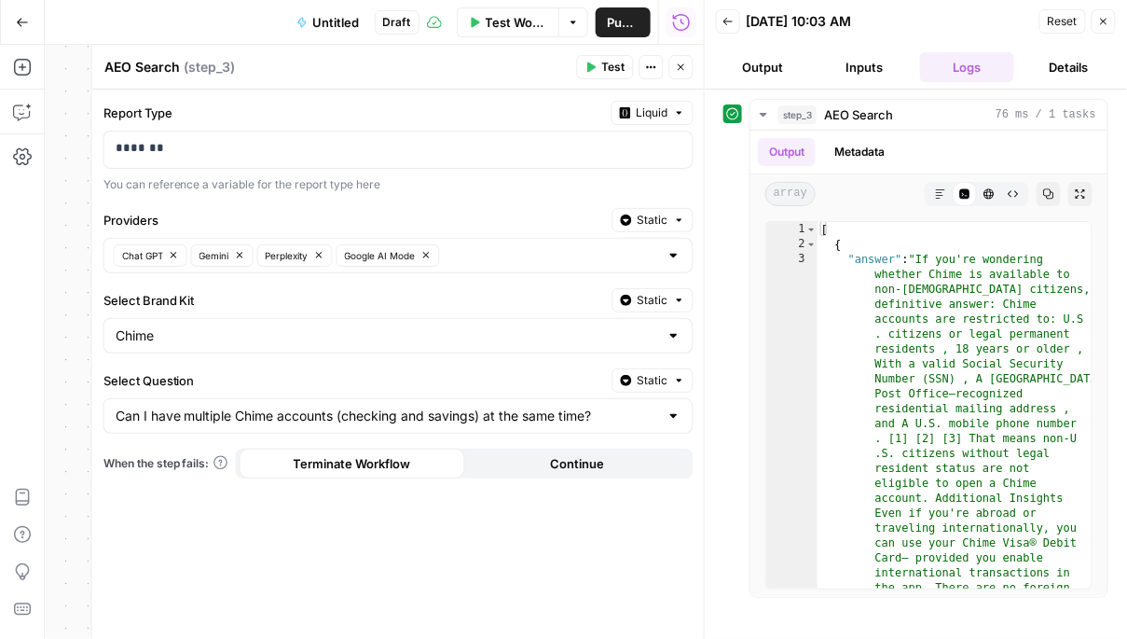
click at [642, 109] on span "Liquid" at bounding box center [653, 112] width 32 height 17
click at [247, 125] on div "Report Type Liquid ******* You can reference a variable for the report type here" at bounding box center [398, 147] width 590 height 92
click at [651, 214] on span "Static" at bounding box center [653, 220] width 31 height 17
click at [615, 316] on div "Set value with Liquid" at bounding box center [610, 318] width 133 height 17
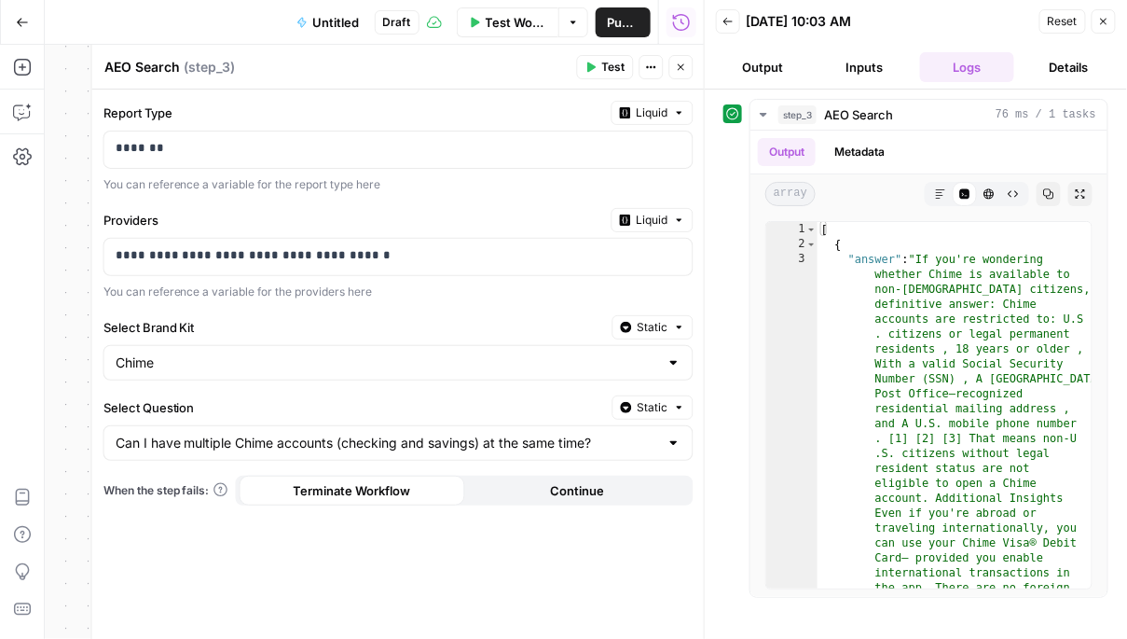
click at [655, 214] on span "Liquid" at bounding box center [653, 220] width 32 height 17
click at [405, 311] on div "**********" at bounding box center [398, 365] width 613 height 550
click at [670, 324] on button "Static" at bounding box center [653, 327] width 81 height 24
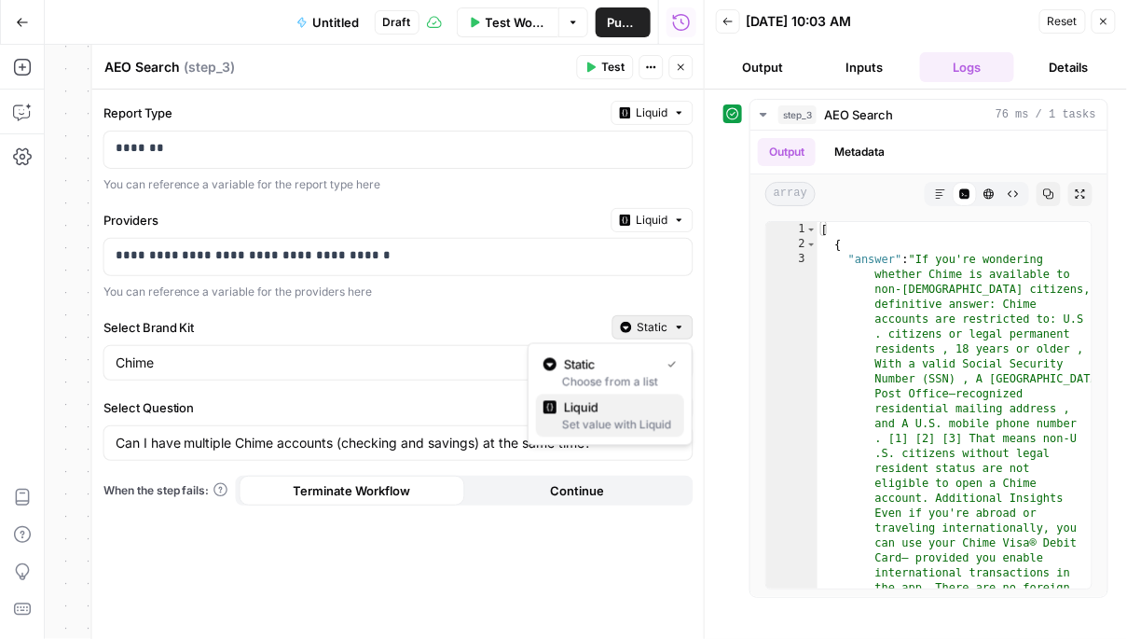
click at [636, 422] on div "Set value with Liquid" at bounding box center [610, 425] width 133 height 17
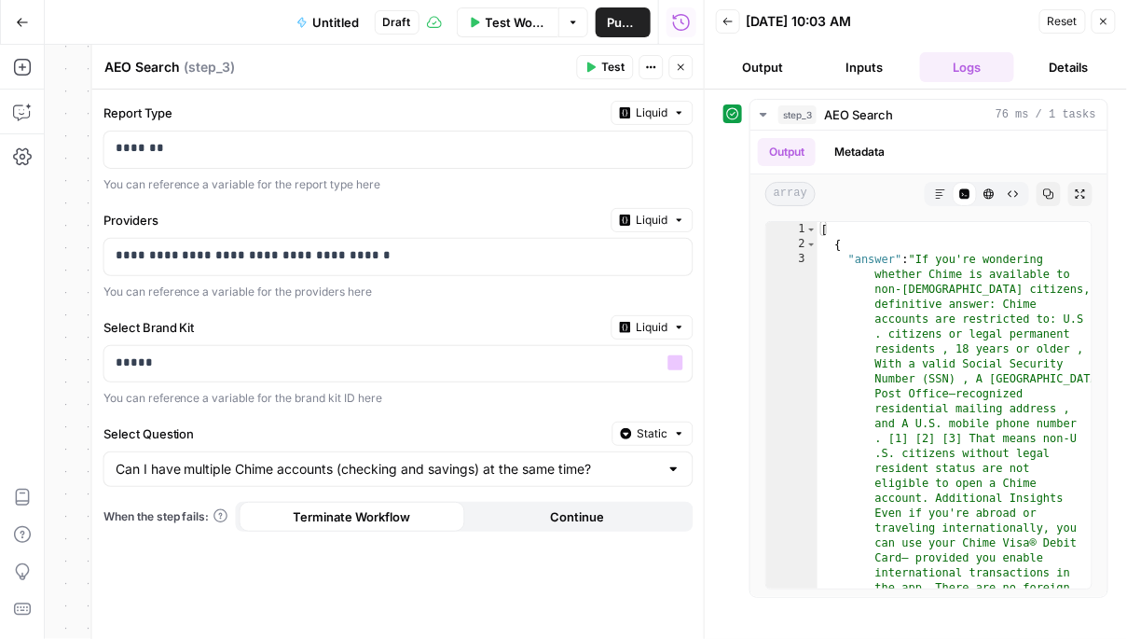
click at [661, 328] on span "Liquid" at bounding box center [653, 327] width 32 height 17
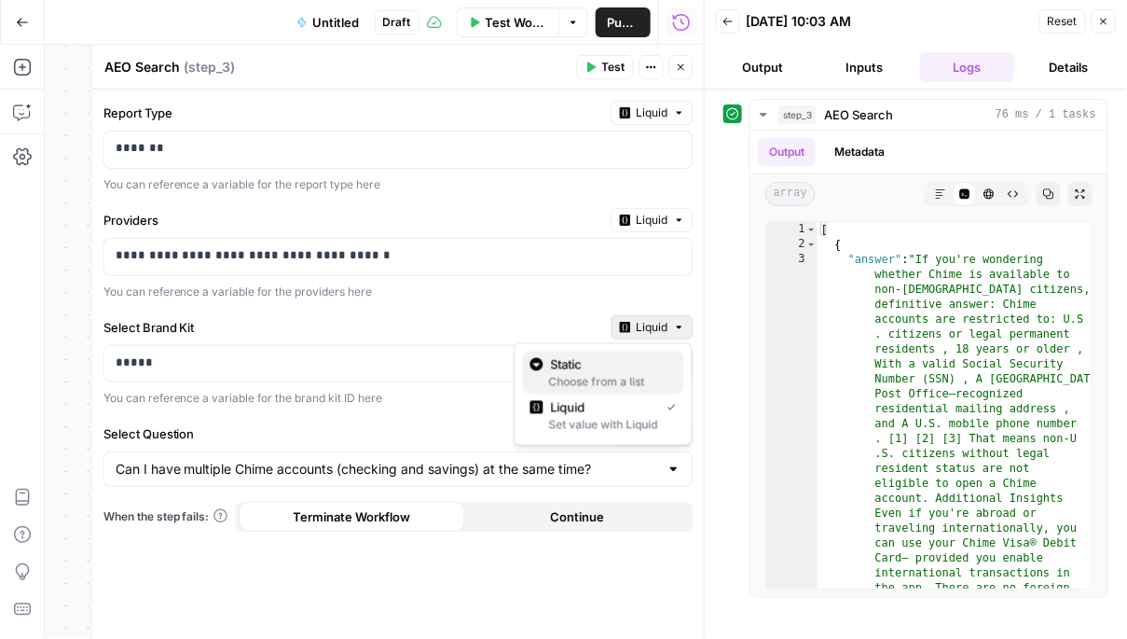
click at [616, 371] on span "Static" at bounding box center [610, 364] width 118 height 19
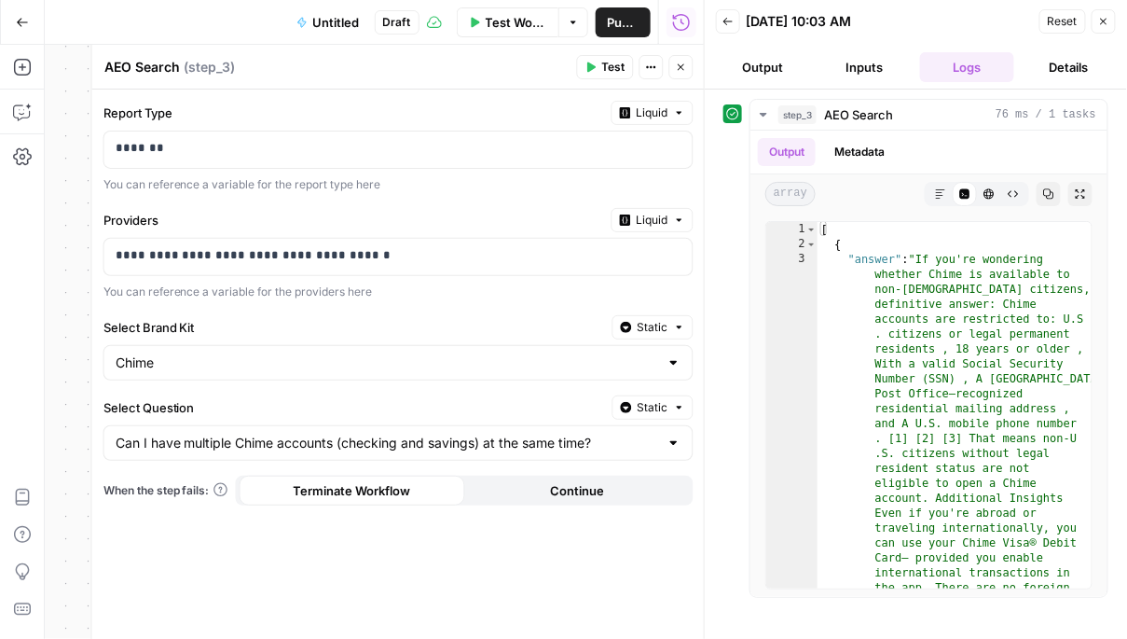
click at [641, 399] on span "Static" at bounding box center [653, 407] width 31 height 17
click at [603, 457] on div "Choose from a list" at bounding box center [610, 461] width 133 height 17
click at [653, 395] on button "Static" at bounding box center [653, 407] width 81 height 24
click at [636, 503] on div "Set value with Liquid" at bounding box center [610, 504] width 133 height 17
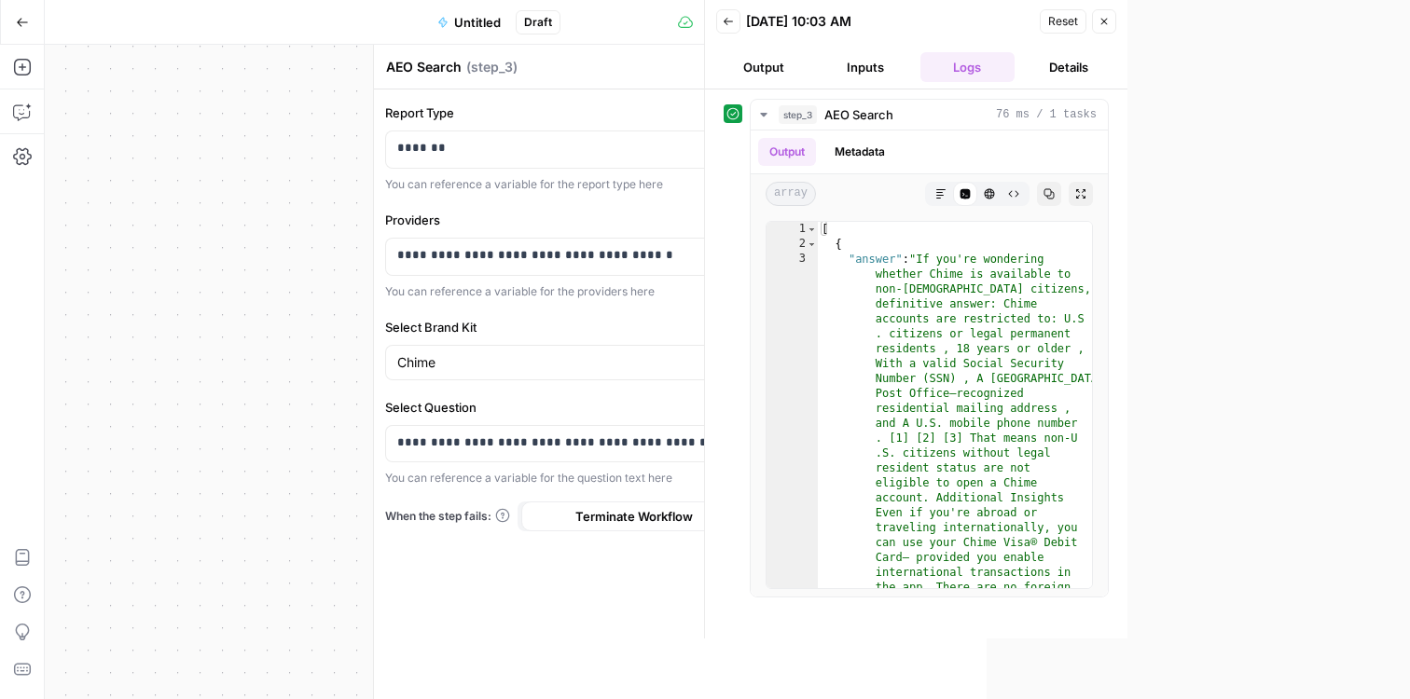
scroll to position [6008, 0]
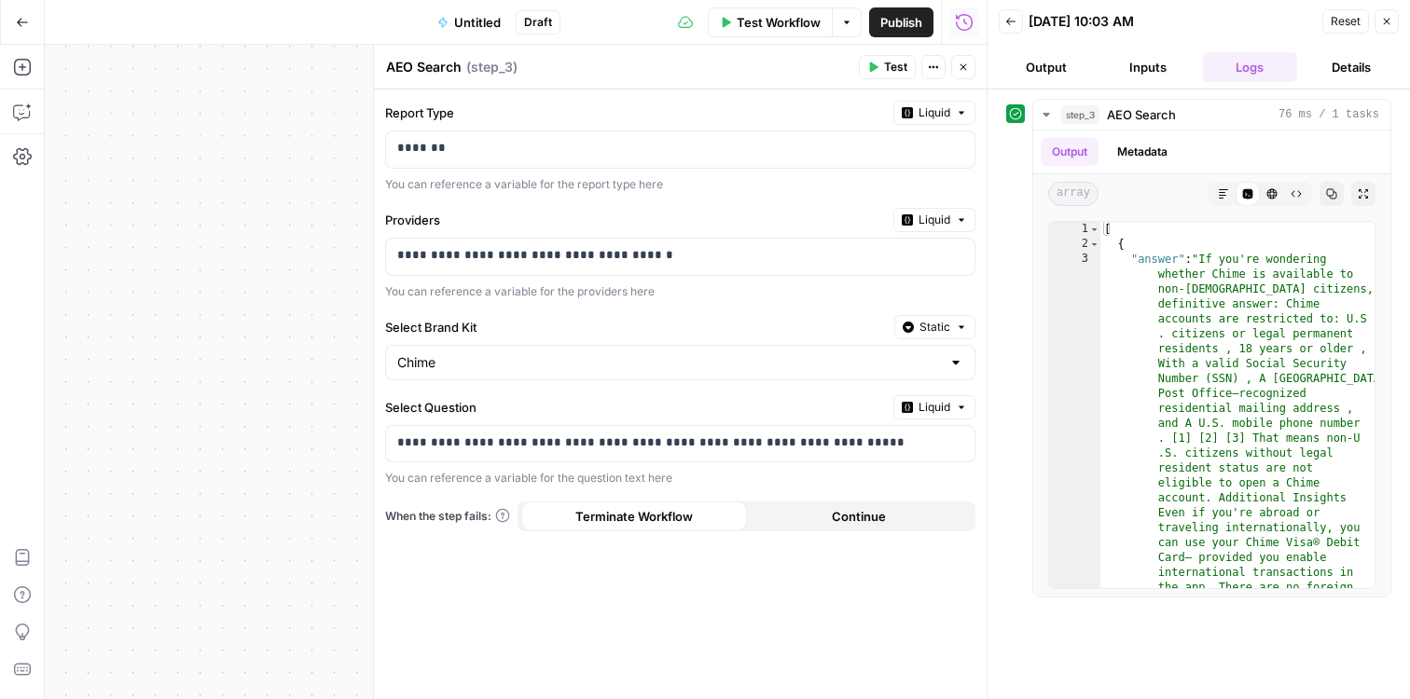
click at [1126, 29] on header "Back 08/26/25 at 10:03 AM Reset Close Output Inputs Logs Details" at bounding box center [1198, 45] width 422 height 90
click at [972, 65] on button "Close" at bounding box center [963, 67] width 24 height 24
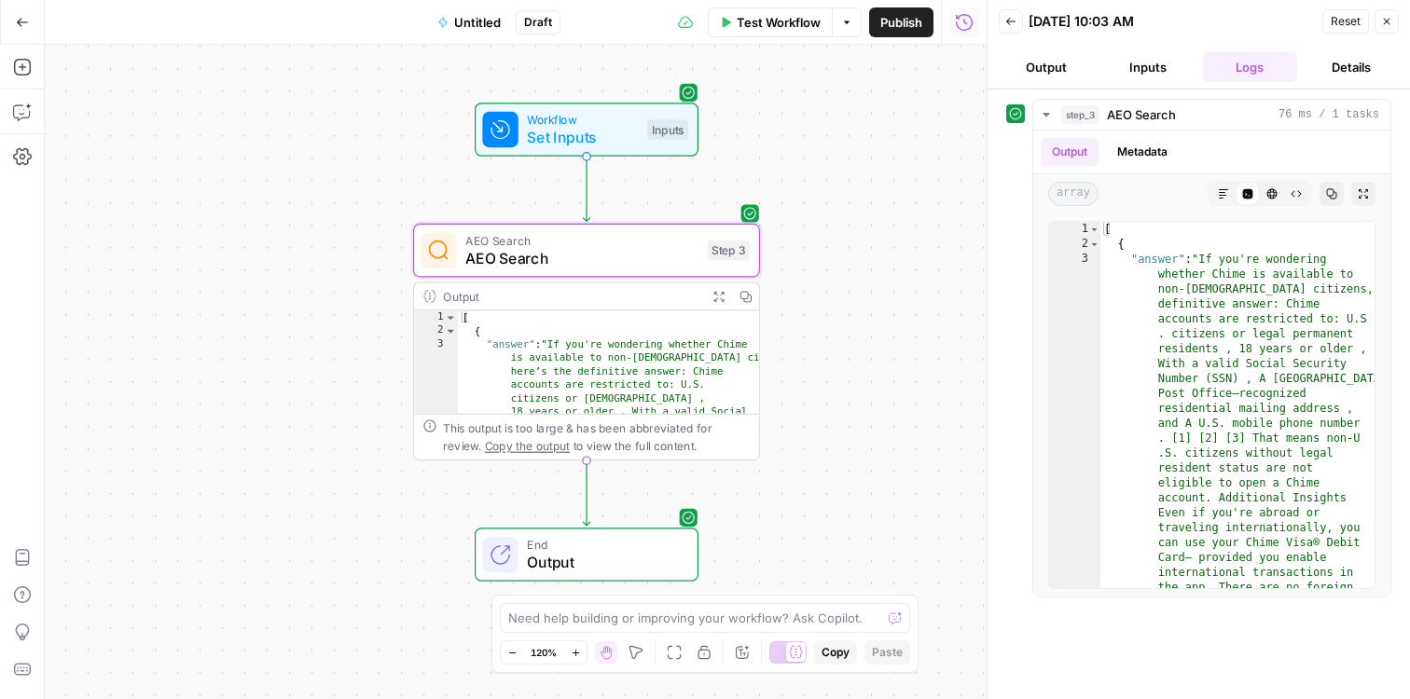
click at [1126, 19] on icon "button" at bounding box center [1386, 21] width 11 height 11
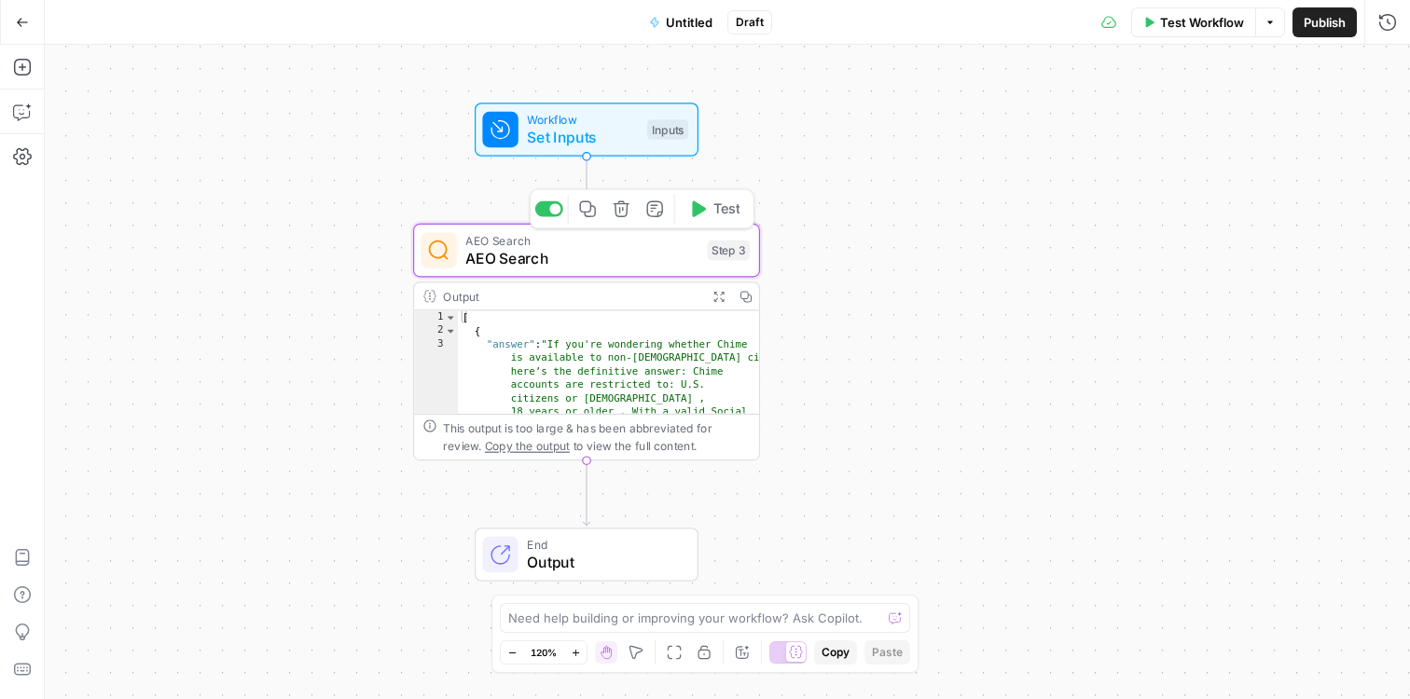
click at [630, 213] on button "Delete step" at bounding box center [621, 209] width 29 height 29
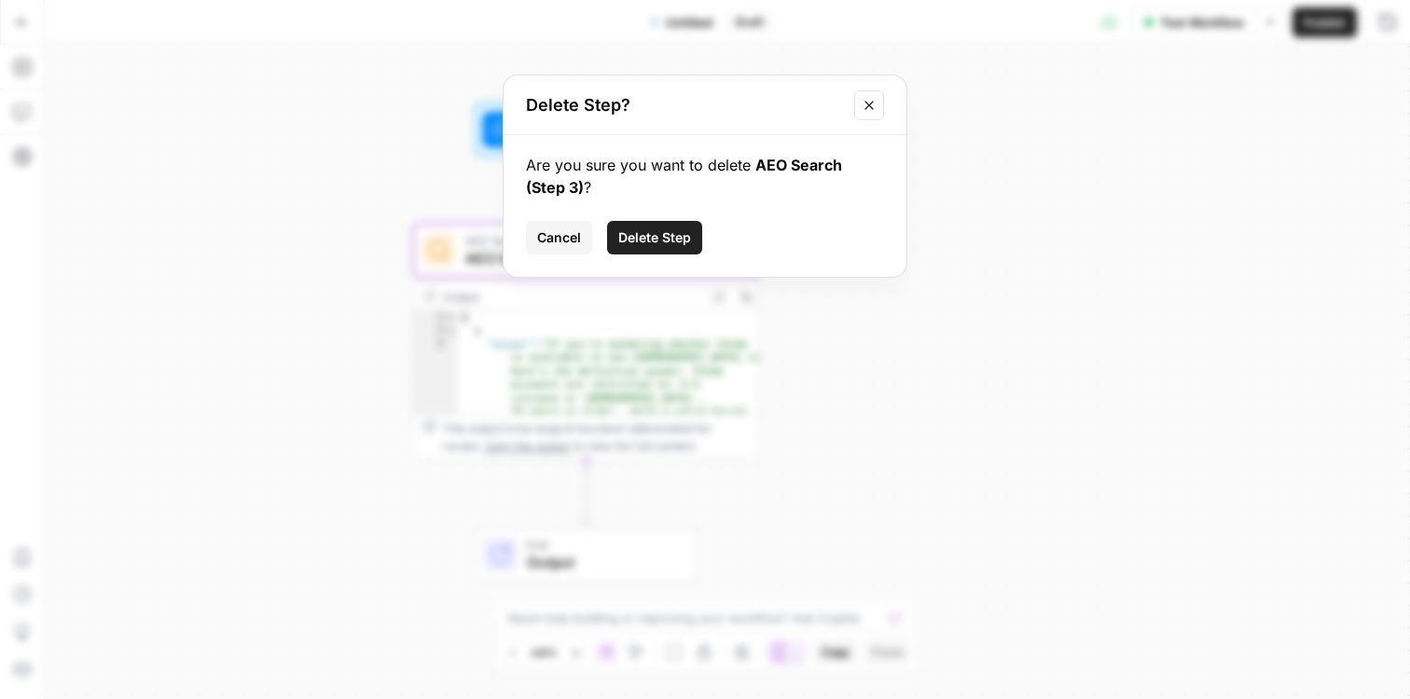
click at [658, 246] on span "Delete Step" at bounding box center [654, 237] width 73 height 19
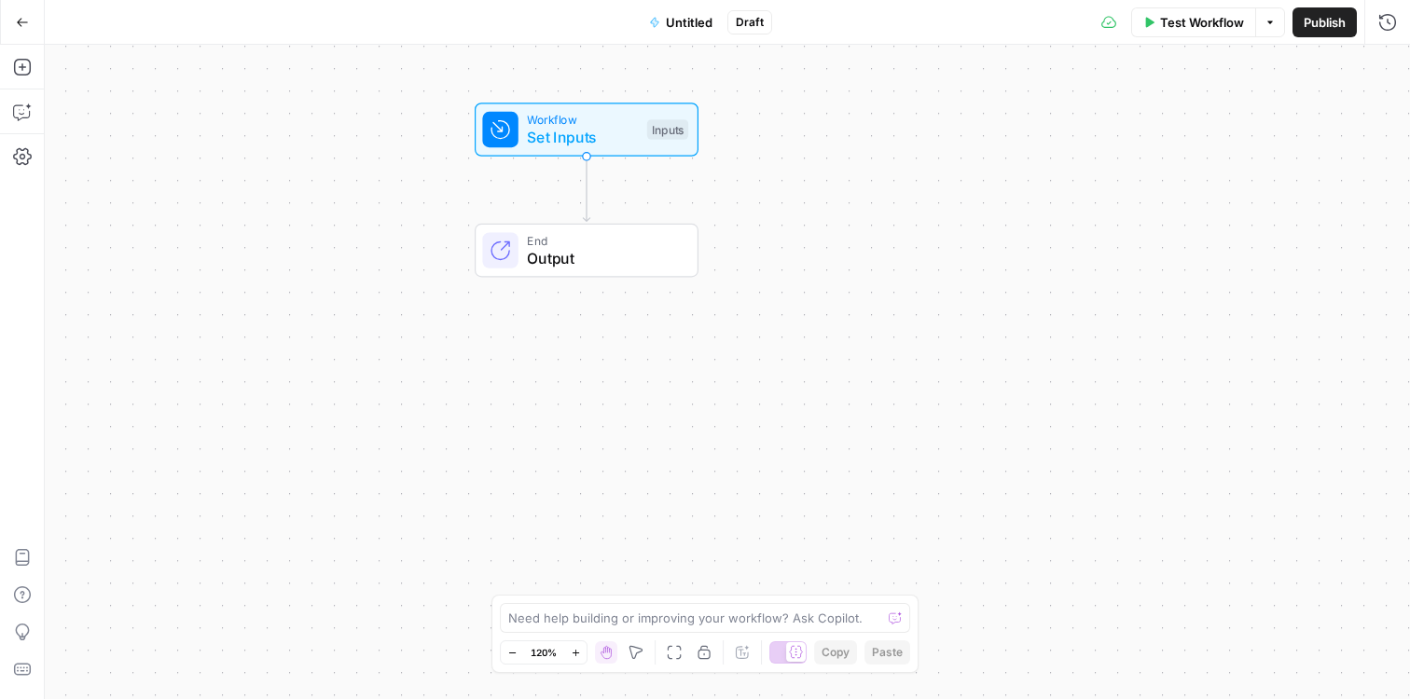
scroll to position [0, 0]
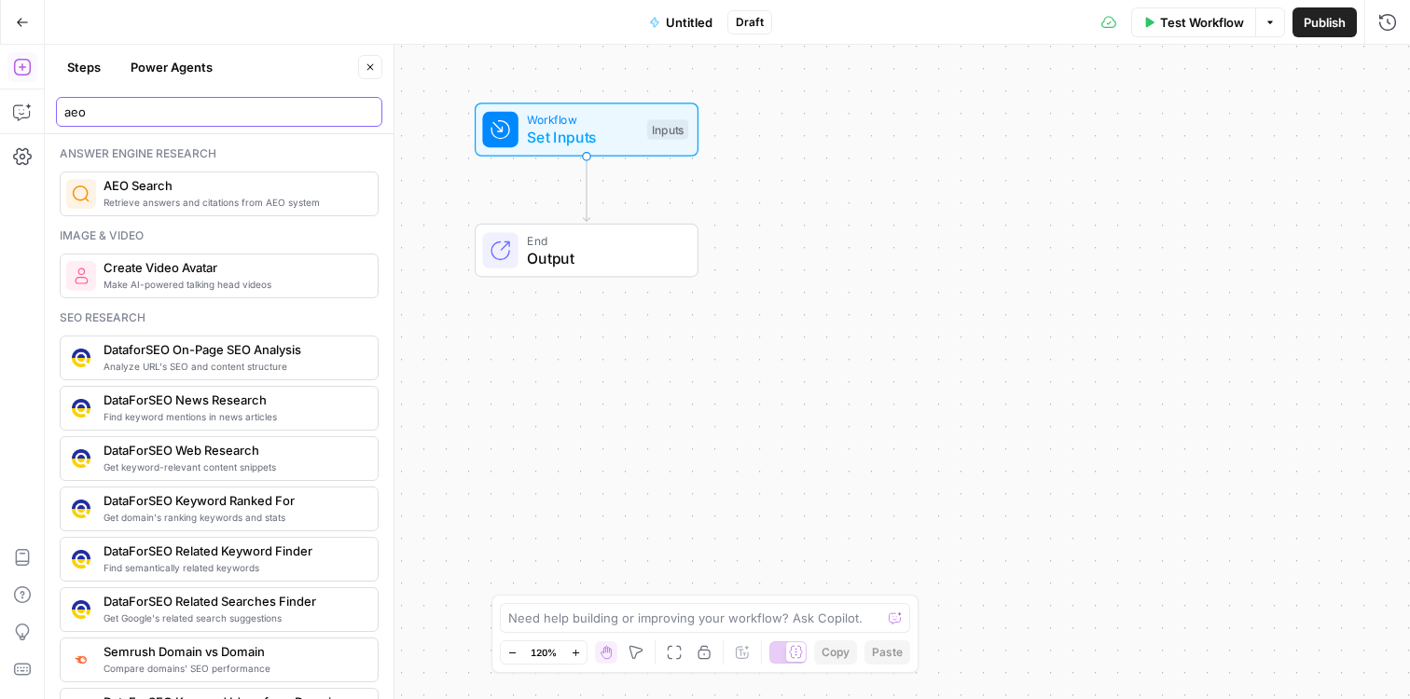
type input "aeo"
click at [133, 205] on span "Retrieve answers and citations from AEO system" at bounding box center [232, 202] width 259 height 15
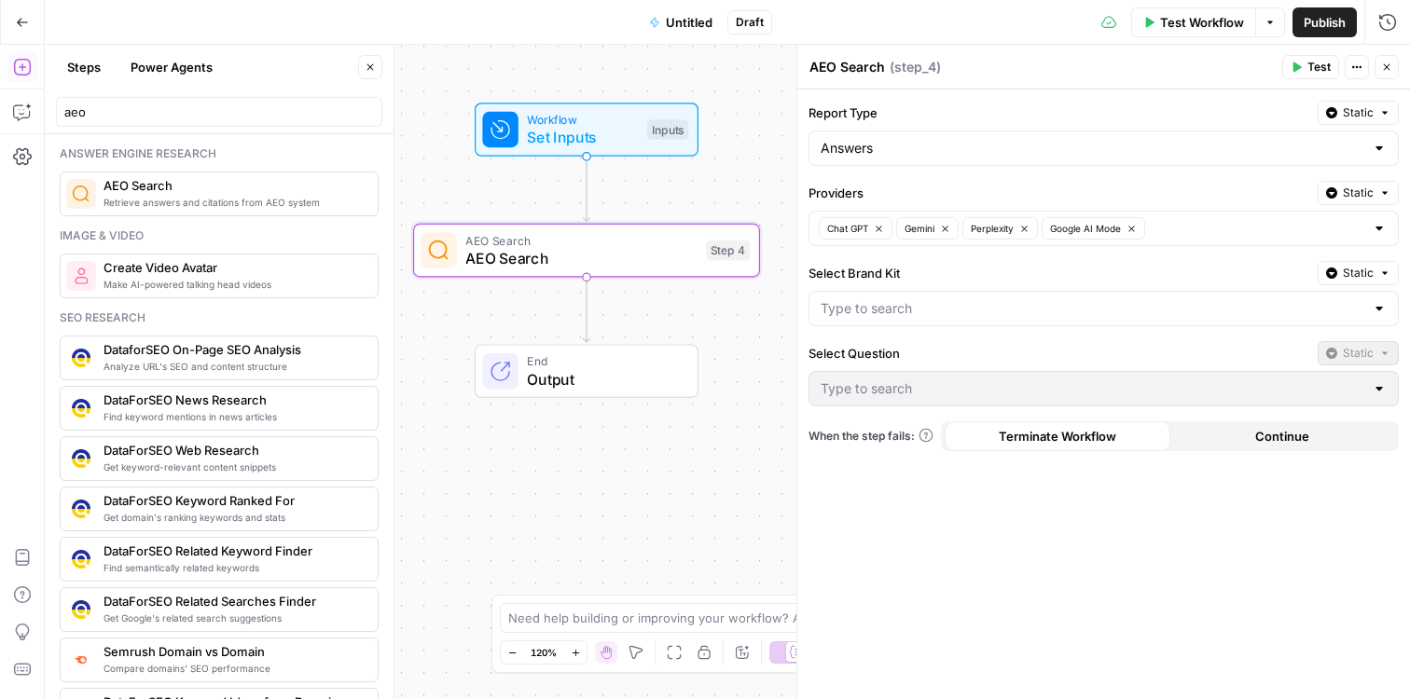
click at [1126, 65] on icon "button" at bounding box center [1386, 67] width 11 height 11
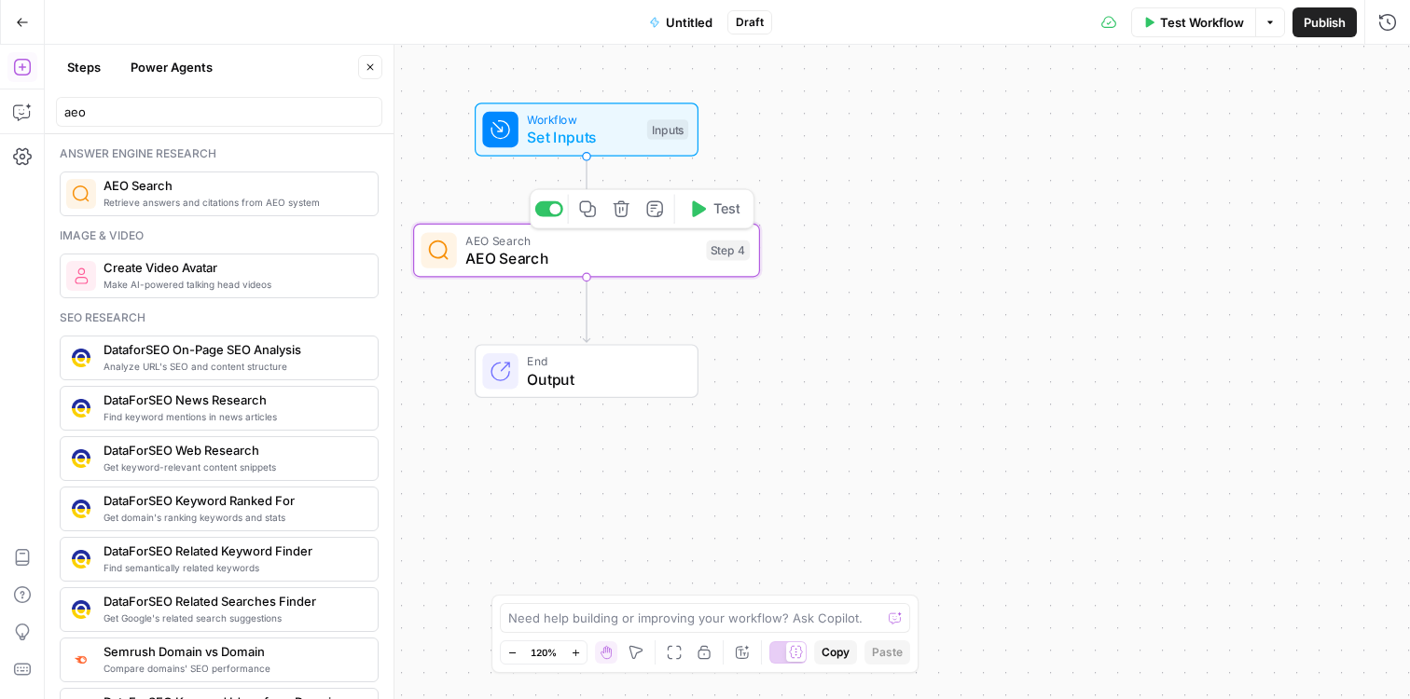
click at [623, 215] on icon "button" at bounding box center [621, 208] width 16 height 16
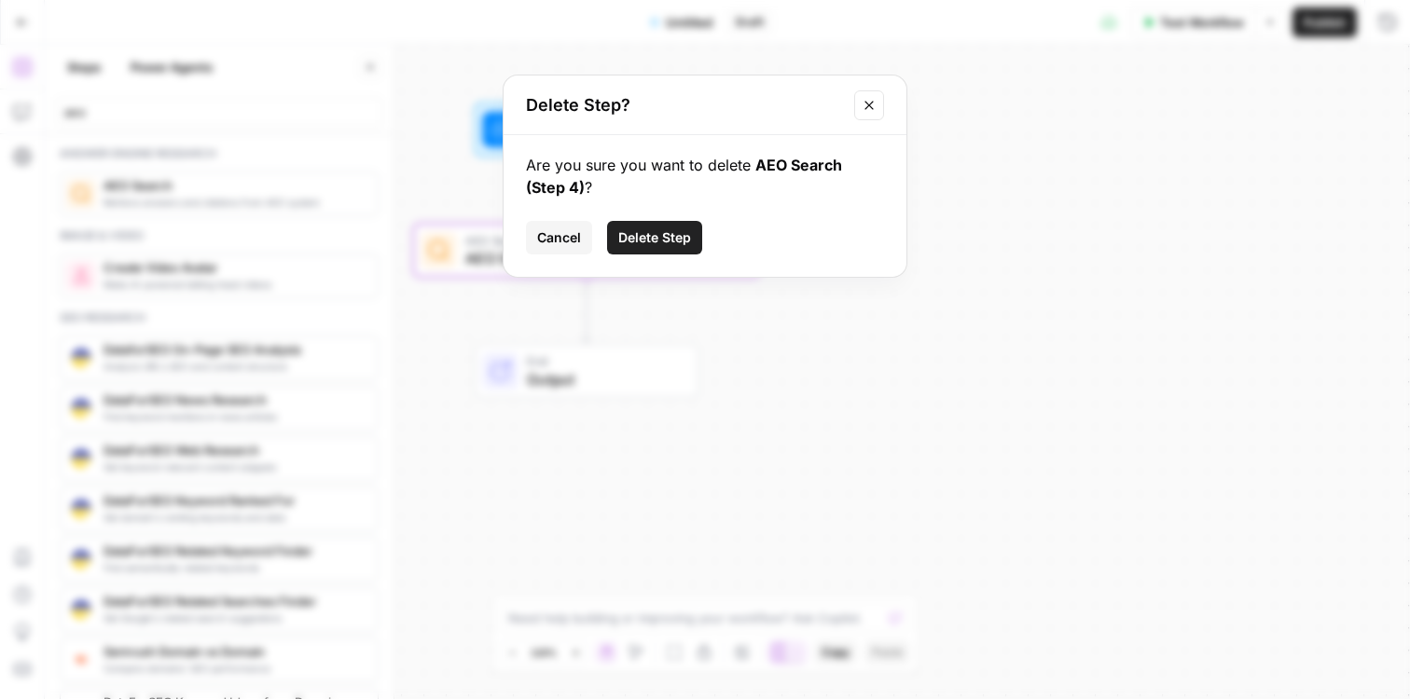
click at [683, 234] on span "Delete Step" at bounding box center [654, 237] width 73 height 19
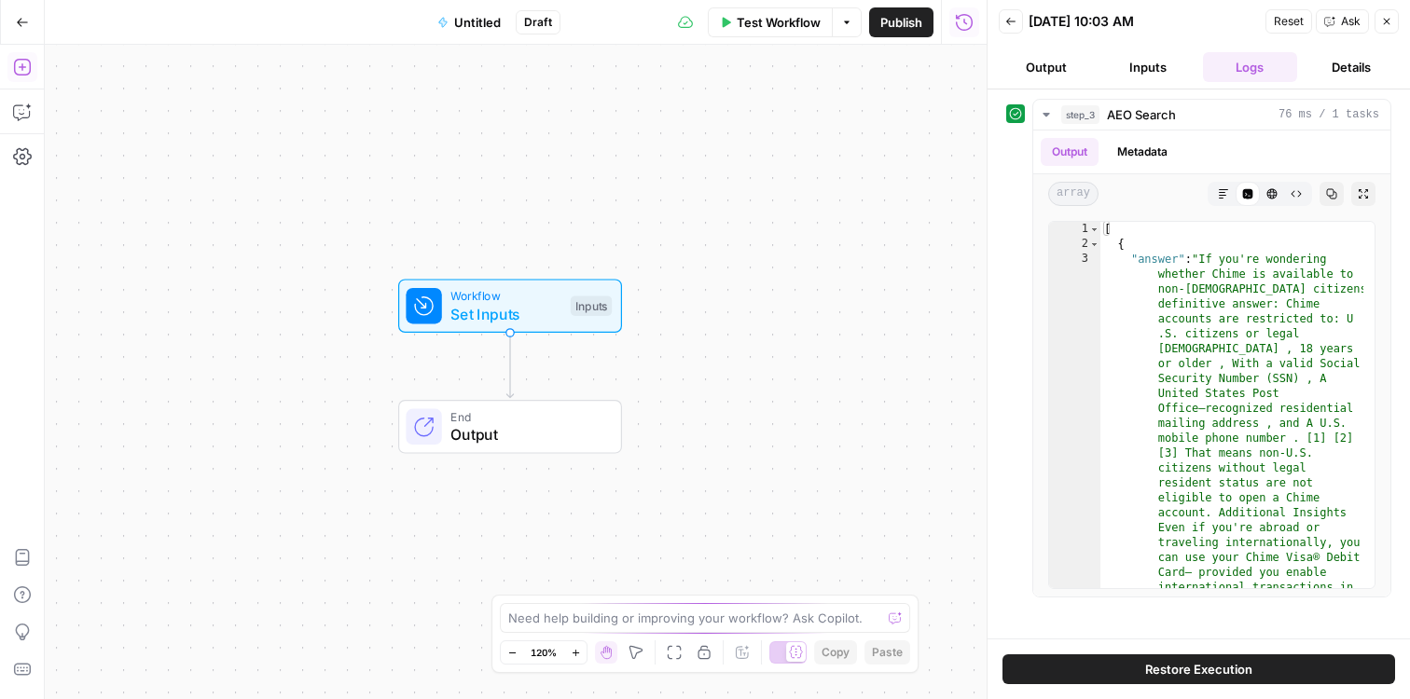
click at [21, 72] on icon "button" at bounding box center [22, 67] width 19 height 19
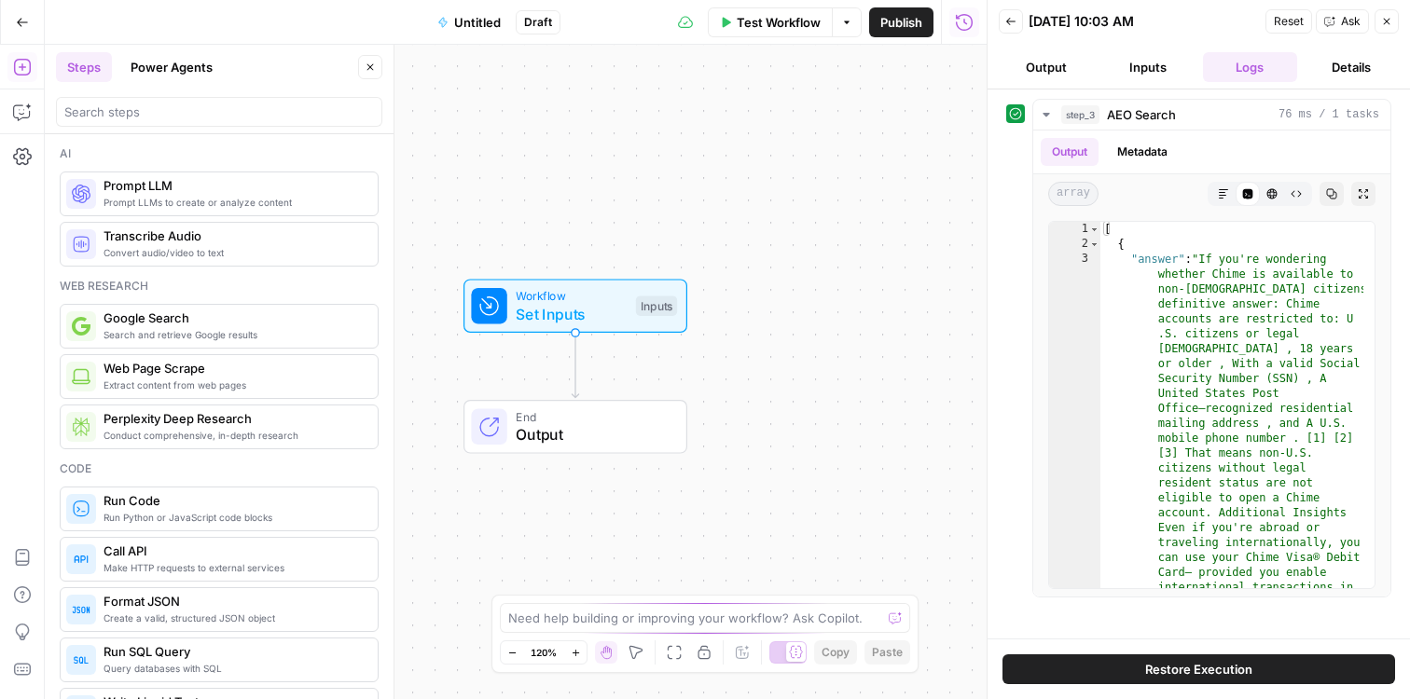
click at [170, 128] on header "Steps Power Agents Close" at bounding box center [219, 90] width 349 height 90
click at [169, 114] on input "search" at bounding box center [219, 112] width 310 height 19
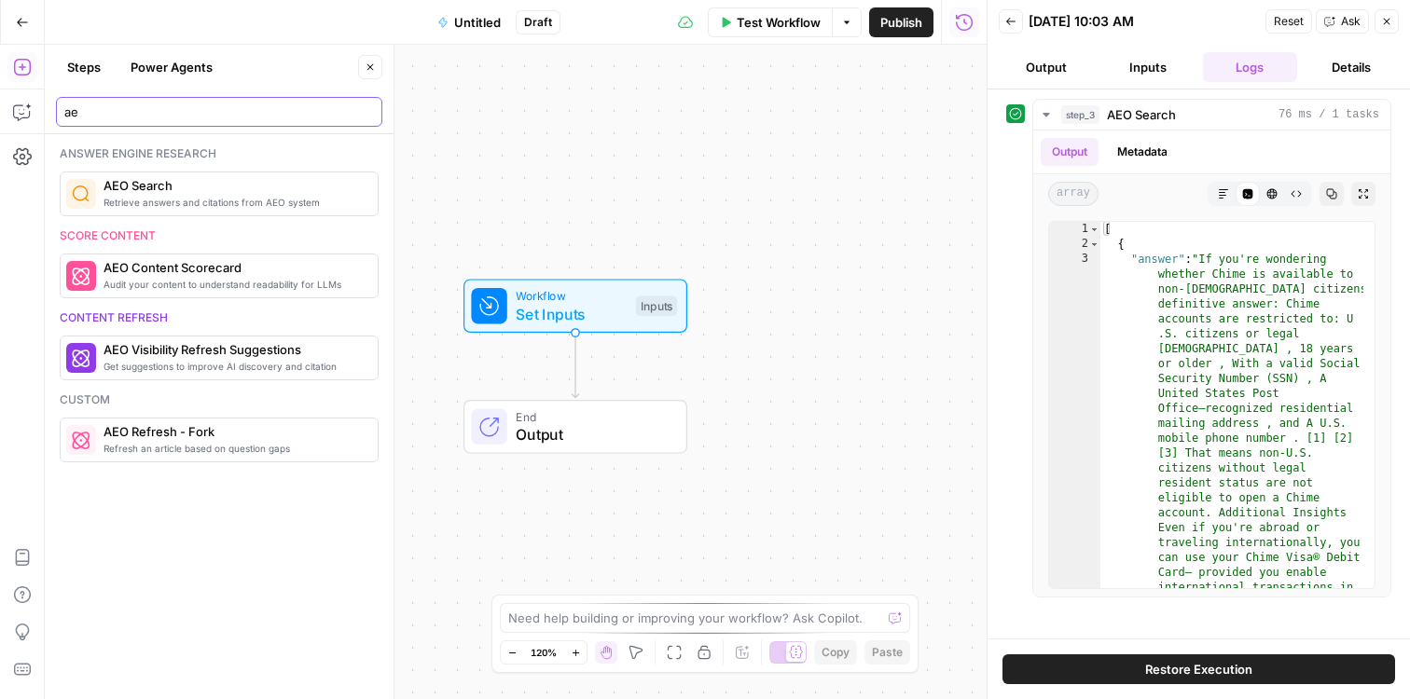
type input "ae"
click at [158, 189] on span "AEO Search" at bounding box center [232, 185] width 259 height 19
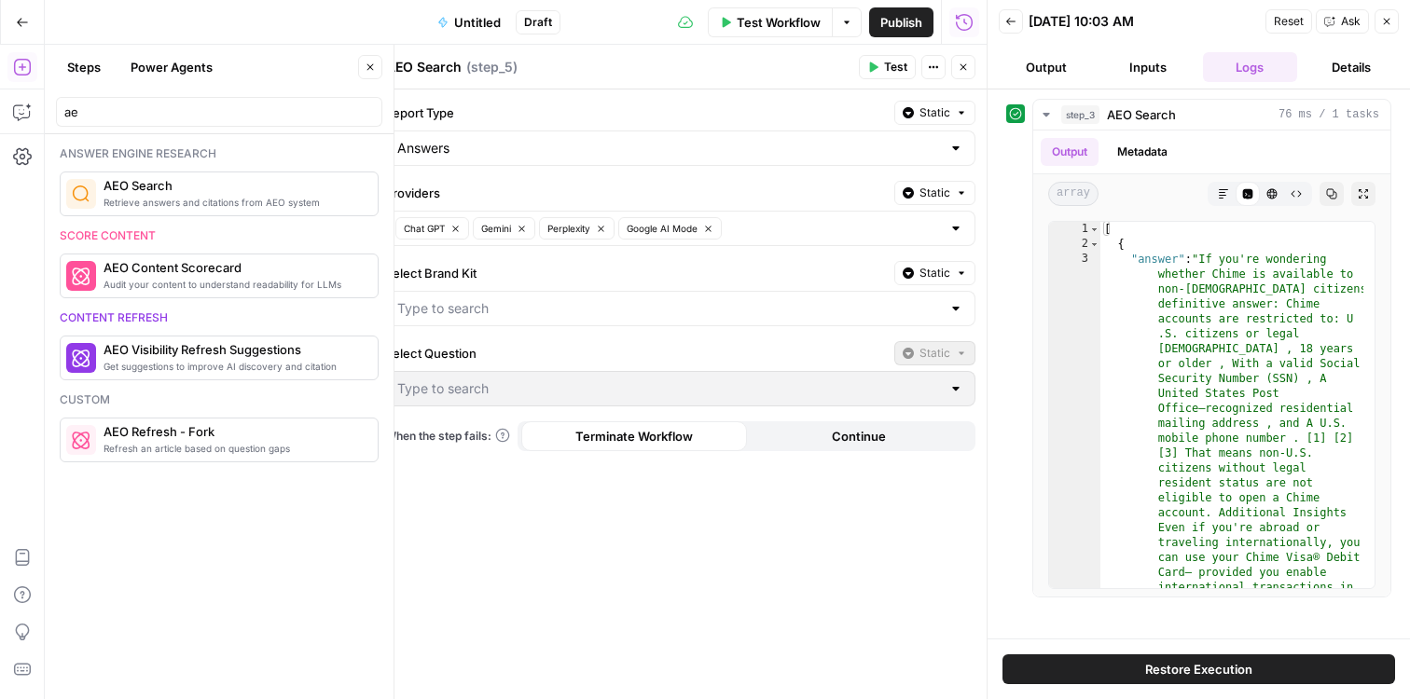
click at [961, 310] on div at bounding box center [955, 308] width 15 height 19
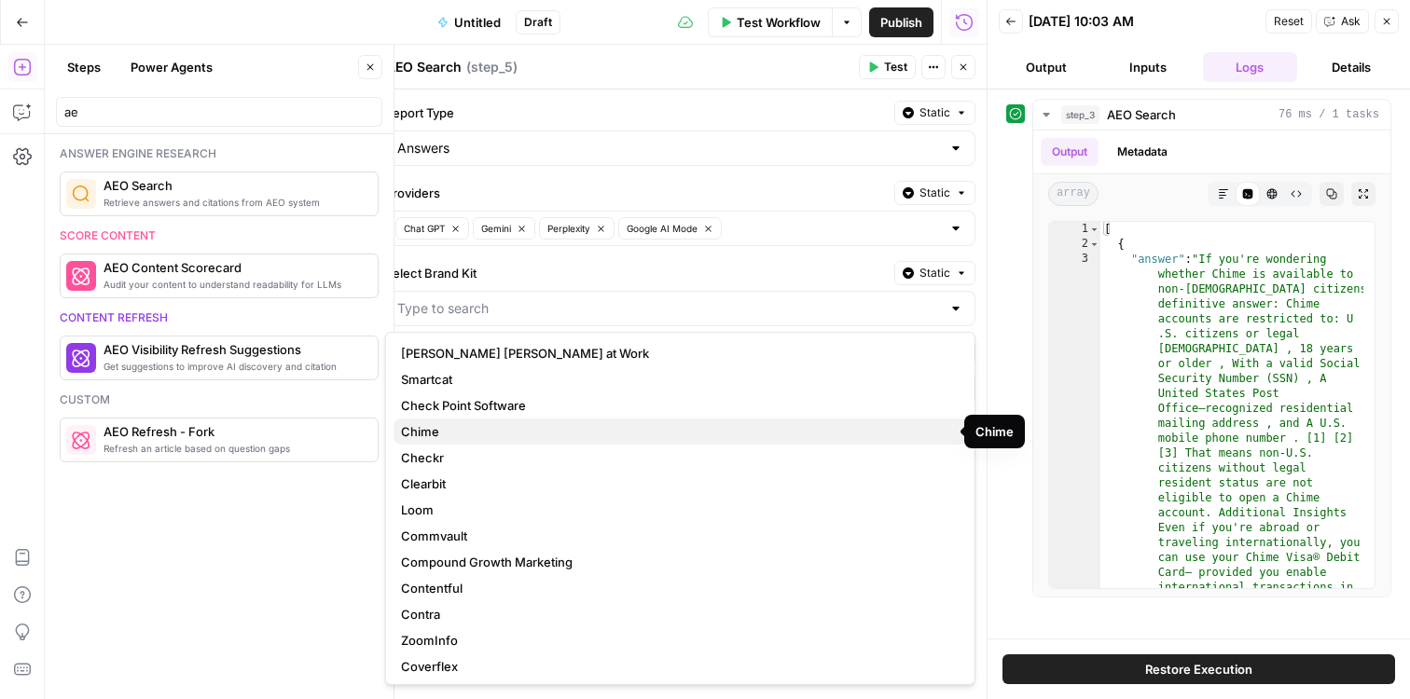
click at [779, 422] on span "Chime" at bounding box center [676, 431] width 551 height 19
type input "Chime"
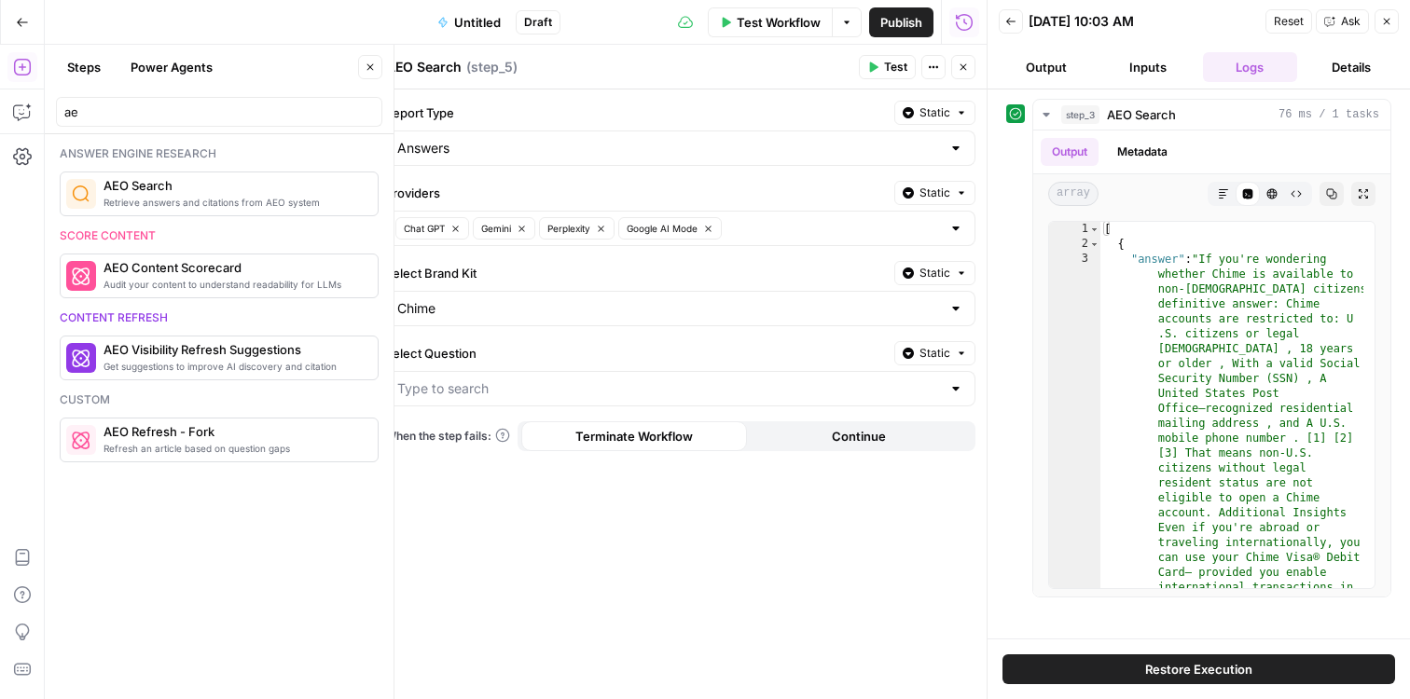
click at [954, 385] on div at bounding box center [955, 388] width 15 height 19
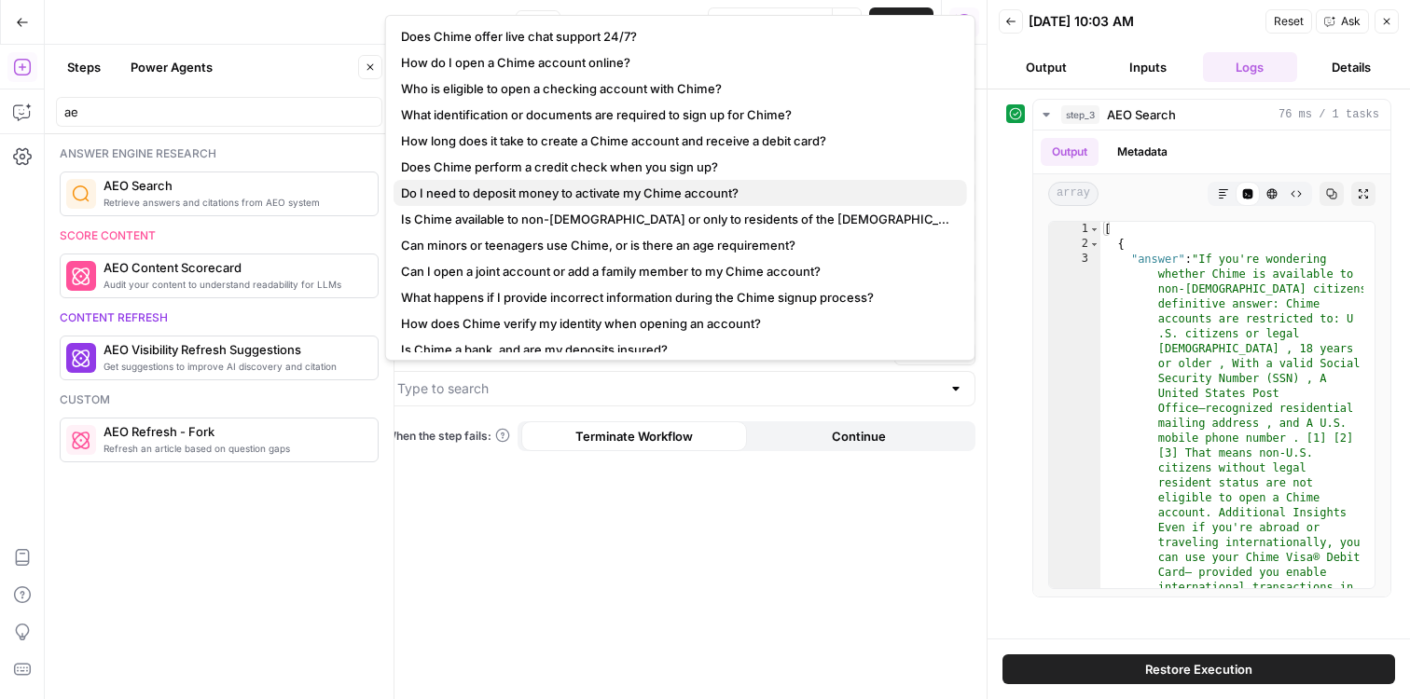
click at [689, 191] on span "Do I need to deposit money to activate my Chime account?" at bounding box center [676, 193] width 551 height 19
type input "Do I need to deposit money to activate my Chime account?"
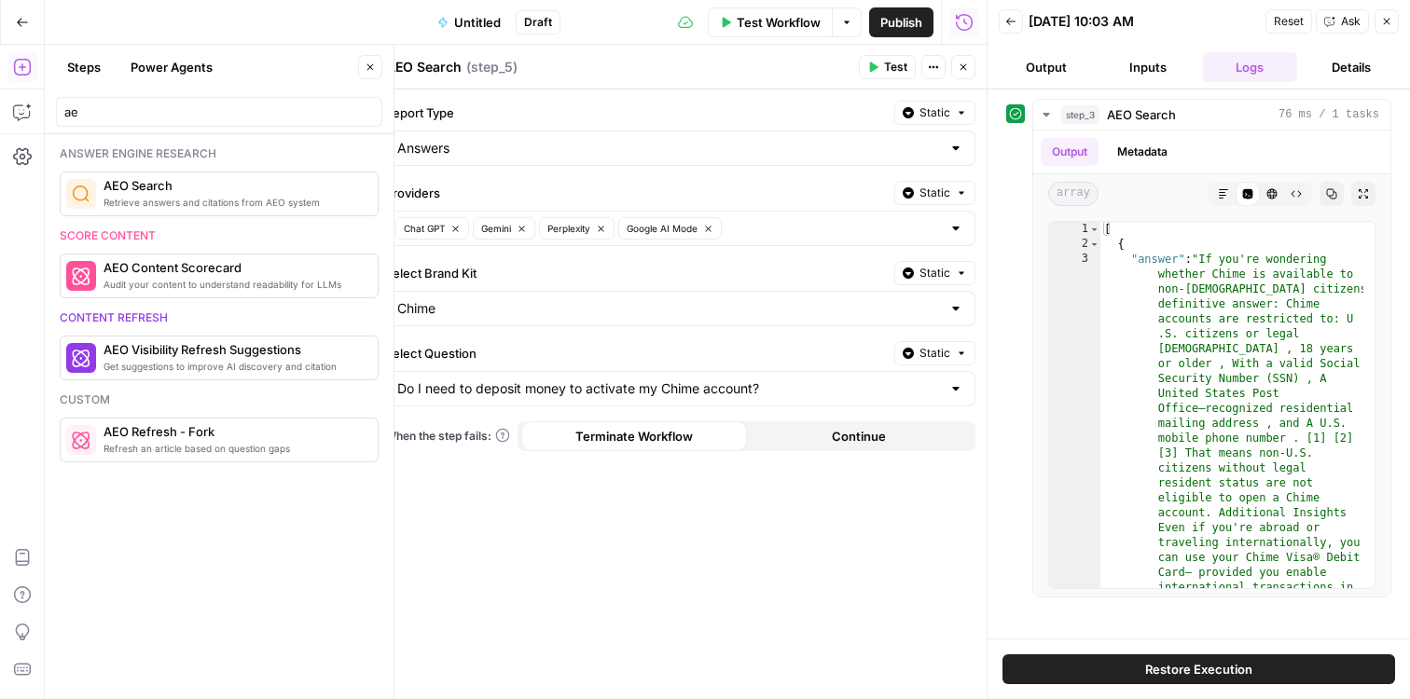
click at [886, 70] on span "Test" at bounding box center [895, 67] width 23 height 17
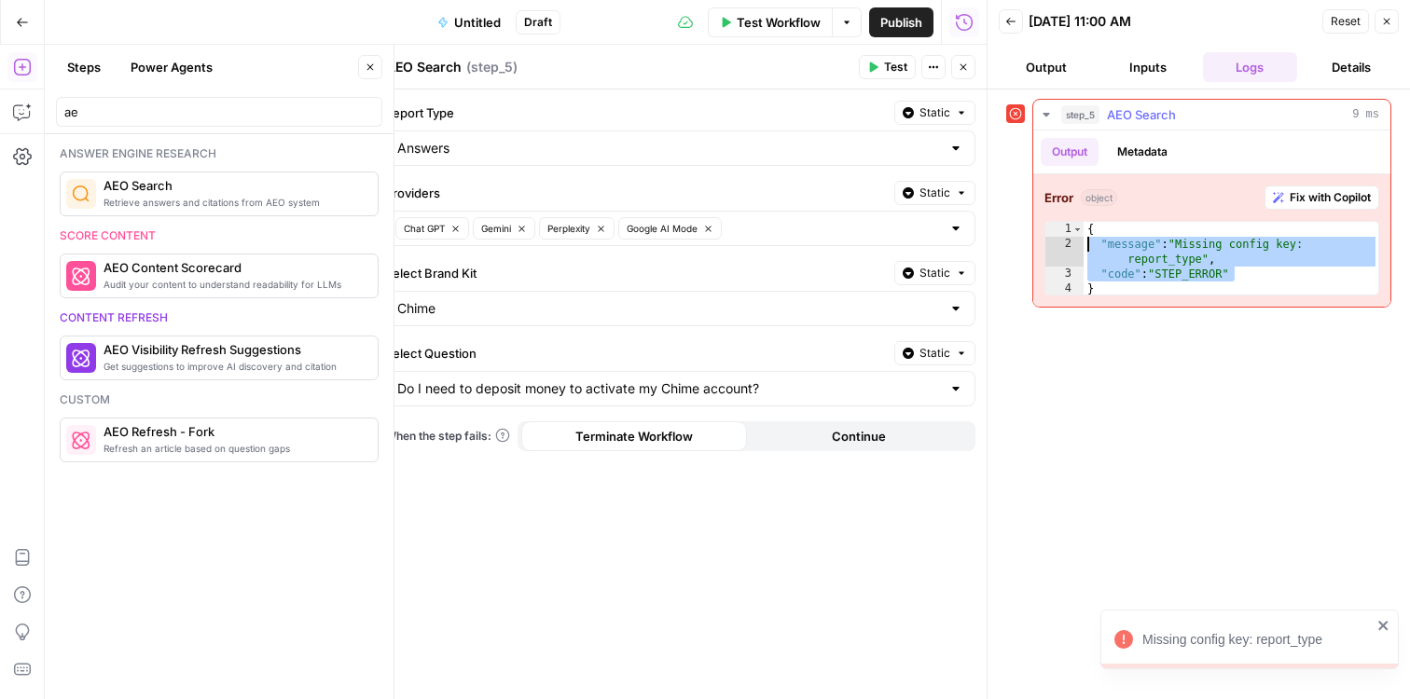
drag, startPoint x: 1260, startPoint y: 277, endPoint x: 1054, endPoint y: 237, distance: 209.9
click at [1054, 237] on div "**********" at bounding box center [1211, 258] width 335 height 75
type textarea "**********"
click at [962, 73] on button "Close" at bounding box center [963, 67] width 24 height 24
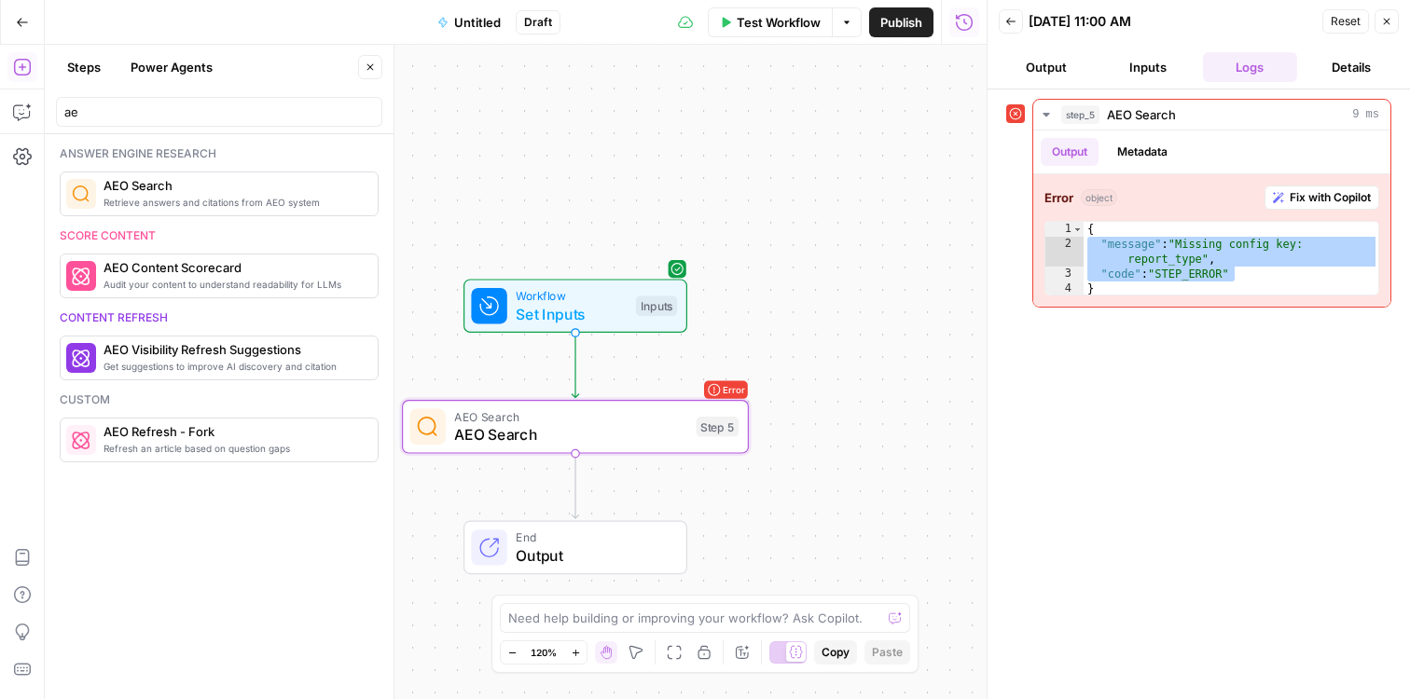
click at [1398, 24] on button "Close" at bounding box center [1386, 21] width 24 height 24
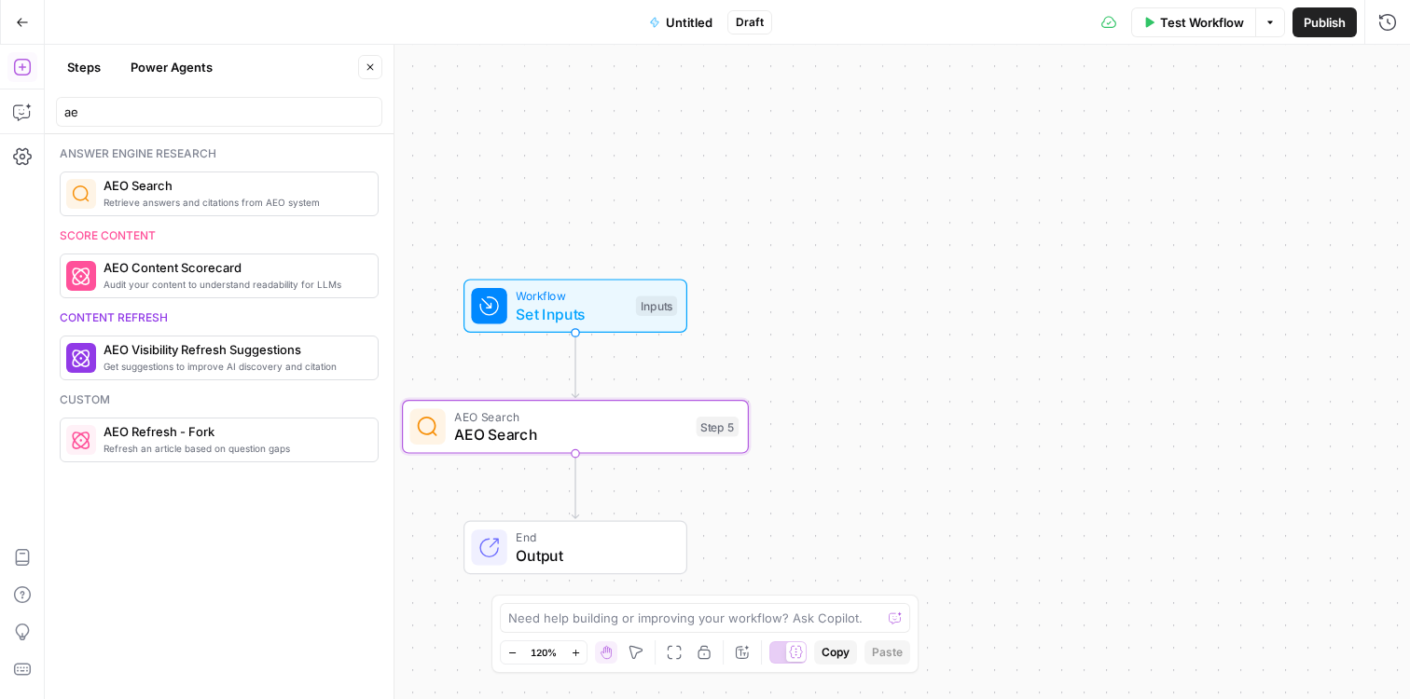
click at [373, 63] on icon "button" at bounding box center [370, 67] width 11 height 11
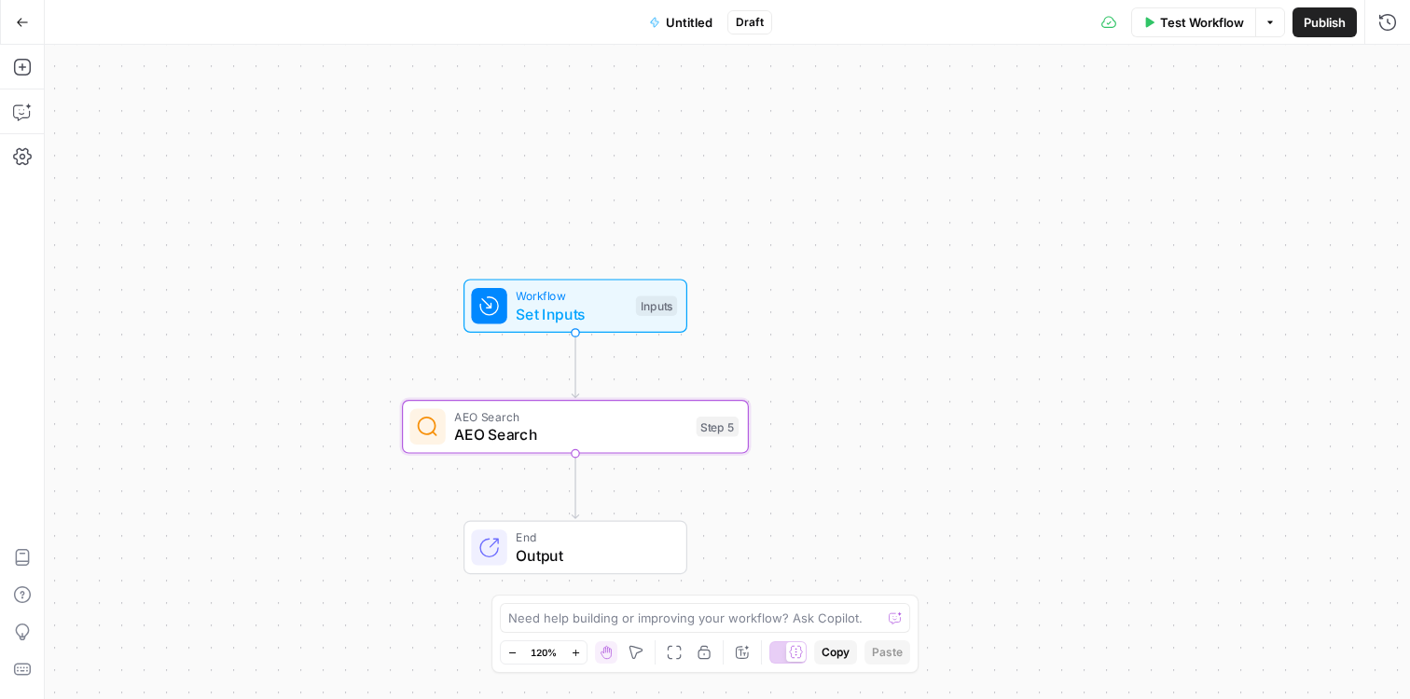
click at [503, 115] on div "Workflow Set Inputs Inputs AEO Search AEO Search Step 5 End Output" at bounding box center [727, 372] width 1365 height 655
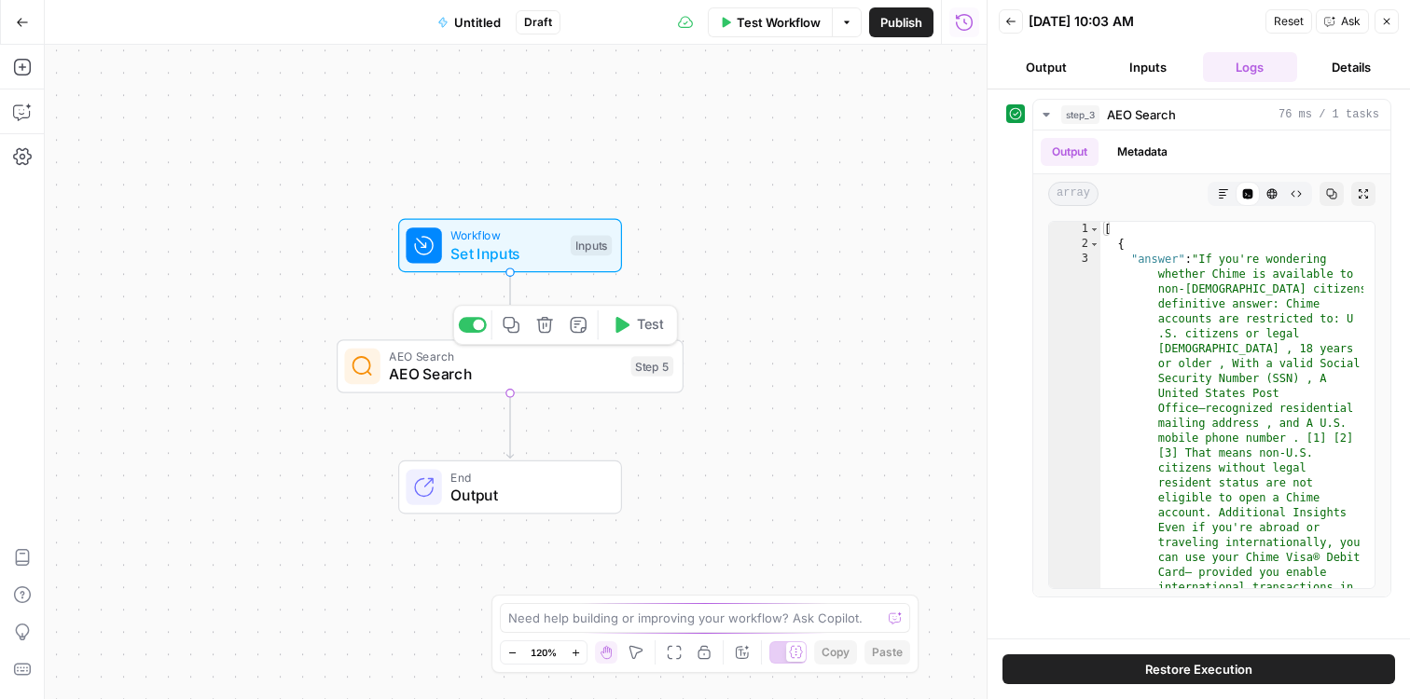
click at [549, 332] on icon "button" at bounding box center [544, 325] width 16 height 16
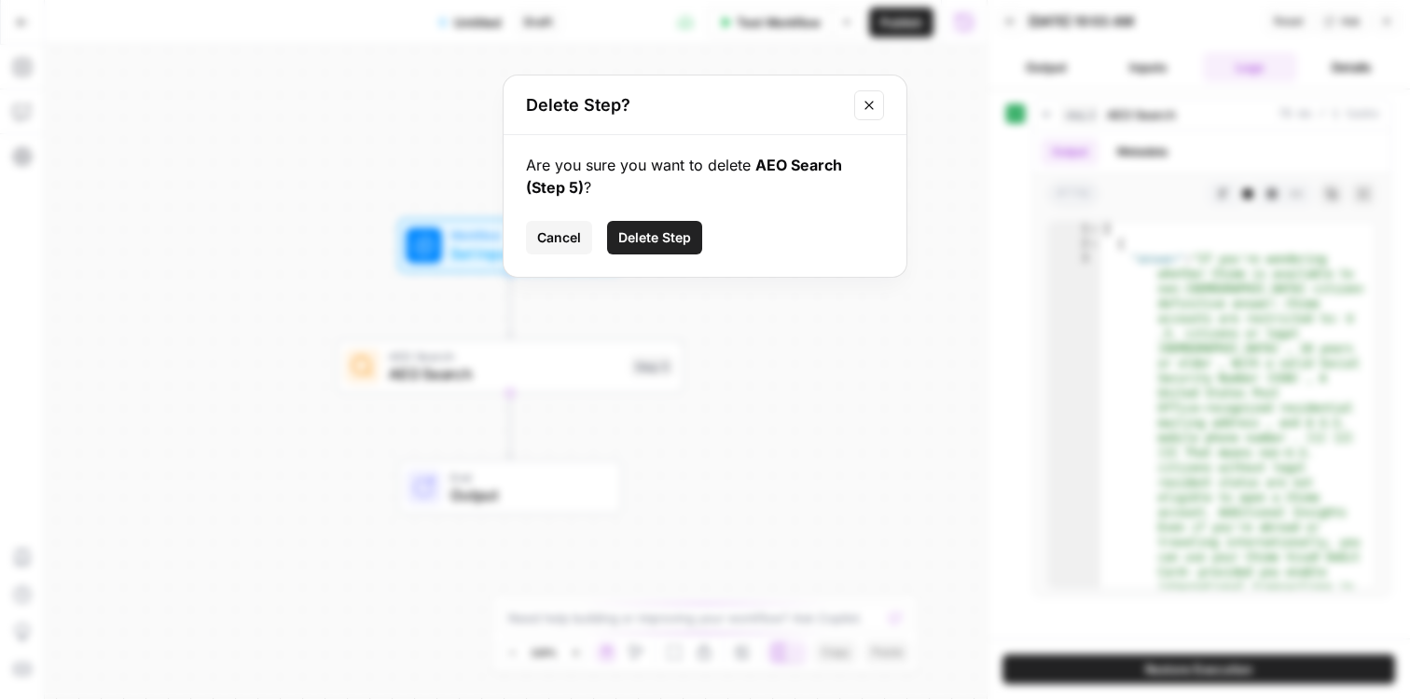
click at [663, 236] on span "Delete Step" at bounding box center [654, 237] width 73 height 19
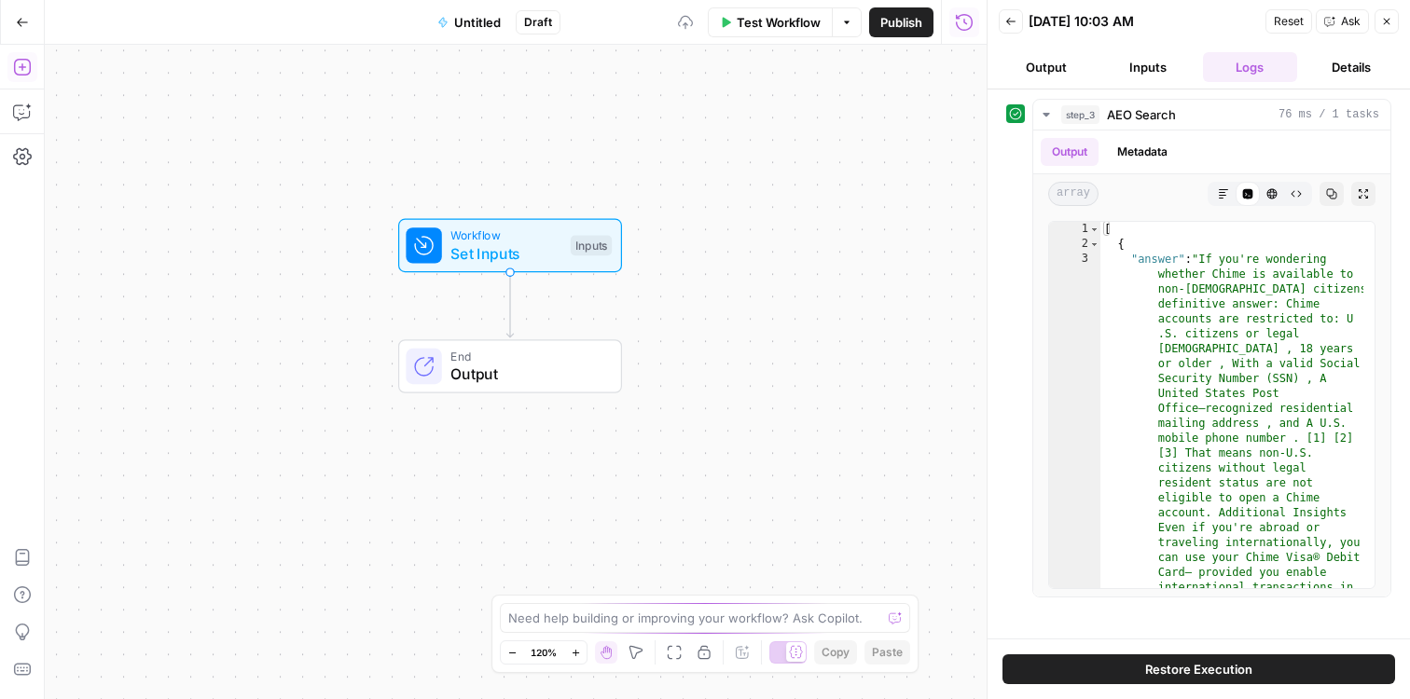
click at [20, 67] on icon "button" at bounding box center [21, 67] width 17 height 17
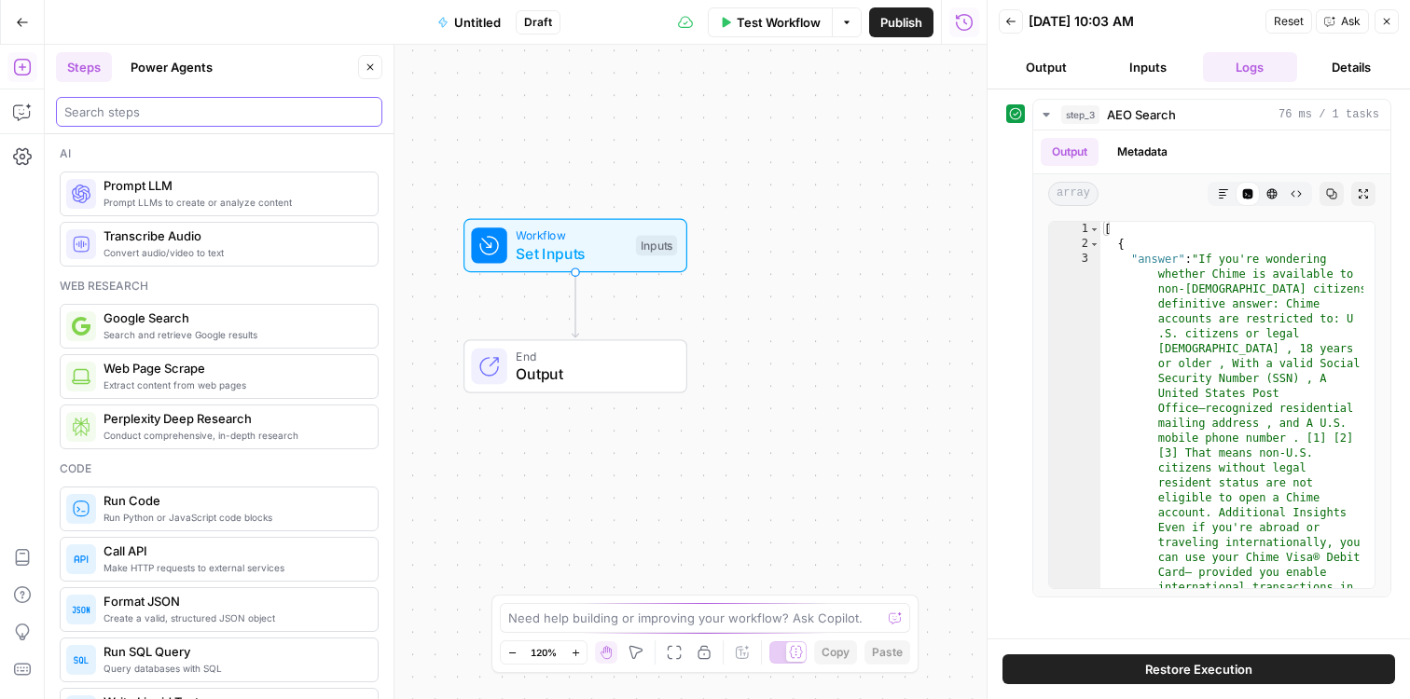
click at [241, 108] on input "search" at bounding box center [219, 112] width 310 height 19
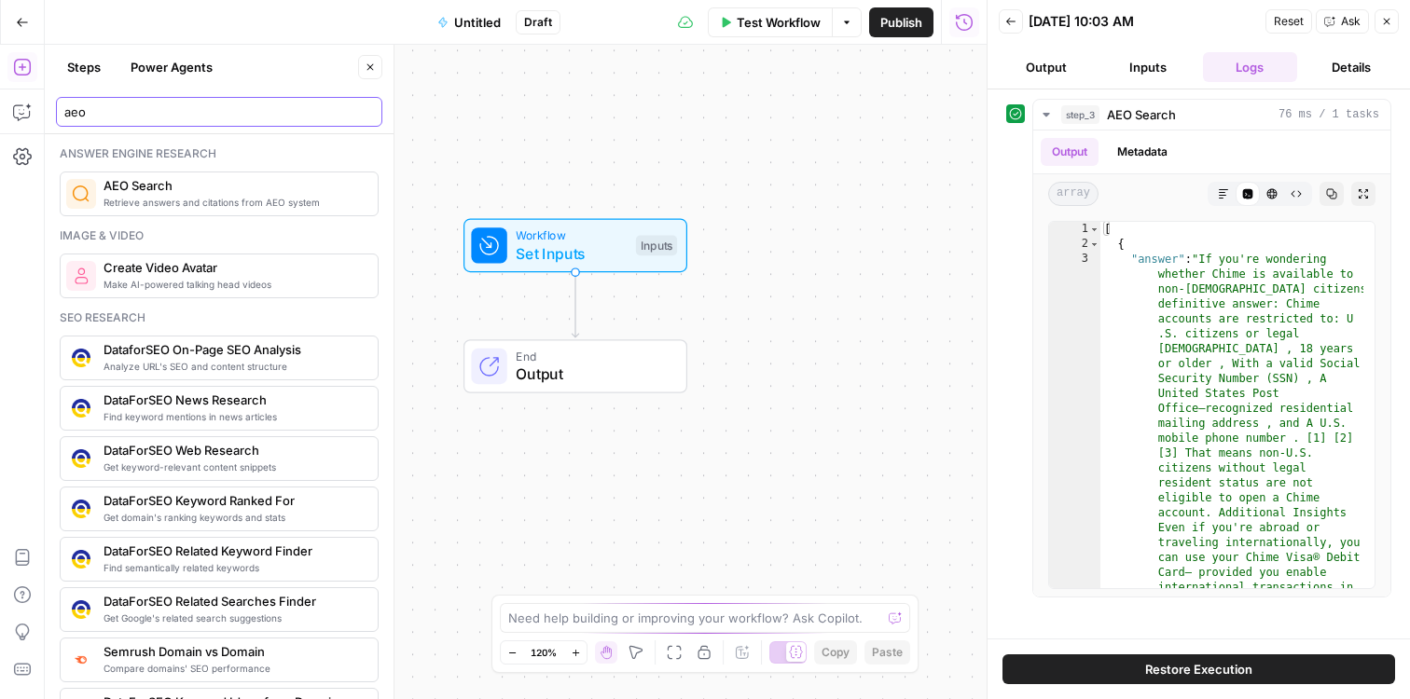
type input "aeo"
click at [160, 184] on span "AEO Search" at bounding box center [232, 185] width 259 height 19
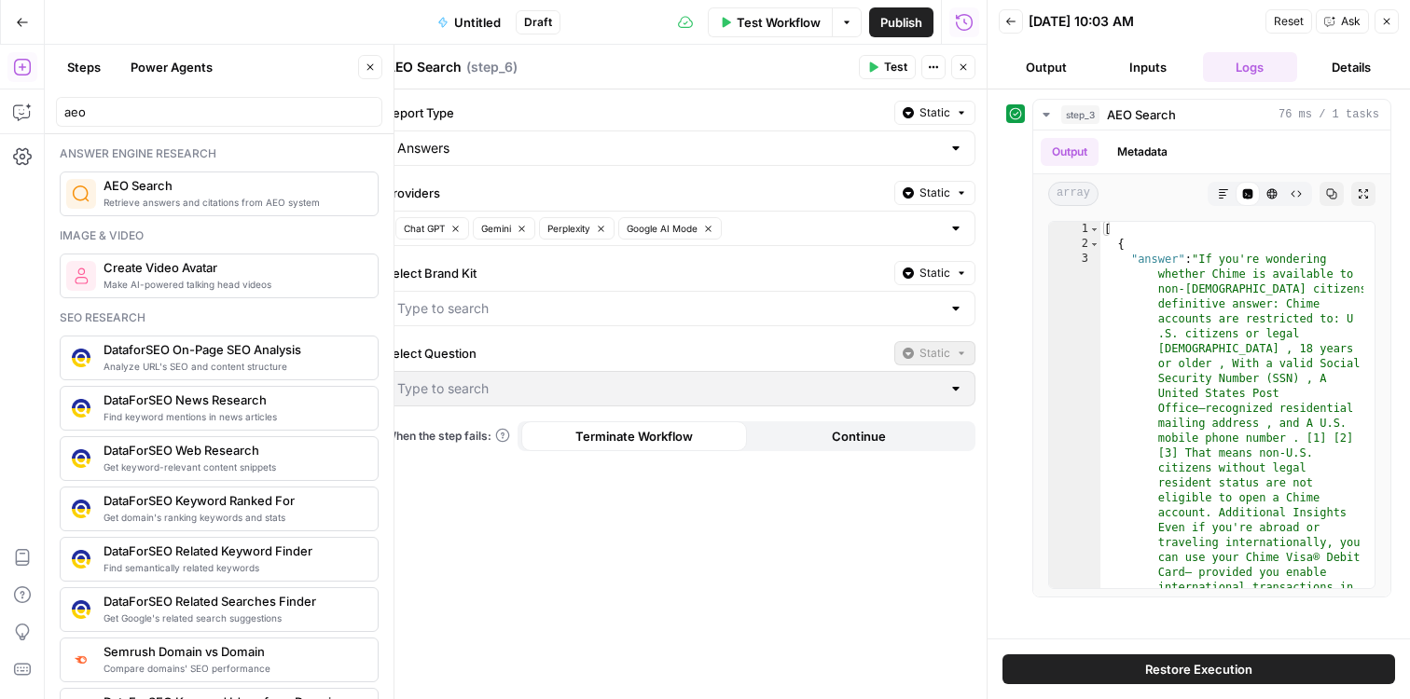
click at [958, 306] on div at bounding box center [955, 308] width 15 height 19
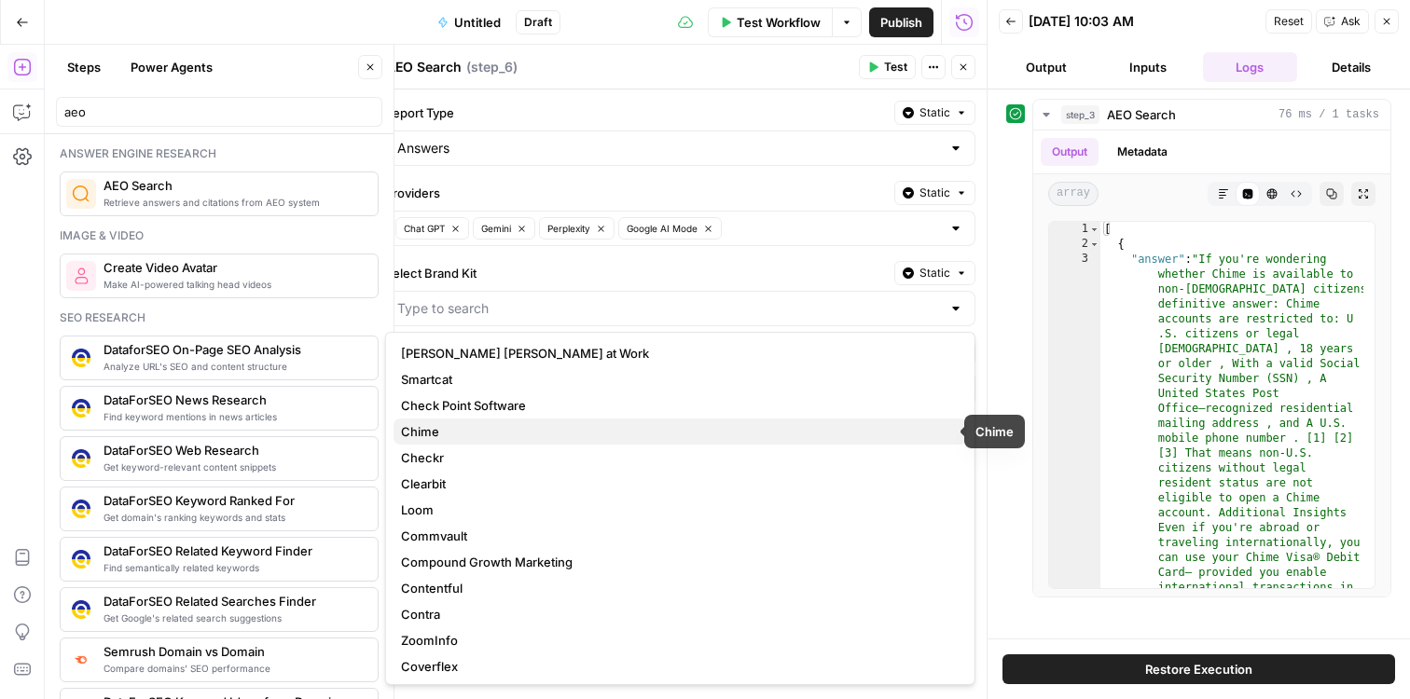
click at [738, 419] on button "Chime" at bounding box center [679, 432] width 573 height 26
type input "Chime"
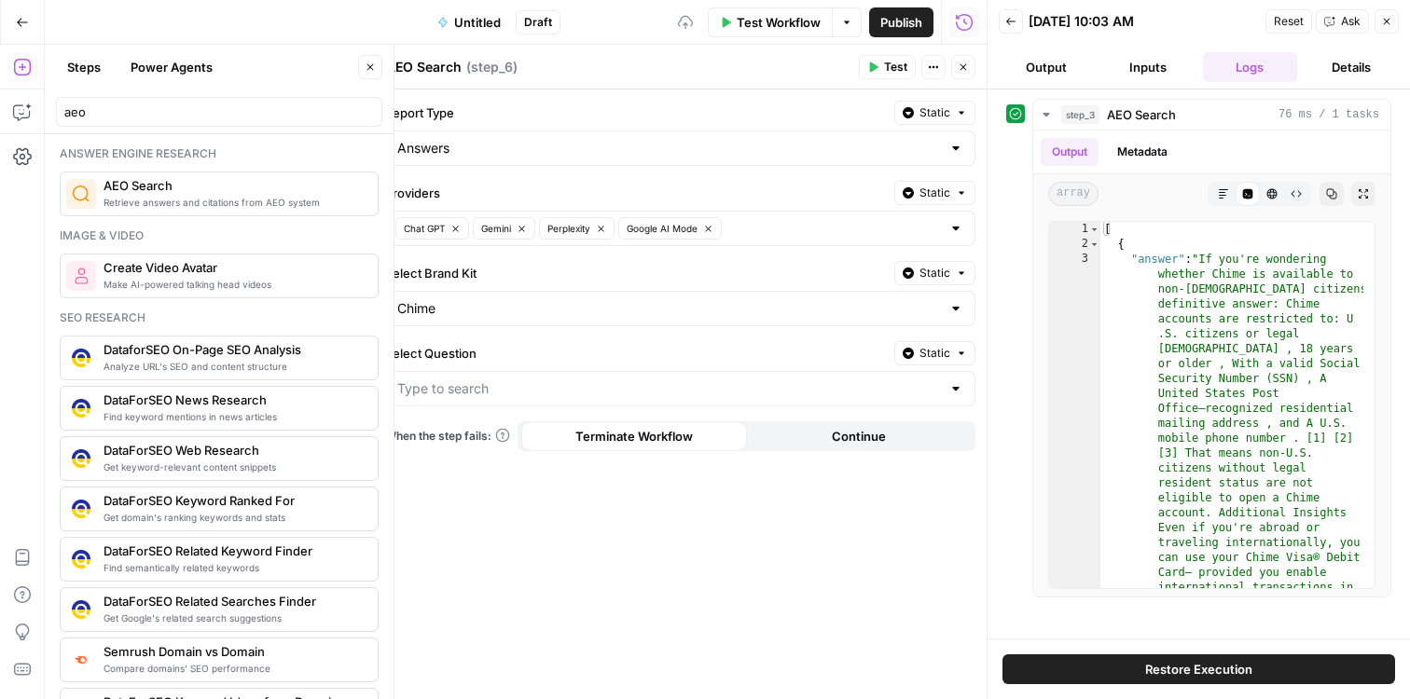
click at [963, 384] on div at bounding box center [680, 388] width 590 height 35
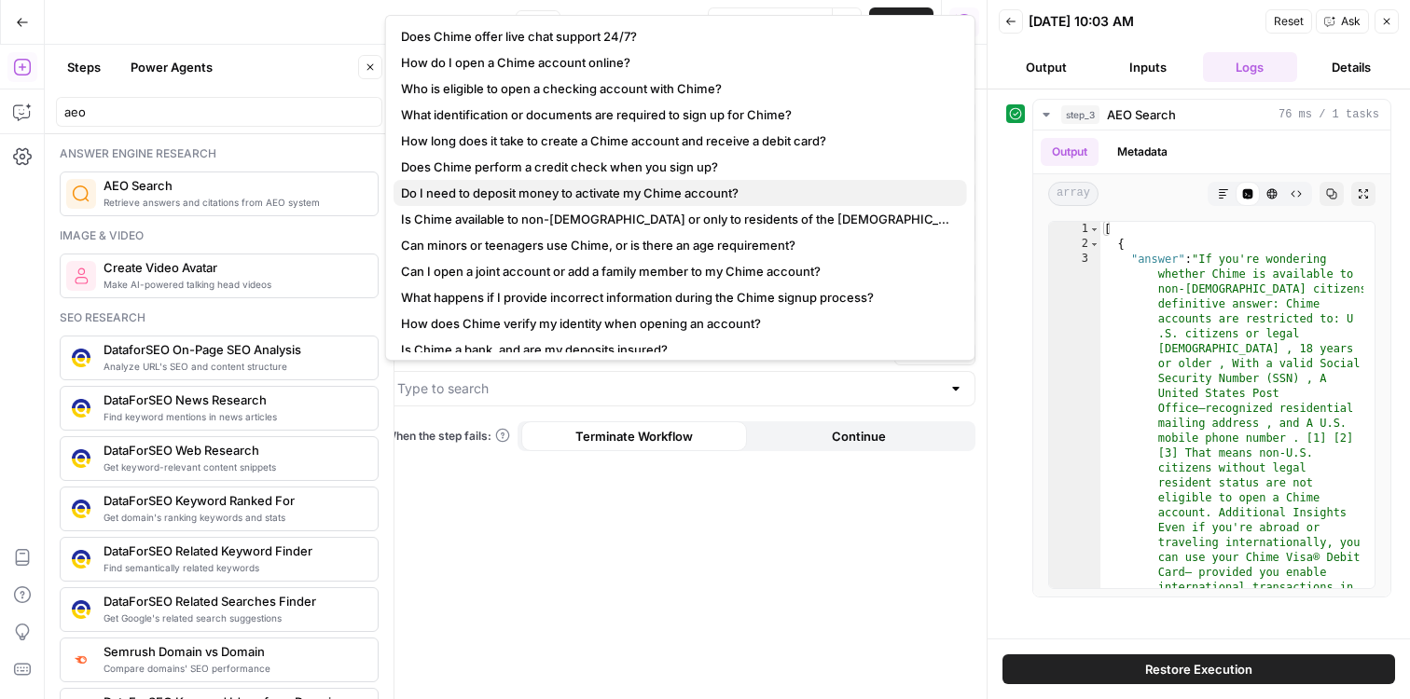
click at [685, 180] on button "Do I need to deposit money to activate my Chime account?" at bounding box center [679, 193] width 573 height 26
type input "Do I need to deposit money to activate my Chime account?"
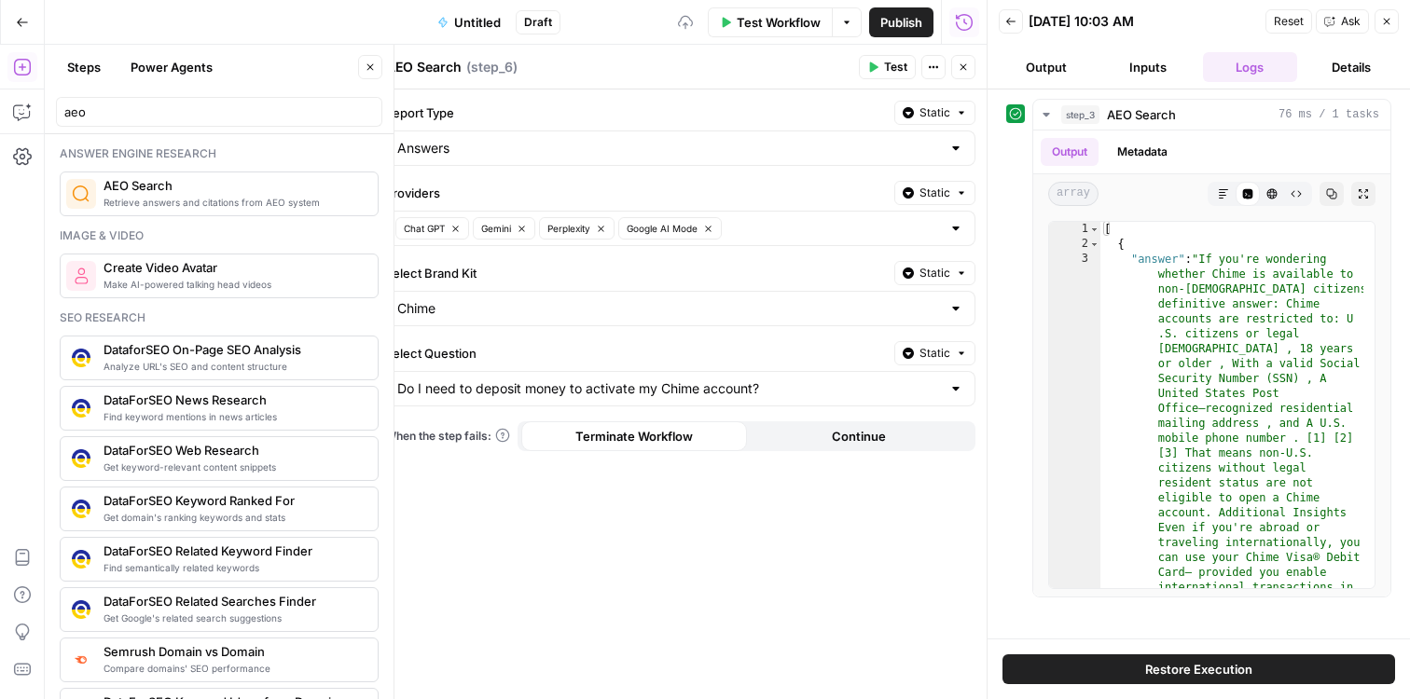
click at [904, 68] on span "Test" at bounding box center [895, 67] width 23 height 17
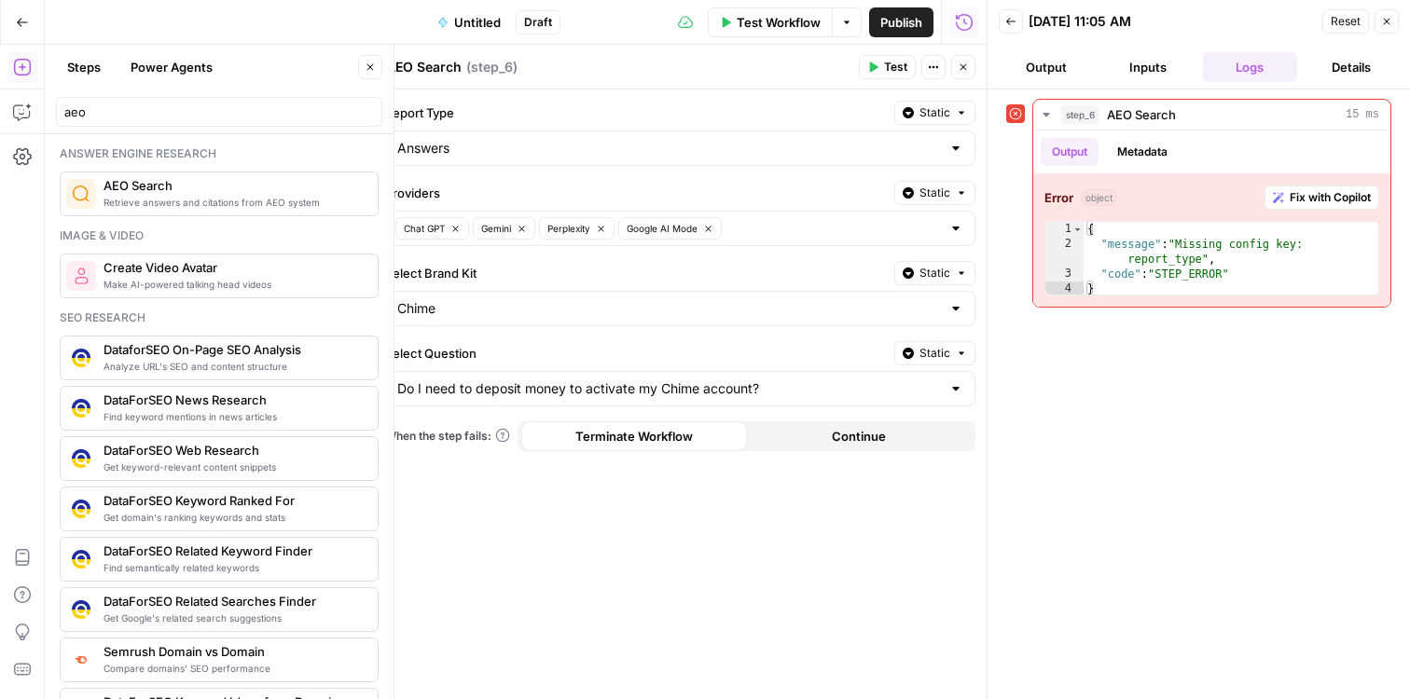
click at [969, 73] on button "Close" at bounding box center [963, 67] width 24 height 24
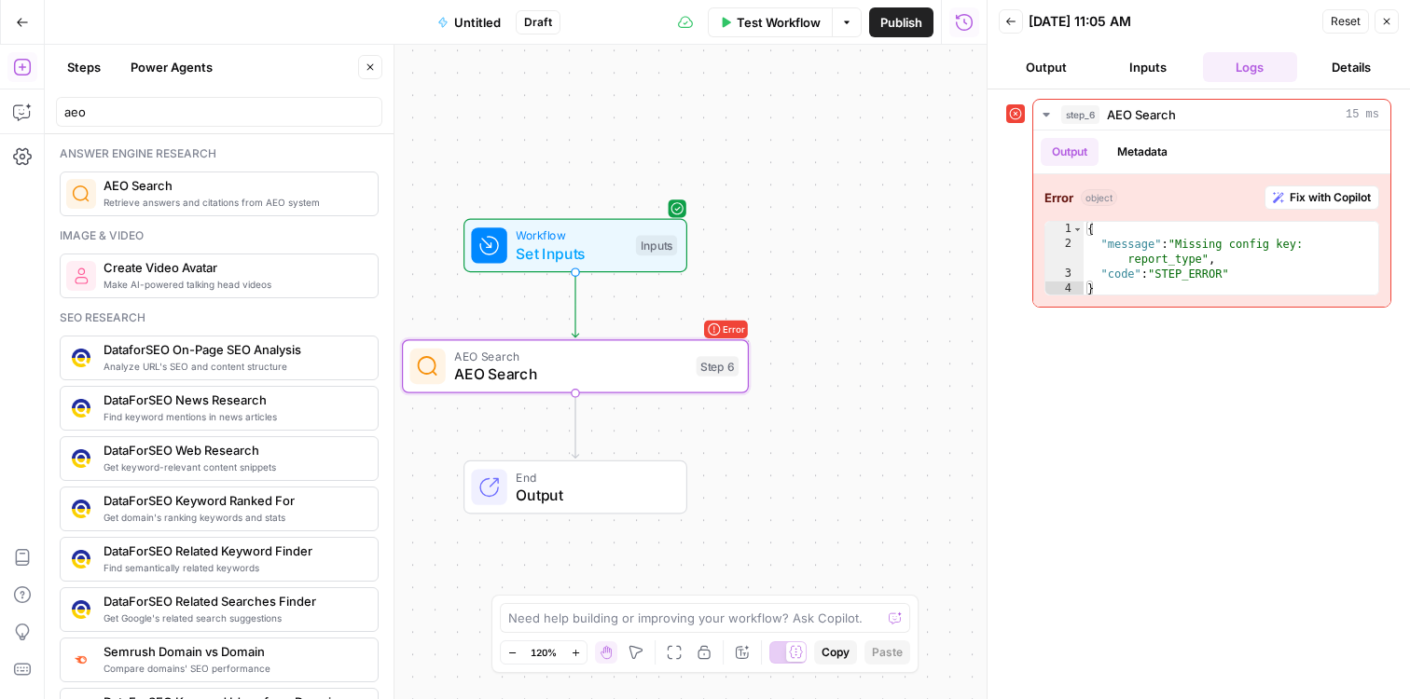
click at [1392, 18] on button "Close" at bounding box center [1386, 21] width 24 height 24
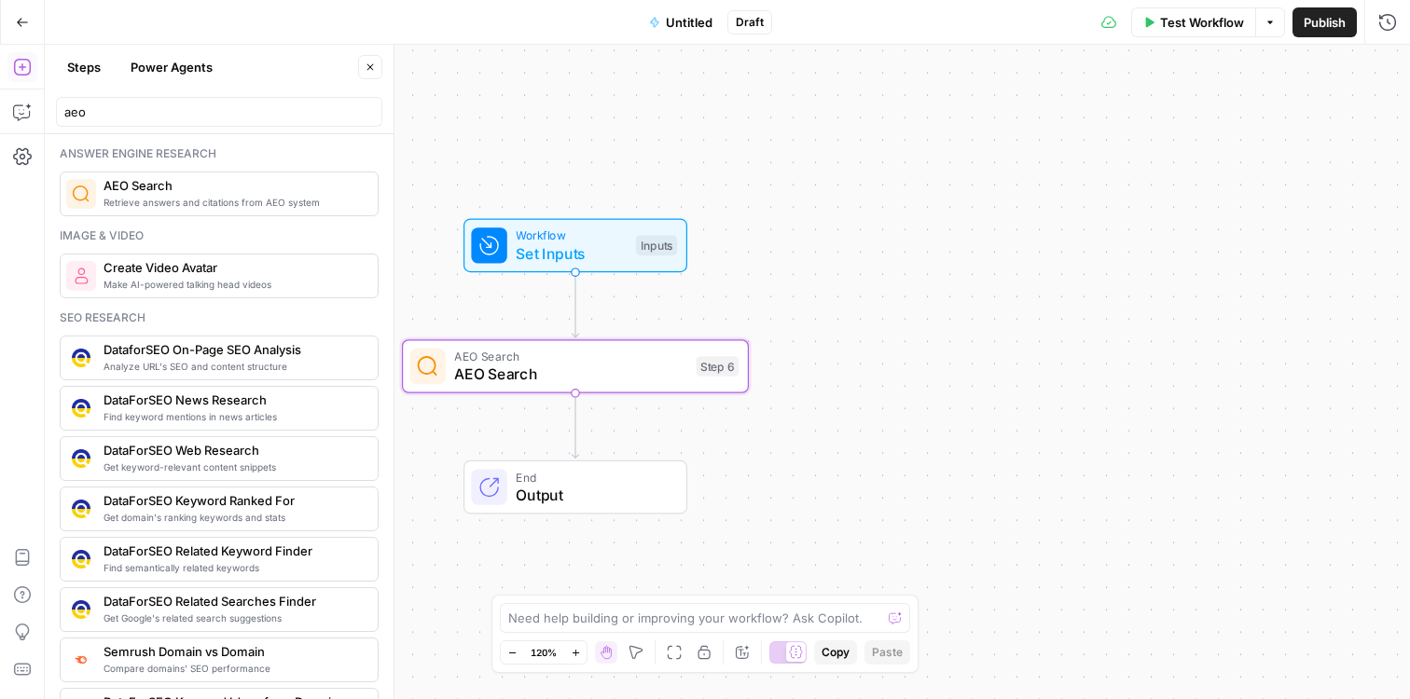
click at [617, 382] on span "AEO Search" at bounding box center [570, 374] width 233 height 22
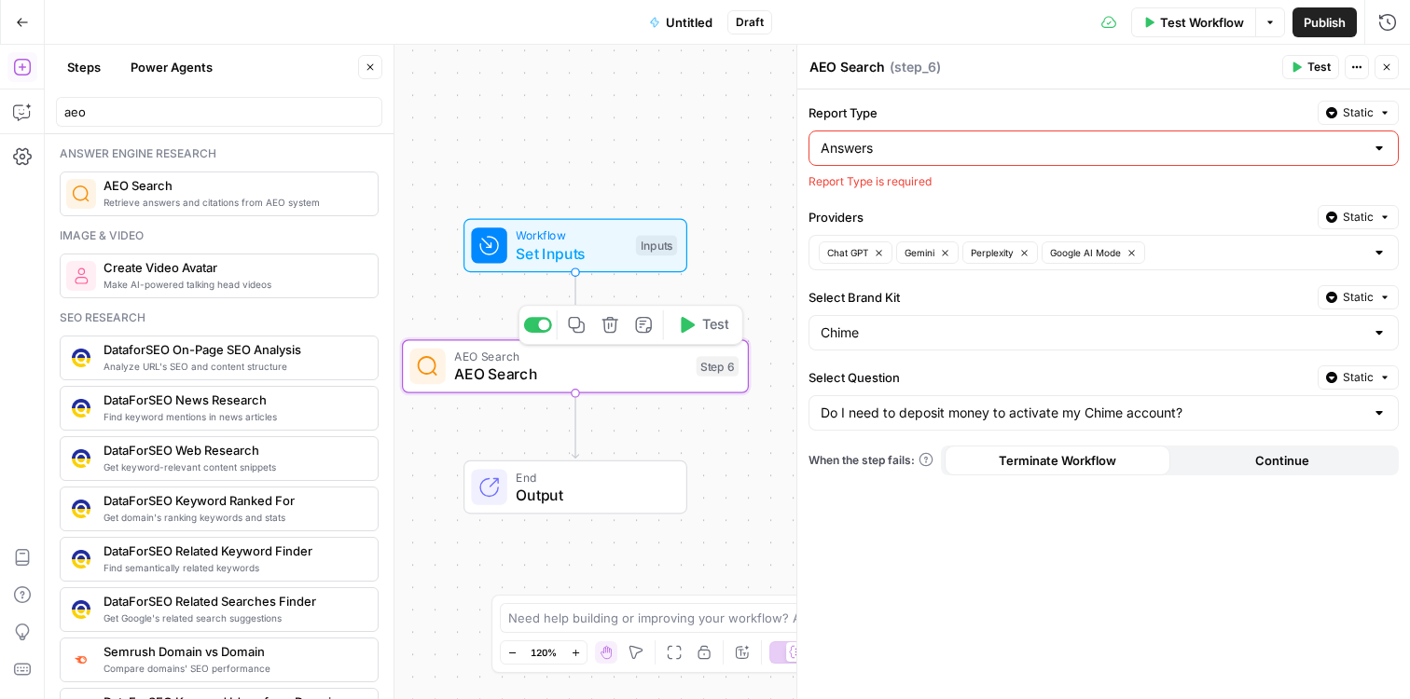
click at [611, 329] on icon "button" at bounding box center [610, 325] width 18 height 18
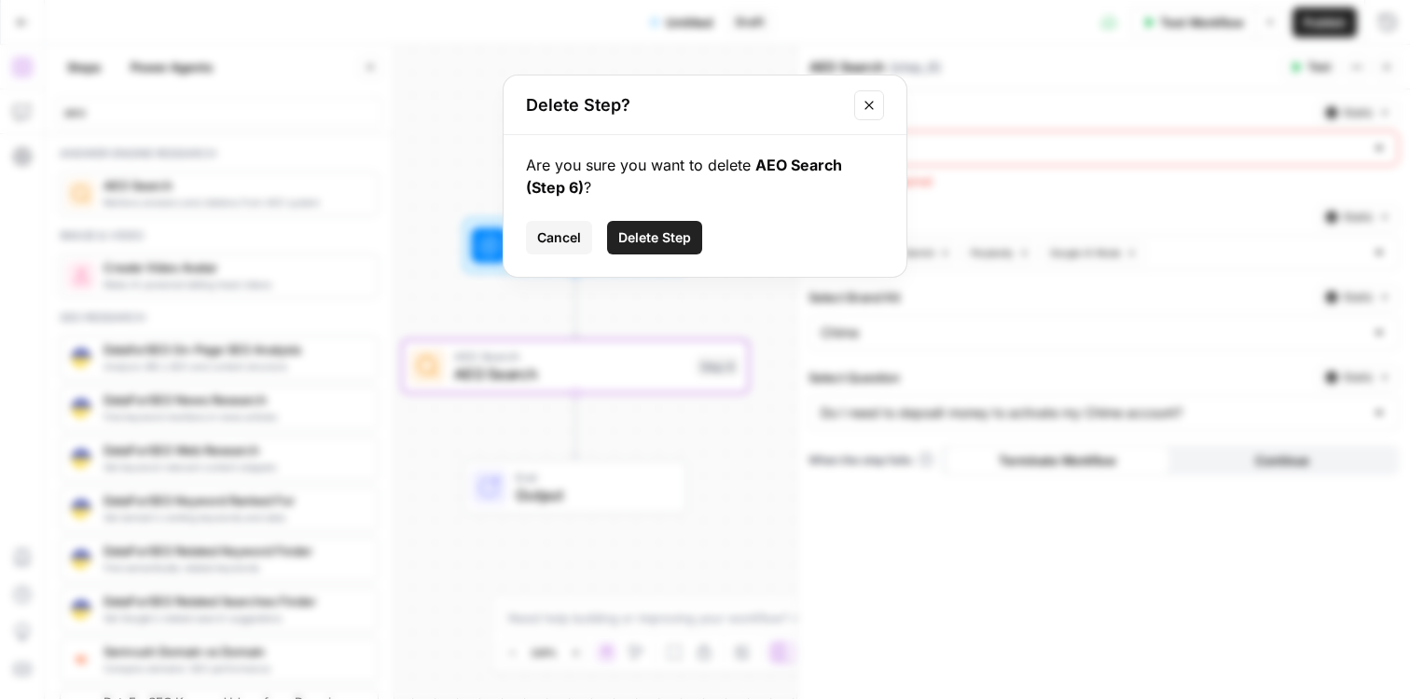
click at [659, 242] on span "Delete Step" at bounding box center [654, 237] width 73 height 19
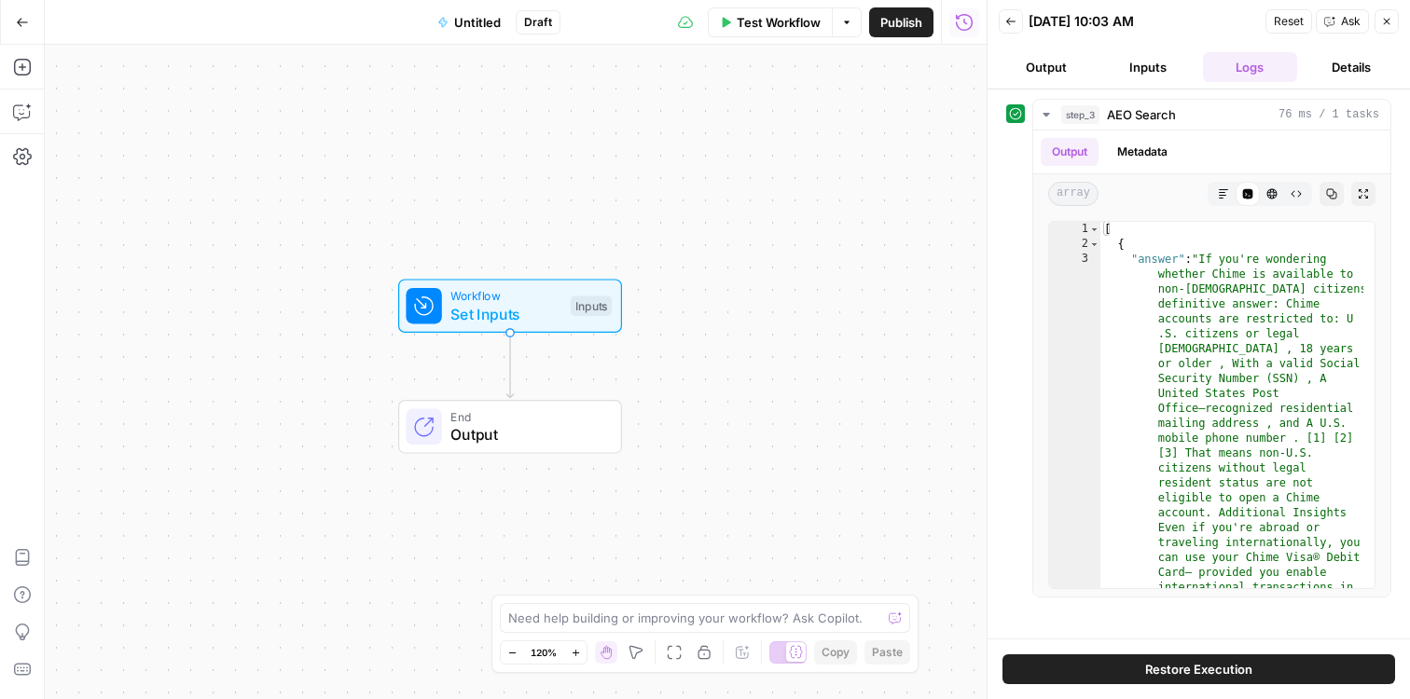
click at [24, 48] on div "Add Steps Copilot Settings AirOps Academy Help Give Feedback Shortcuts" at bounding box center [22, 372] width 45 height 655
click at [27, 73] on icon "button" at bounding box center [22, 67] width 19 height 19
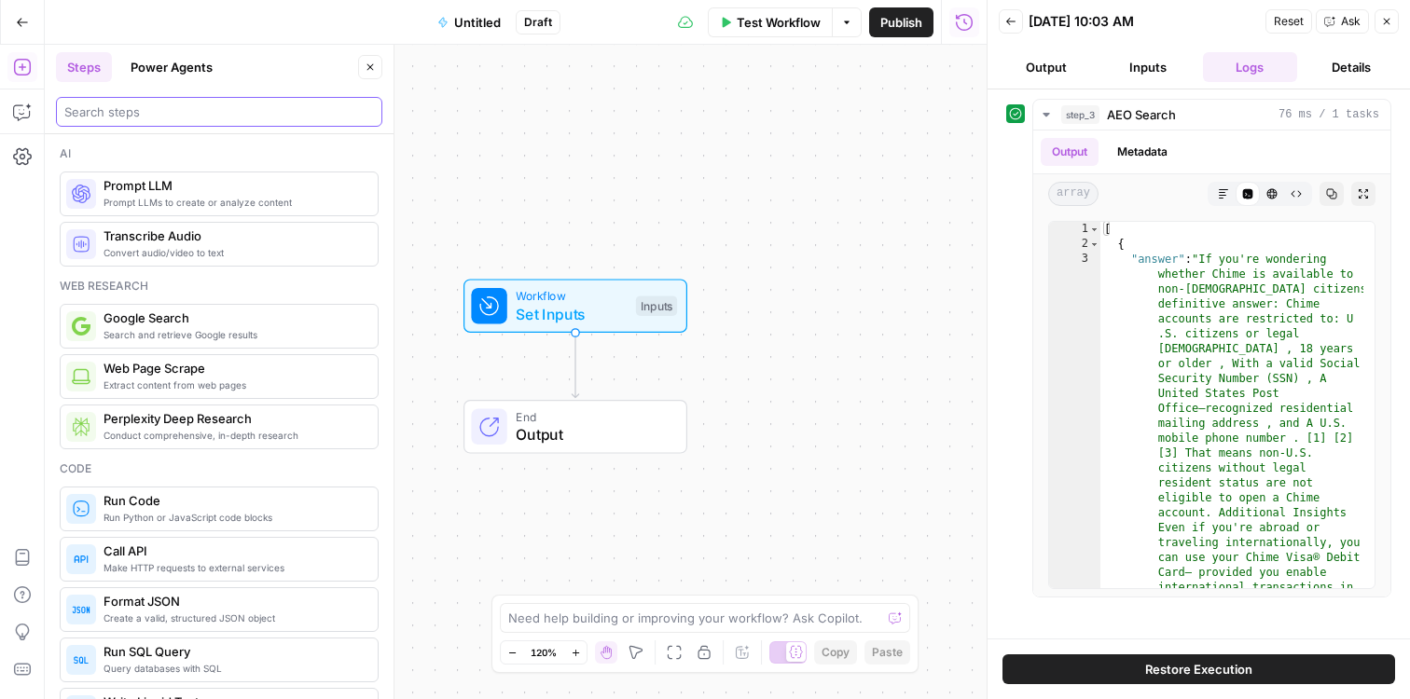
click at [187, 117] on input "search" at bounding box center [219, 112] width 310 height 19
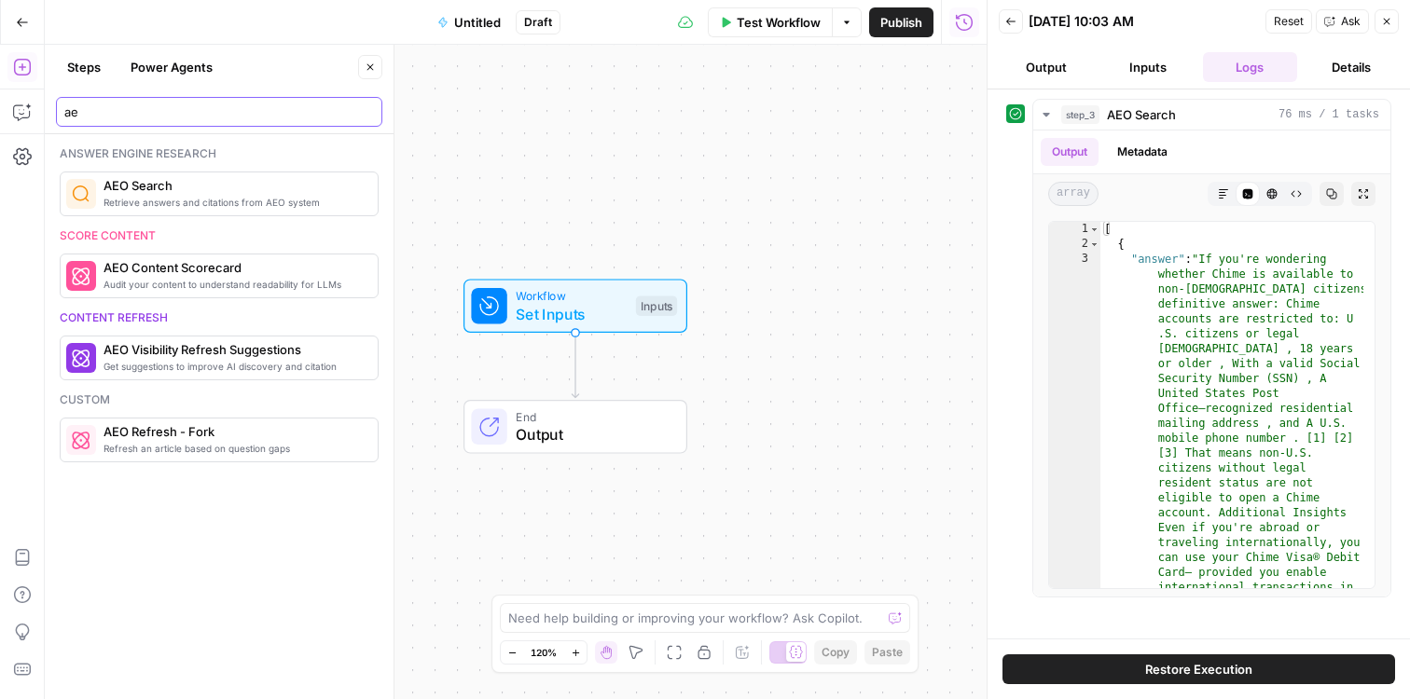
type input "ae"
click at [153, 186] on span "AEO Search" at bounding box center [232, 185] width 259 height 19
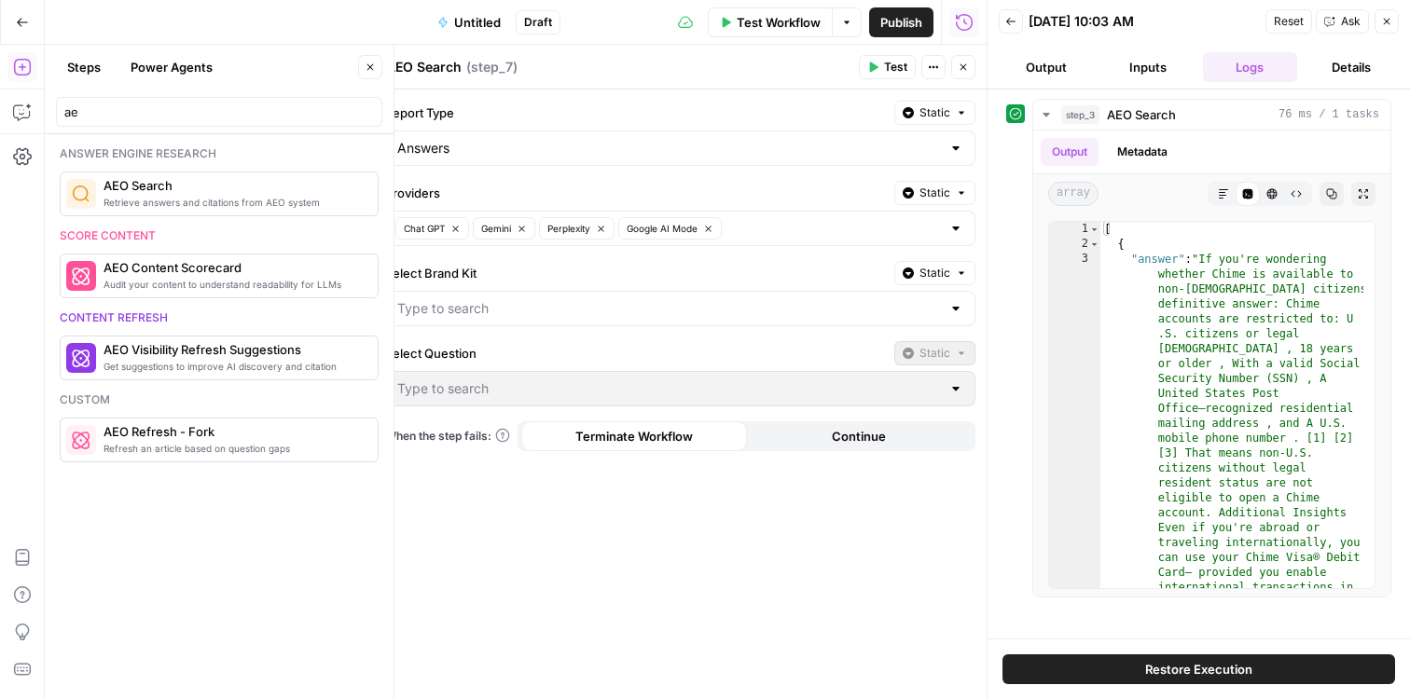
click at [951, 309] on div at bounding box center [955, 308] width 15 height 19
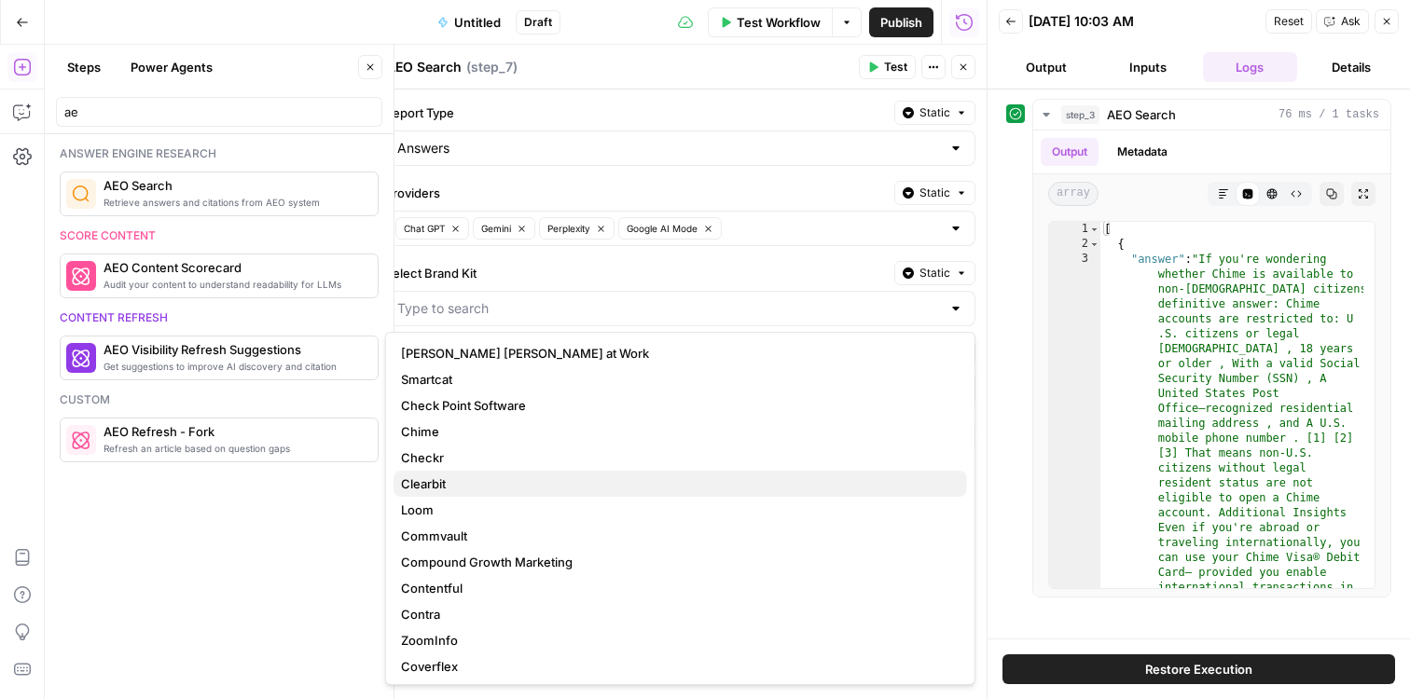
click at [766, 494] on button "Clearbit" at bounding box center [679, 484] width 573 height 26
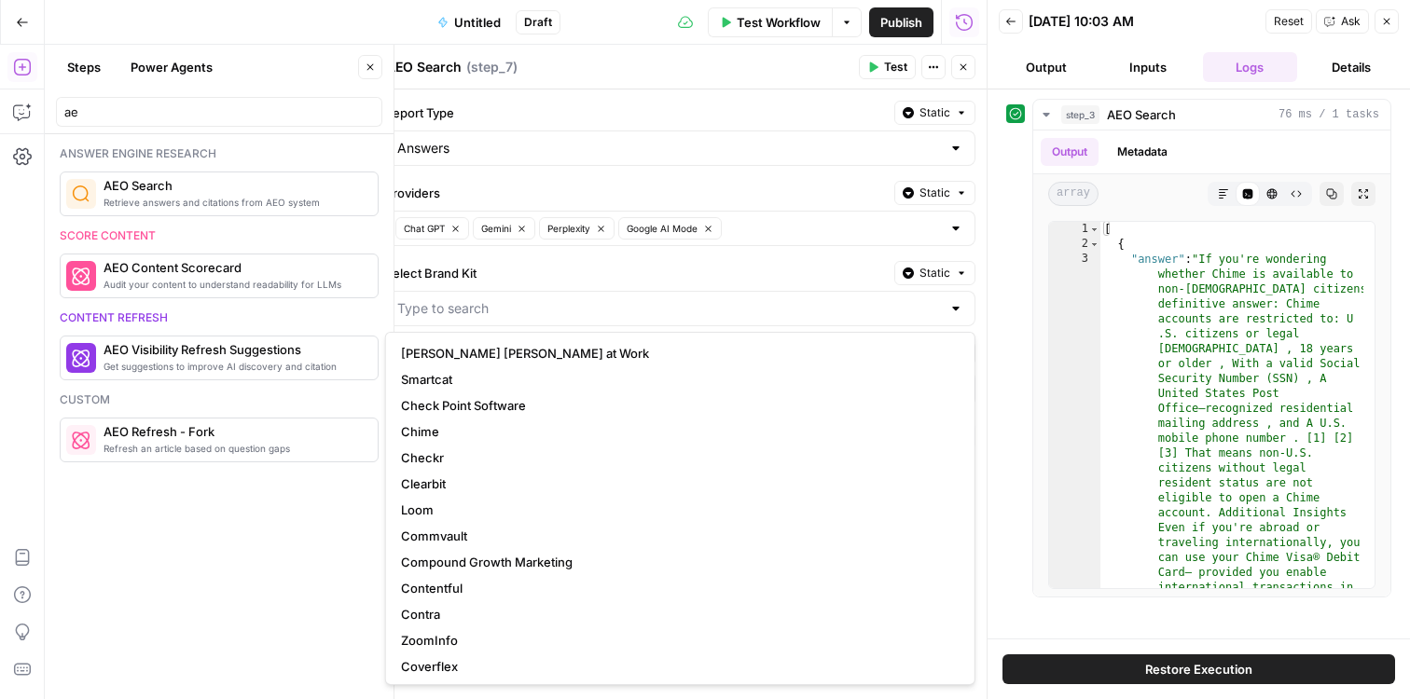
type input "Clearbit"
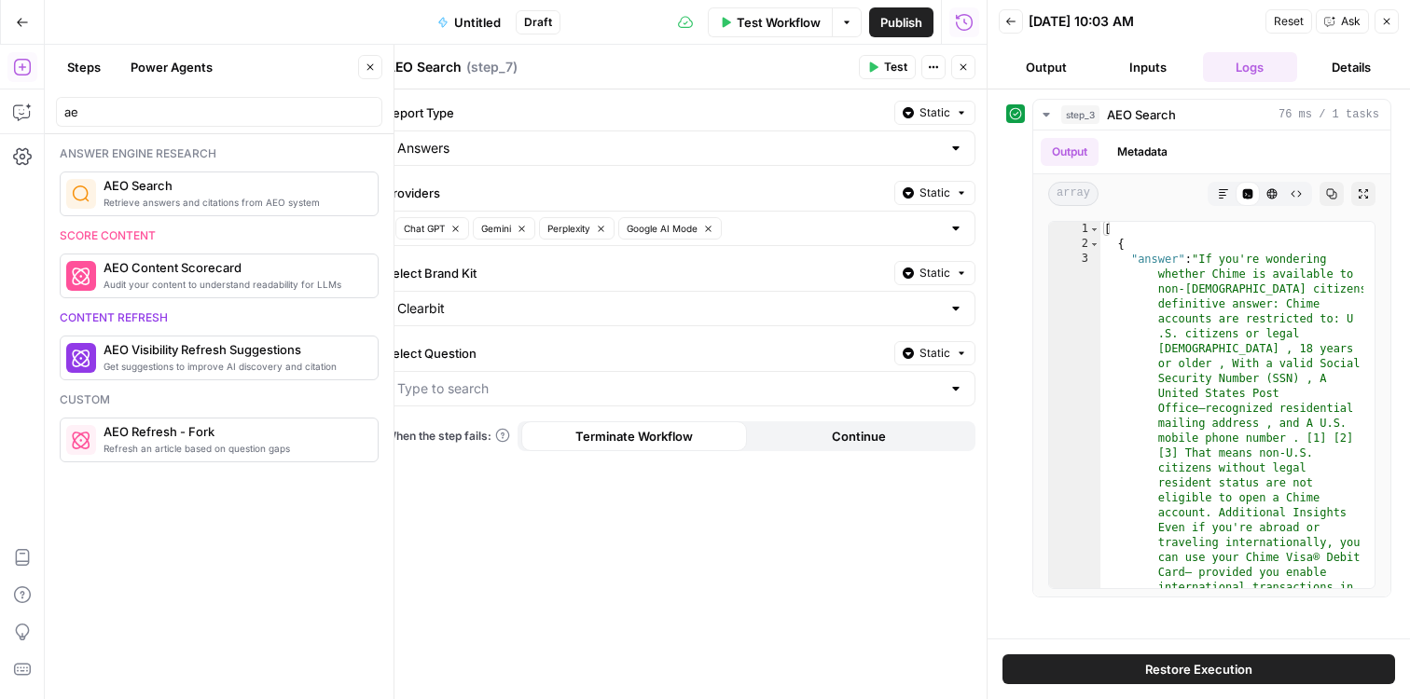
click at [944, 384] on div at bounding box center [680, 388] width 590 height 35
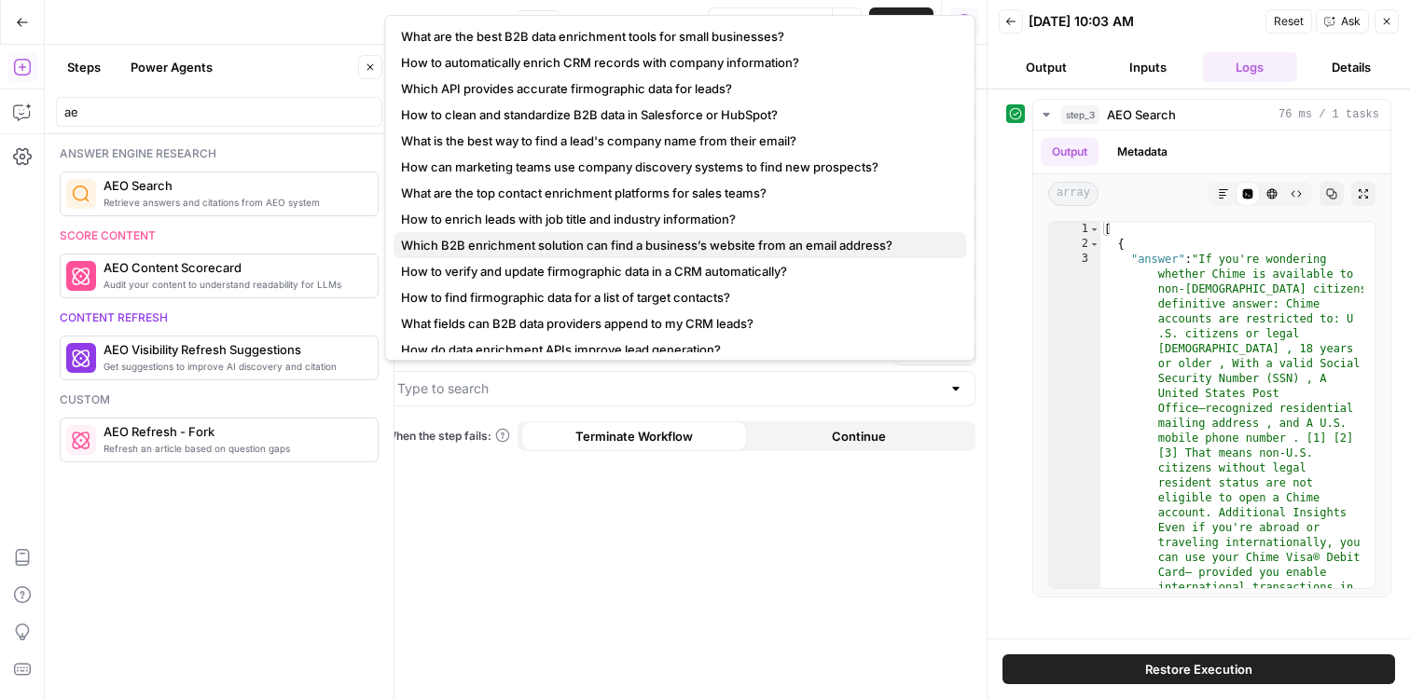
click at [748, 245] on span "Which B2B enrichment solution can find a business’s website from an email addre…" at bounding box center [676, 245] width 551 height 19
type input "Which B2B enrichment solution can find a business’s website from an email addre…"
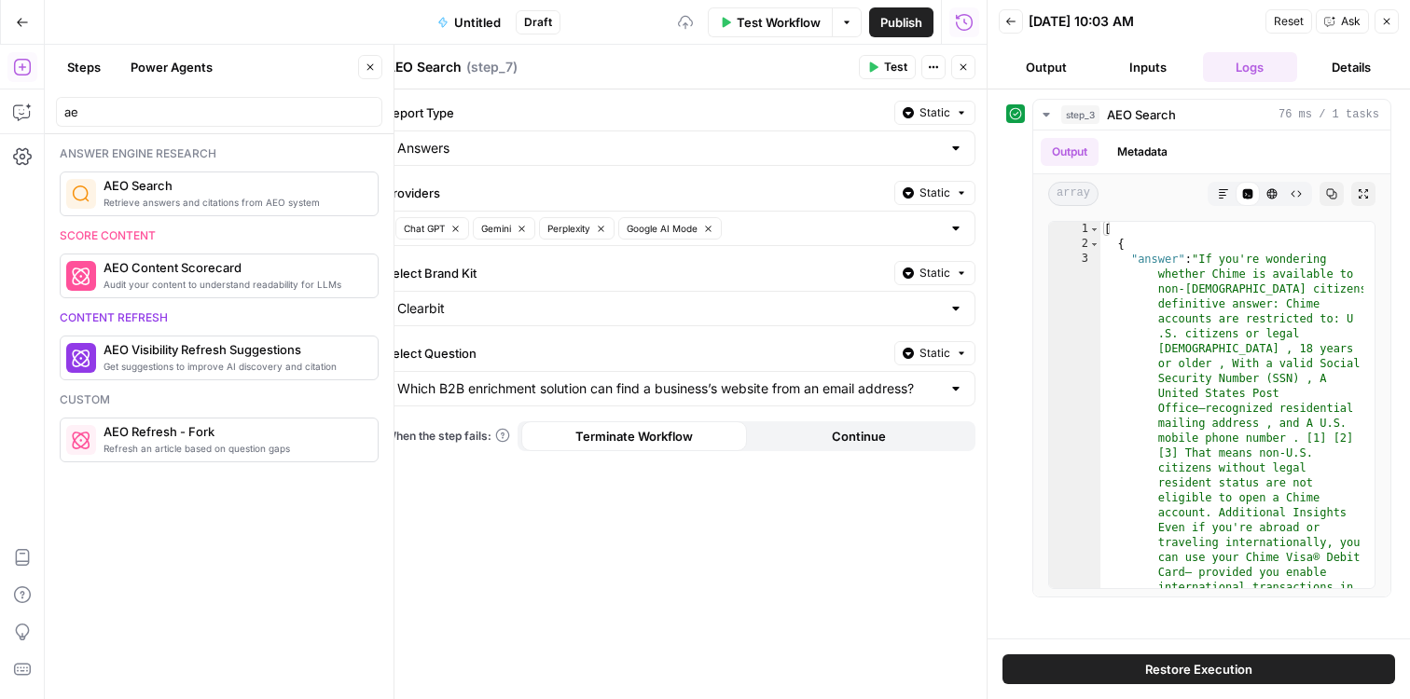
click at [889, 67] on span "Test" at bounding box center [895, 67] width 23 height 17
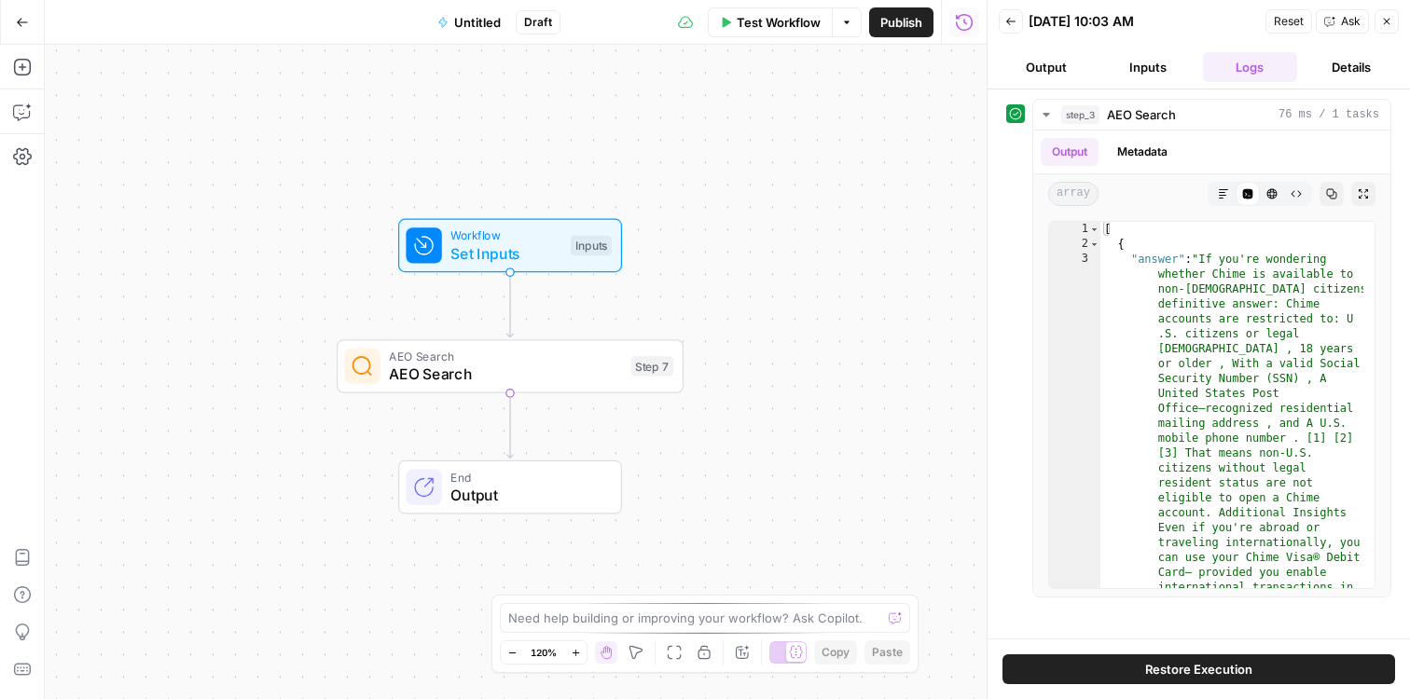
click at [1388, 22] on icon "button" at bounding box center [1387, 22] width 7 height 7
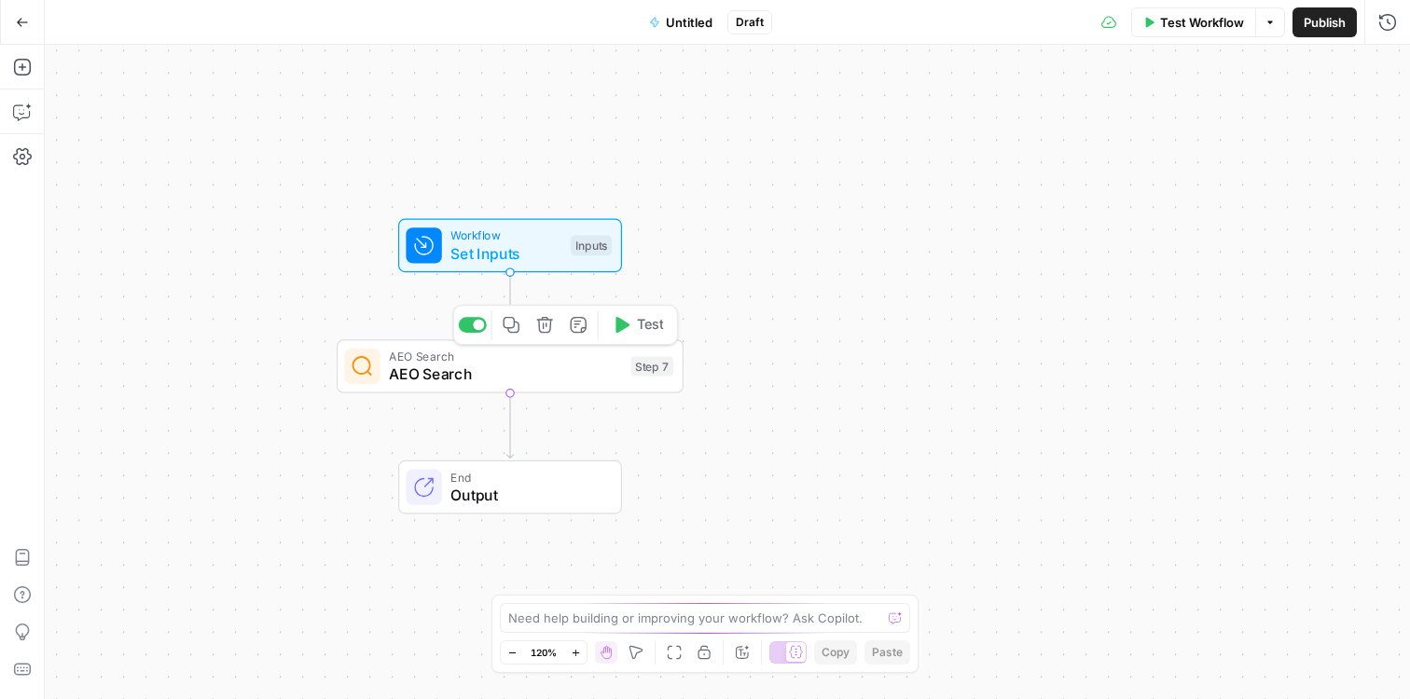
click at [550, 366] on span "AEO Search" at bounding box center [505, 374] width 233 height 22
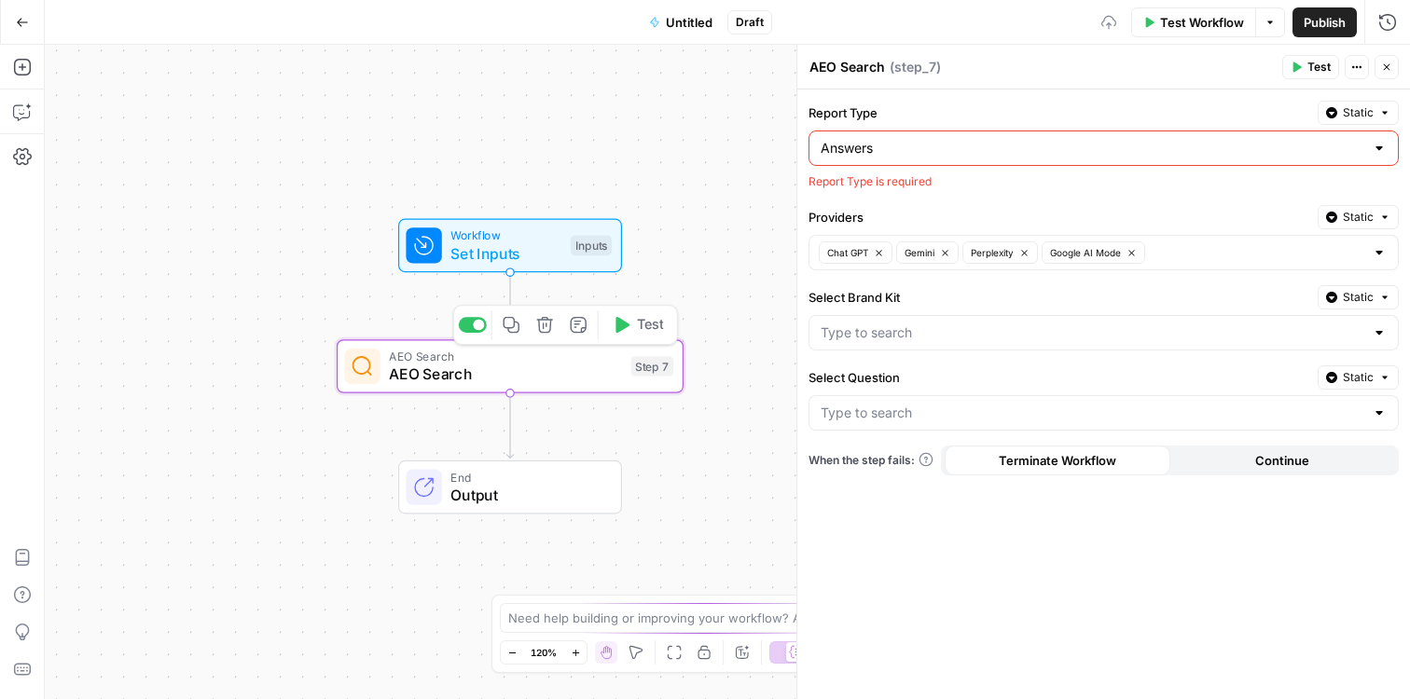
click at [549, 333] on icon "button" at bounding box center [545, 325] width 18 height 18
type input "Which B2B enrichment solution can find a business’s website from an email addre…"
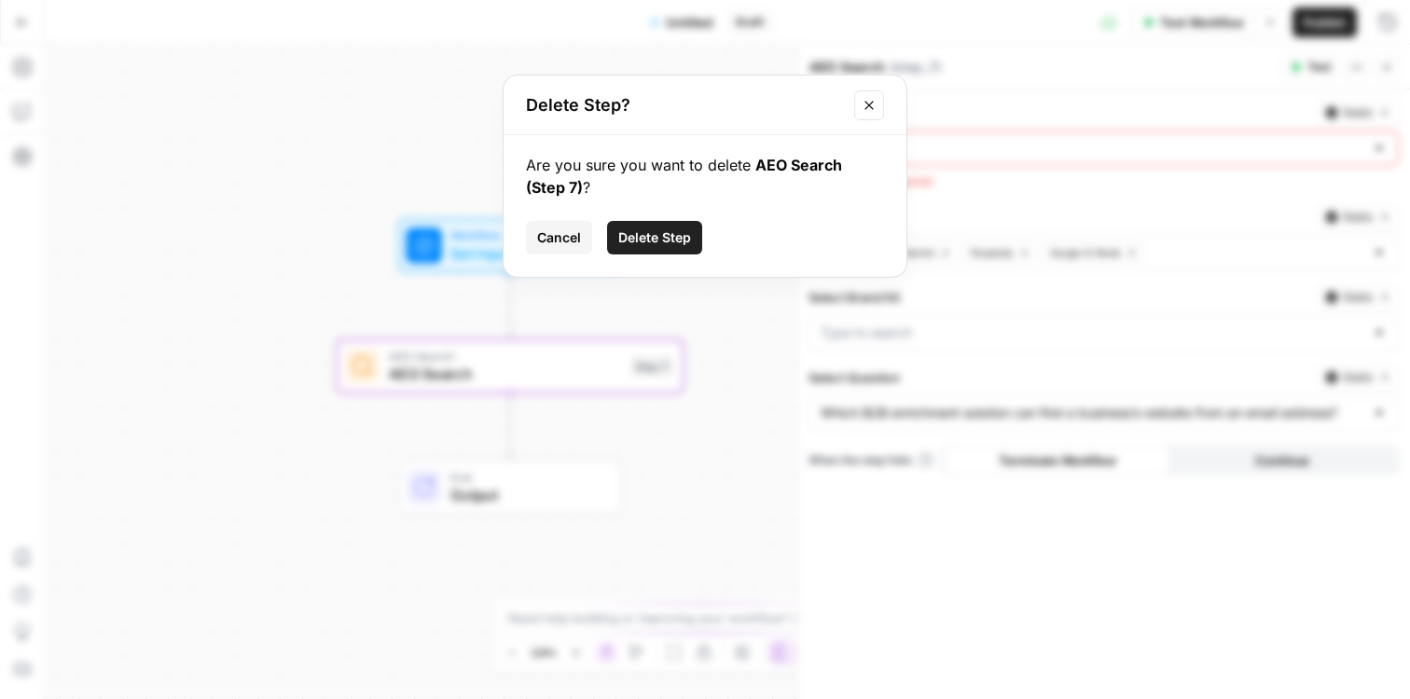
type input "Clearbit"
click at [649, 238] on span "Delete Step" at bounding box center [654, 237] width 73 height 19
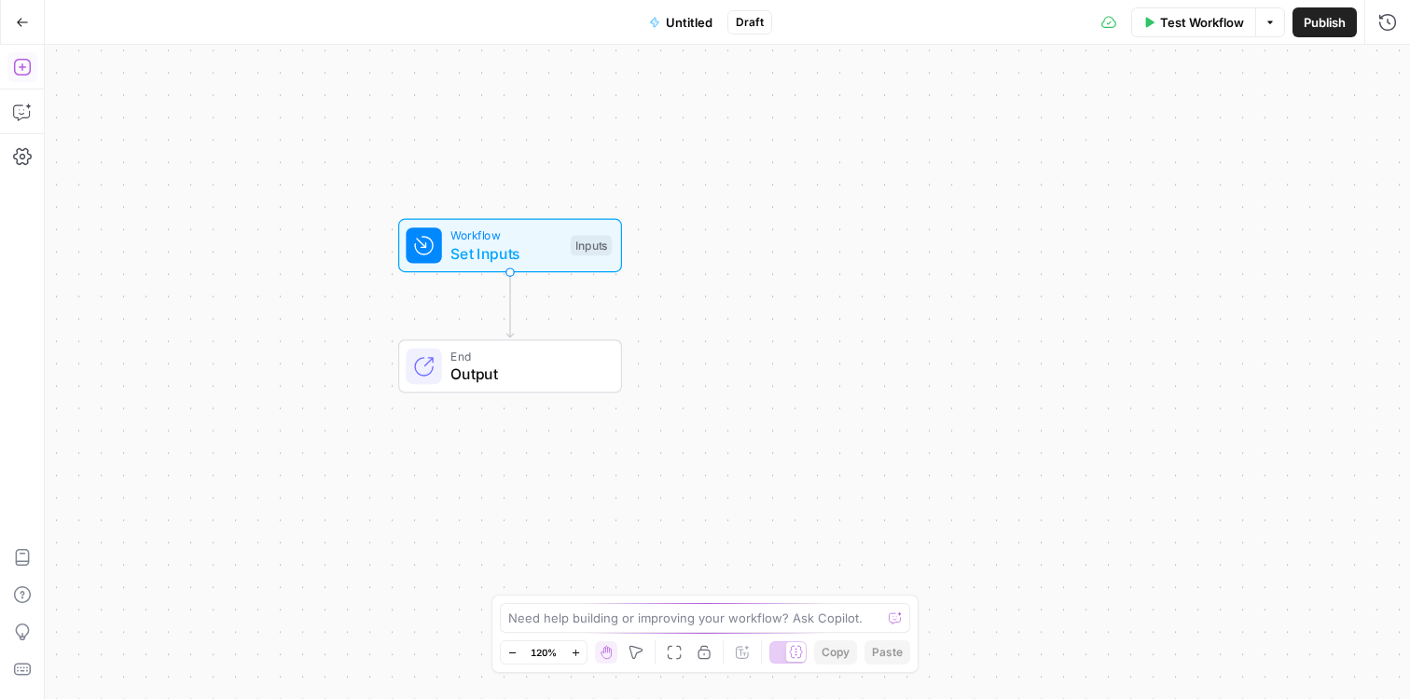
click at [30, 62] on icon "button" at bounding box center [22, 67] width 19 height 19
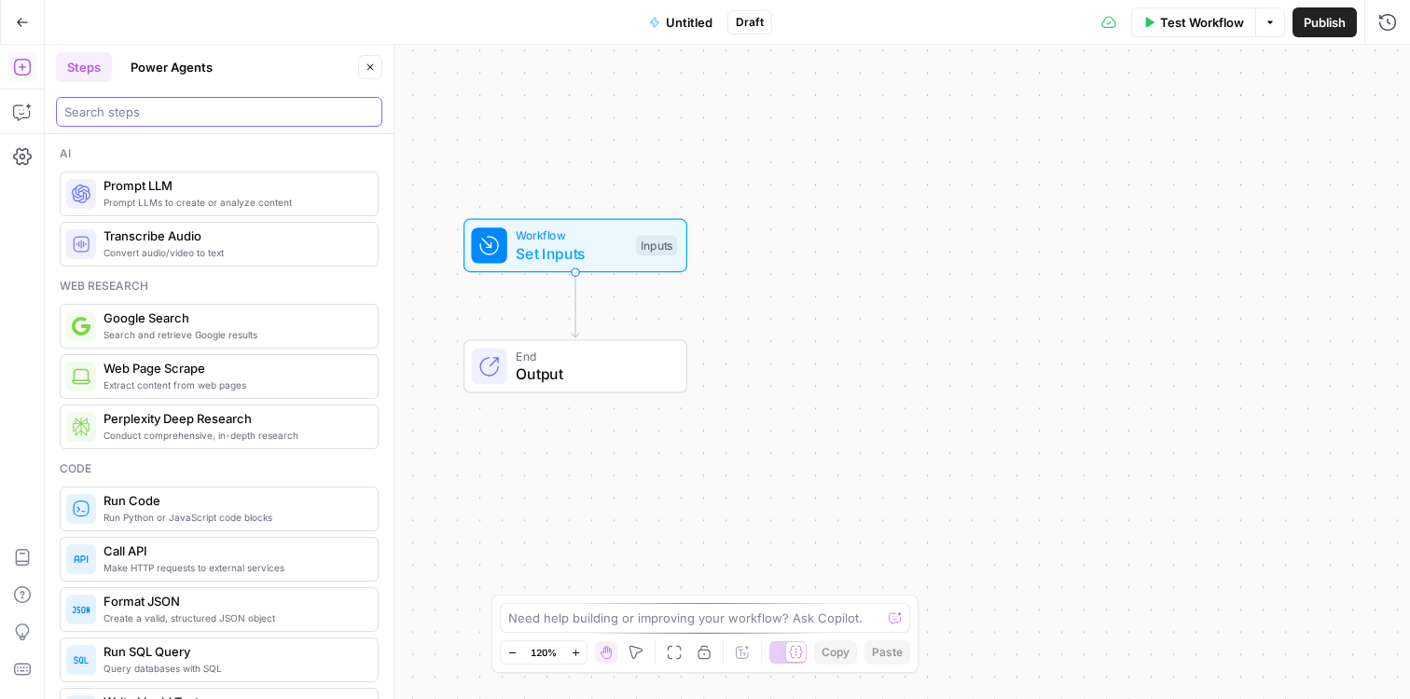
click at [198, 109] on input "search" at bounding box center [219, 112] width 310 height 19
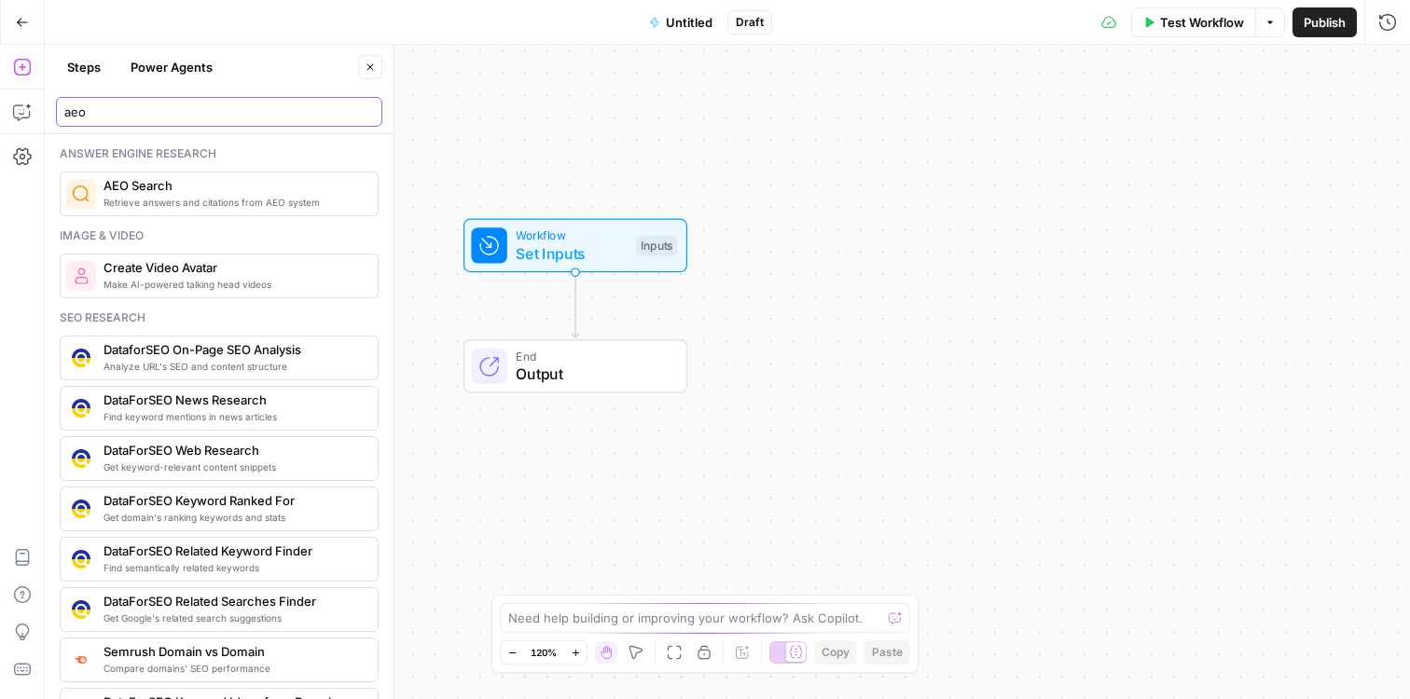
type input "aeo"
click at [157, 199] on span "Retrieve answers and citations from AEO system" at bounding box center [232, 202] width 259 height 15
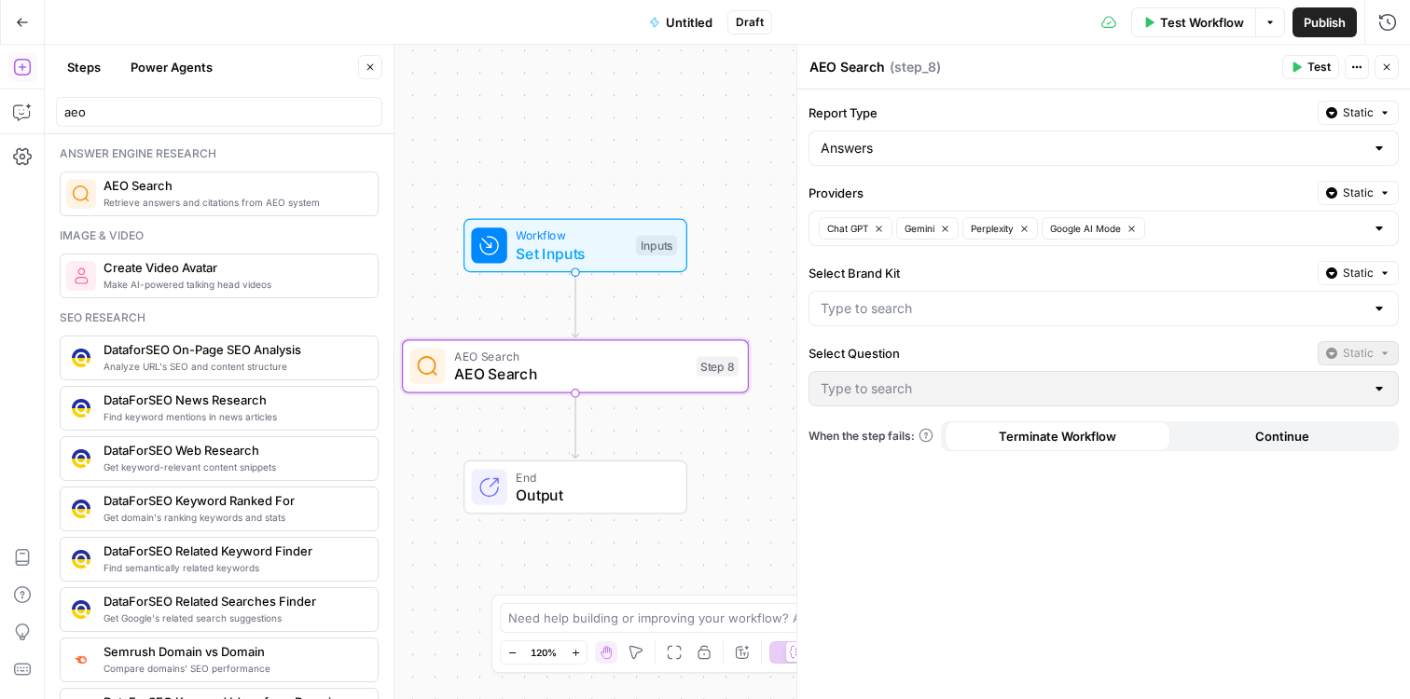
click at [1385, 317] on div at bounding box center [1103, 308] width 590 height 35
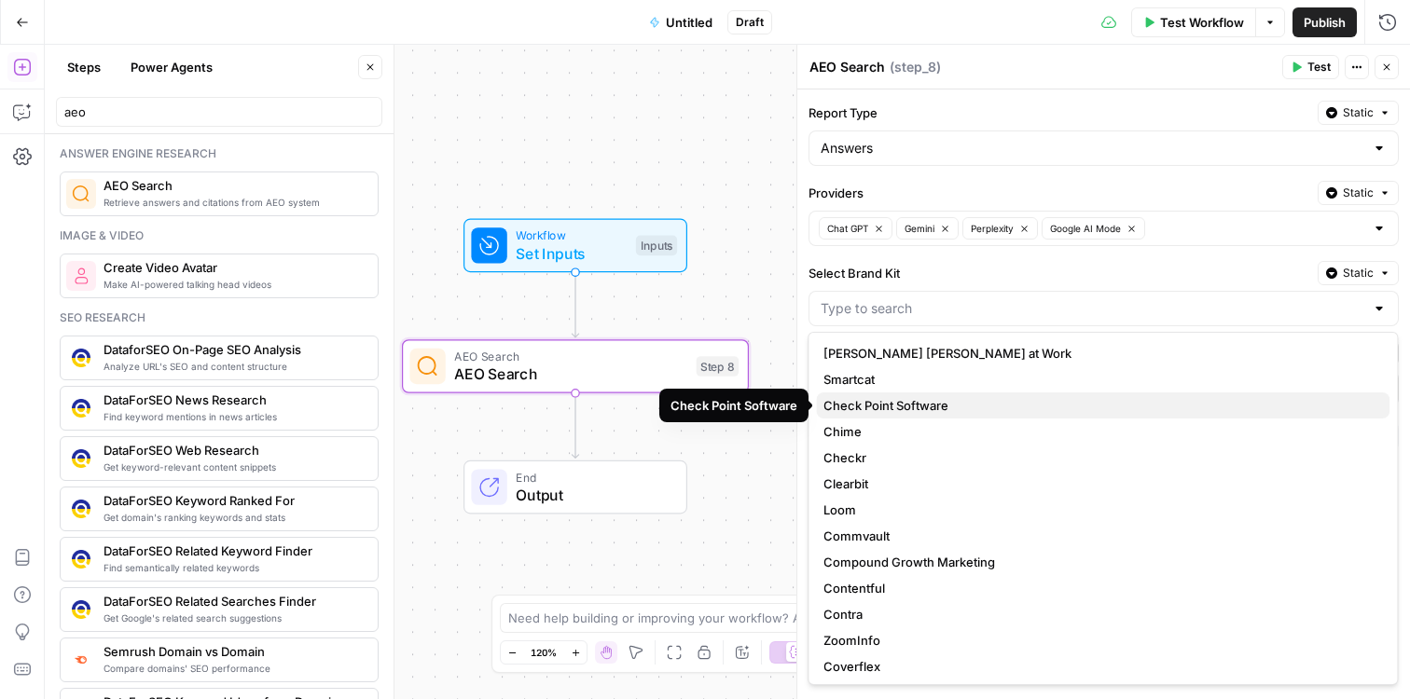
click at [1115, 402] on span "Check Point Software" at bounding box center [1098, 405] width 551 height 19
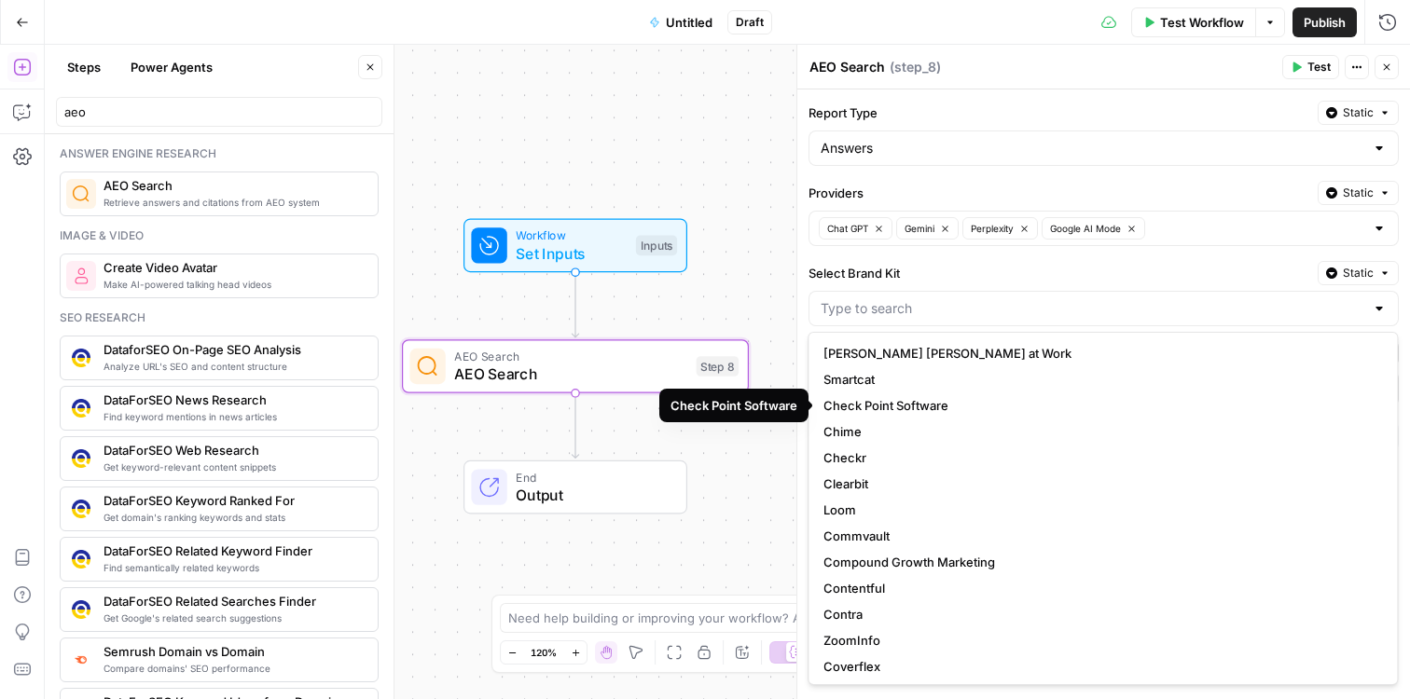
type input "Check Point Software"
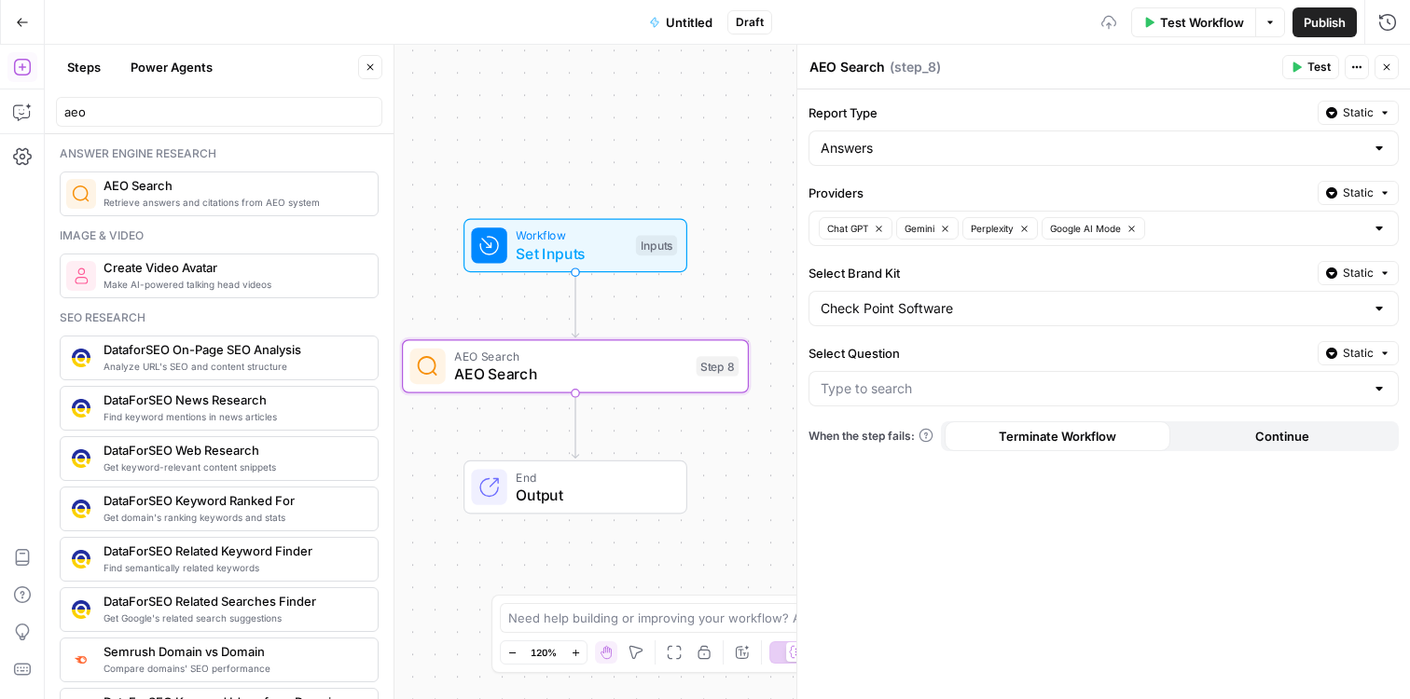
click at [1372, 390] on div at bounding box center [1379, 388] width 15 height 19
click at [1383, 310] on div at bounding box center [1379, 308] width 15 height 19
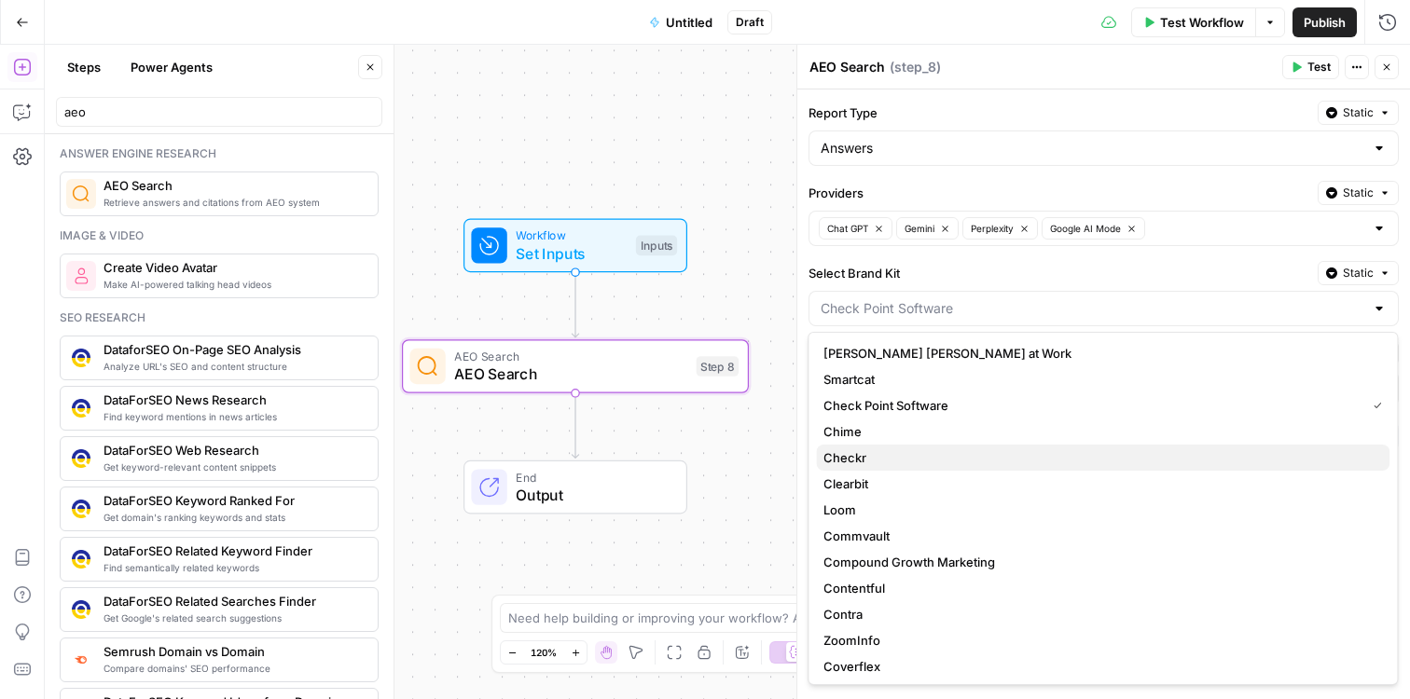
click at [1072, 455] on span "Checkr" at bounding box center [1098, 457] width 551 height 19
type input "Checkr"
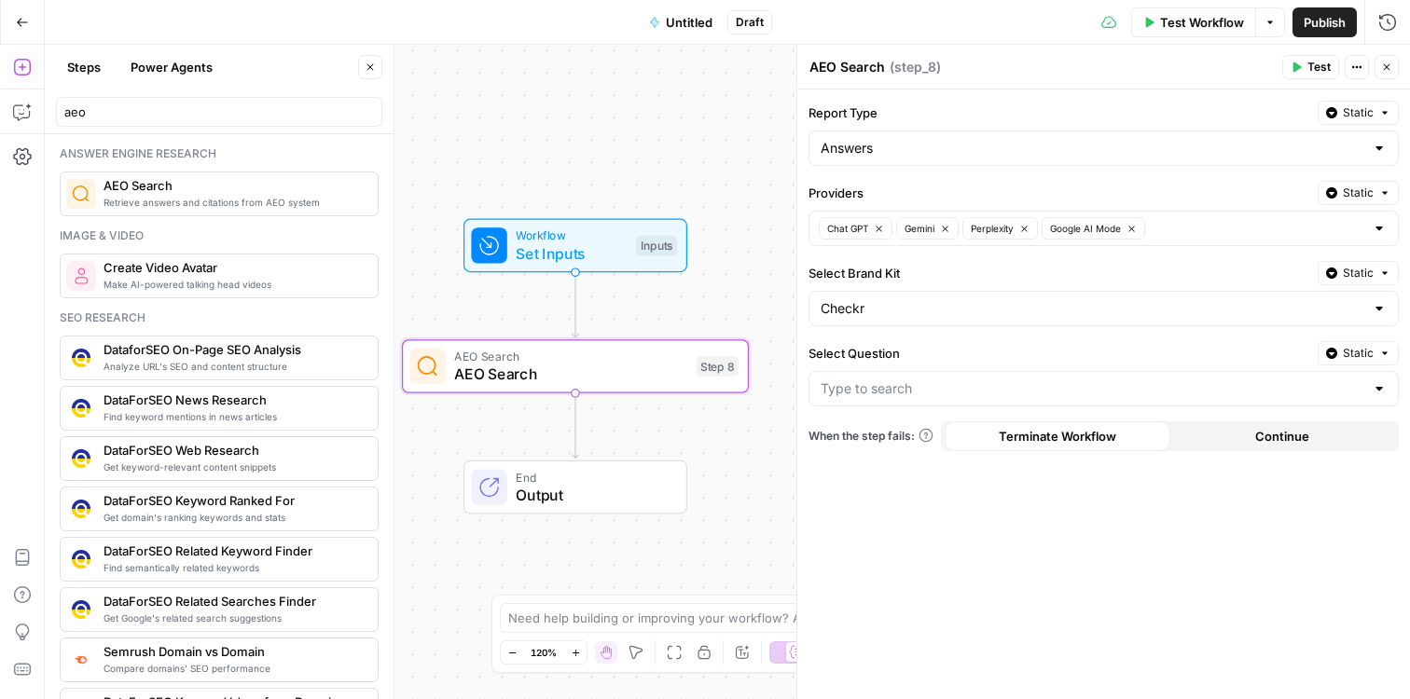
click at [1379, 393] on div at bounding box center [1379, 388] width 15 height 19
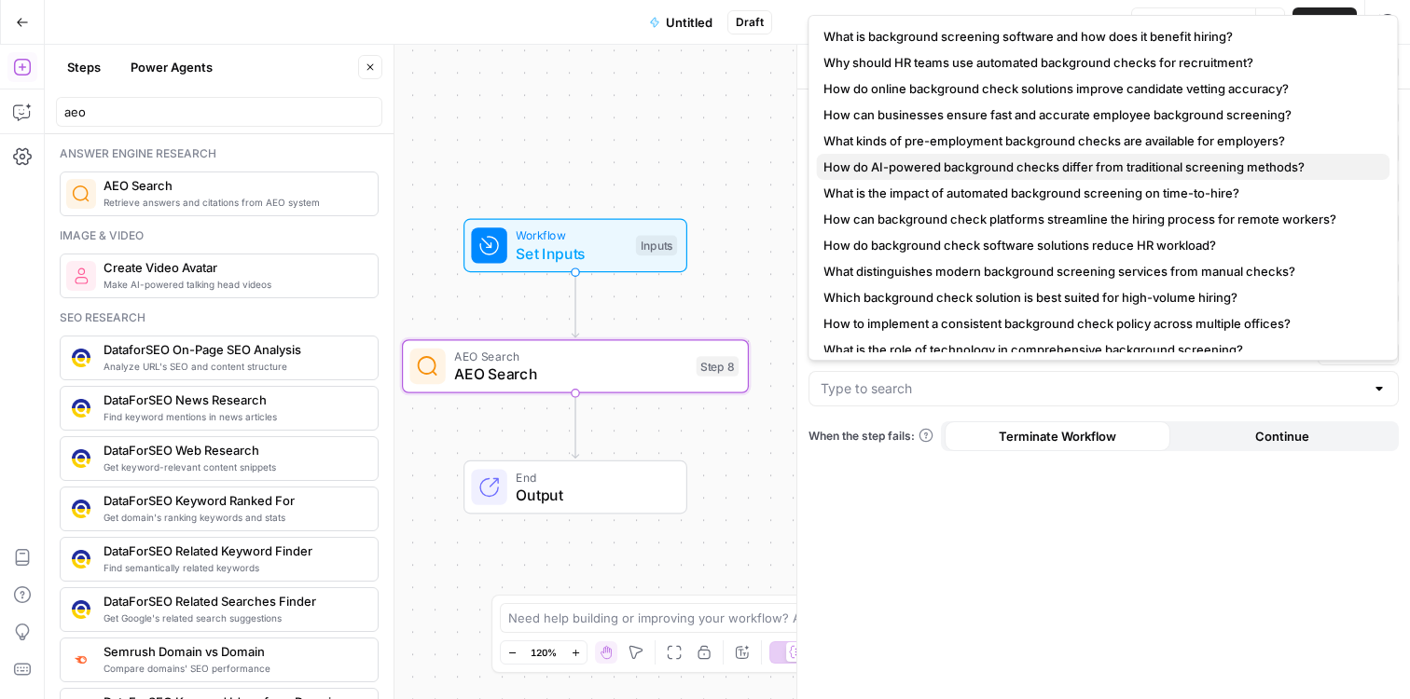
click at [1025, 174] on span "How do AI-powered background checks differ from traditional screening methods?" at bounding box center [1098, 167] width 551 height 19
type input "How do AI-powered background checks differ from traditional screening methods?"
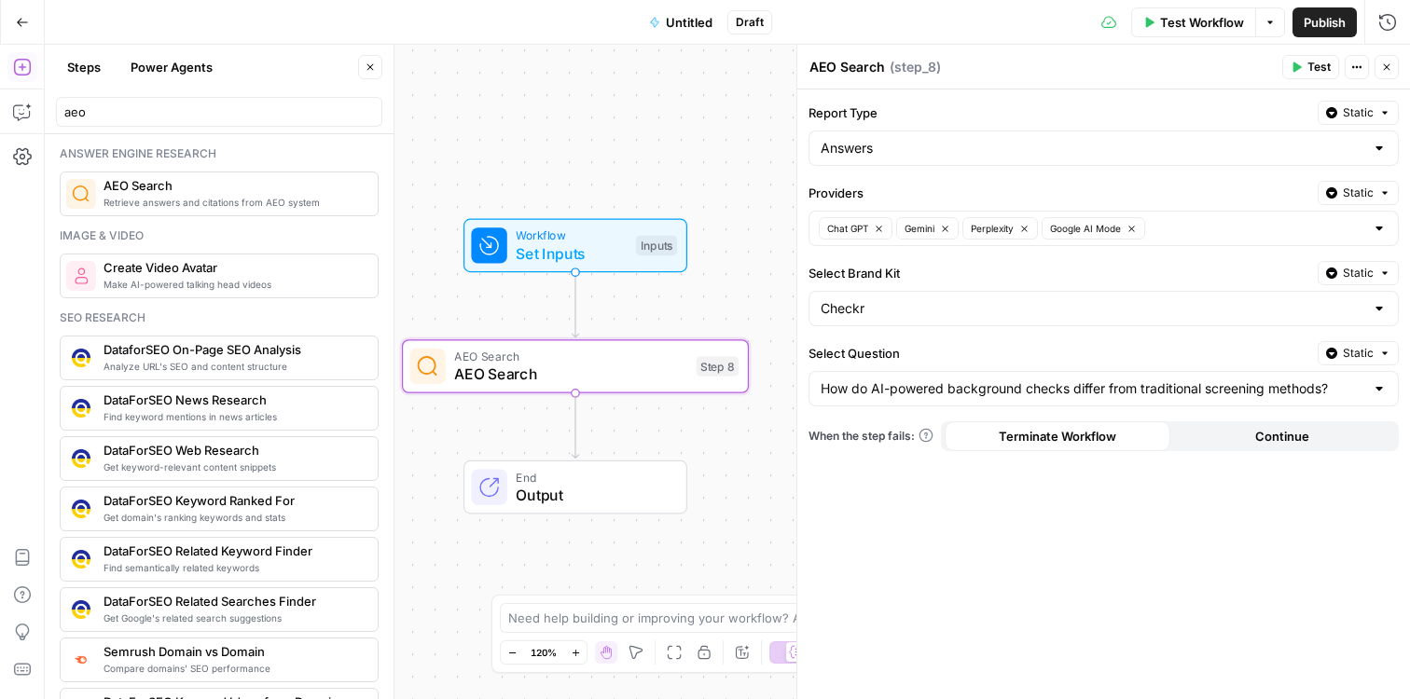
click at [1302, 63] on icon "button" at bounding box center [1295, 67] width 11 height 11
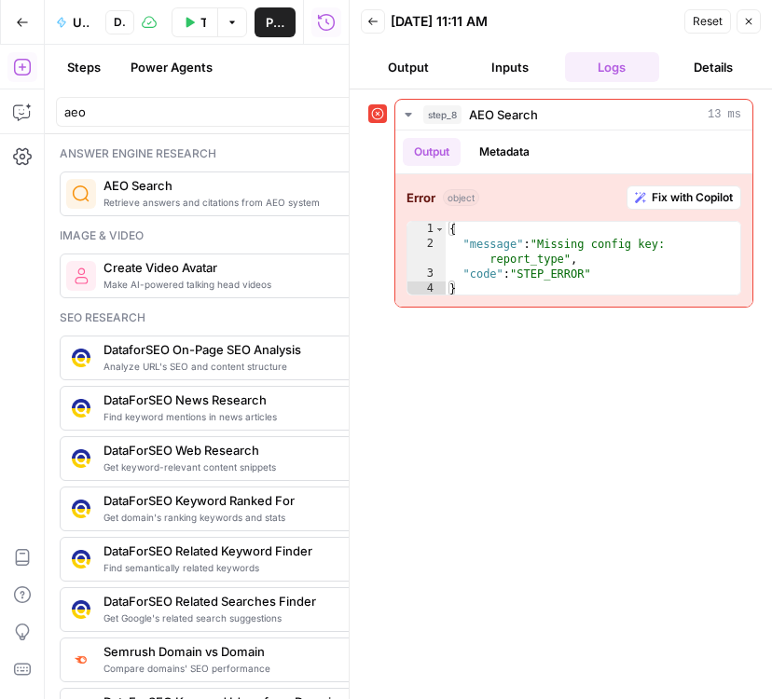
click at [751, 16] on icon "button" at bounding box center [748, 21] width 11 height 11
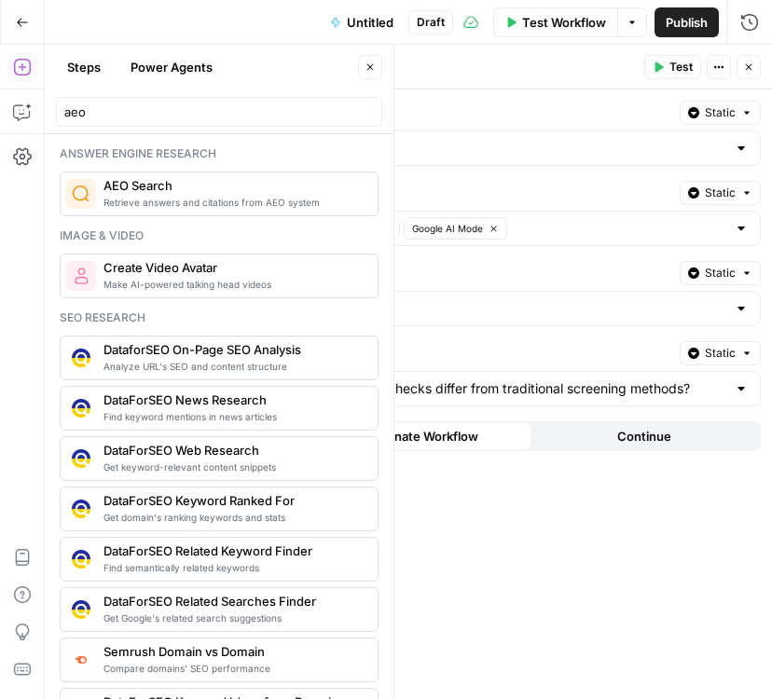
click at [752, 57] on button "Close" at bounding box center [749, 67] width 24 height 24
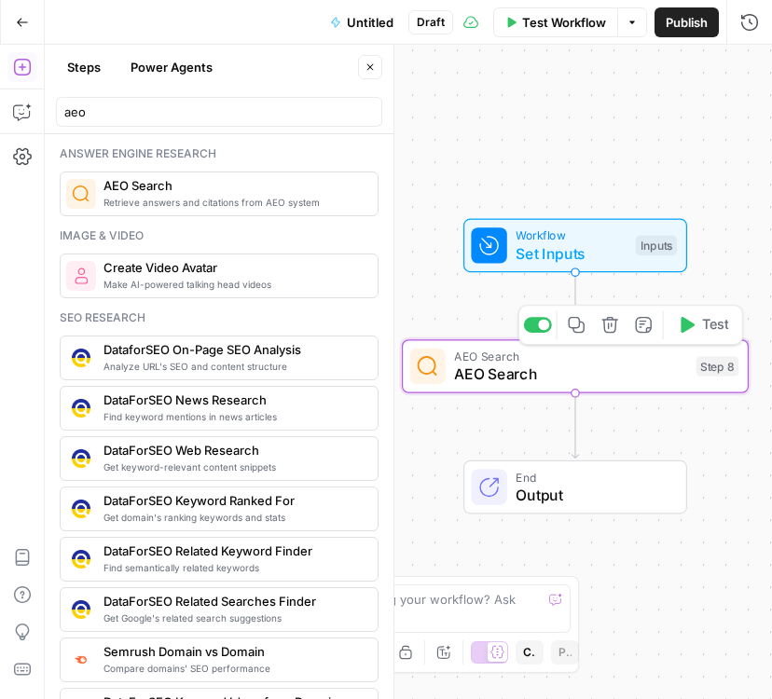
click at [489, 371] on span "AEO Search" at bounding box center [570, 374] width 233 height 22
click at [614, 329] on icon "button" at bounding box center [609, 325] width 16 height 16
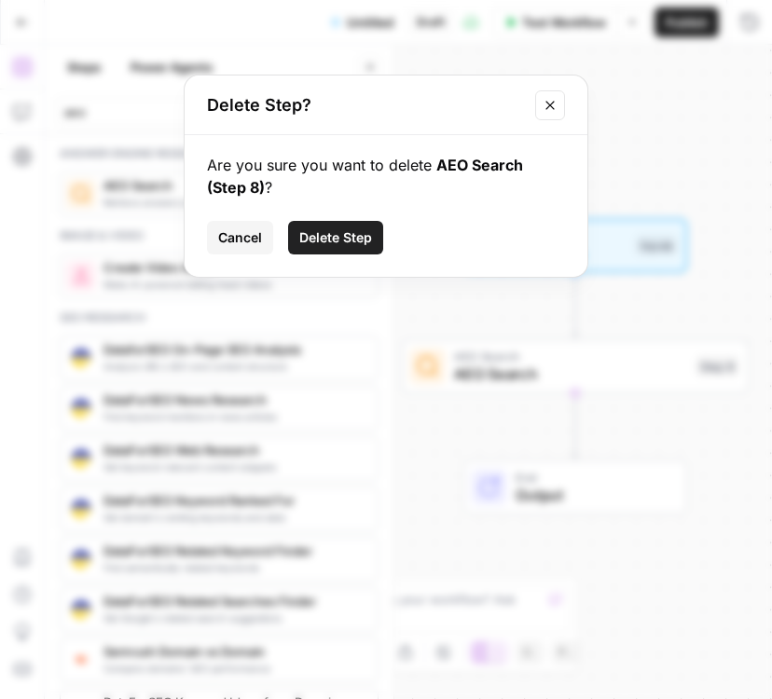
click at [354, 240] on span "Delete Step" at bounding box center [335, 237] width 73 height 19
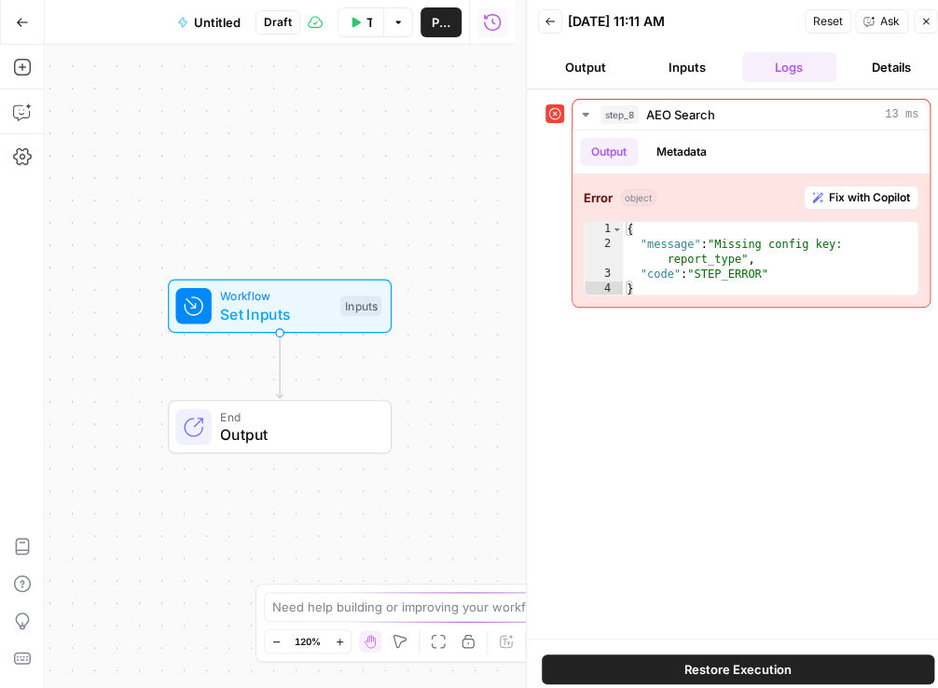
click at [920, 27] on button "Close" at bounding box center [926, 21] width 24 height 24
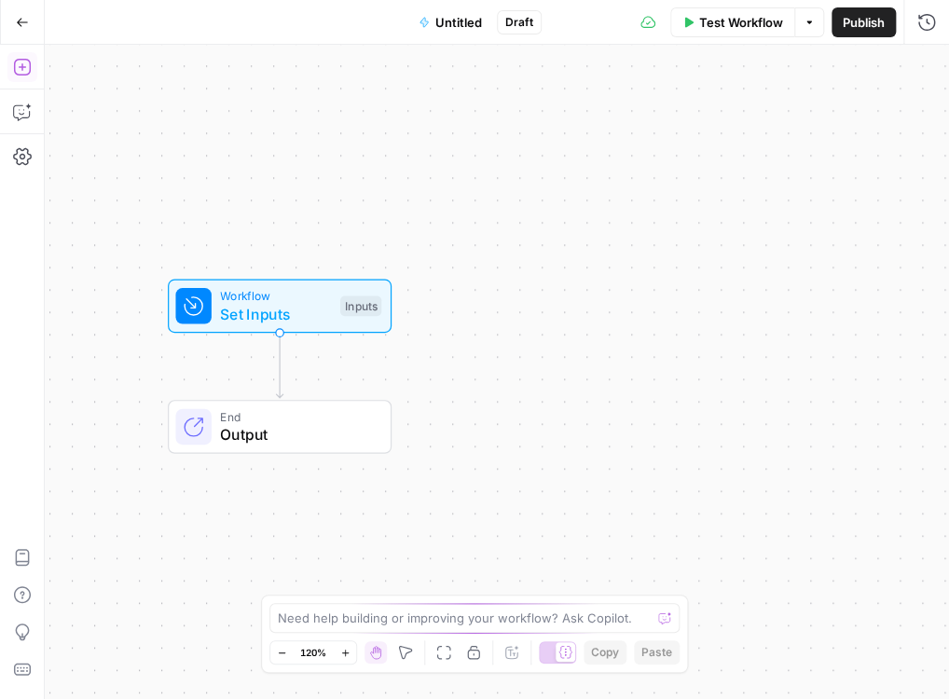
click at [12, 70] on button "Add Steps" at bounding box center [22, 67] width 30 height 30
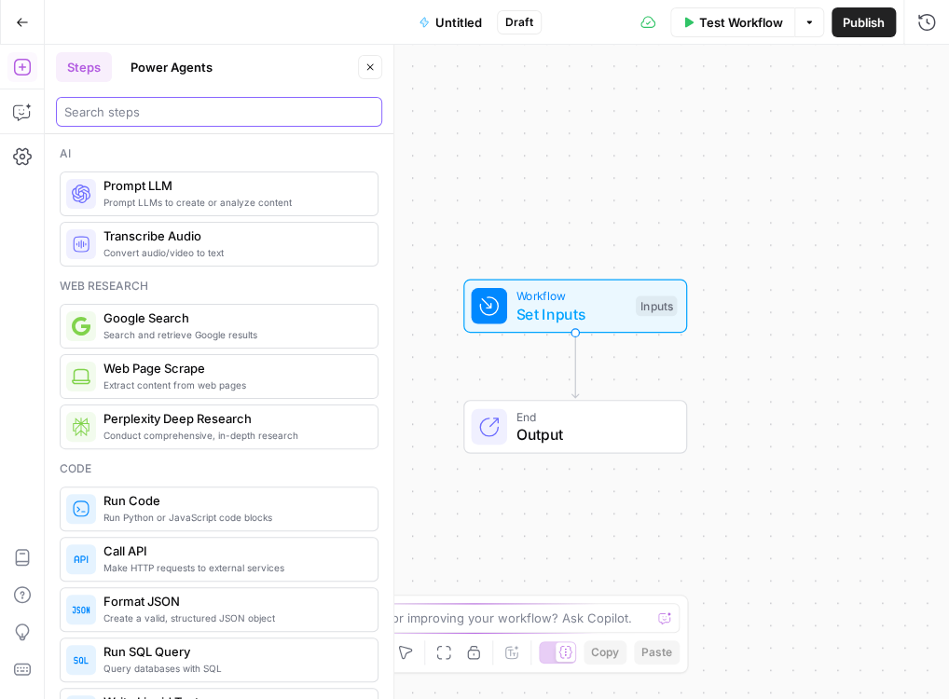
click at [196, 115] on input "search" at bounding box center [219, 112] width 310 height 19
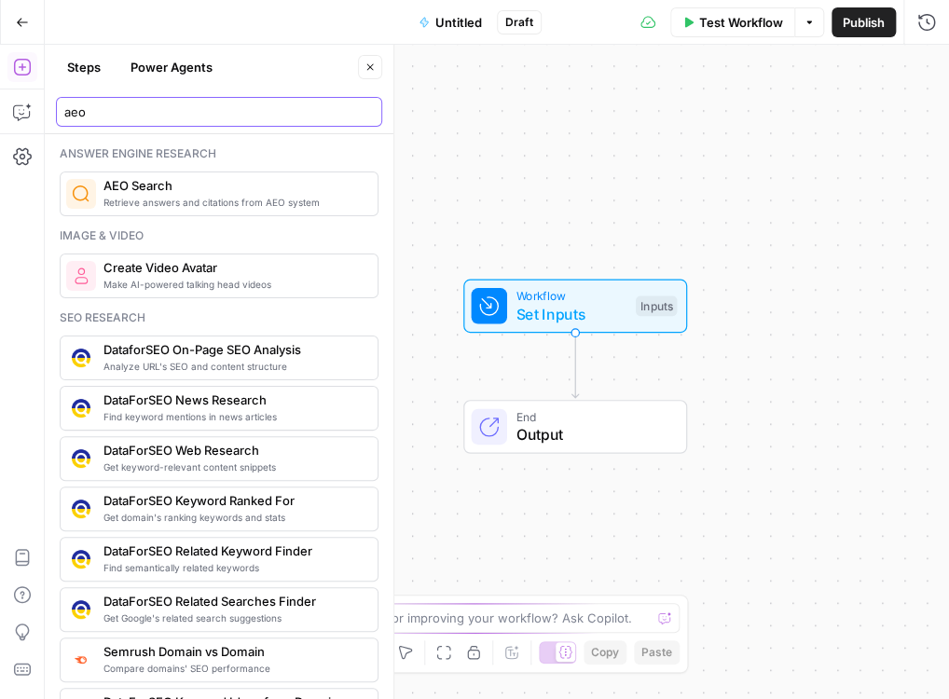
type input "aeo"
click at [162, 202] on span "Retrieve answers and citations from AEO system" at bounding box center [232, 202] width 259 height 15
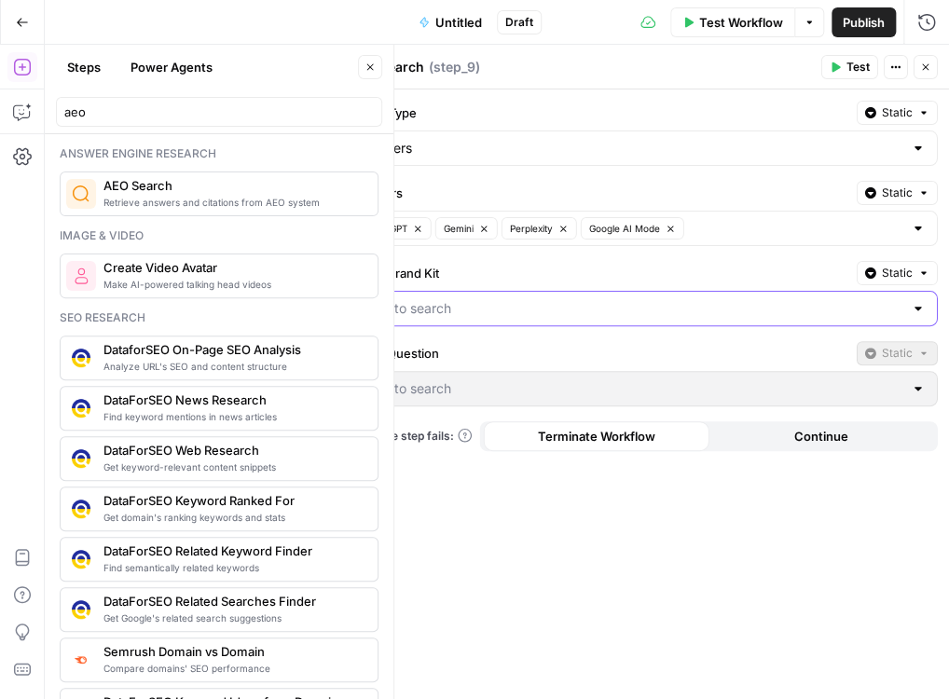
click at [899, 304] on input "Select Brand Kit" at bounding box center [632, 308] width 544 height 19
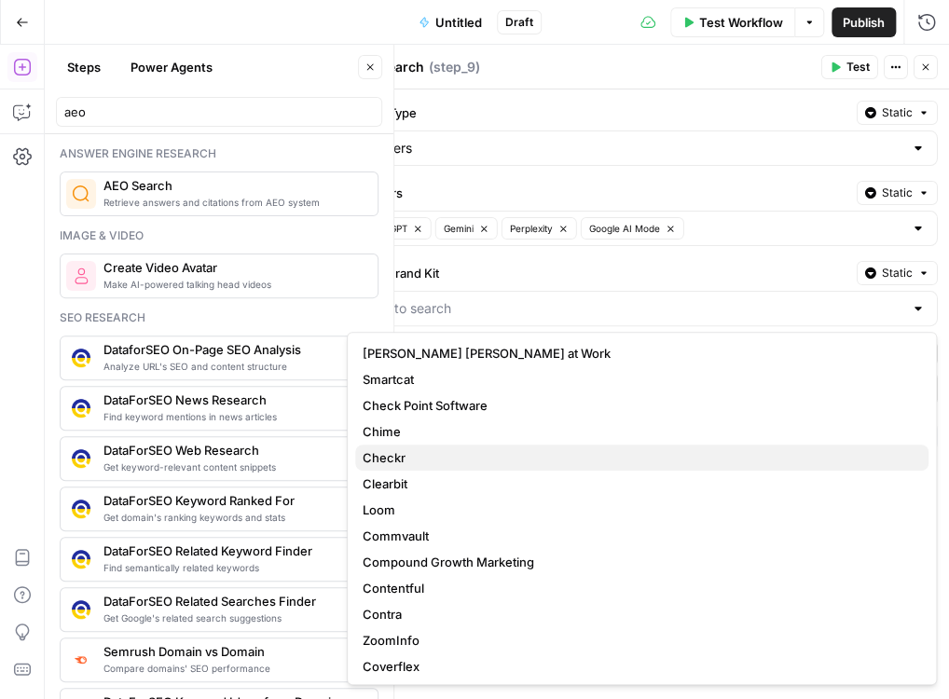
click at [627, 456] on span "Checkr" at bounding box center [638, 457] width 551 height 19
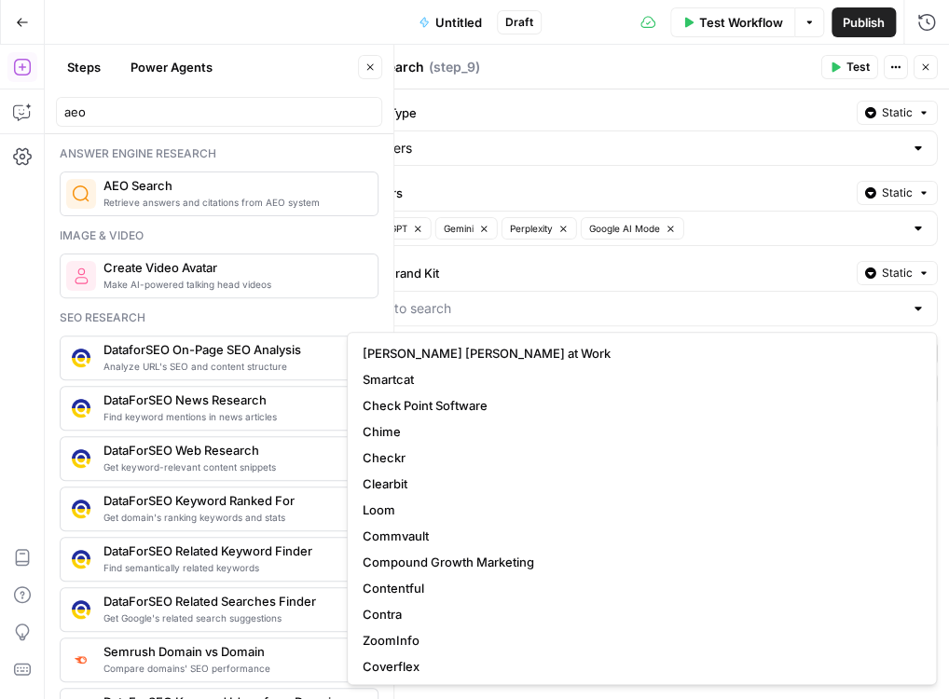
type input "Checkr"
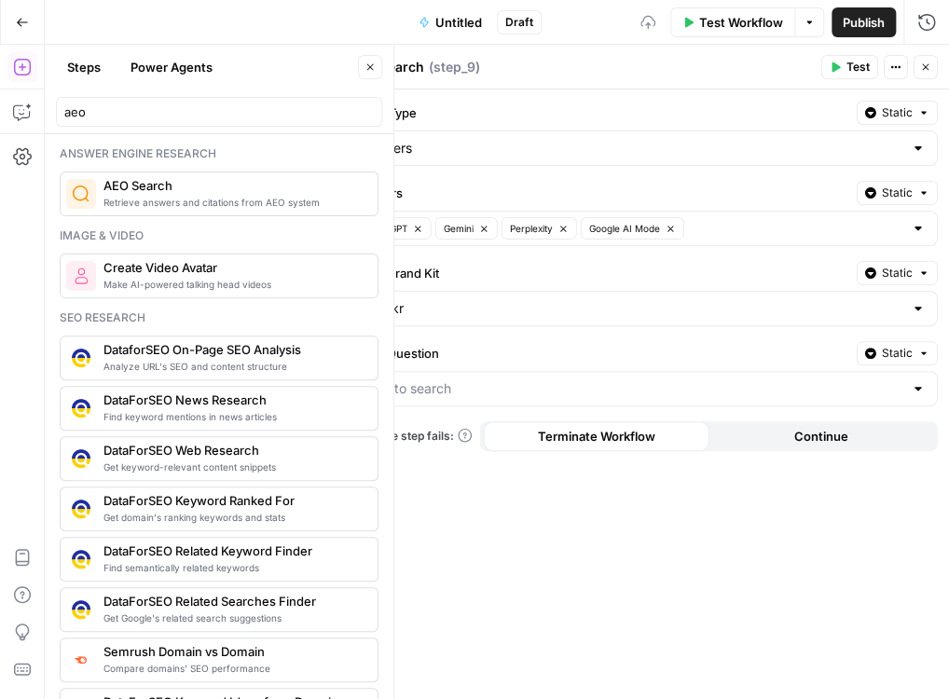
click at [829, 400] on div at bounding box center [643, 388] width 590 height 35
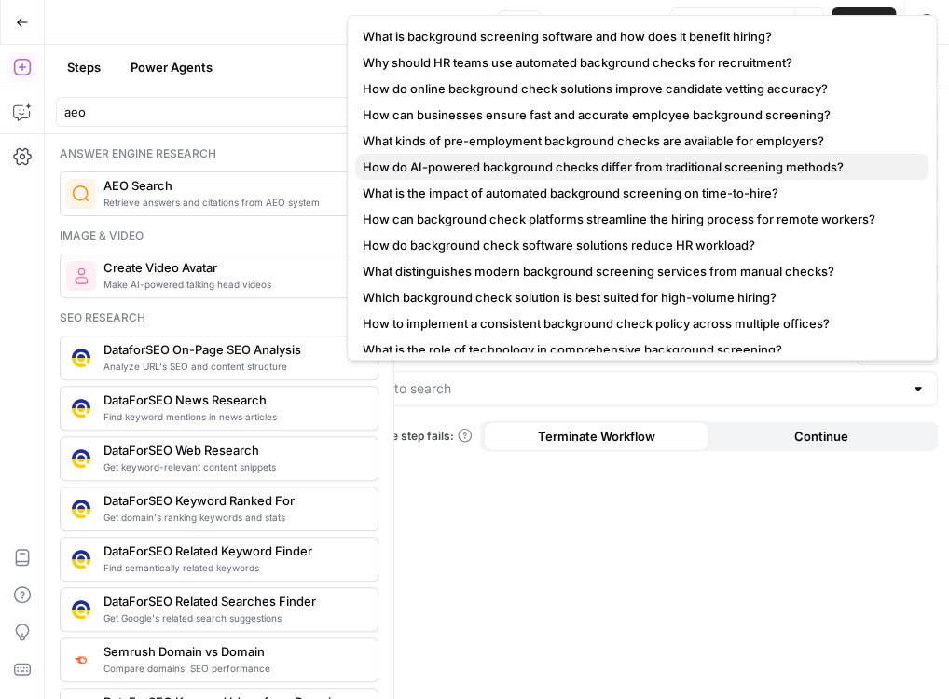
click at [606, 168] on span "How do AI-powered background checks differ from traditional screening methods?" at bounding box center [638, 167] width 551 height 19
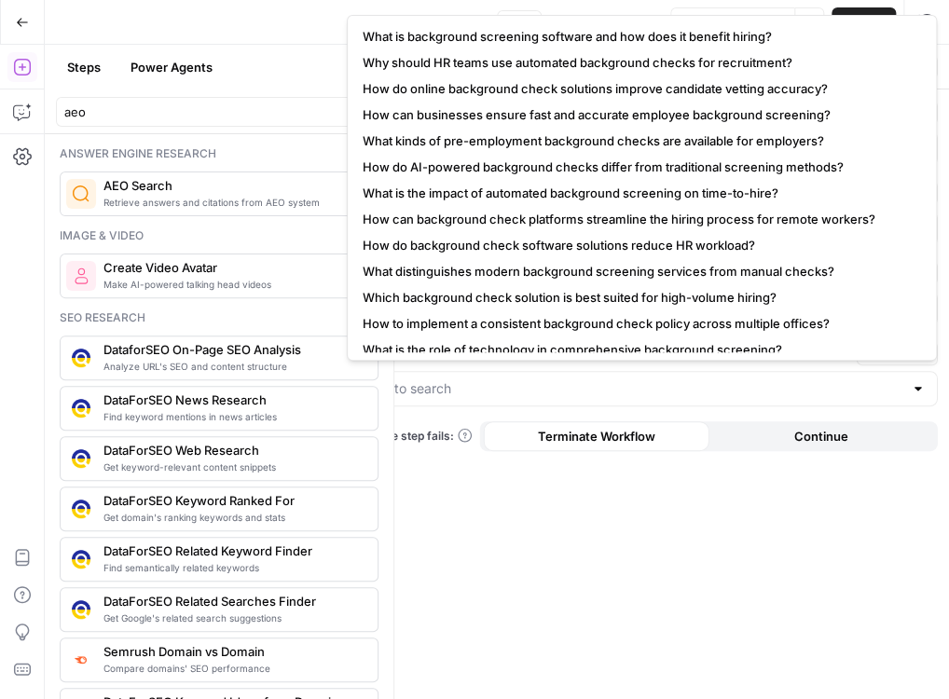
type input "How do AI-powered background checks differ from traditional screening methods?"
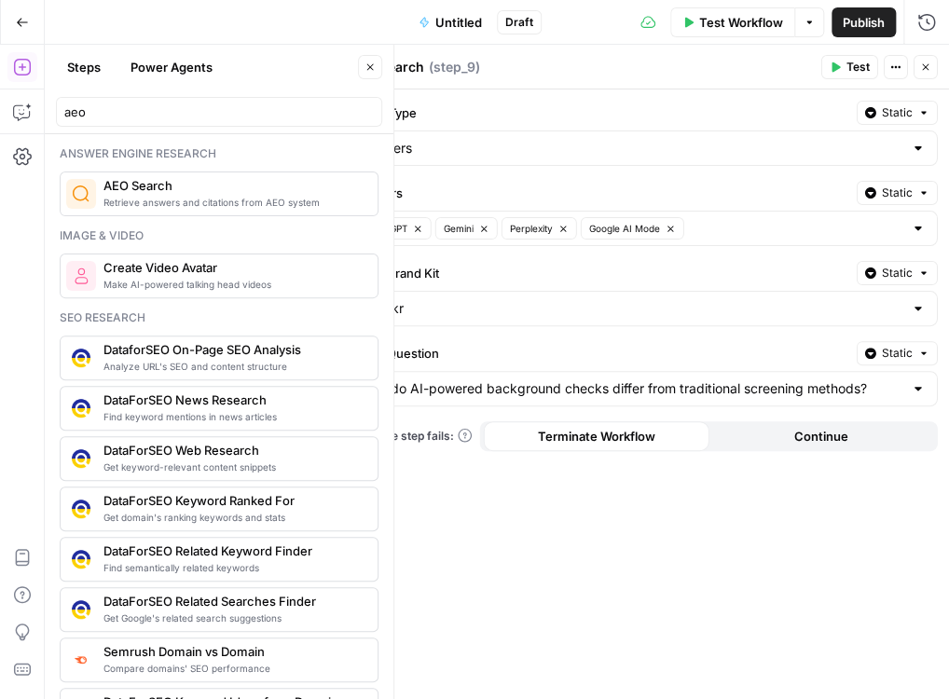
click at [861, 71] on span "Test" at bounding box center [858, 67] width 23 height 17
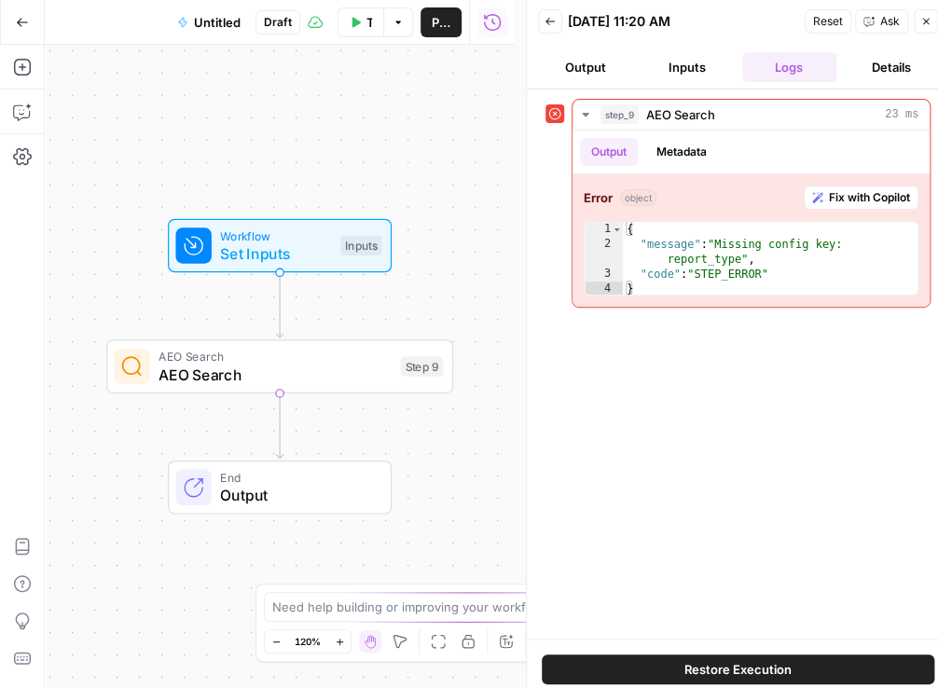
click at [931, 27] on button "Close" at bounding box center [926, 21] width 24 height 24
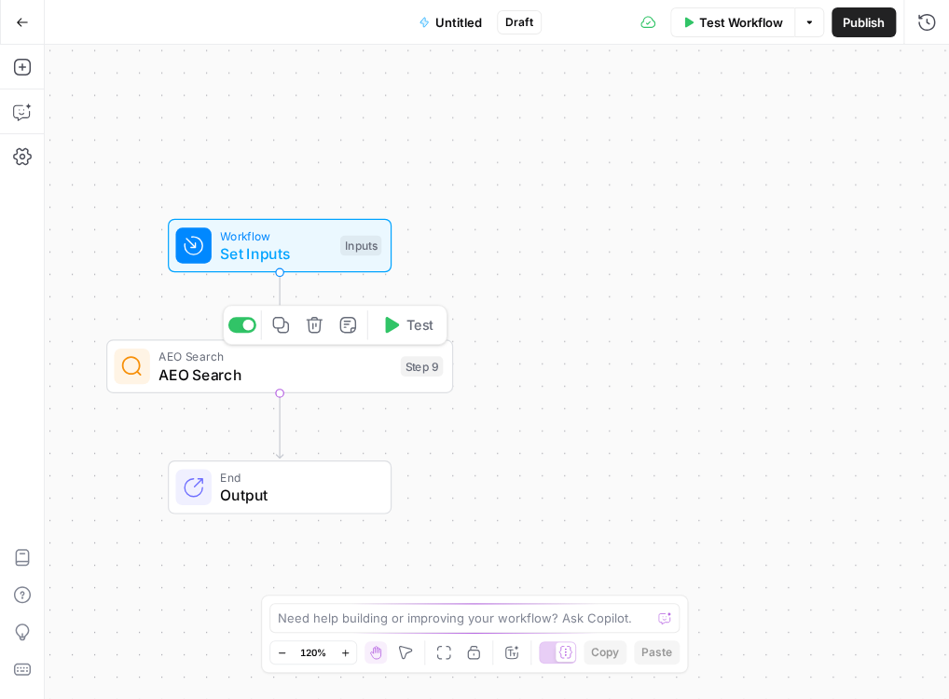
click at [320, 324] on icon "button" at bounding box center [314, 325] width 16 height 16
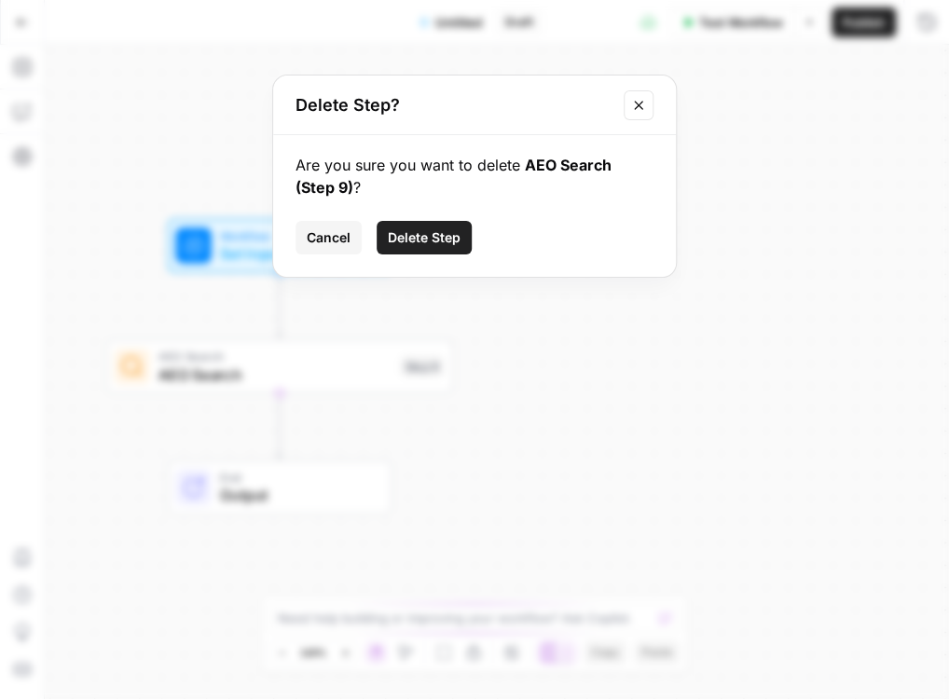
click at [427, 228] on span "Delete Step" at bounding box center [424, 237] width 73 height 19
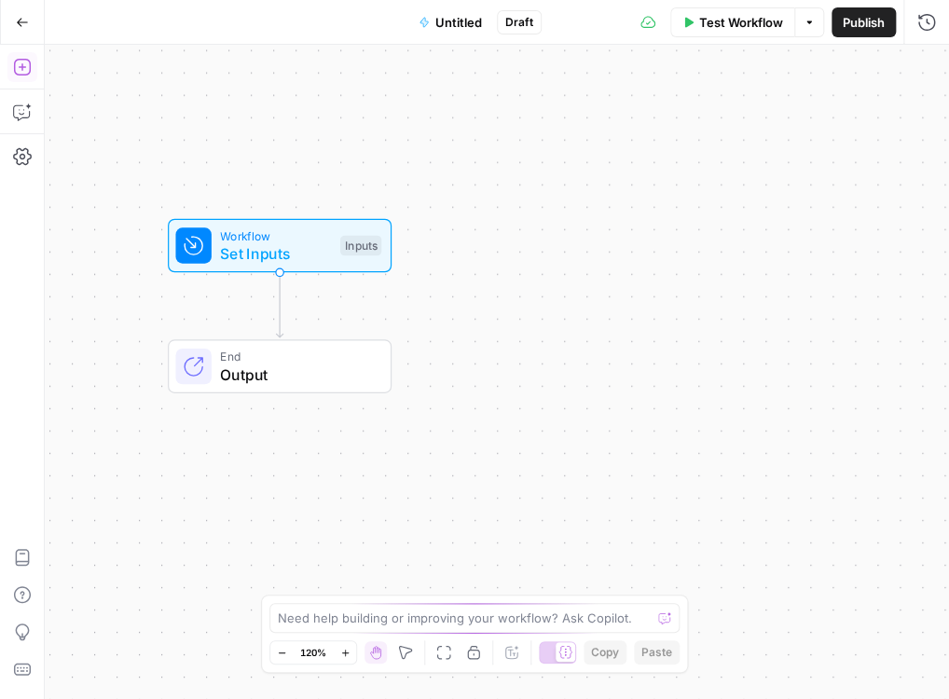
drag, startPoint x: 16, startPoint y: 73, endPoint x: 42, endPoint y: 74, distance: 26.1
click at [16, 73] on icon "button" at bounding box center [22, 67] width 19 height 19
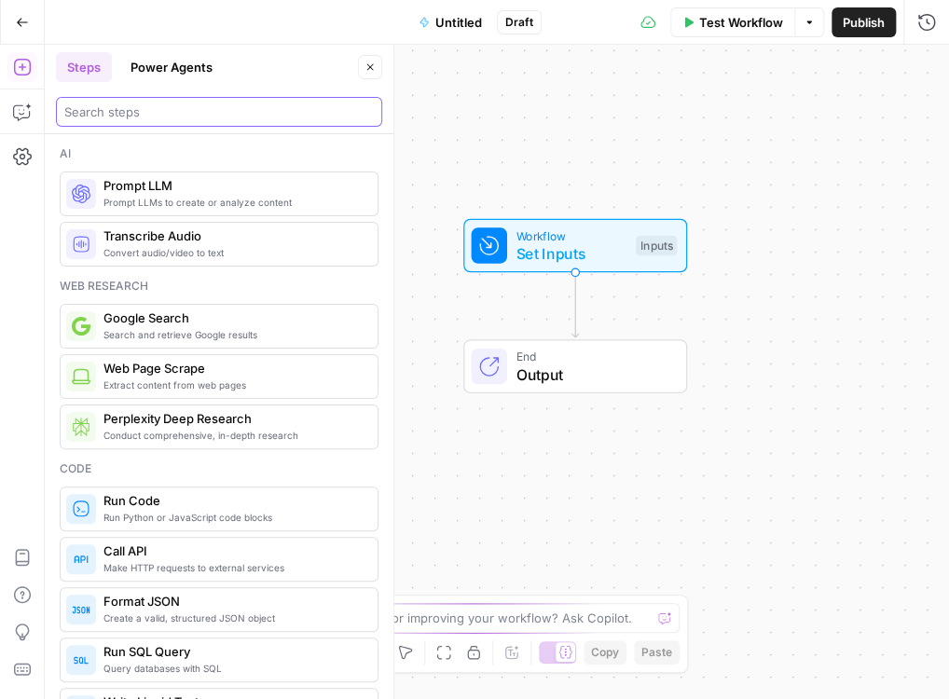
click at [145, 111] on input "search" at bounding box center [219, 112] width 310 height 19
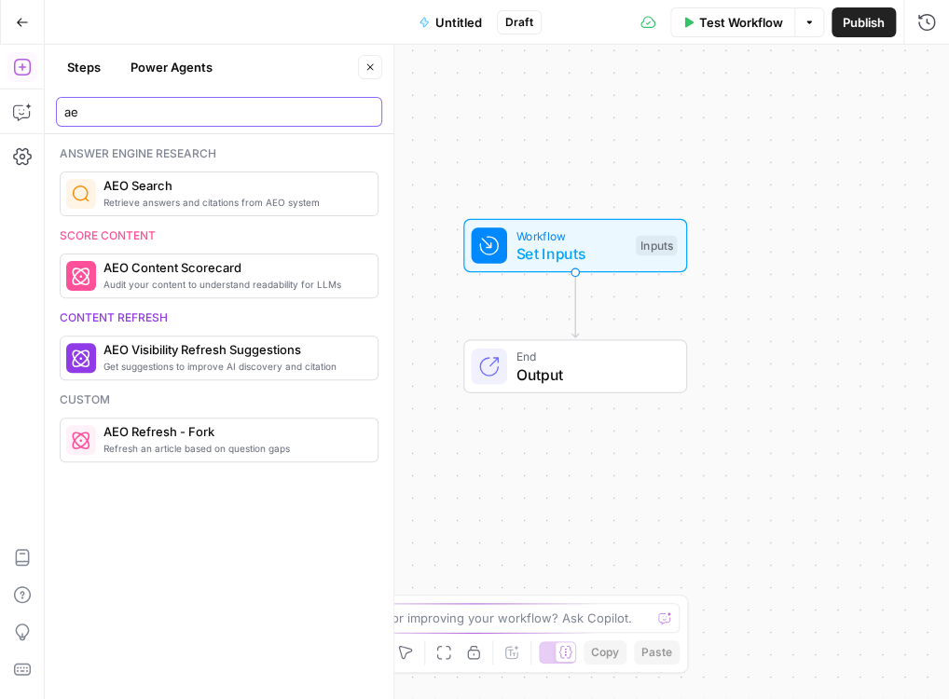
type input "ae"
click at [144, 188] on span "AEO Search" at bounding box center [232, 185] width 259 height 19
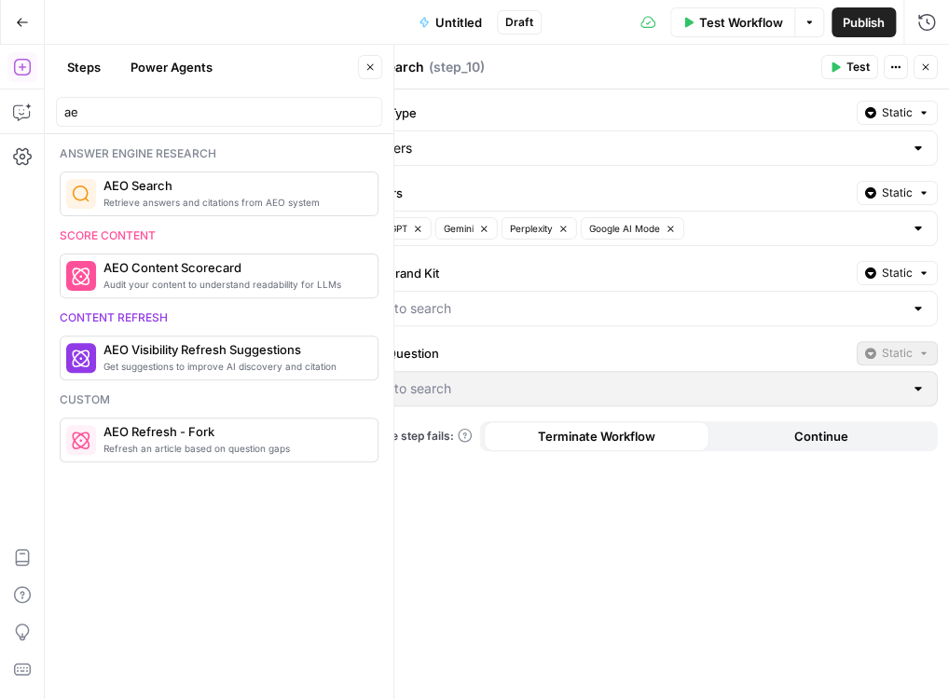
click at [918, 309] on div at bounding box center [918, 308] width 15 height 19
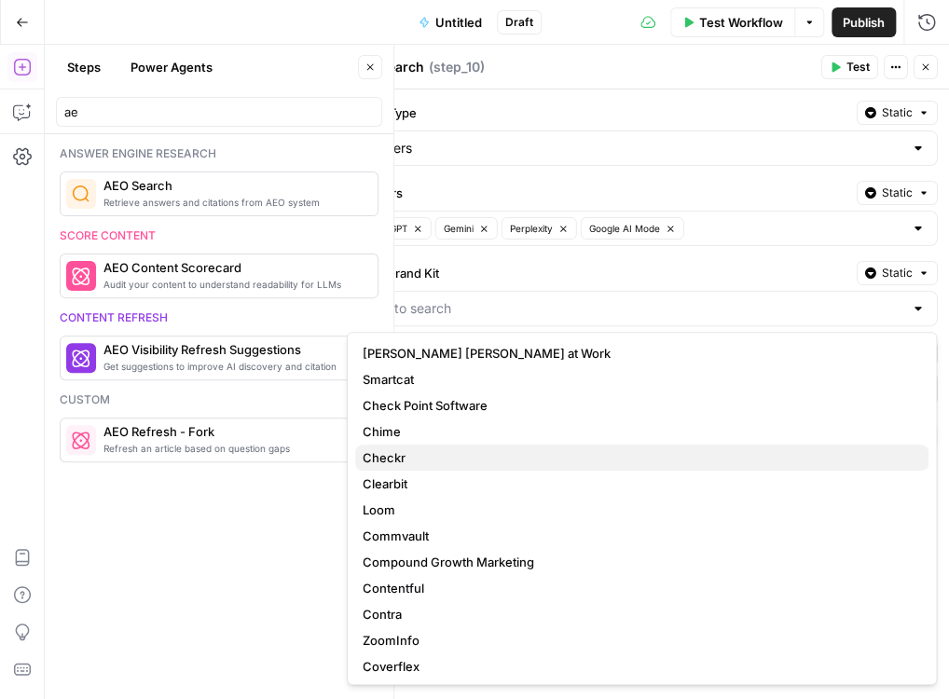
click at [600, 455] on span "Checkr" at bounding box center [638, 457] width 551 height 19
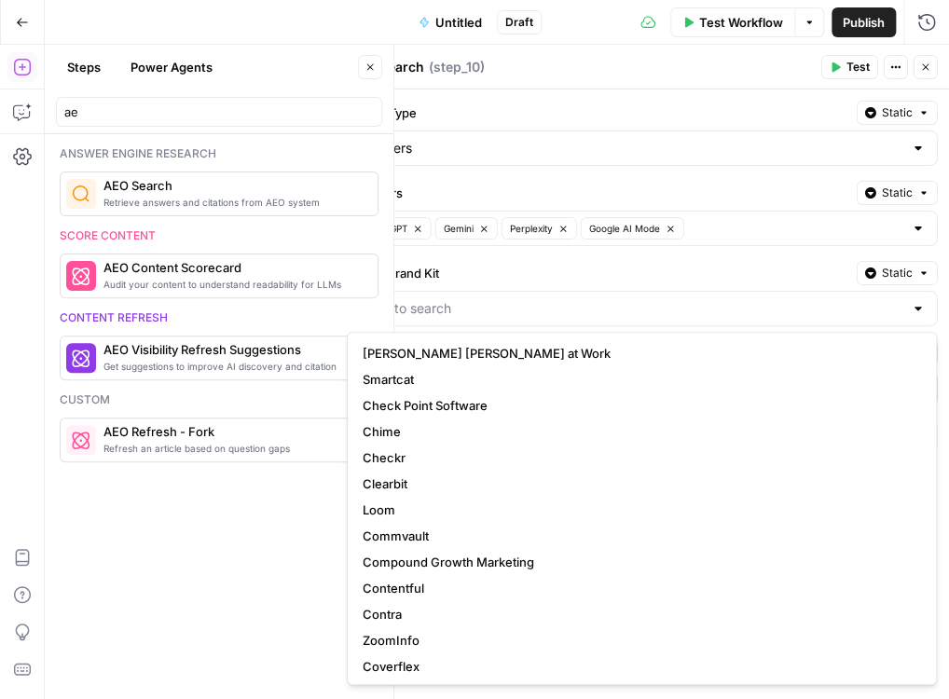
type input "Checkr"
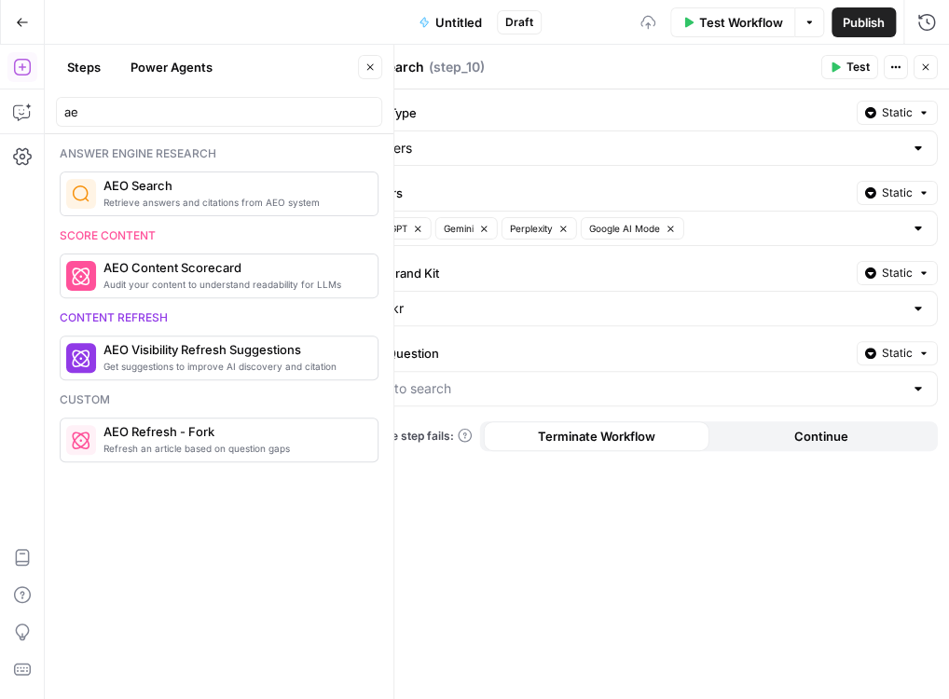
click at [905, 380] on div at bounding box center [643, 388] width 590 height 35
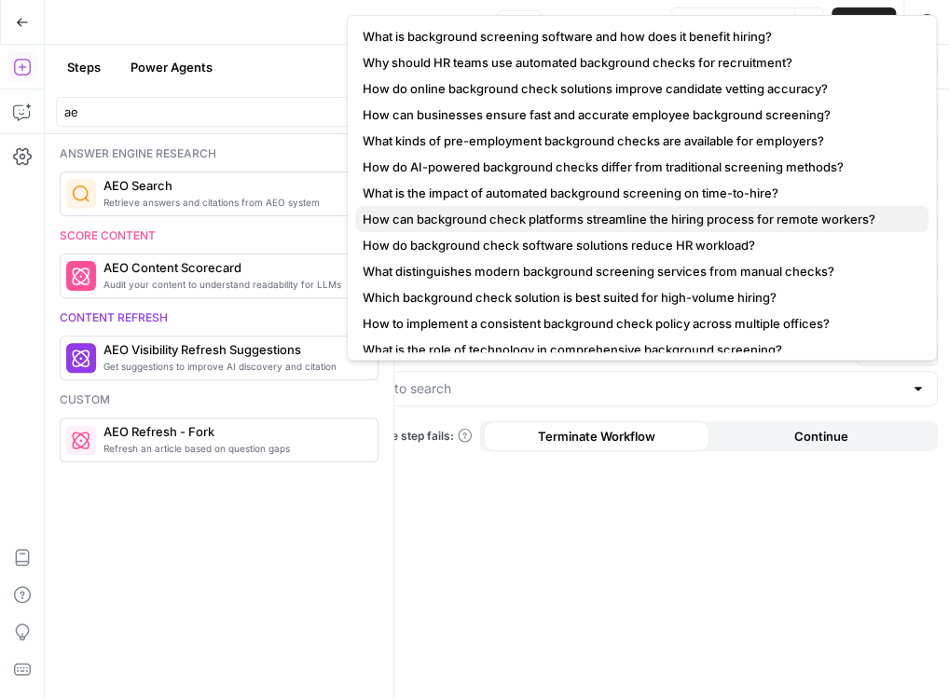
click at [647, 211] on span "How can background check platforms streamline the hiring process for remote wor…" at bounding box center [638, 219] width 551 height 19
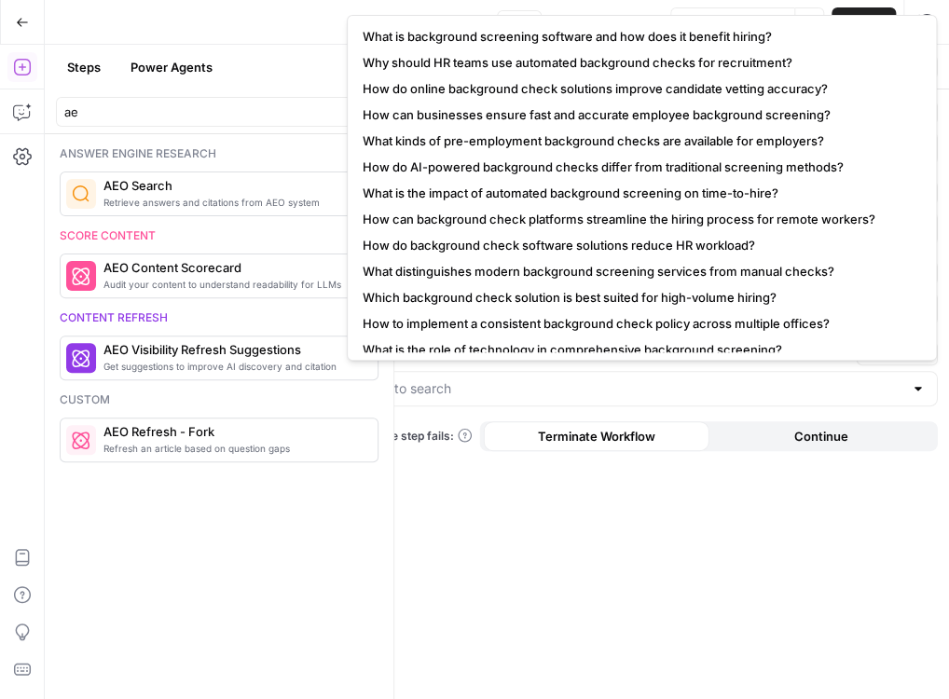
type input "How can background check platforms streamline the hiring process for remote wor…"
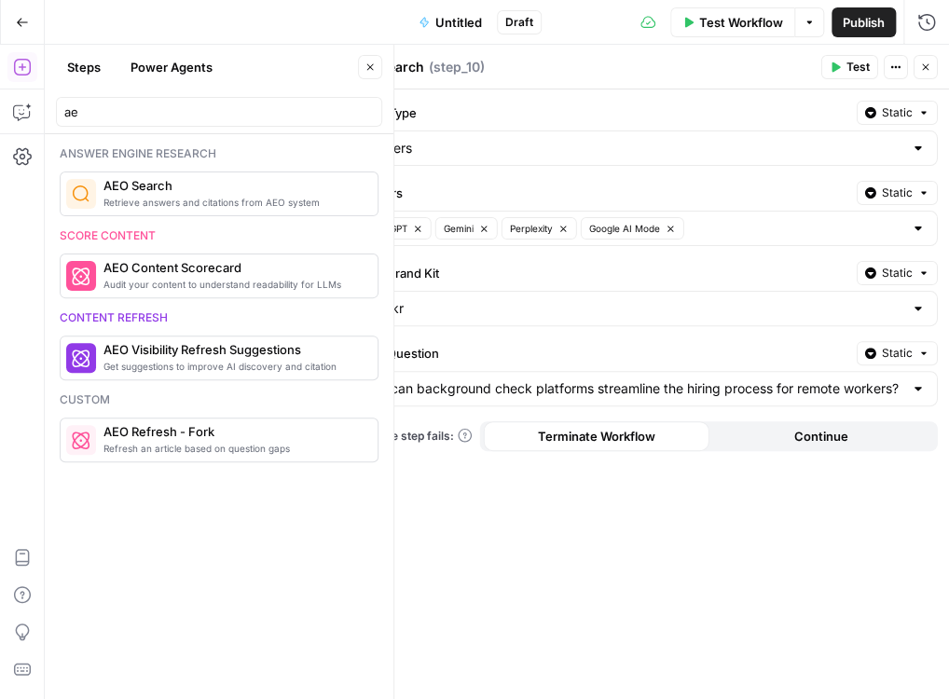
click at [853, 62] on span "Test" at bounding box center [858, 67] width 23 height 17
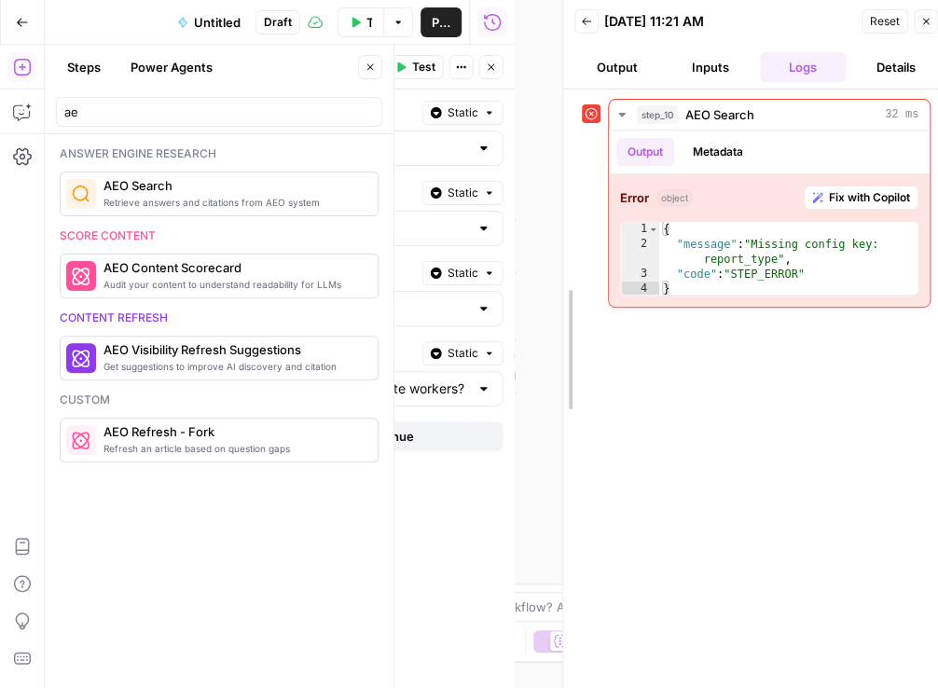
drag, startPoint x: 532, startPoint y: 352, endPoint x: 569, endPoint y: 358, distance: 36.8
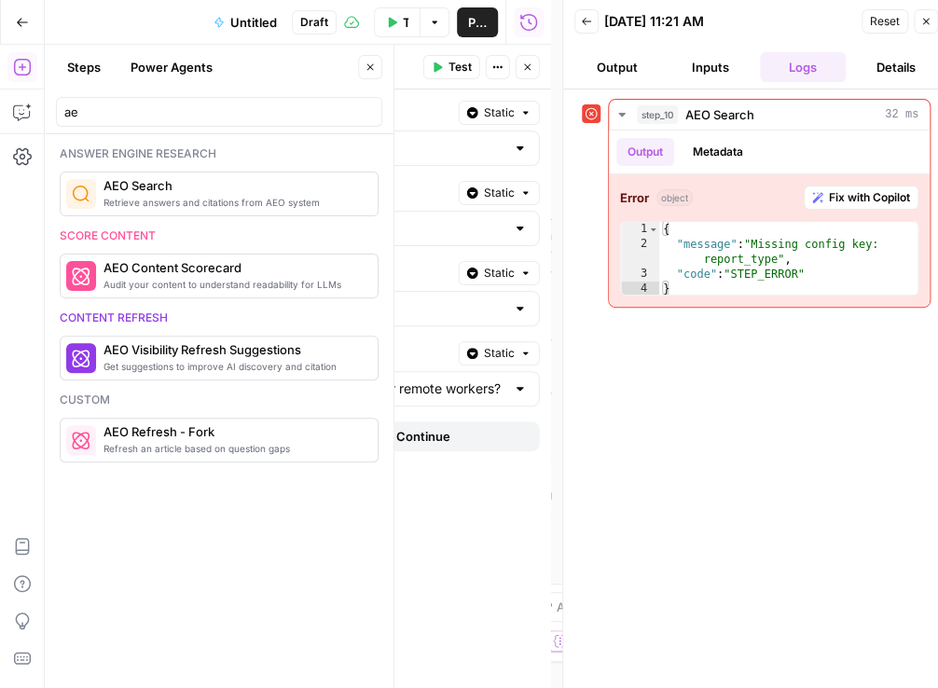
click at [373, 72] on icon "button" at bounding box center [370, 67] width 11 height 11
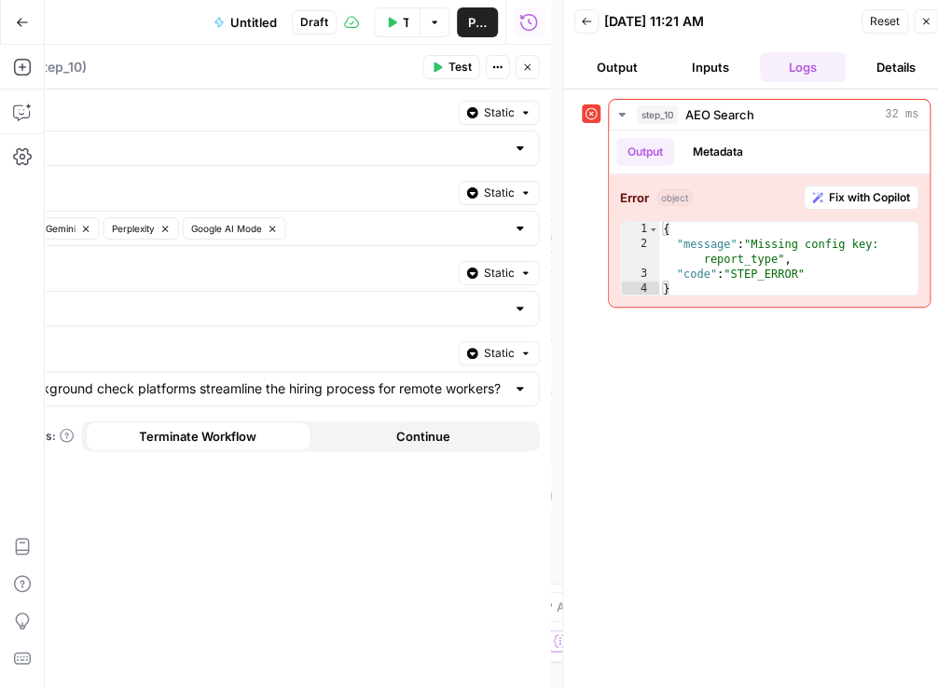
click at [920, 21] on icon "button" at bounding box center [925, 21] width 11 height 11
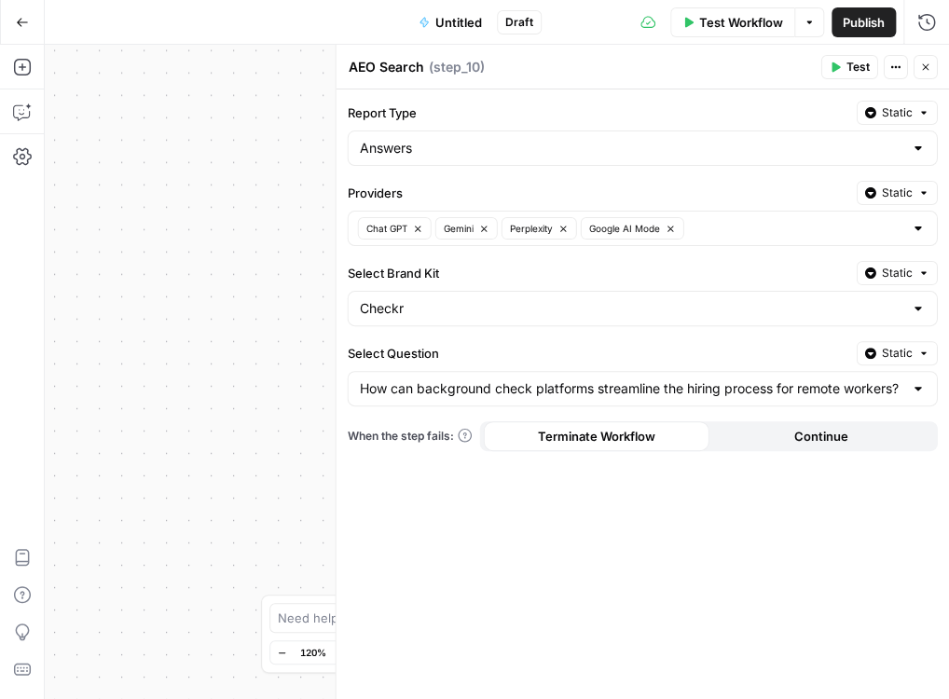
click at [921, 63] on icon "button" at bounding box center [925, 67] width 11 height 11
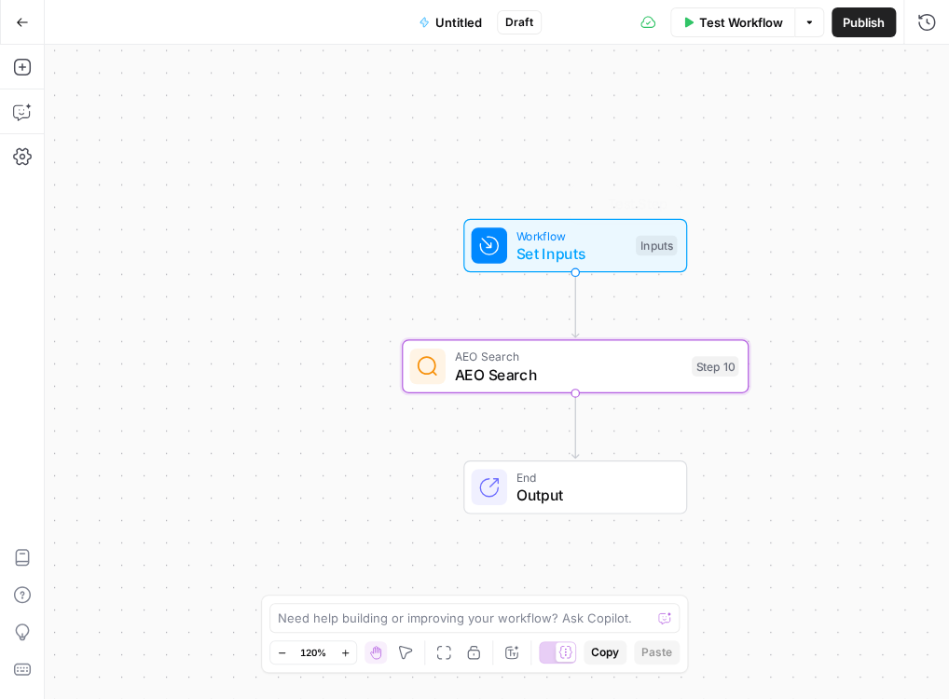
click at [541, 364] on span "AEO Search" at bounding box center [568, 374] width 228 height 22
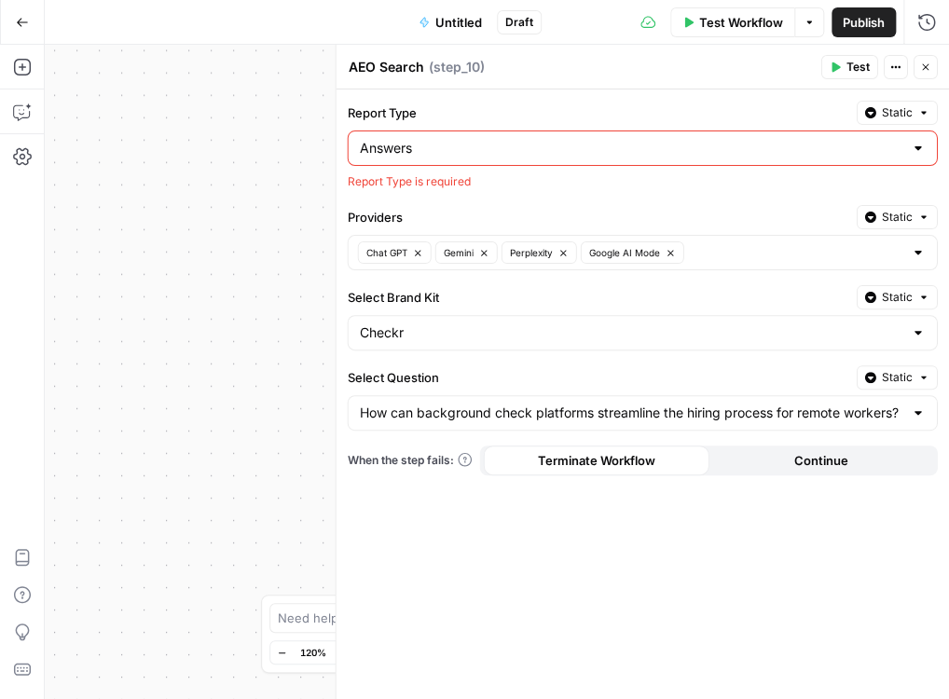
click at [923, 62] on icon "button" at bounding box center [925, 67] width 11 height 11
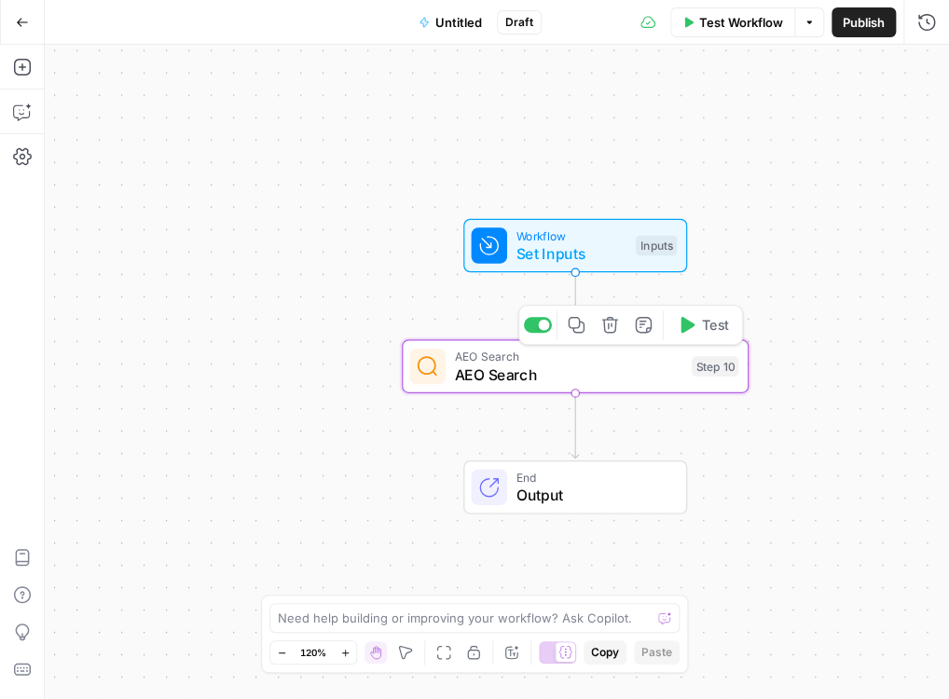
click at [602, 325] on icon "button" at bounding box center [610, 325] width 18 height 18
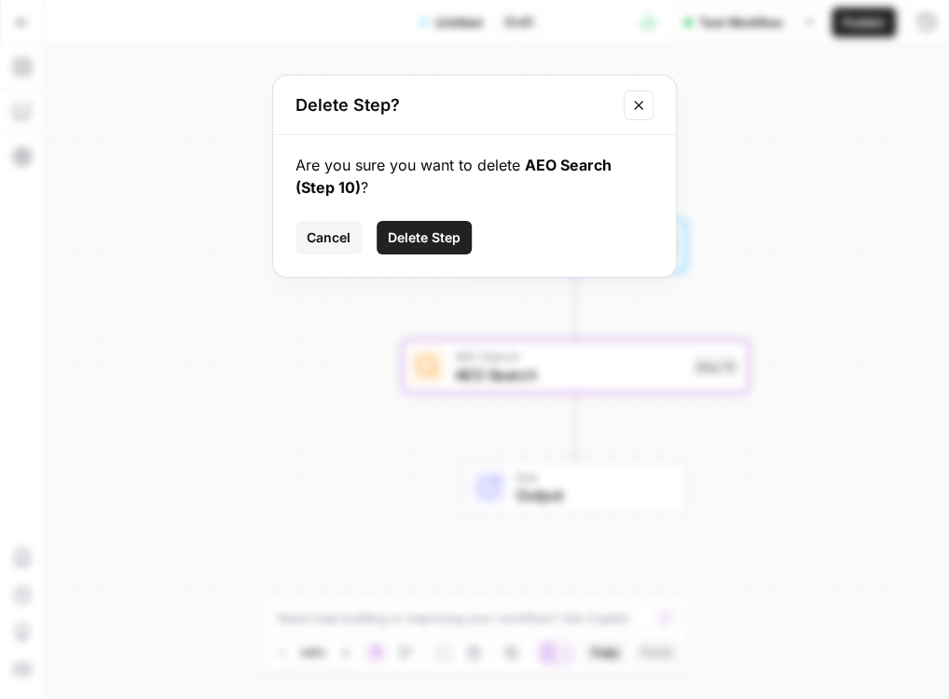
click at [421, 242] on span "Delete Step" at bounding box center [424, 237] width 73 height 19
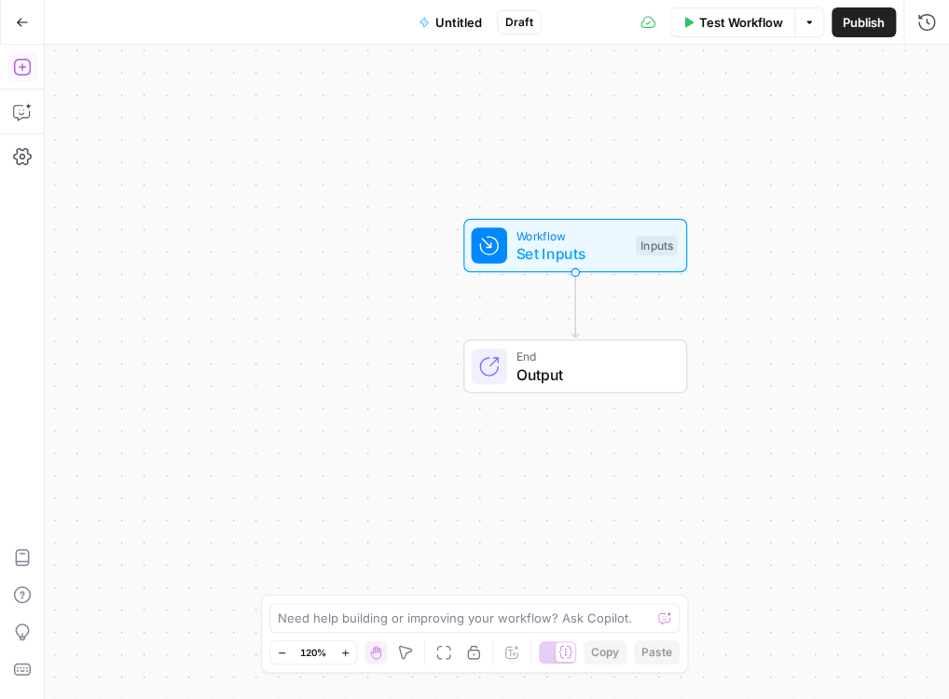
drag, startPoint x: 14, startPoint y: 66, endPoint x: 23, endPoint y: 79, distance: 16.0
click at [15, 66] on icon "button" at bounding box center [21, 67] width 17 height 17
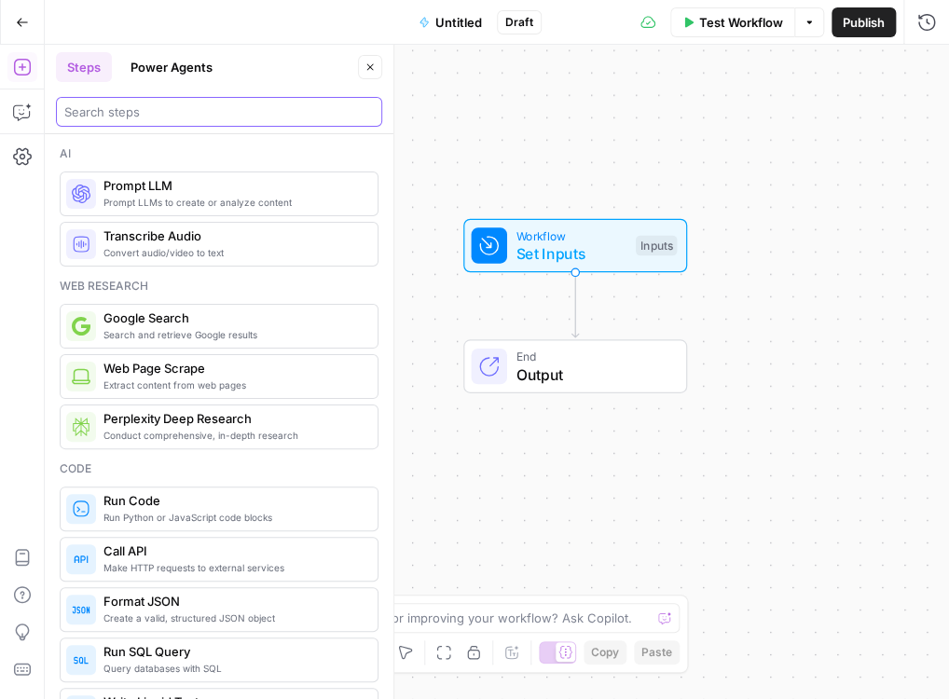
click at [128, 117] on input "search" at bounding box center [219, 112] width 310 height 19
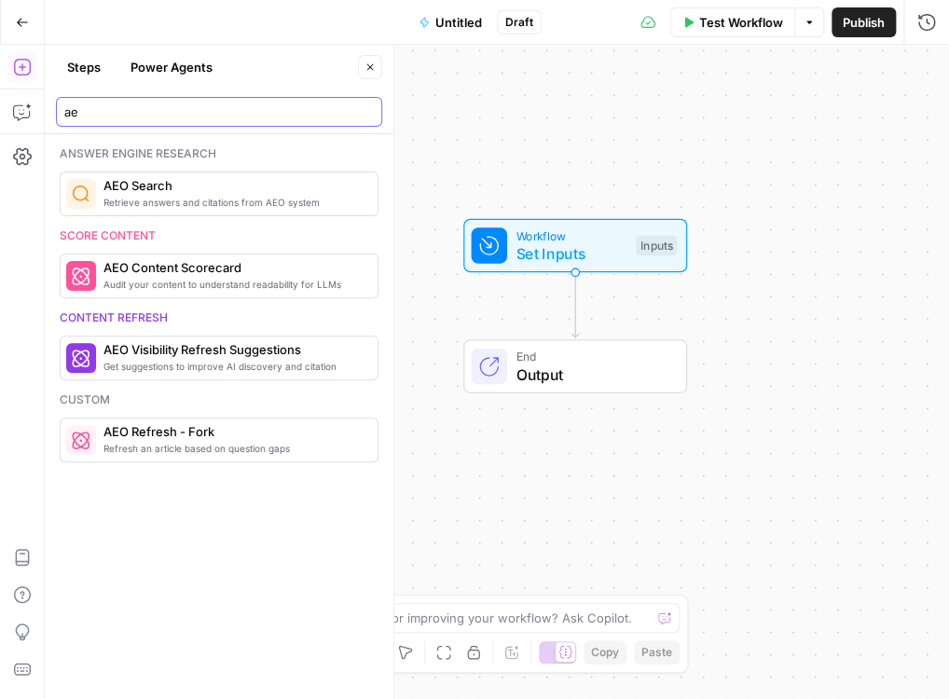
type input "ae"
click at [131, 176] on span "AEO Search" at bounding box center [232, 185] width 259 height 19
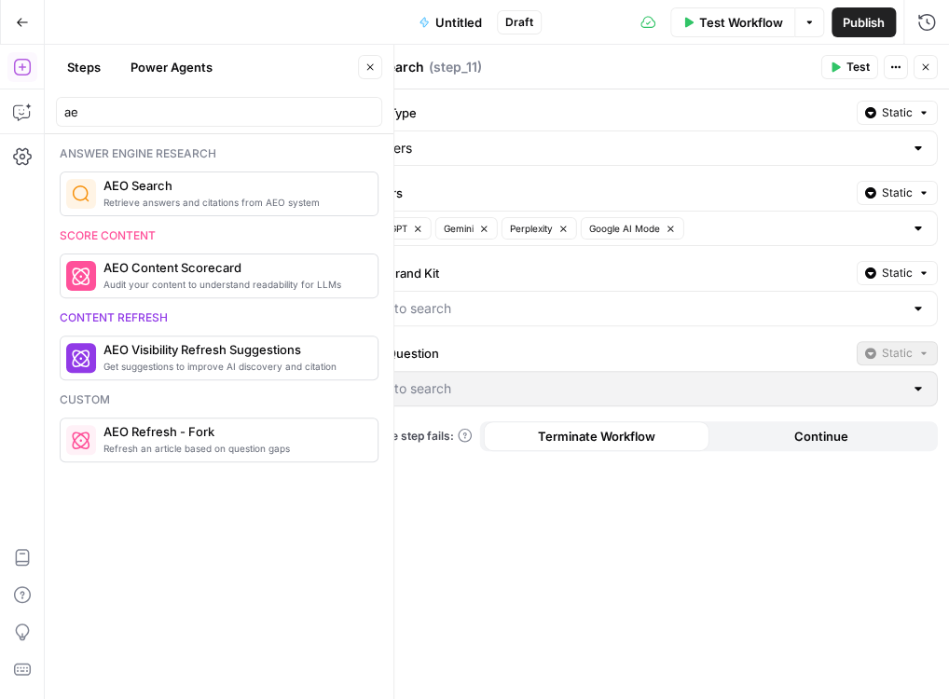
click at [913, 305] on div at bounding box center [918, 308] width 15 height 19
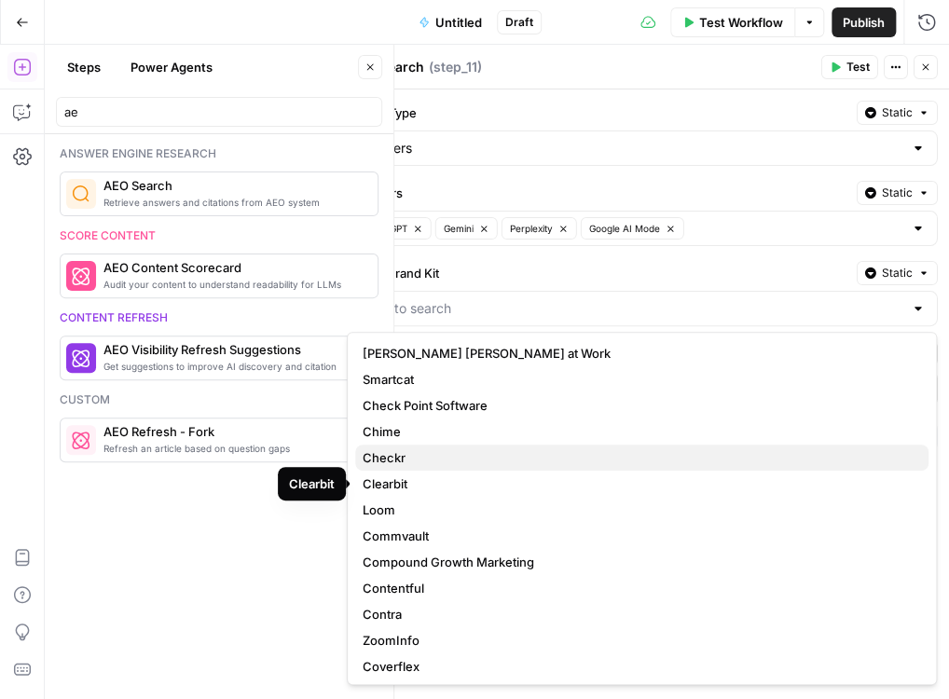
click at [661, 457] on span "Checkr" at bounding box center [638, 457] width 551 height 19
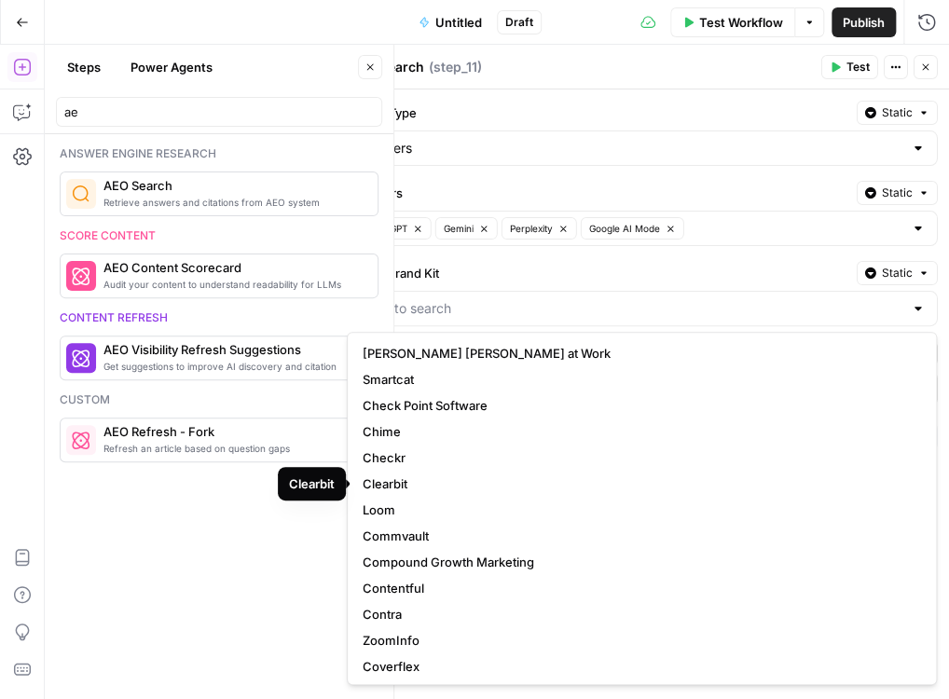
type input "Checkr"
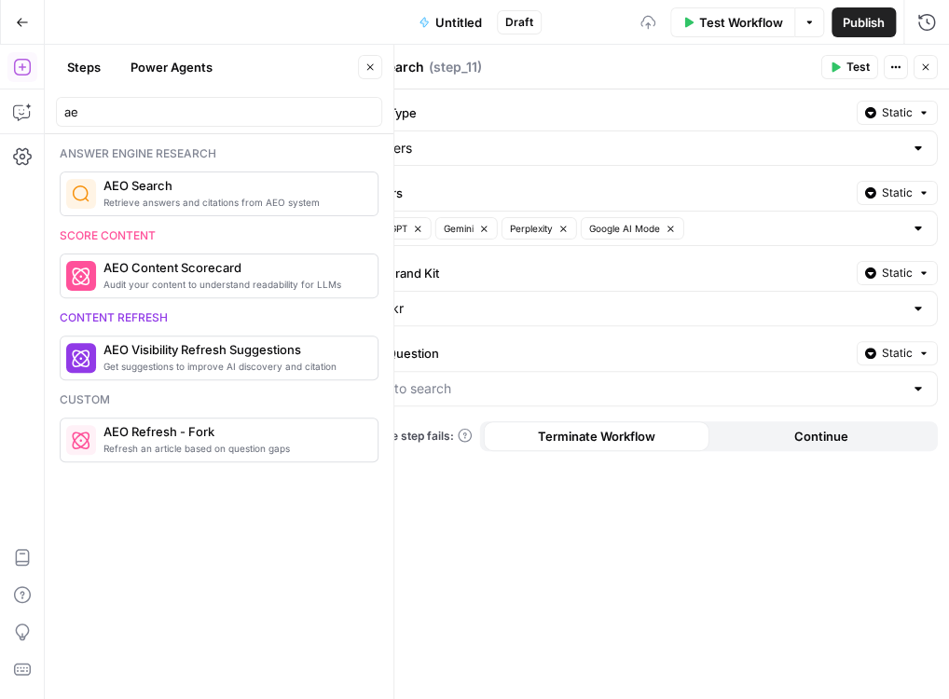
click at [924, 393] on div at bounding box center [918, 388] width 15 height 19
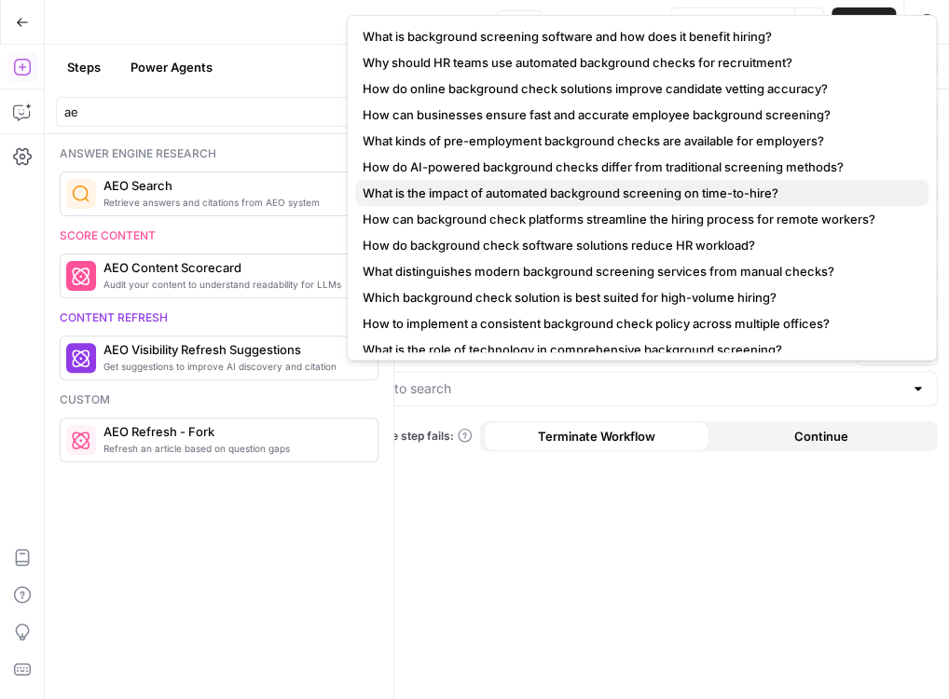
click at [552, 180] on button "What is the impact of automated background screening on time-to-hire?" at bounding box center [641, 193] width 573 height 26
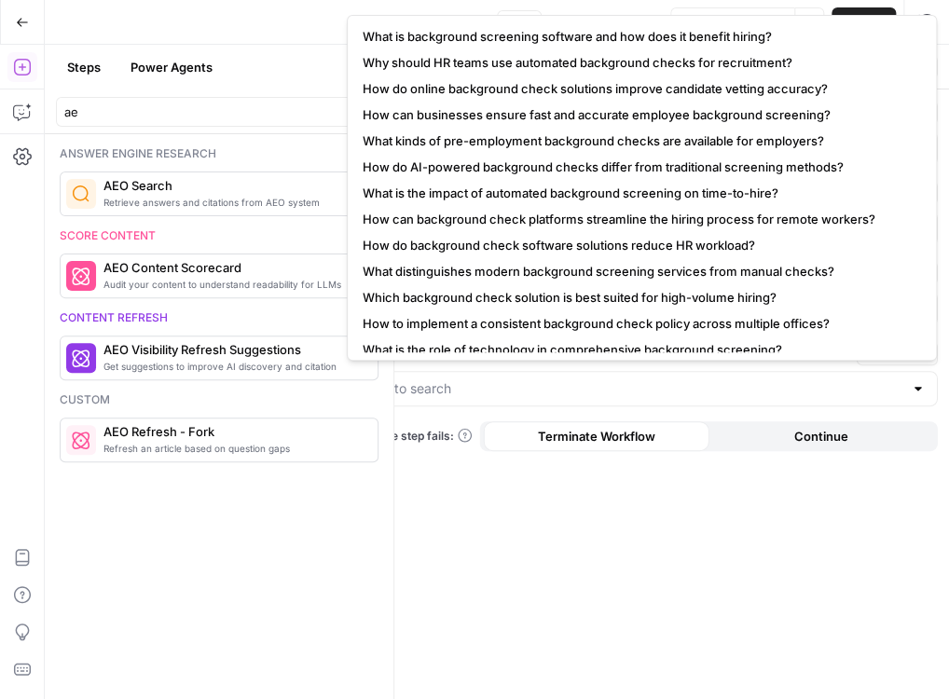
type input "What is the impact of automated background screening on time-to-hire?"
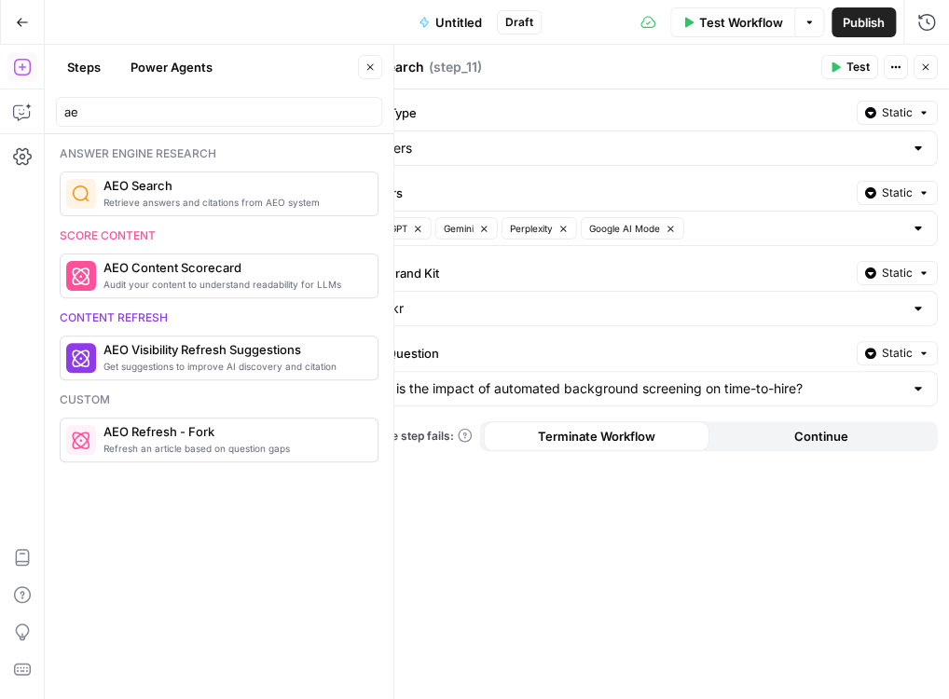
click at [851, 69] on span "Test" at bounding box center [858, 67] width 23 height 17
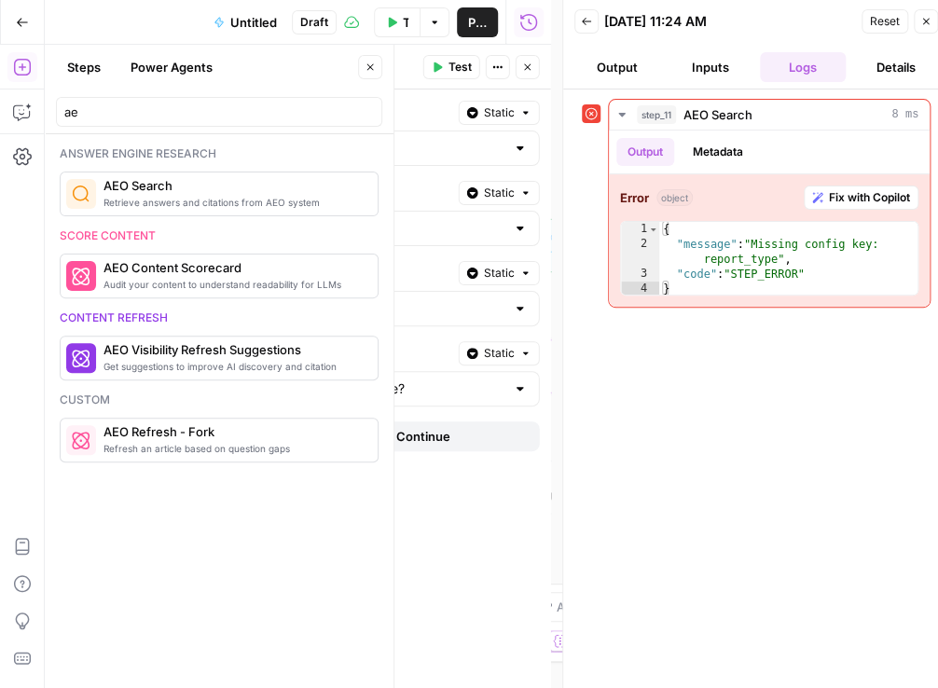
click at [921, 18] on icon "button" at bounding box center [925, 21] width 11 height 11
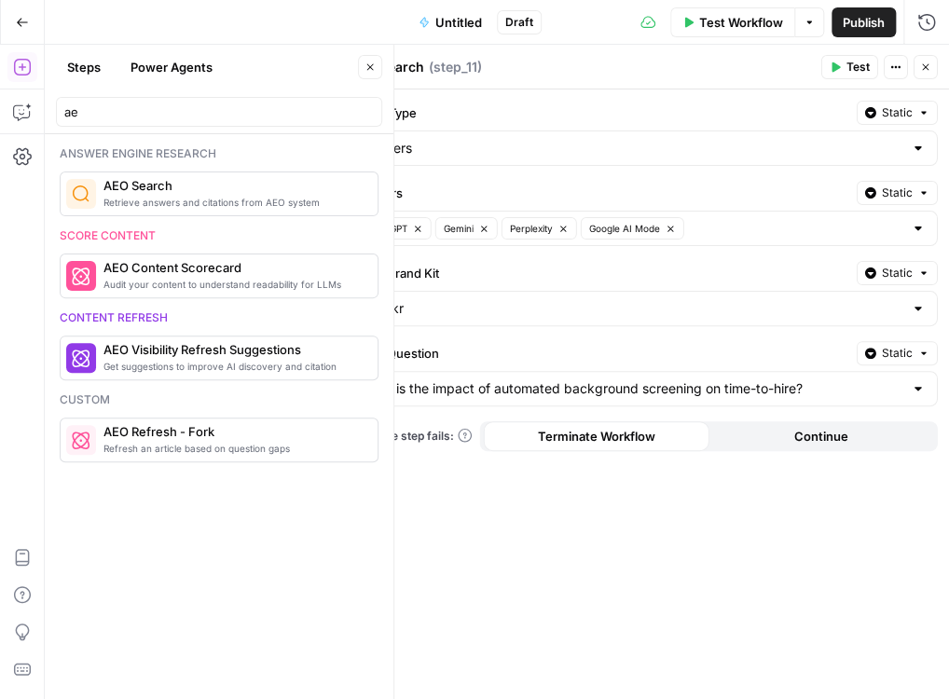
click at [929, 69] on icon "button" at bounding box center [925, 67] width 11 height 11
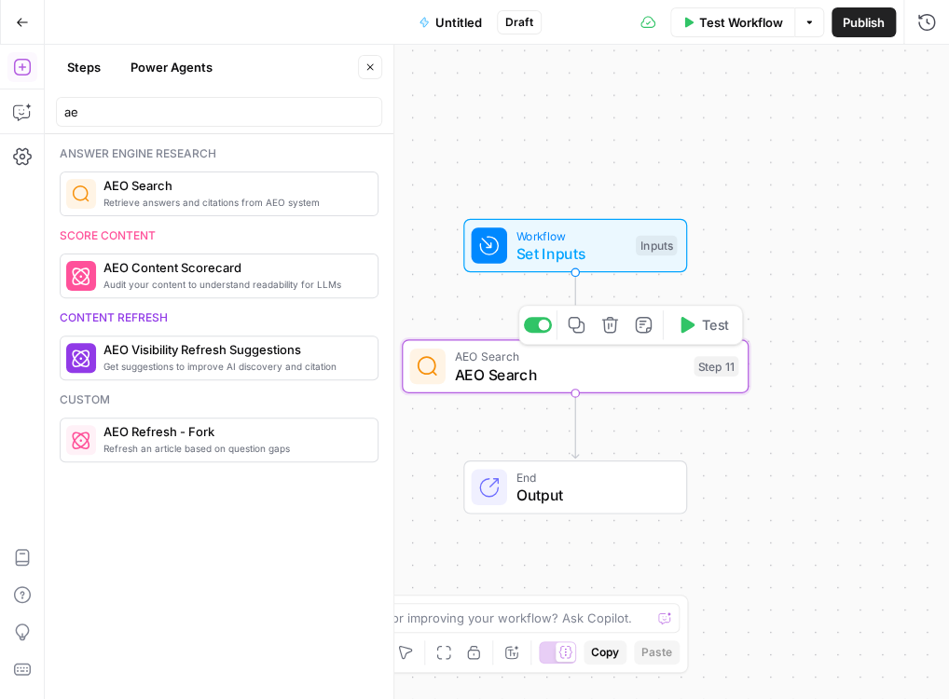
click at [602, 334] on button "Delete step" at bounding box center [610, 324] width 29 height 29
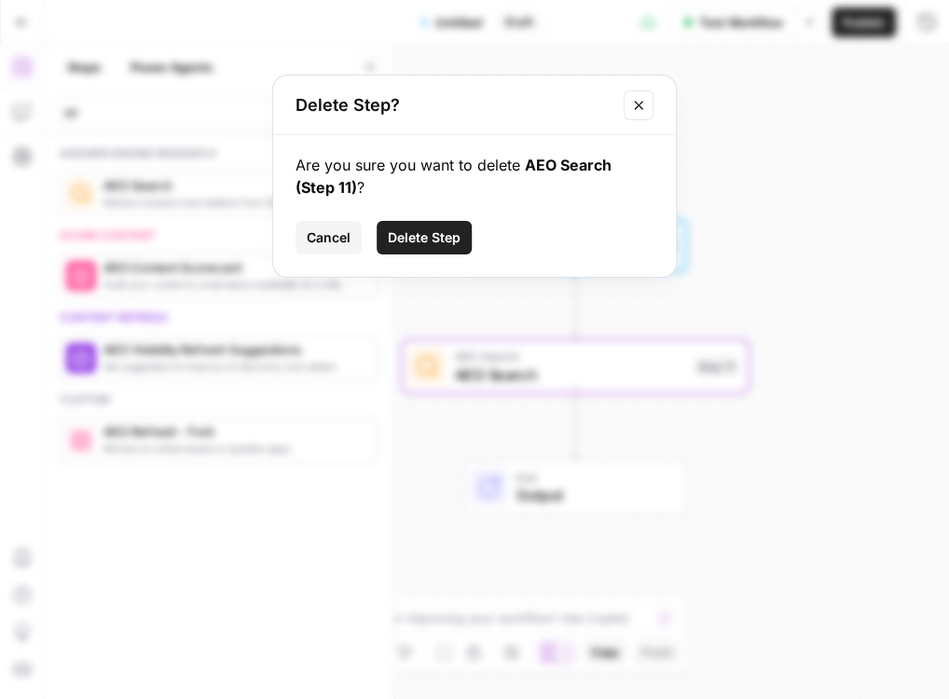
click at [436, 236] on span "Delete Step" at bounding box center [424, 237] width 73 height 19
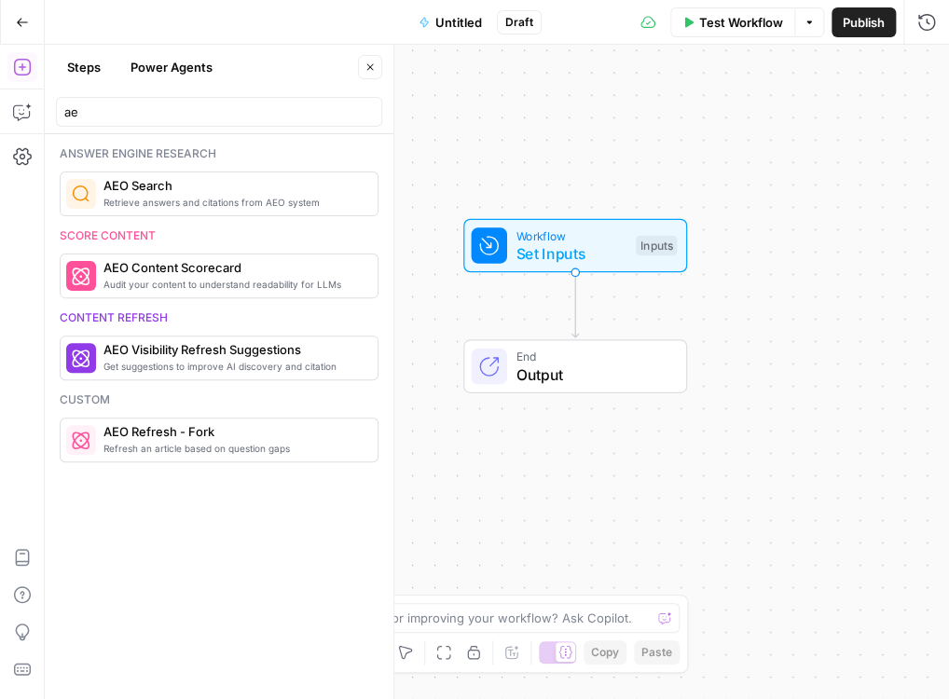
click at [162, 198] on span "Retrieve answers and citations from AEO system" at bounding box center [232, 202] width 259 height 15
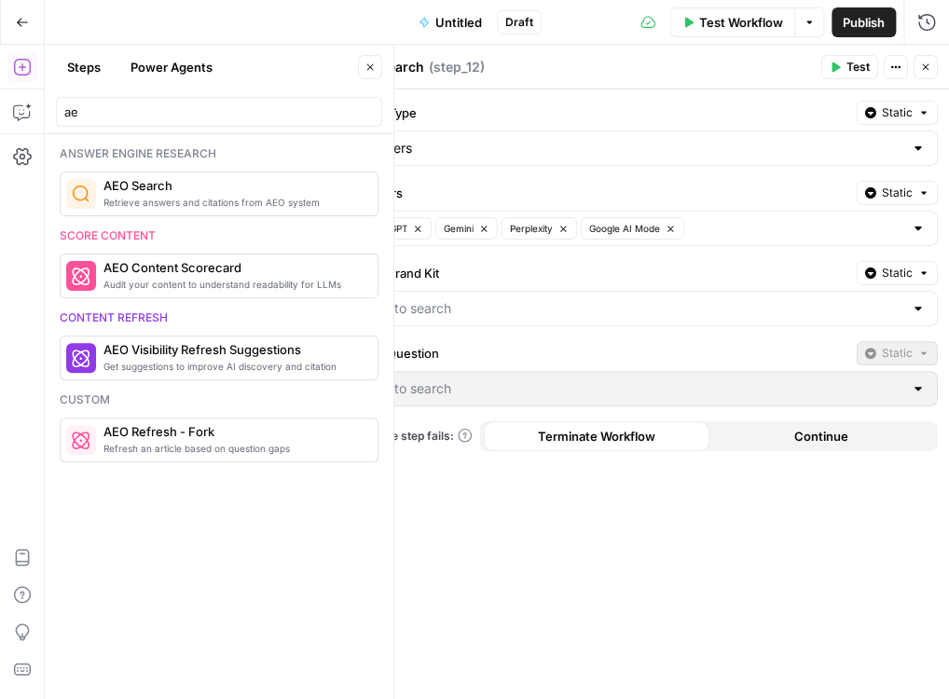
click at [917, 309] on div at bounding box center [918, 308] width 15 height 19
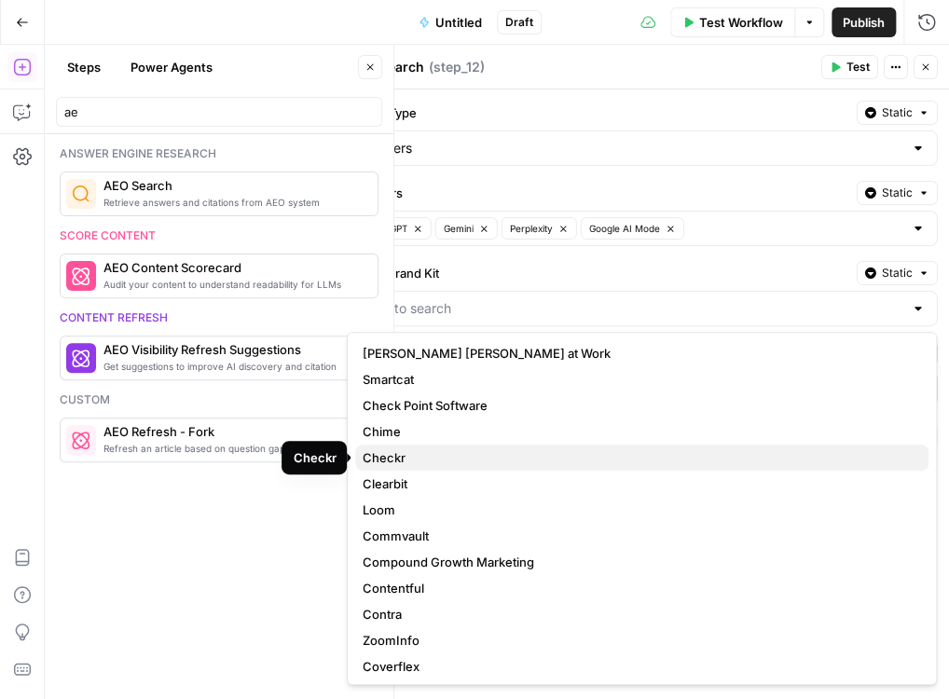
click at [655, 447] on button "Checkr" at bounding box center [641, 458] width 573 height 26
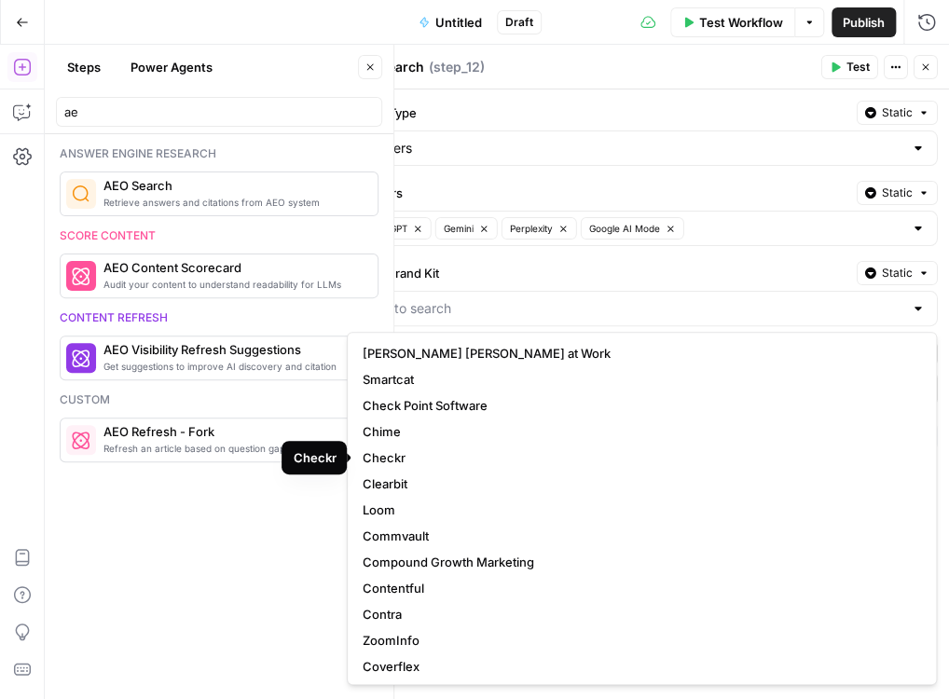
type input "Checkr"
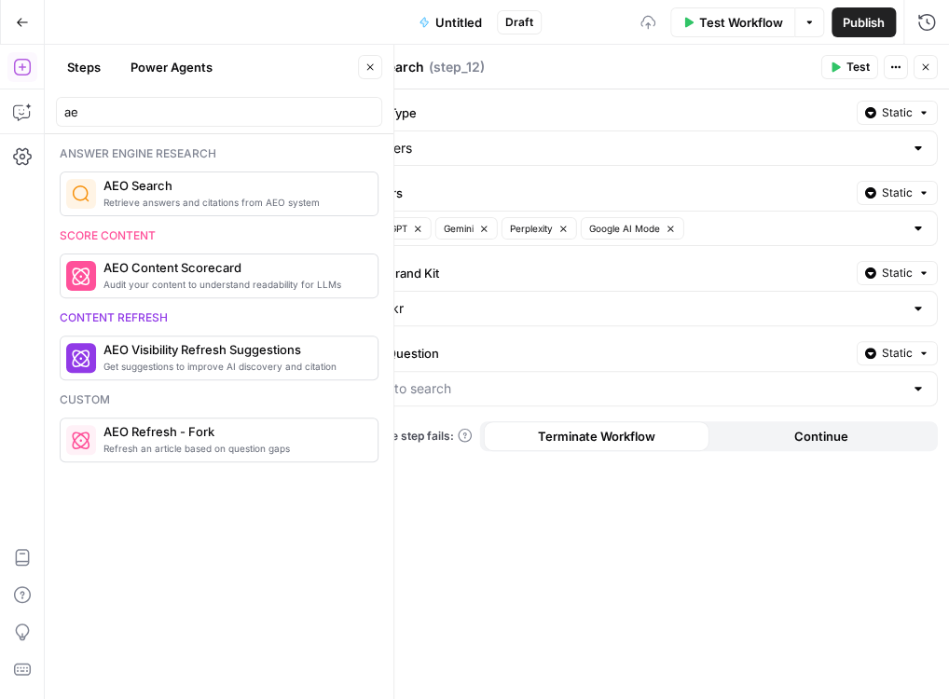
click at [919, 386] on div at bounding box center [918, 388] width 15 height 19
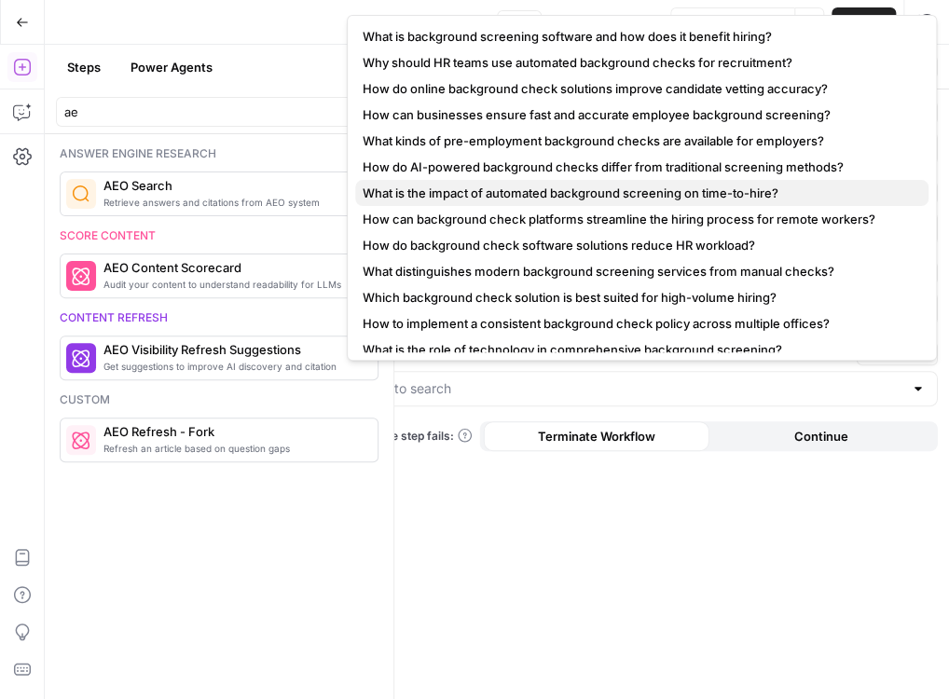
click at [577, 186] on span "What is the impact of automated background screening on time-to-hire?" at bounding box center [638, 193] width 551 height 19
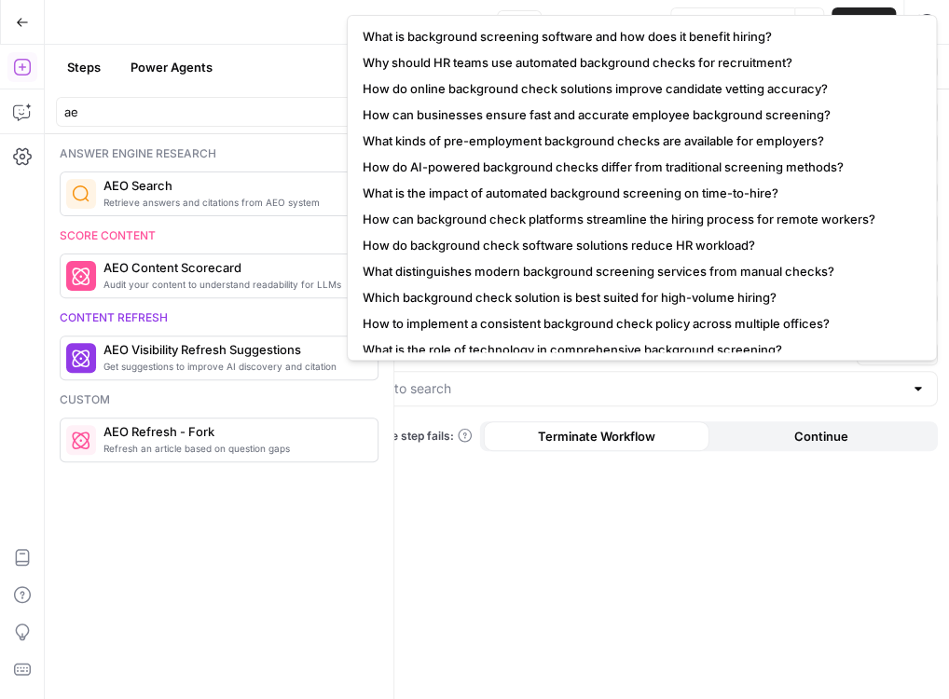
type input "What is the impact of automated background screening on time-to-hire?"
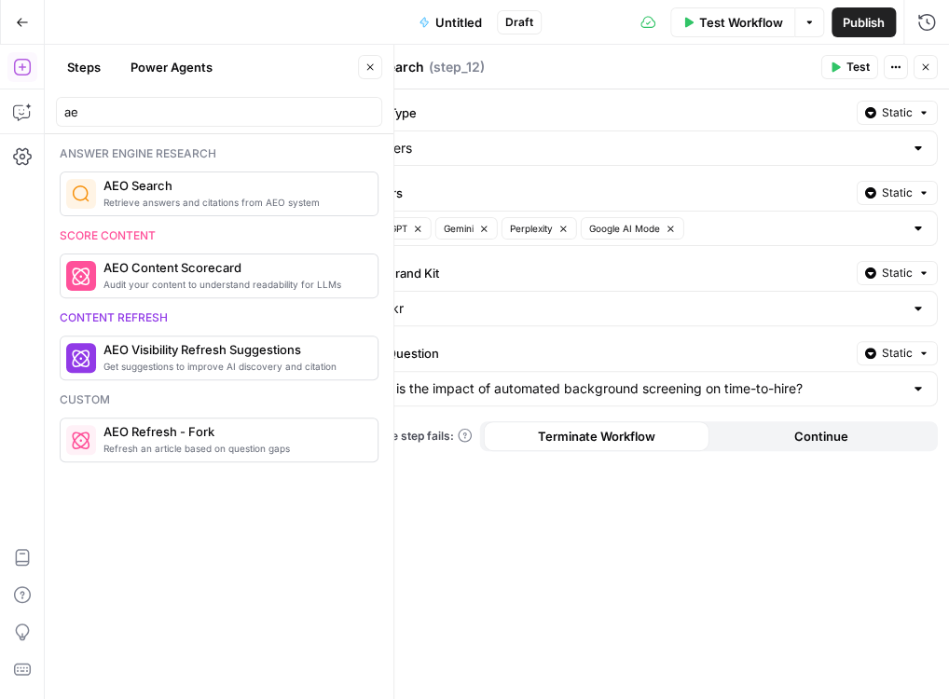
click at [850, 74] on span "Test" at bounding box center [858, 67] width 23 height 17
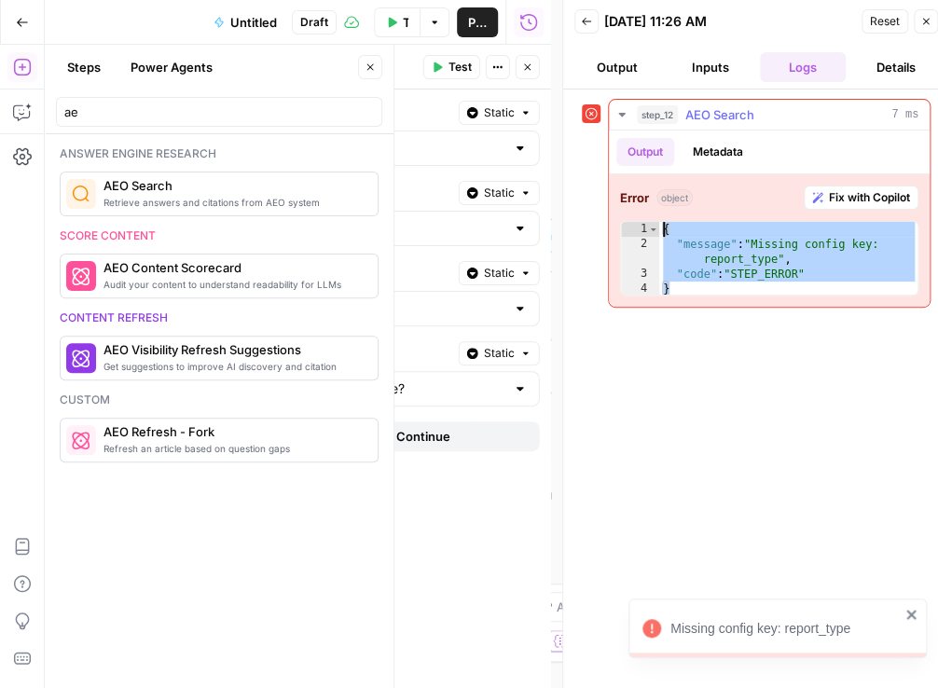
drag, startPoint x: 764, startPoint y: 257, endPoint x: 615, endPoint y: 206, distance: 156.9
click at [615, 206] on div "Error object Fix with Copilot * 1 2 3 4 { "message" : "Missing config key: repo…" at bounding box center [769, 240] width 321 height 132
type textarea "**********"
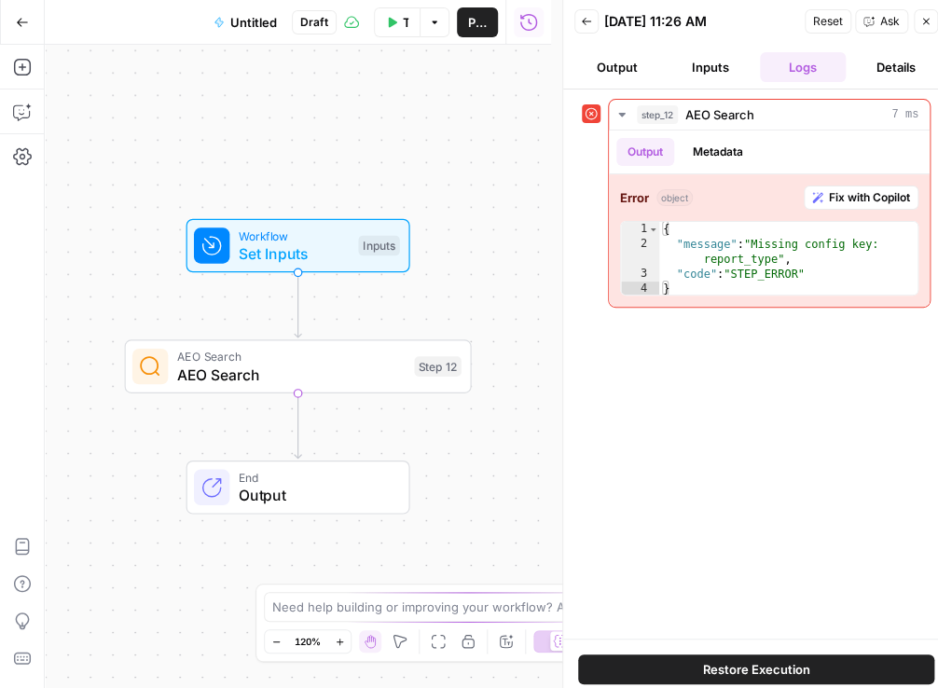
drag, startPoint x: 933, startPoint y: 20, endPoint x: 886, endPoint y: 47, distance: 54.7
click at [933, 22] on button "Close" at bounding box center [926, 21] width 24 height 24
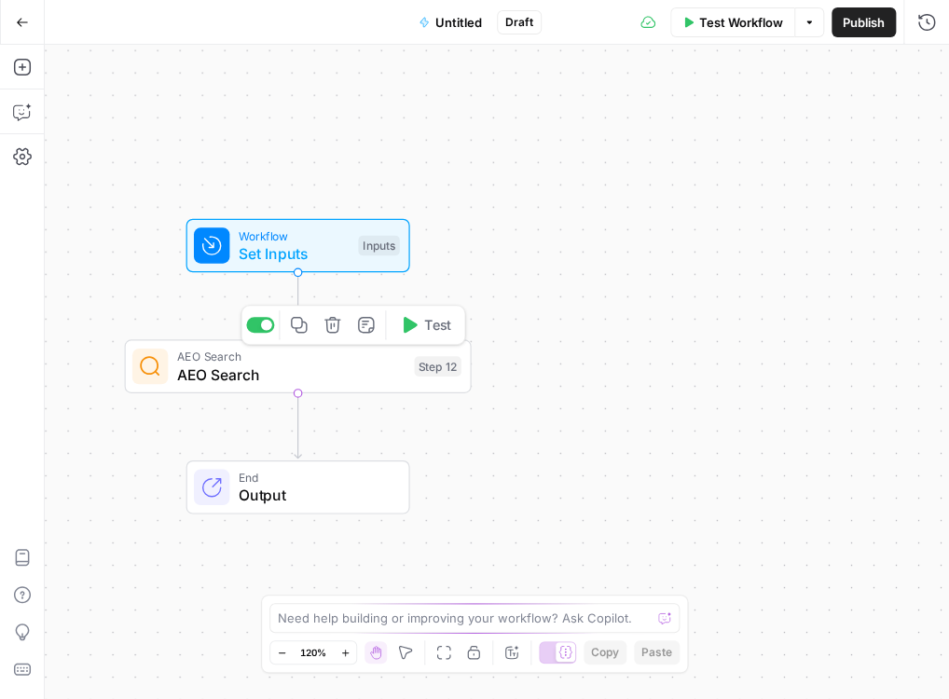
click at [341, 336] on button "Delete step" at bounding box center [332, 324] width 29 height 29
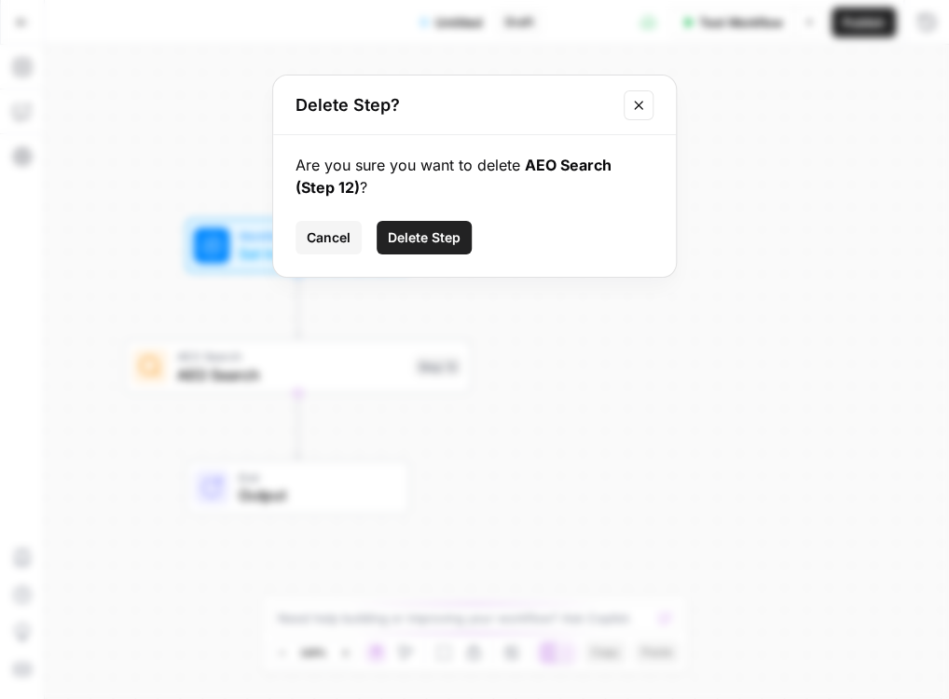
drag, startPoint x: 421, startPoint y: 224, endPoint x: 420, endPoint y: 234, distance: 10.3
click at [421, 224] on button "Delete Step" at bounding box center [424, 238] width 95 height 34
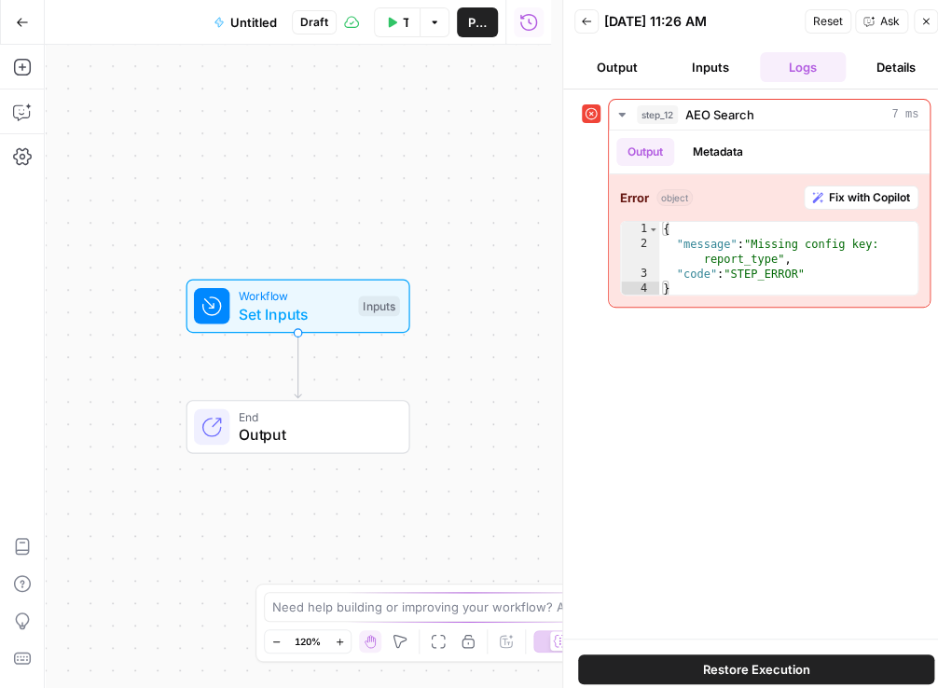
click at [19, 48] on div "Add Steps Copilot Settings AirOps Academy Help Give Feedback Shortcuts" at bounding box center [22, 366] width 45 height 643
click at [22, 64] on icon "button" at bounding box center [22, 67] width 19 height 19
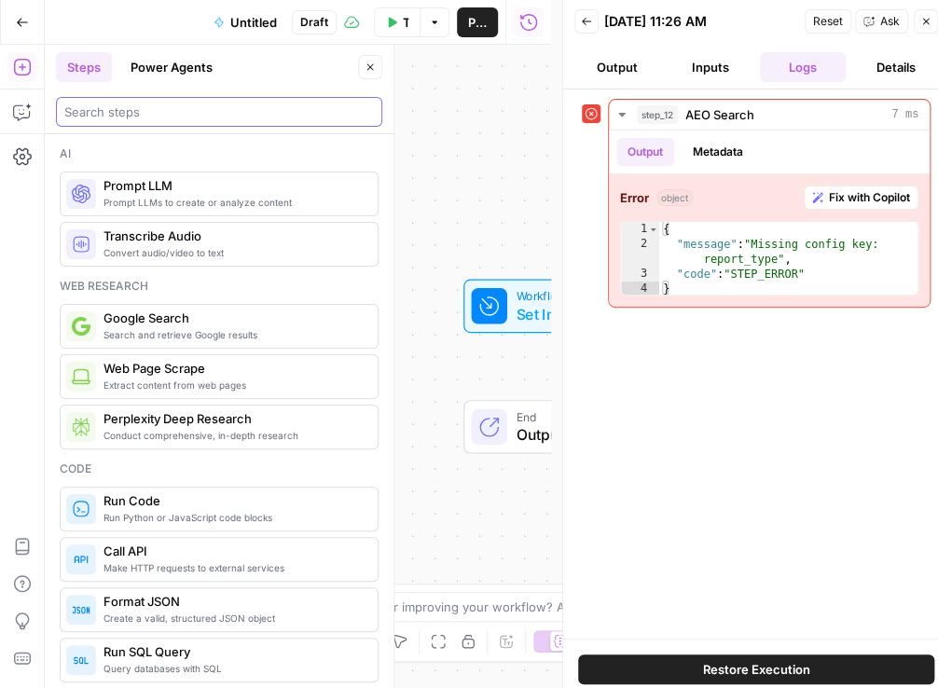
click at [136, 119] on input "search" at bounding box center [219, 112] width 310 height 19
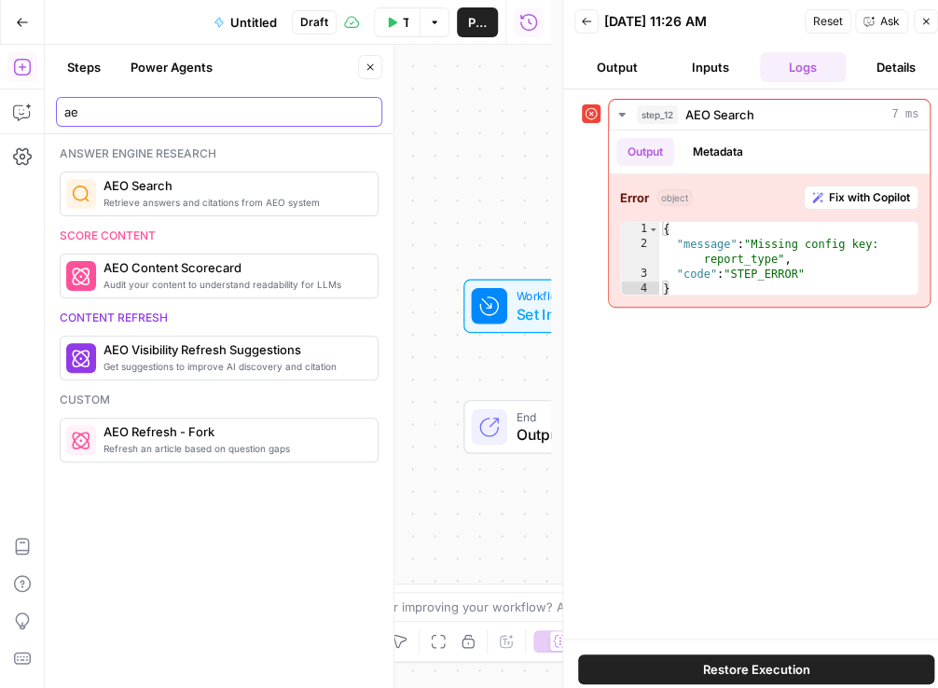
type input "ae"
click at [153, 186] on span "AEO Search" at bounding box center [232, 185] width 259 height 19
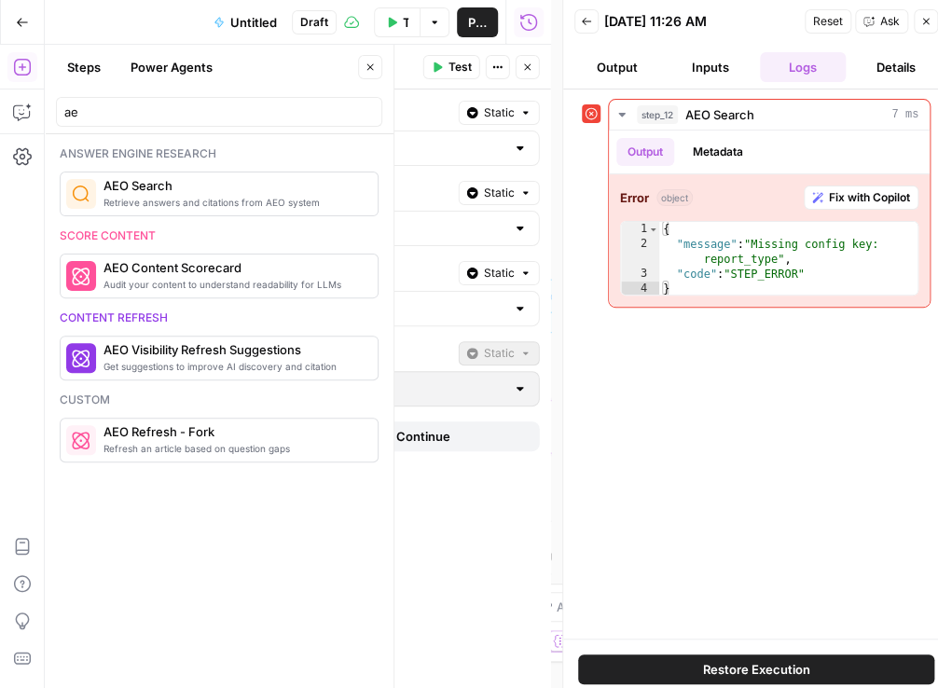
click at [501, 585] on div "Report Type Static Answers Providers Static Chat GPT Gemini Perplexity Google A…" at bounding box center [244, 389] width 613 height 599
click at [925, 21] on icon "button" at bounding box center [926, 22] width 7 height 7
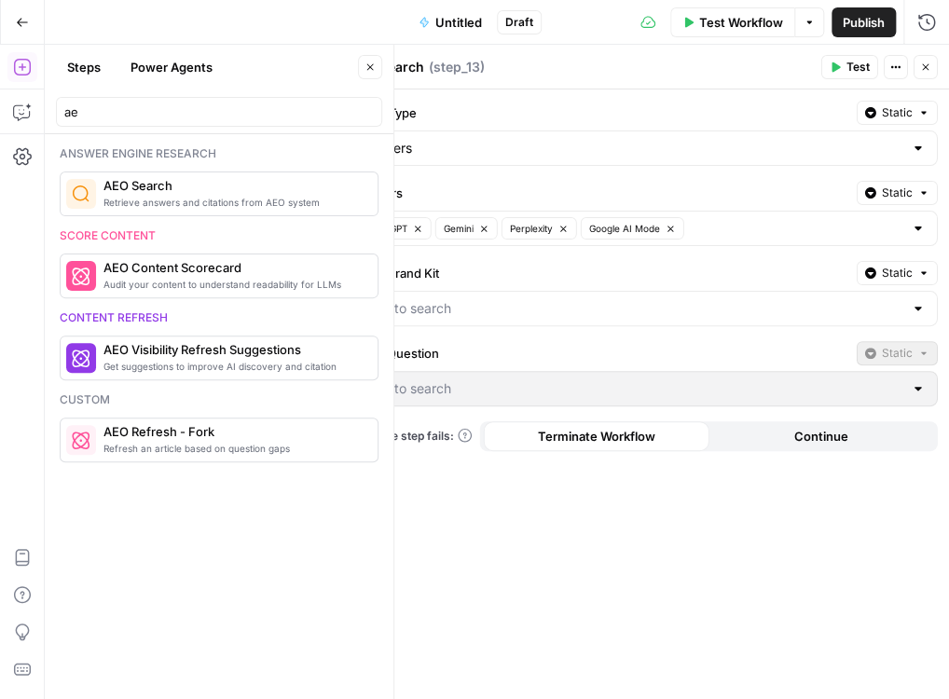
click at [903, 305] on div at bounding box center [643, 308] width 590 height 35
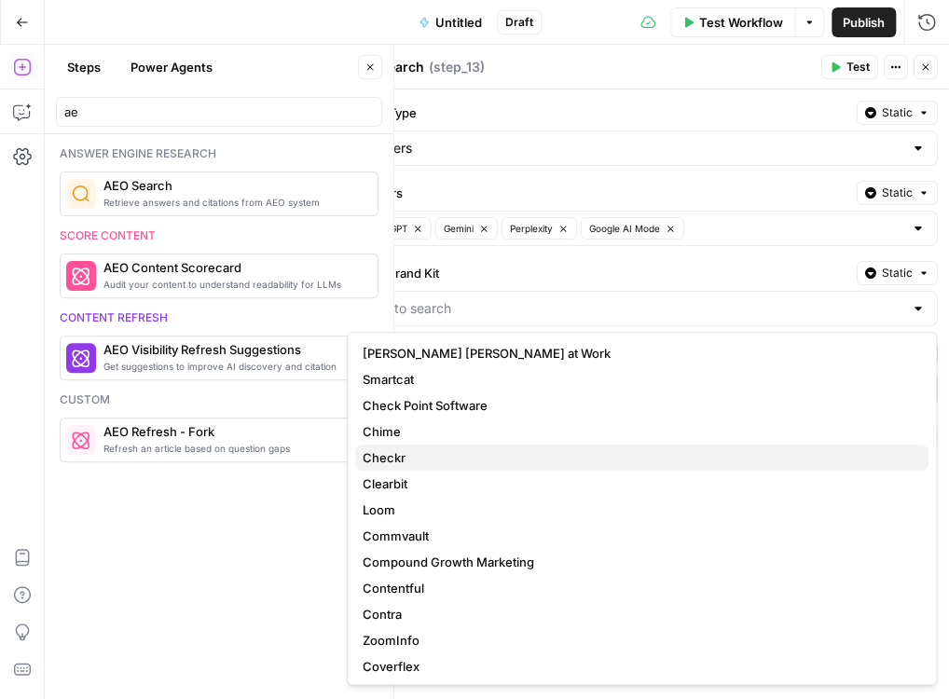
click at [747, 461] on span "Checkr" at bounding box center [638, 457] width 551 height 19
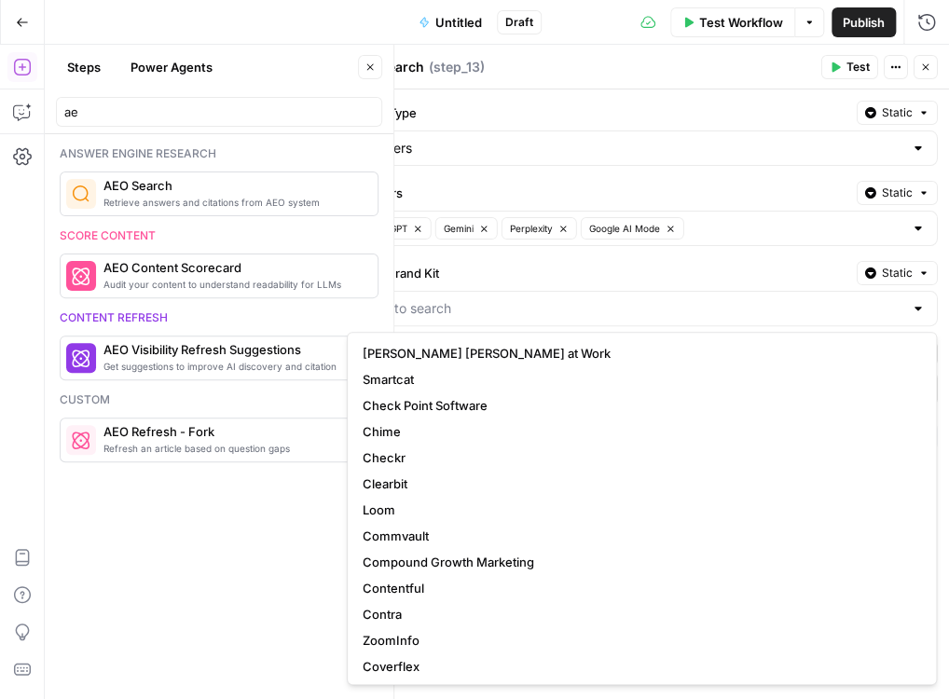
type input "Checkr"
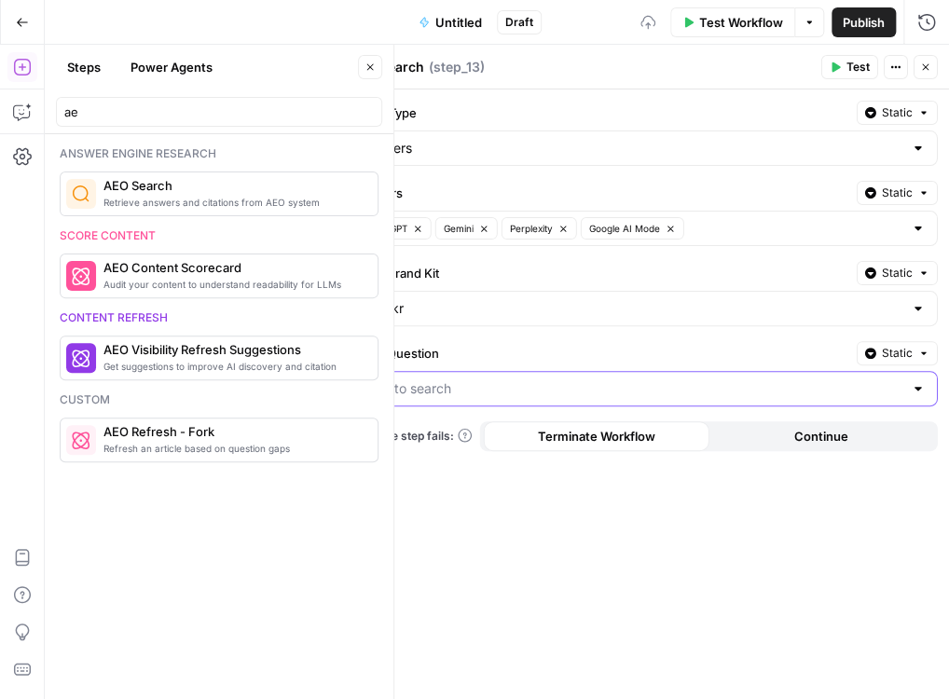
click at [873, 393] on input "Select Question" at bounding box center [632, 388] width 544 height 19
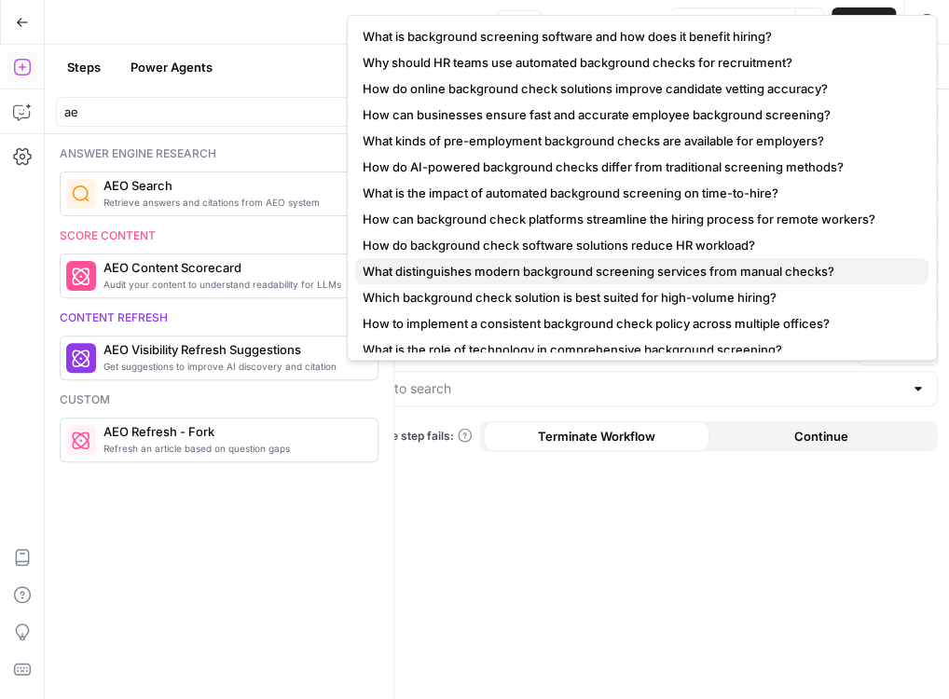
click at [703, 258] on button "What distinguishes modern background screening services from manual checks?" at bounding box center [641, 271] width 573 height 26
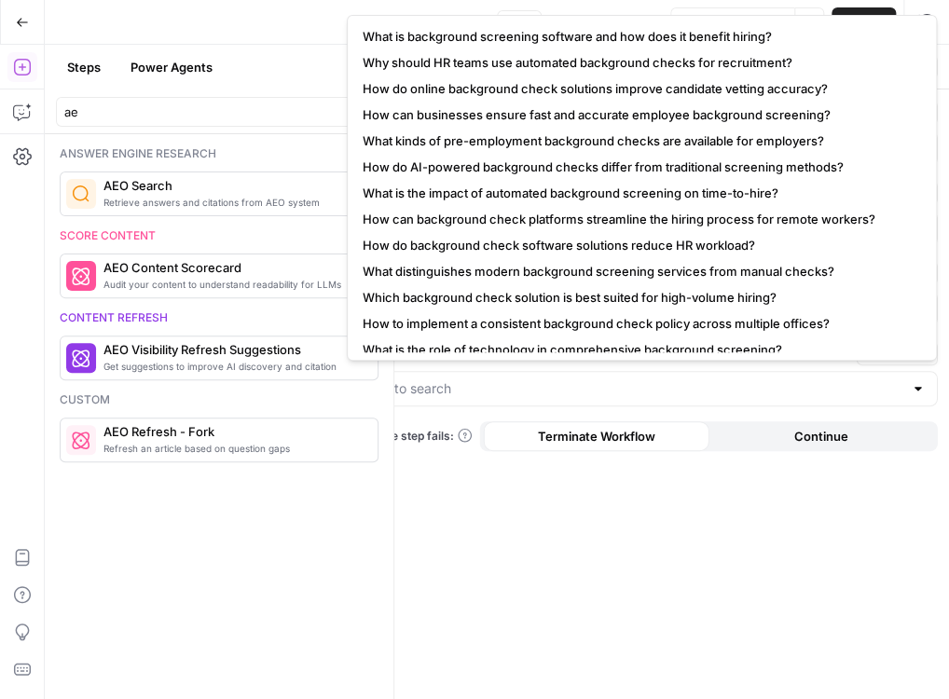
type input "What distinguishes modern background screening services from manual checks?"
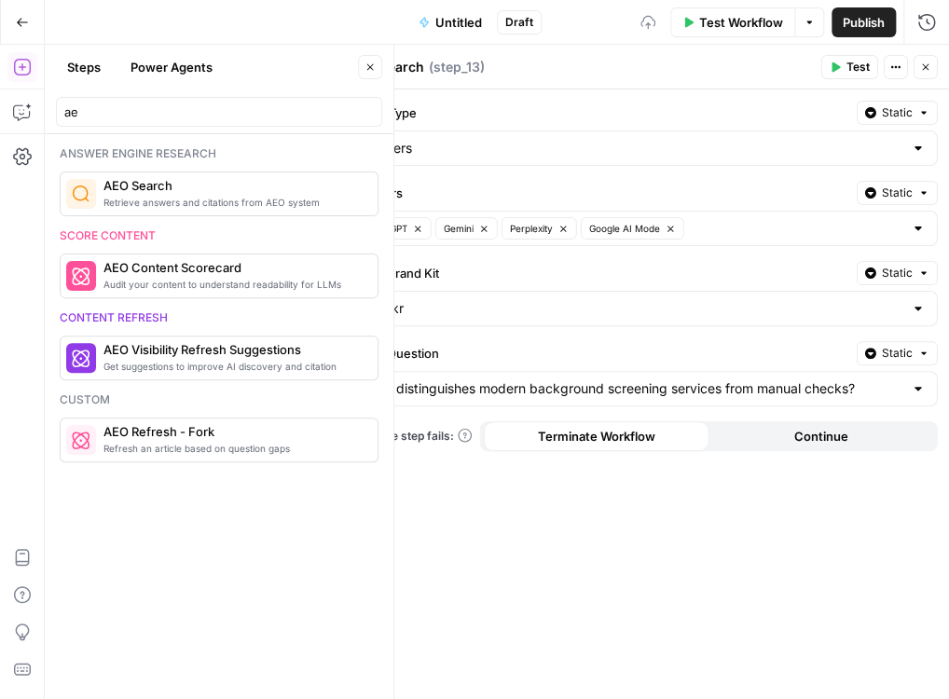
click at [854, 66] on span "Test" at bounding box center [858, 67] width 23 height 17
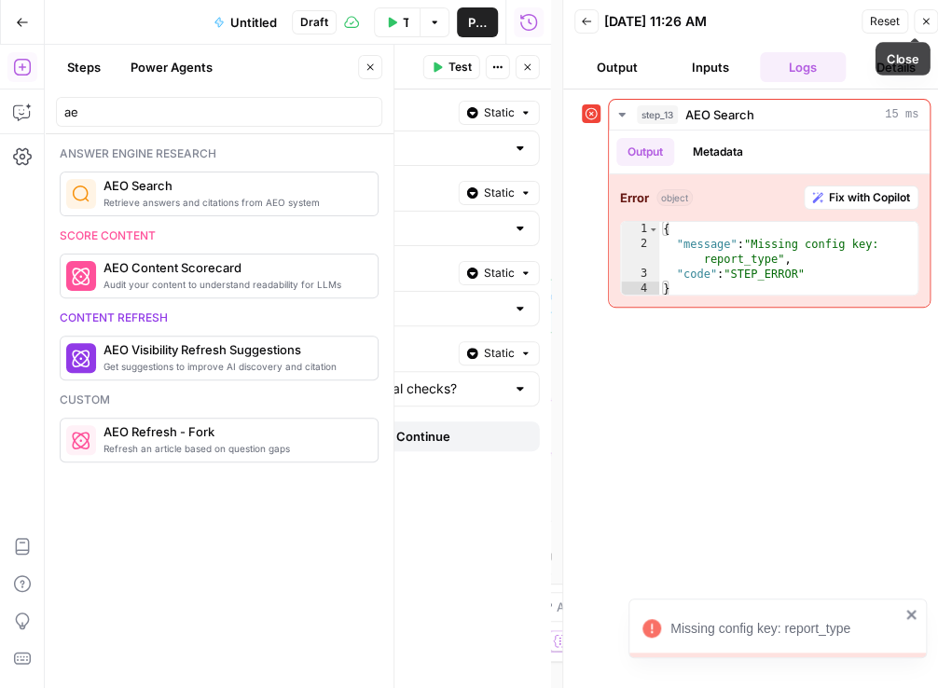
click at [920, 26] on icon "button" at bounding box center [925, 21] width 11 height 11
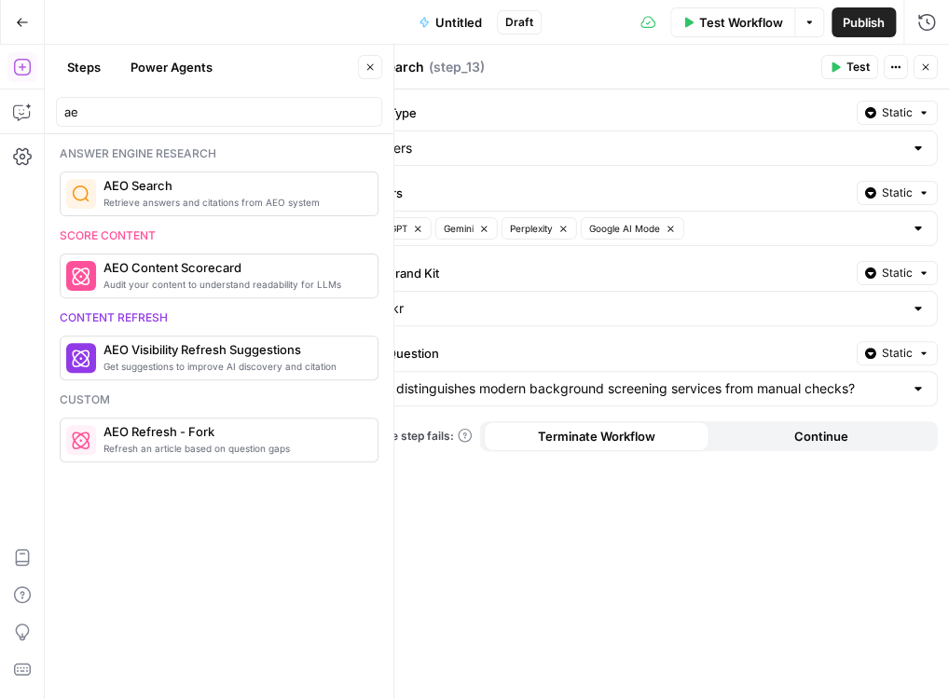
click at [933, 67] on button "Close" at bounding box center [926, 67] width 24 height 24
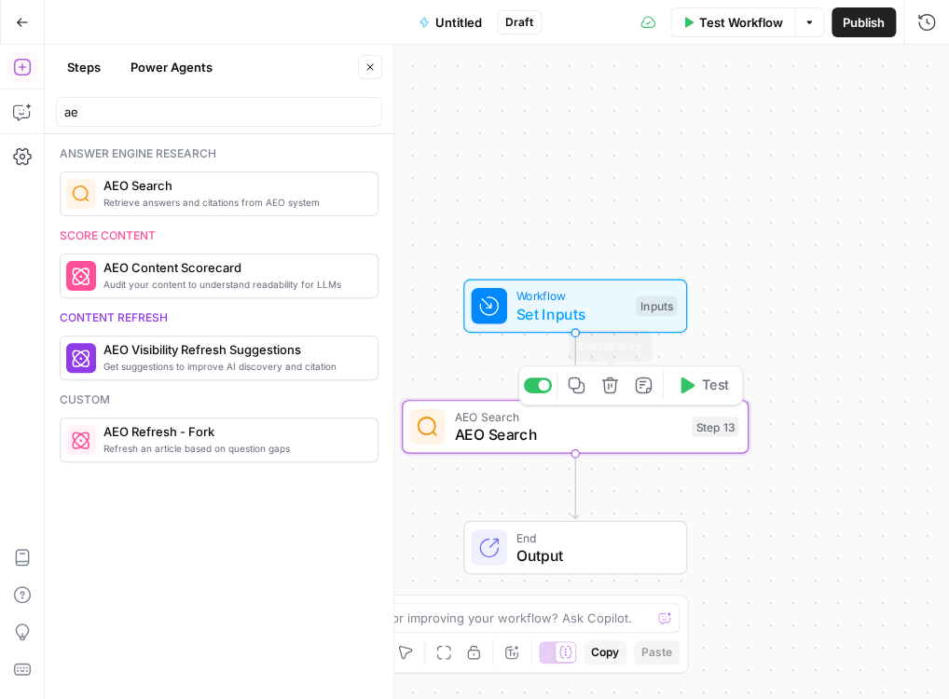
click at [615, 391] on icon "button" at bounding box center [609, 386] width 16 height 16
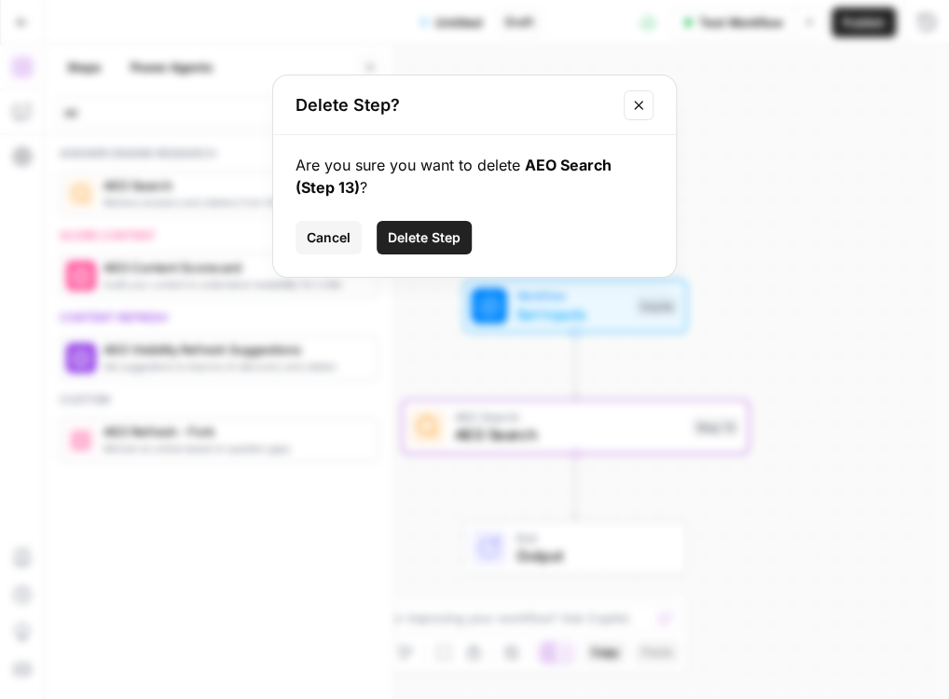
click at [451, 240] on span "Delete Step" at bounding box center [424, 237] width 73 height 19
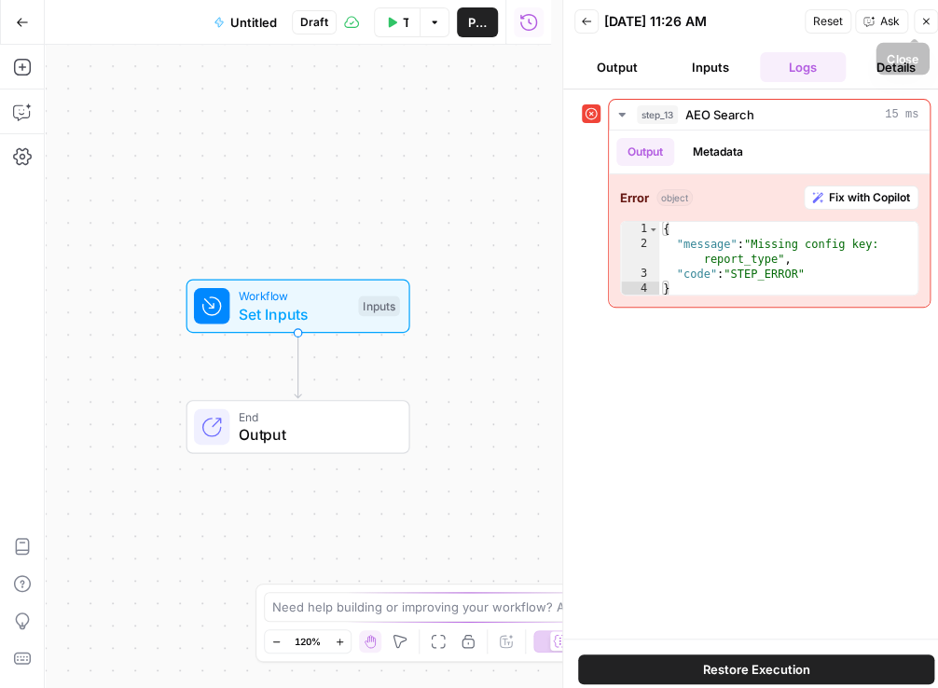
click at [925, 21] on icon "button" at bounding box center [926, 22] width 7 height 7
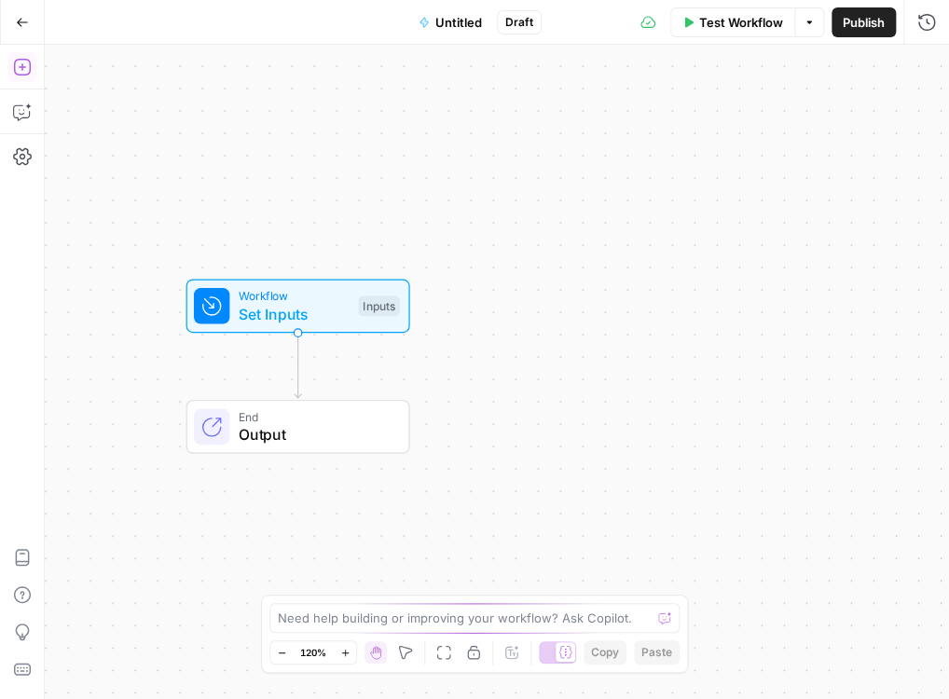
drag, startPoint x: 33, startPoint y: 70, endPoint x: 44, endPoint y: 77, distance: 13.4
click at [30, 68] on icon "button" at bounding box center [21, 67] width 17 height 17
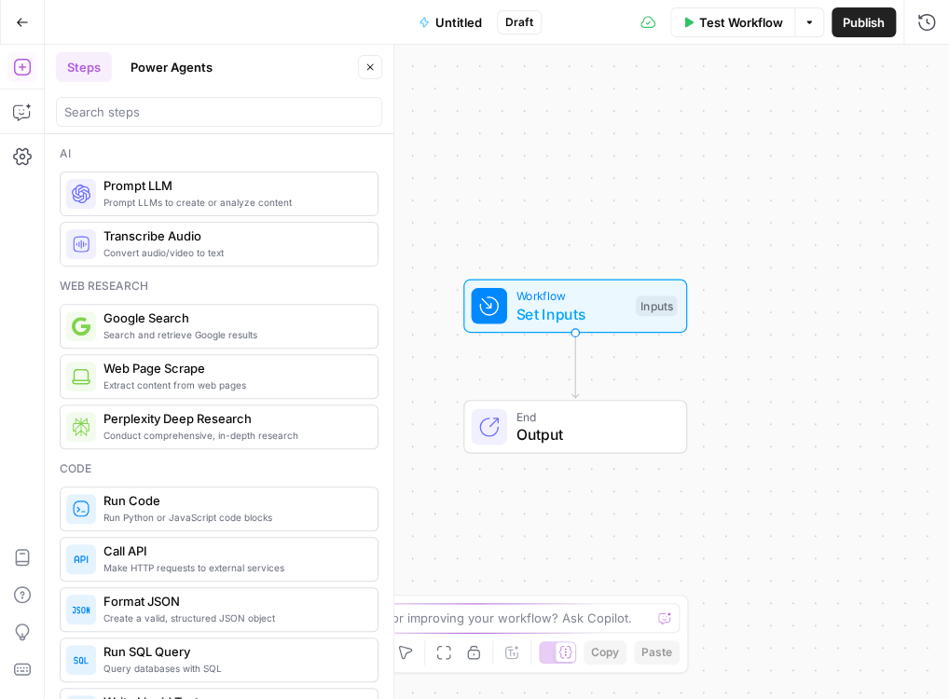
click at [200, 122] on div at bounding box center [219, 112] width 326 height 30
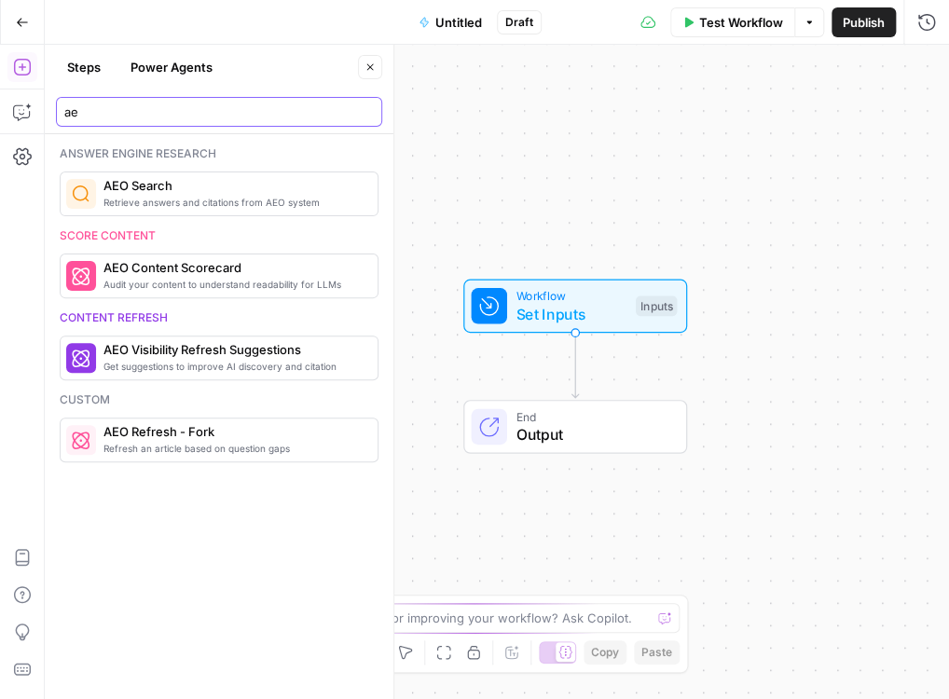
type input "ae"
click at [186, 178] on span "AEO Search" at bounding box center [232, 185] width 259 height 19
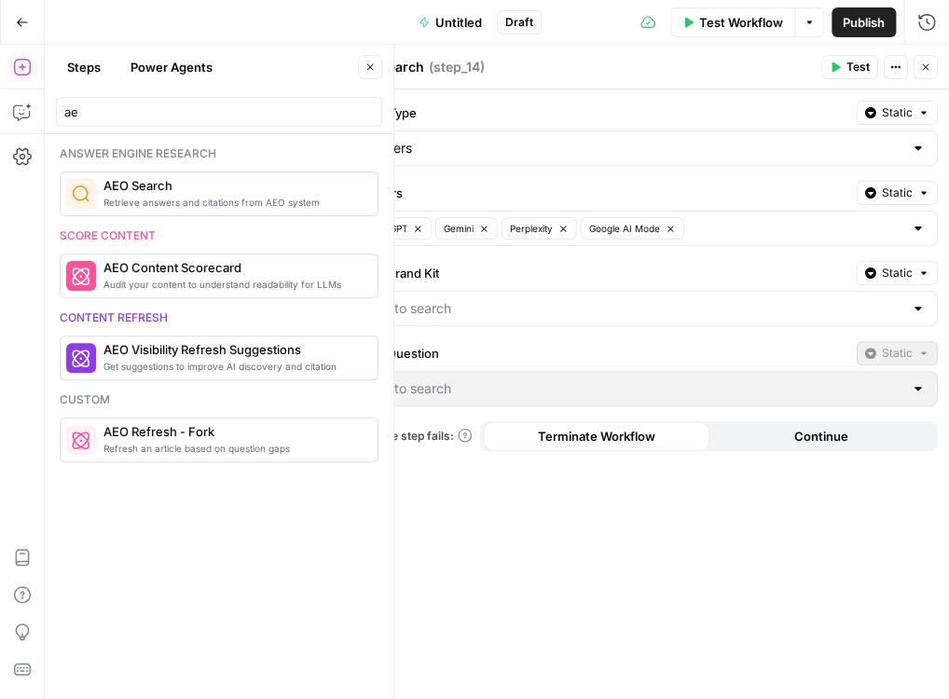
click at [921, 311] on div at bounding box center [918, 308] width 15 height 19
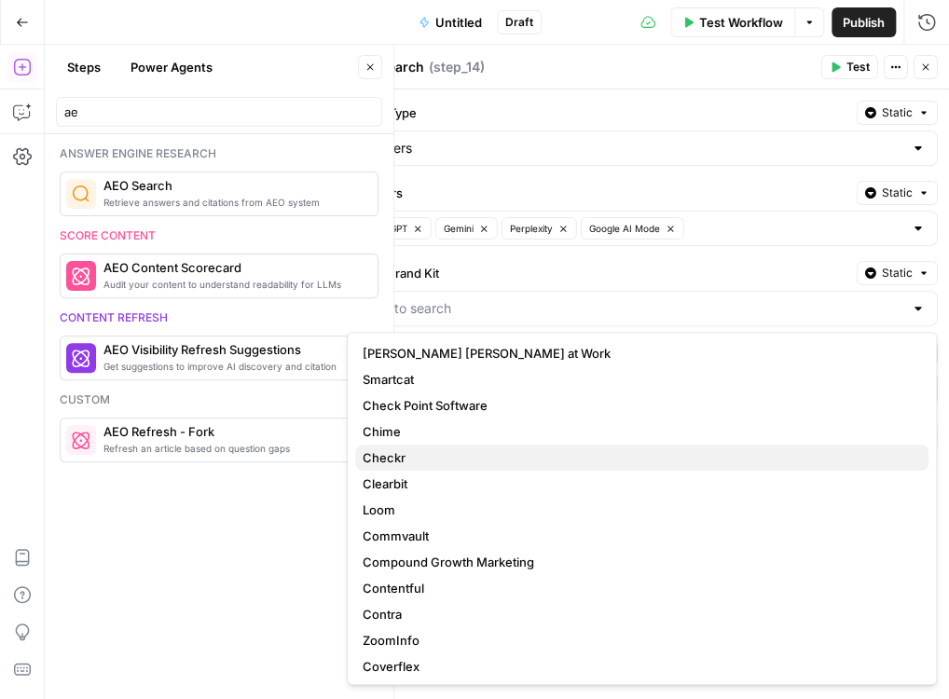
click at [644, 460] on span "Checkr" at bounding box center [638, 457] width 551 height 19
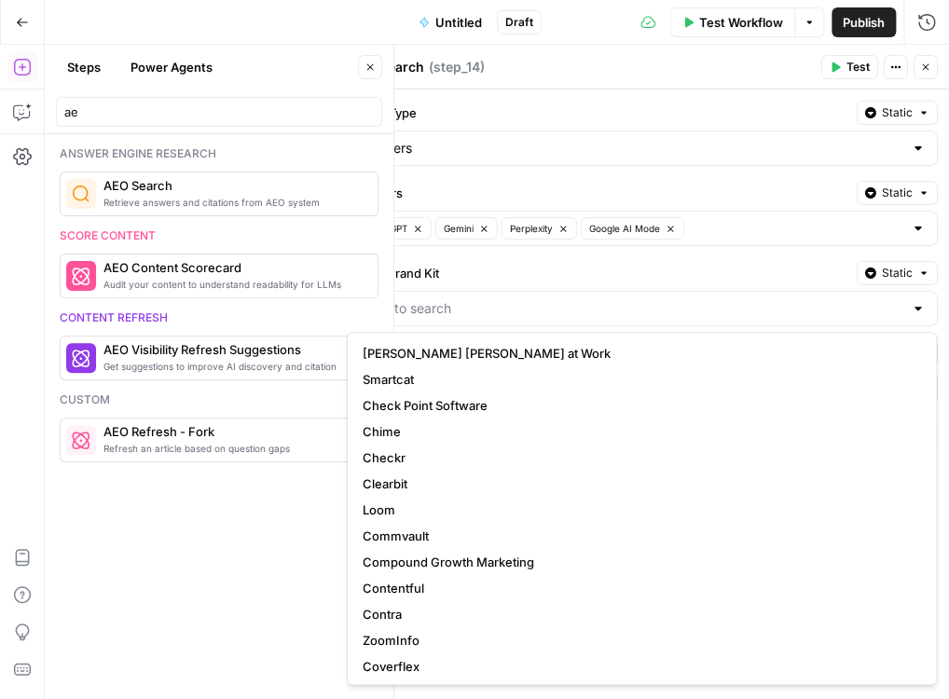
type input "Checkr"
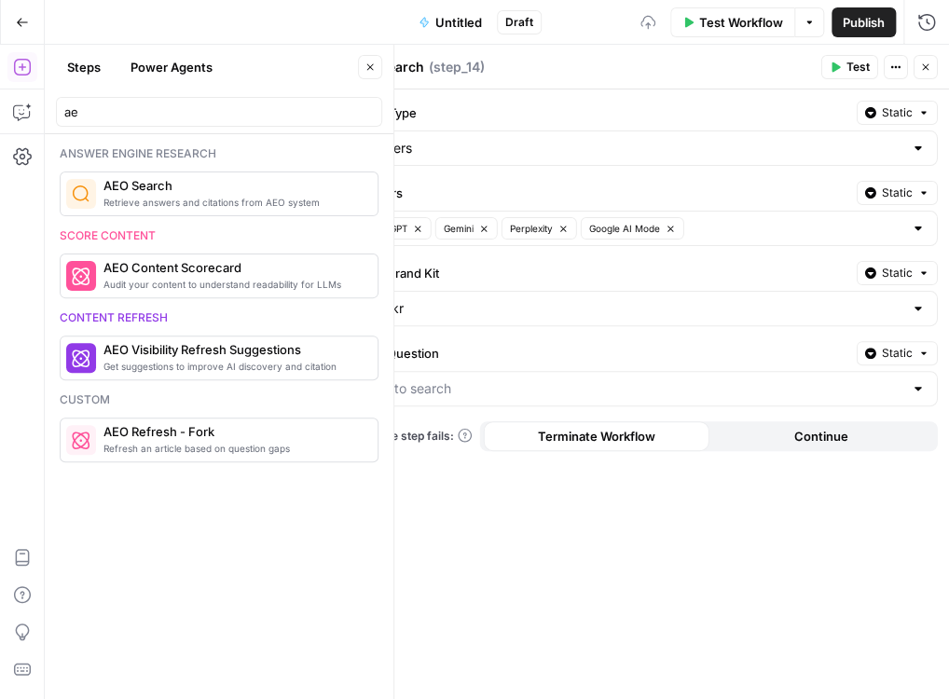
click at [936, 388] on div at bounding box center [643, 388] width 590 height 35
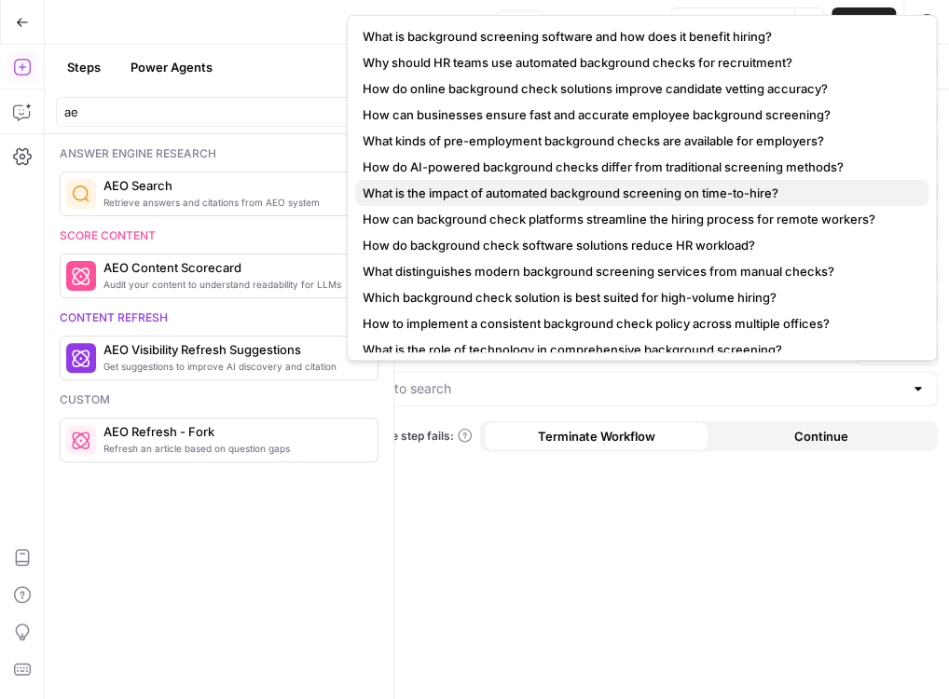
click at [680, 200] on span "What is the impact of automated background screening on time-to-hire?" at bounding box center [638, 193] width 551 height 19
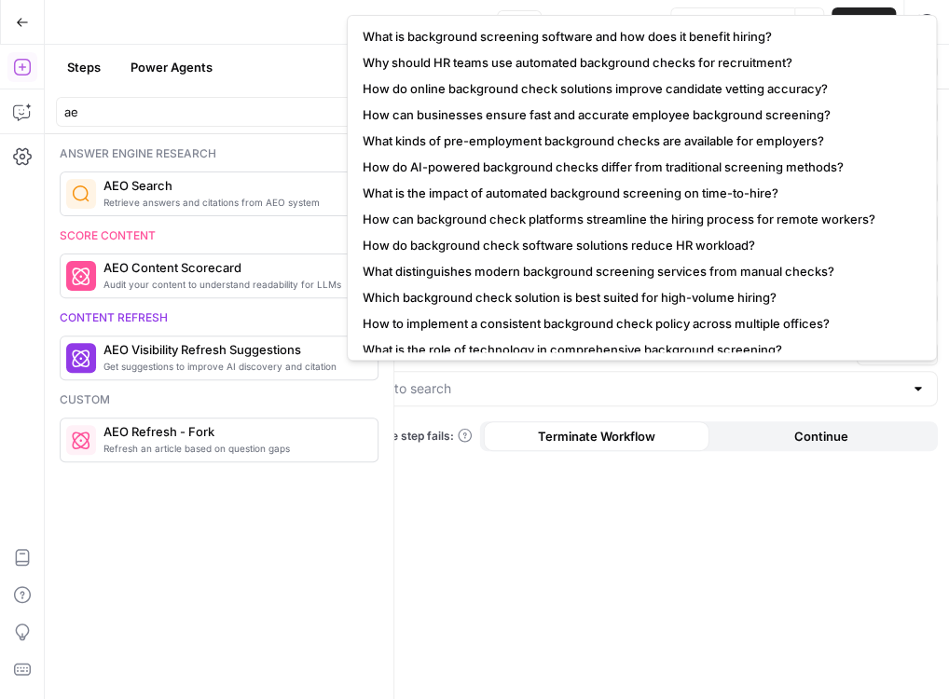
type input "What is the impact of automated background screening on time-to-hire?"
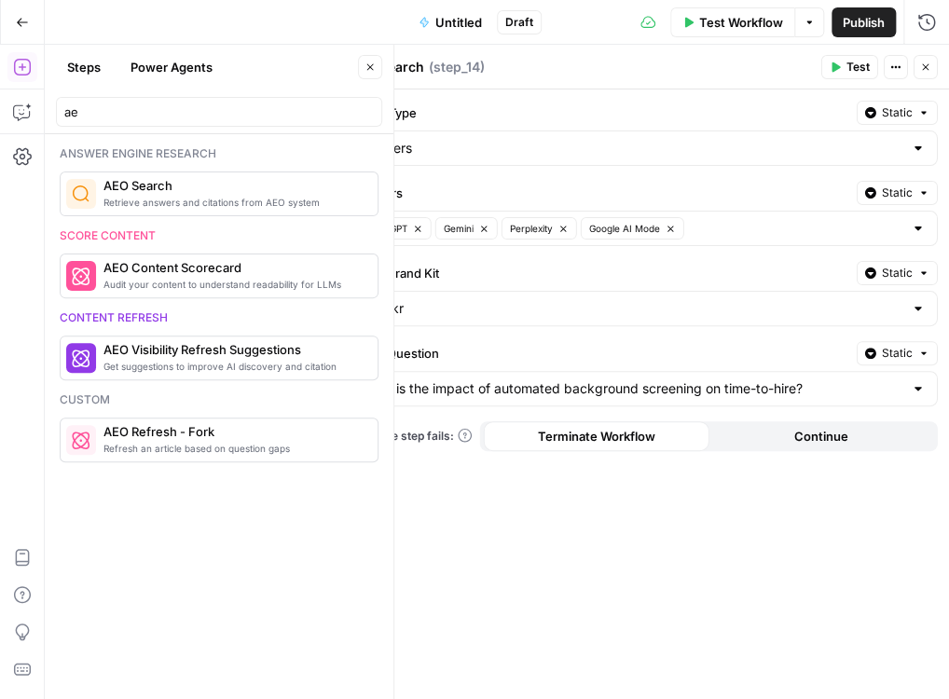
click at [848, 75] on span "Test" at bounding box center [858, 67] width 23 height 17
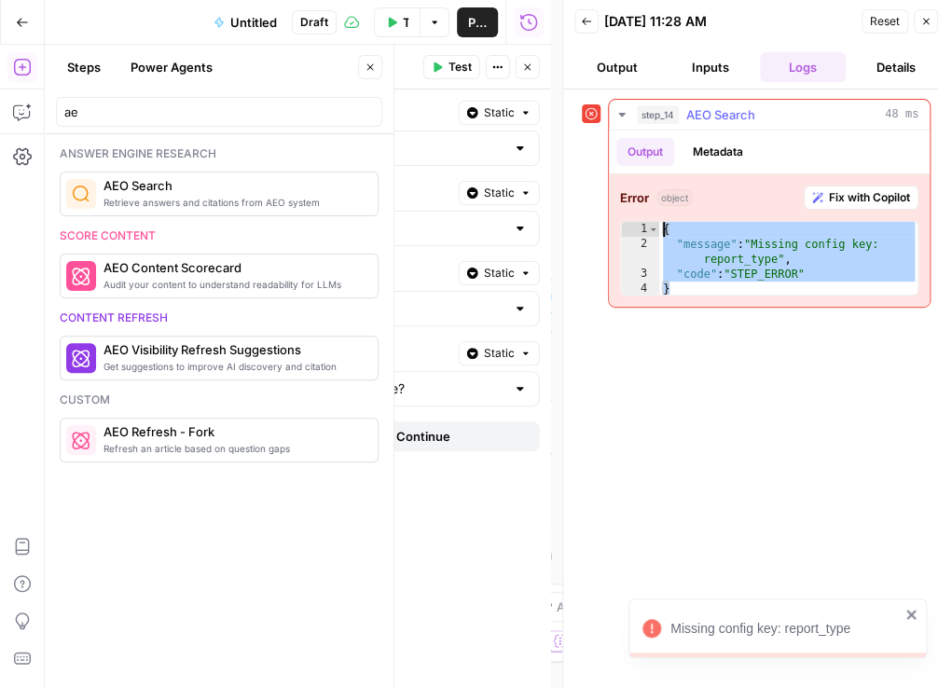
drag, startPoint x: 723, startPoint y: 282, endPoint x: 634, endPoint y: 229, distance: 102.8
click at [634, 229] on div "* 1 2 3 4 { "message" : "Missing config key: report_type" , "code" : "STEP_ERRO…" at bounding box center [769, 258] width 298 height 75
click at [761, 256] on div "{ "message" : "Missing config key: report_type" , "code" : "STEP_ERROR" }" at bounding box center [788, 274] width 259 height 104
type textarea "**********"
